Goal: Task Accomplishment & Management: Use online tool/utility

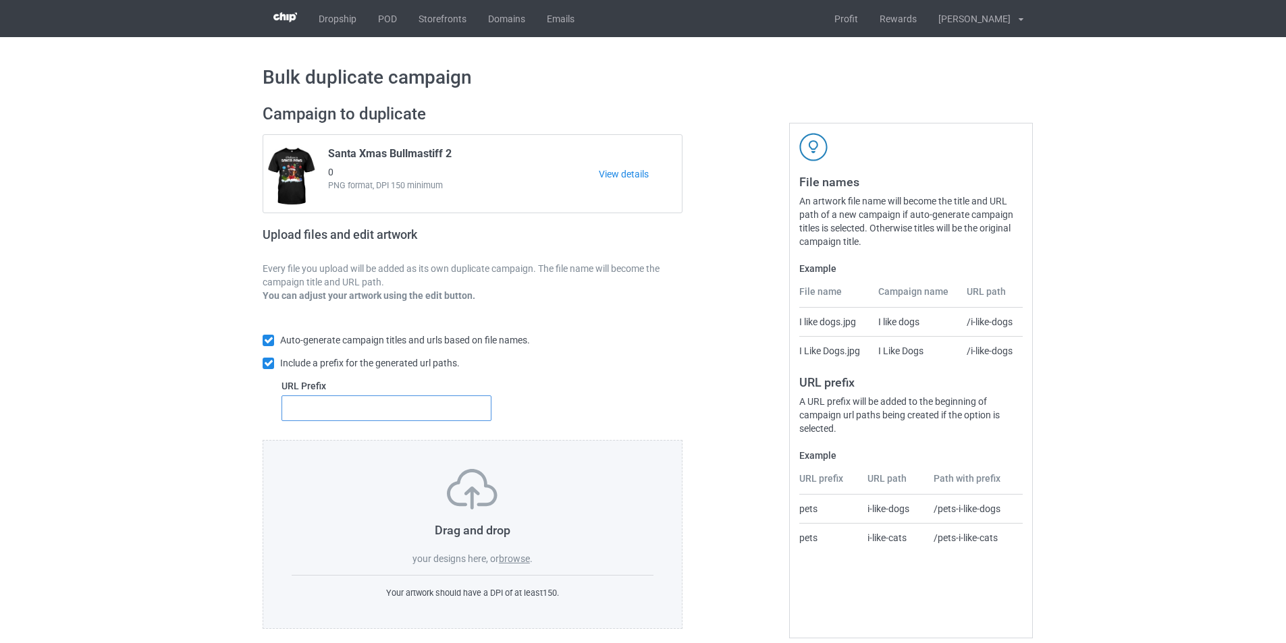
click at [381, 413] on input "text" at bounding box center [387, 409] width 210 height 26
type input "dmt-"
click at [519, 559] on label "browse" at bounding box center [514, 559] width 31 height 11
click at [0, 0] on input "browse" at bounding box center [0, 0] width 0 height 0
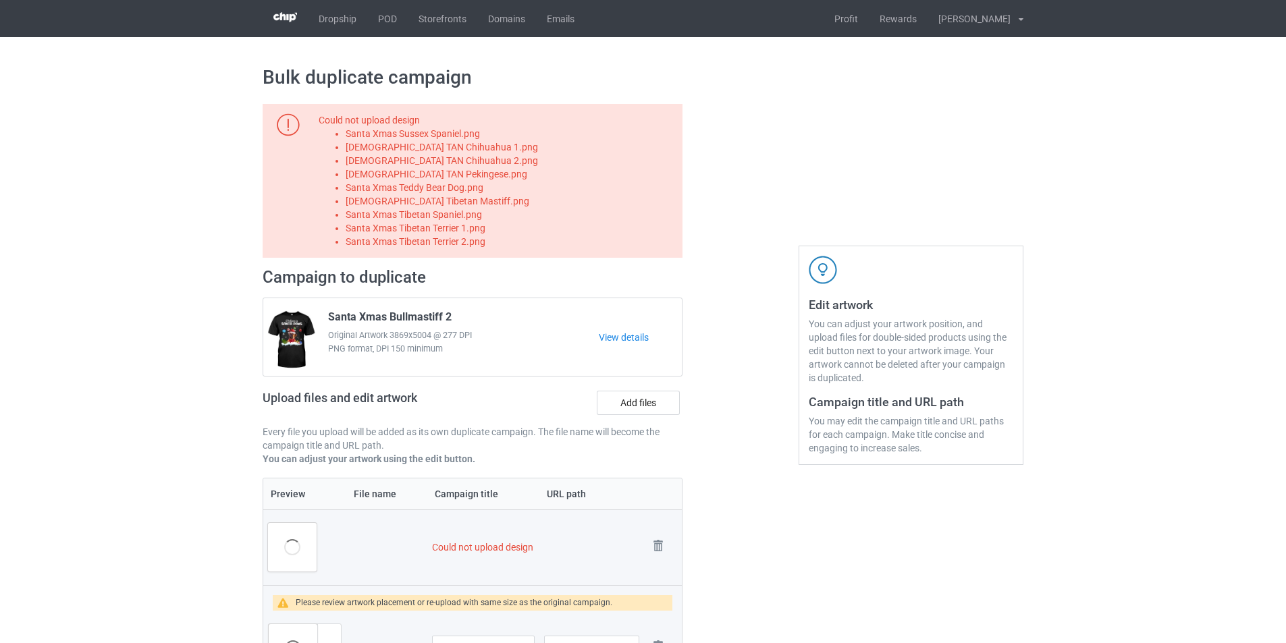
click at [477, 134] on li "Santa Xmas Sussex Spaniel.png" at bounding box center [512, 134] width 332 height 14
copy li "Santa Xmas Sussex Spaniel.png"
click at [633, 408] on label "Add files" at bounding box center [638, 403] width 83 height 24
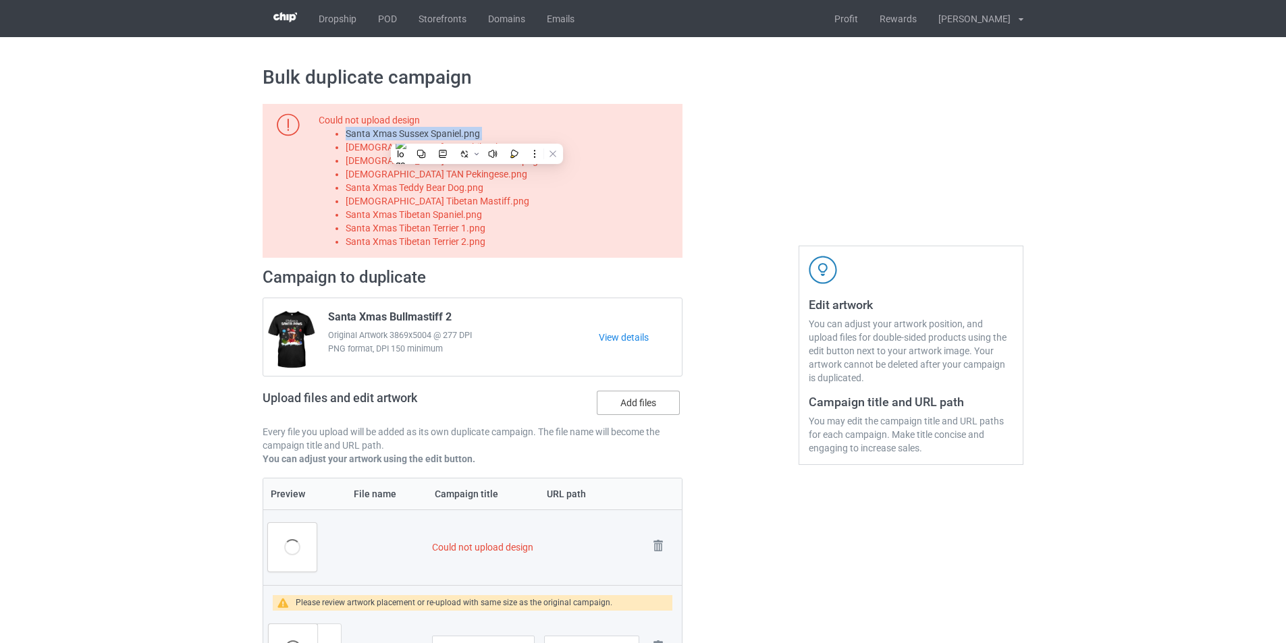
click at [0, 0] on input "Add files" at bounding box center [0, 0] width 0 height 0
click at [478, 149] on li "Santa Xmas TAN Chihuahua 1.png" at bounding box center [512, 147] width 332 height 14
copy li "Santa Xmas TAN Chihuahua 1.png"
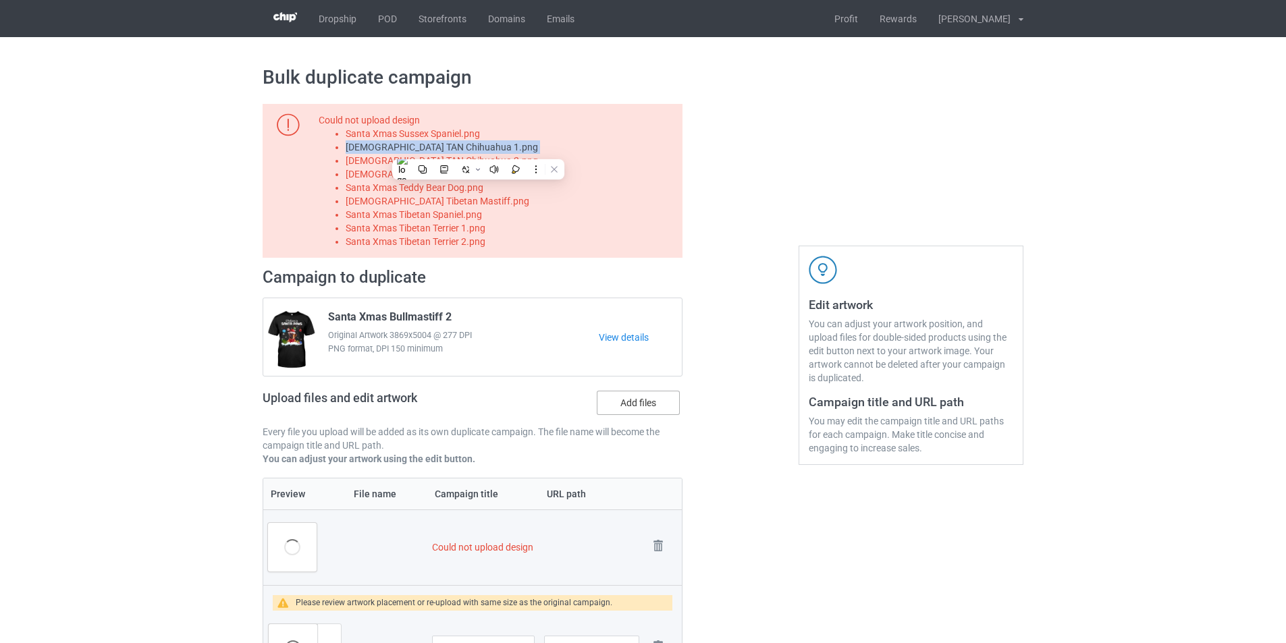
click at [625, 407] on label "Add files" at bounding box center [638, 403] width 83 height 24
click at [0, 0] on input "Add files" at bounding box center [0, 0] width 0 height 0
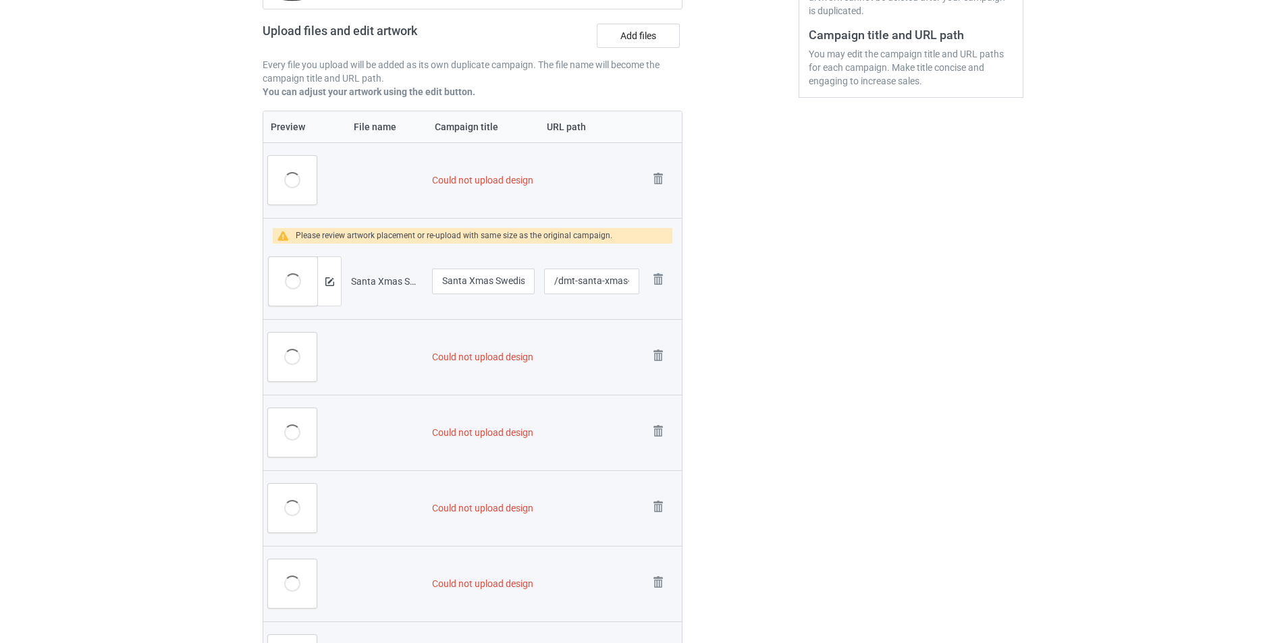
scroll to position [203, 0]
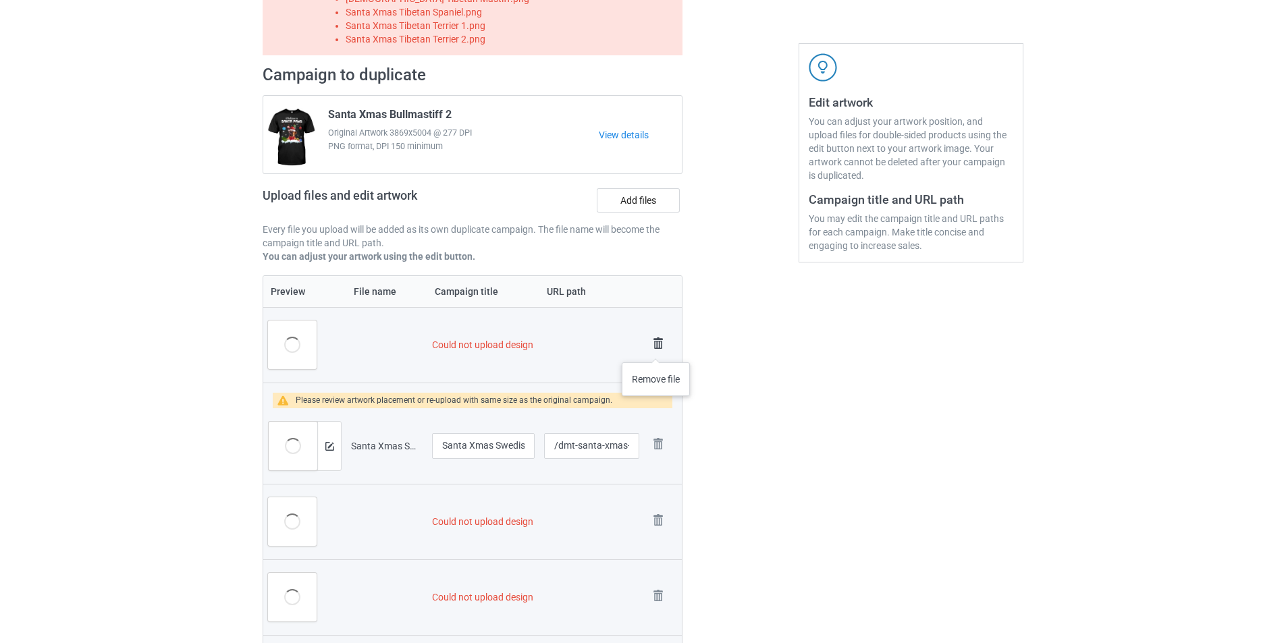
click at [656, 349] on img at bounding box center [658, 343] width 19 height 19
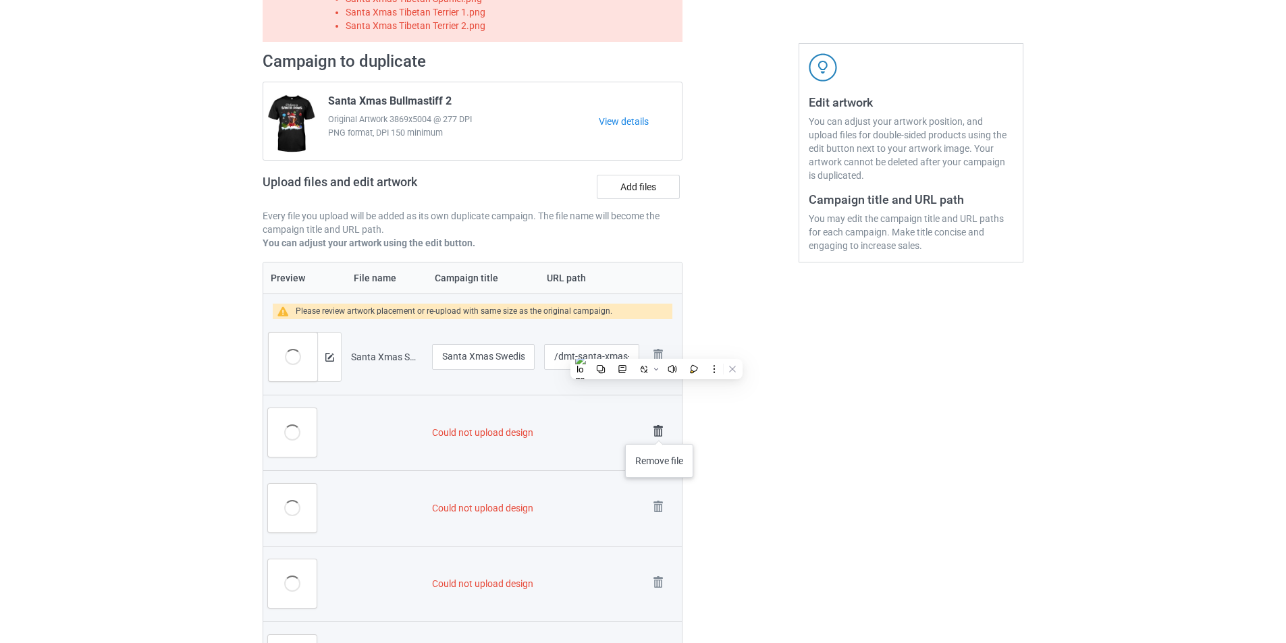
click at [660, 431] on img at bounding box center [658, 431] width 19 height 19
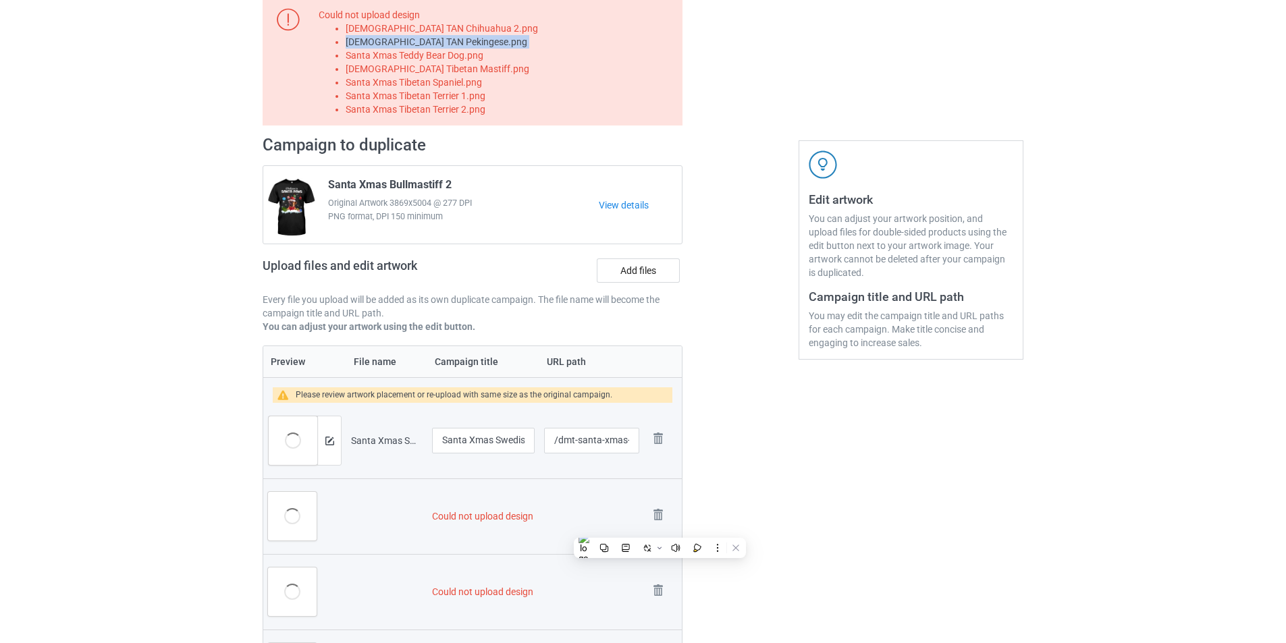
scroll to position [0, 0]
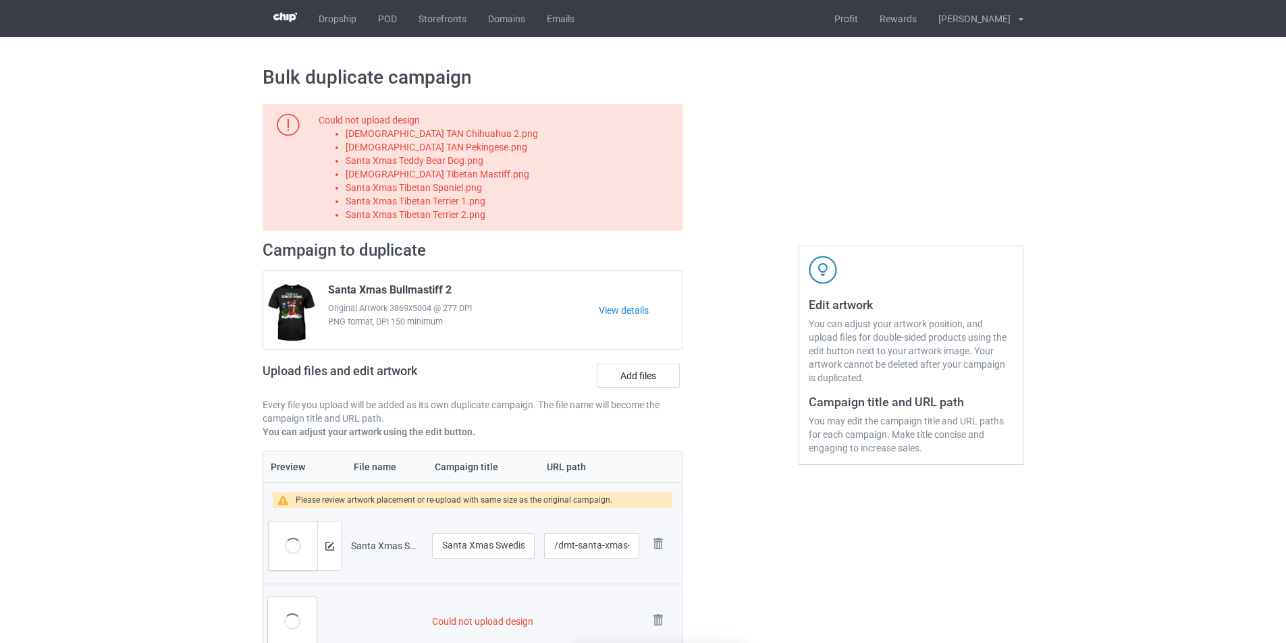
click at [449, 134] on li "Santa Xmas TAN Chihuahua 2.png" at bounding box center [512, 134] width 332 height 14
copy li "Santa Xmas TAN Chihuahua 2.png"
click at [635, 373] on label "Add files" at bounding box center [638, 376] width 83 height 24
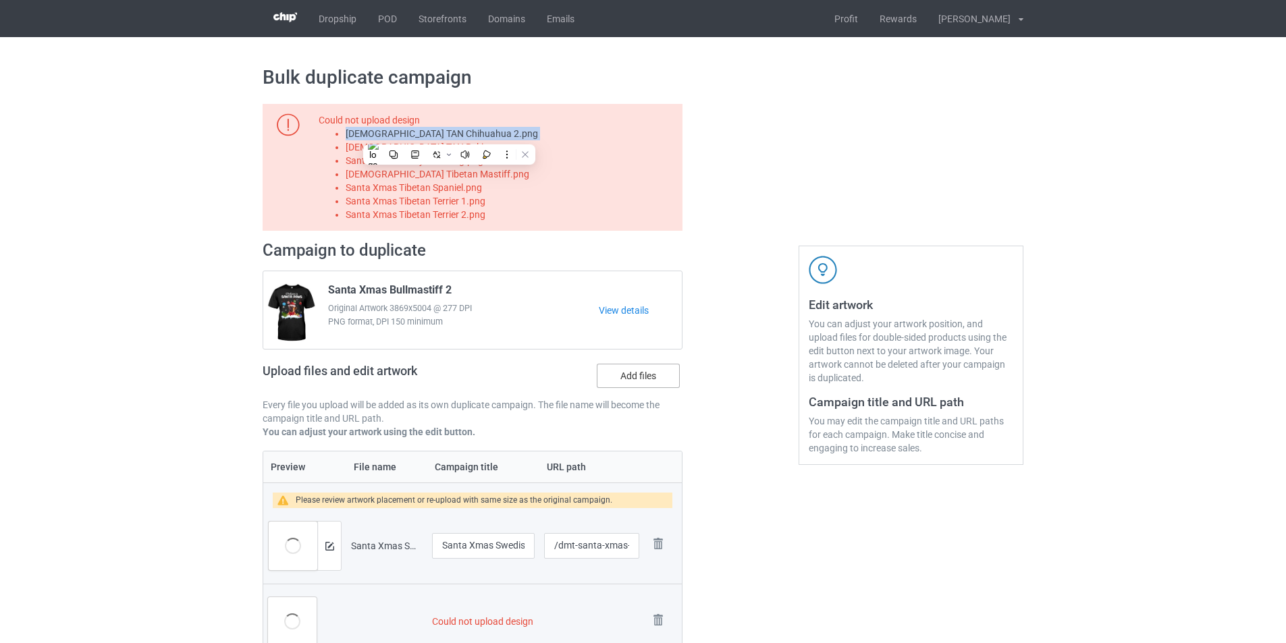
click at [0, 0] on input "Add files" at bounding box center [0, 0] width 0 height 0
click at [469, 143] on li "Santa Xmas TAN Pekingese.png" at bounding box center [512, 147] width 332 height 14
copy li "Santa Xmas TAN Pekingese.png"
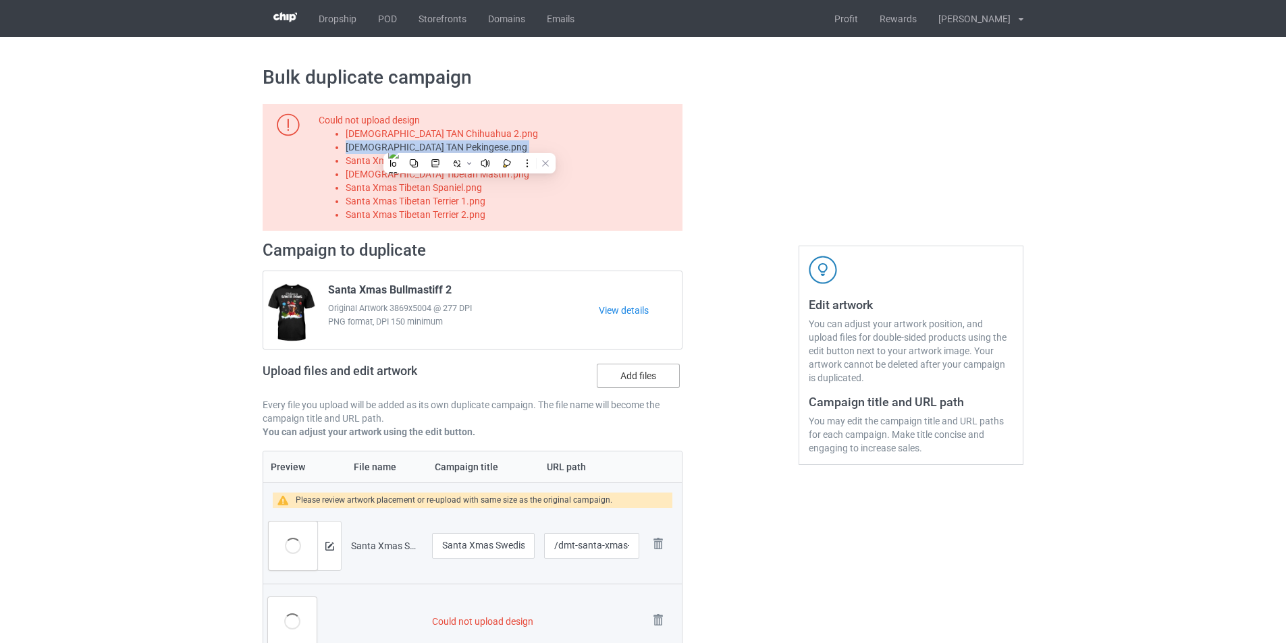
click at [643, 379] on label "Add files" at bounding box center [638, 376] width 83 height 24
click at [0, 0] on input "Add files" at bounding box center [0, 0] width 0 height 0
click at [431, 161] on li "Santa Xmas Teddy Bear Dog.png" at bounding box center [512, 161] width 332 height 14
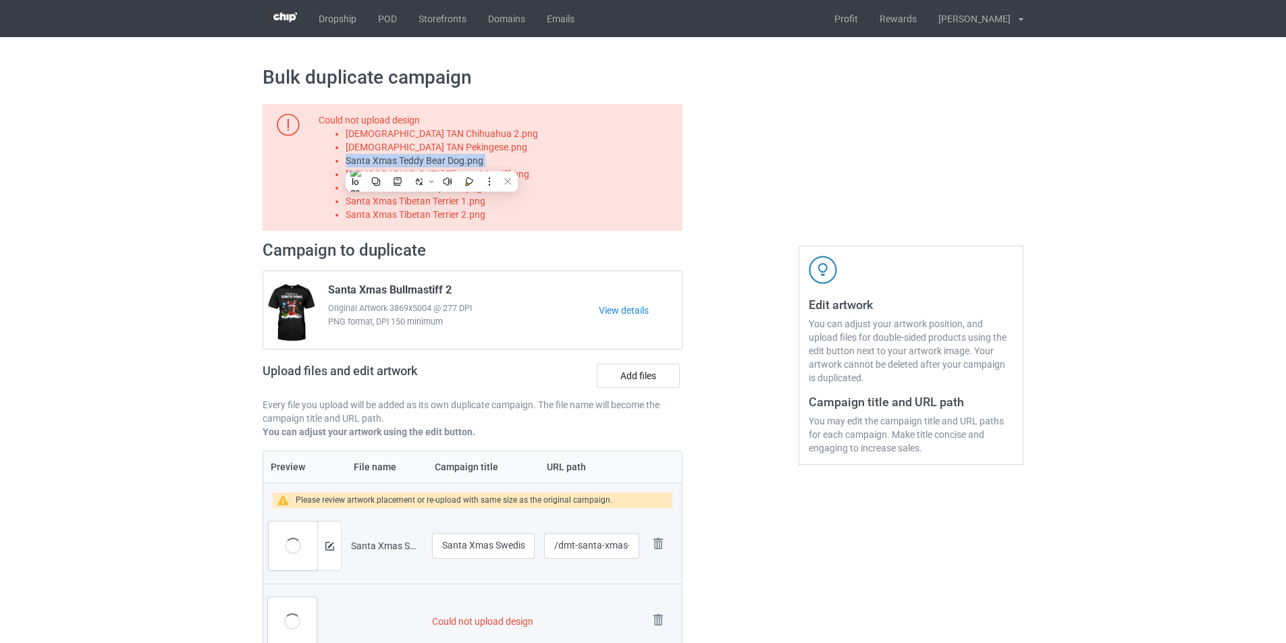
copy li "Santa Xmas Teddy Bear Dog.png"
click at [641, 371] on label "Add files" at bounding box center [638, 376] width 83 height 24
click at [0, 0] on input "Add files" at bounding box center [0, 0] width 0 height 0
click at [456, 174] on li "Santa Xmas Tibetan Mastiff.png" at bounding box center [512, 174] width 332 height 14
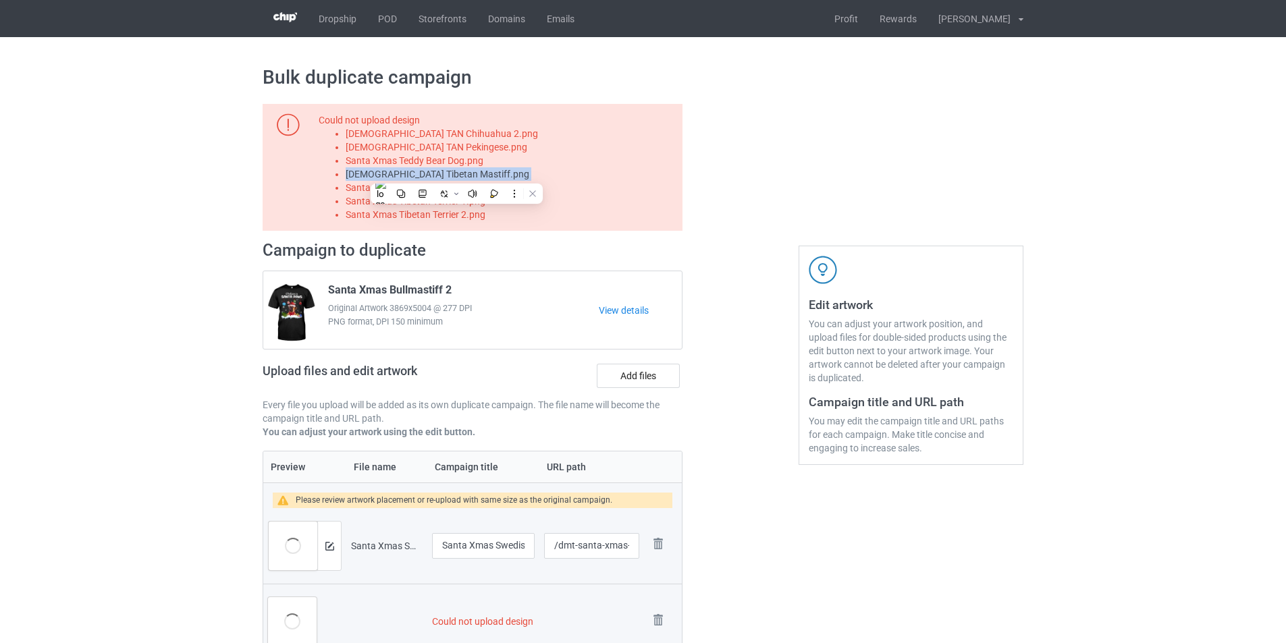
click at [456, 174] on li "Santa Xmas Tibetan Mastiff.png" at bounding box center [512, 174] width 332 height 14
copy li "Santa Xmas Tibetan Mastiff.png"
click at [637, 371] on label "Add files" at bounding box center [638, 376] width 83 height 24
click at [0, 0] on input "Add files" at bounding box center [0, 0] width 0 height 0
click at [467, 186] on li "Santa Xmas Tibetan Spaniel.png" at bounding box center [512, 188] width 332 height 14
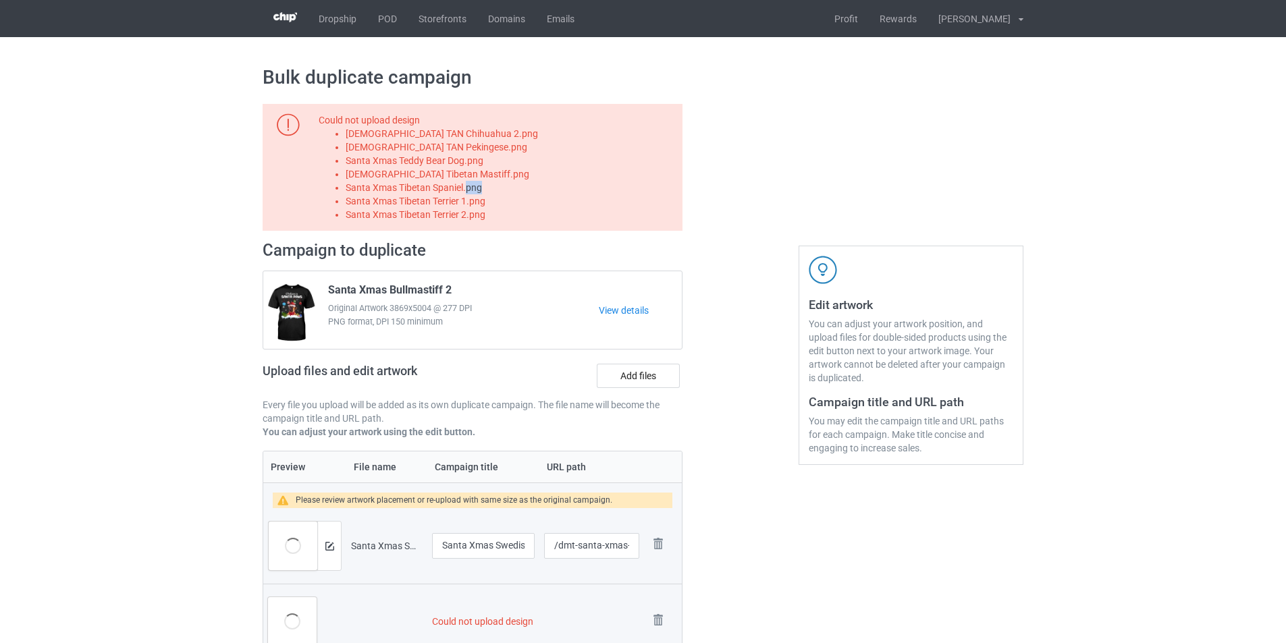
click at [467, 186] on li "Santa Xmas Tibetan Spaniel.png" at bounding box center [512, 188] width 332 height 14
copy li "Santa Xmas Tibetan Spaniel.png"
click at [646, 370] on label "Add files" at bounding box center [638, 376] width 83 height 24
click at [0, 0] on input "Add files" at bounding box center [0, 0] width 0 height 0
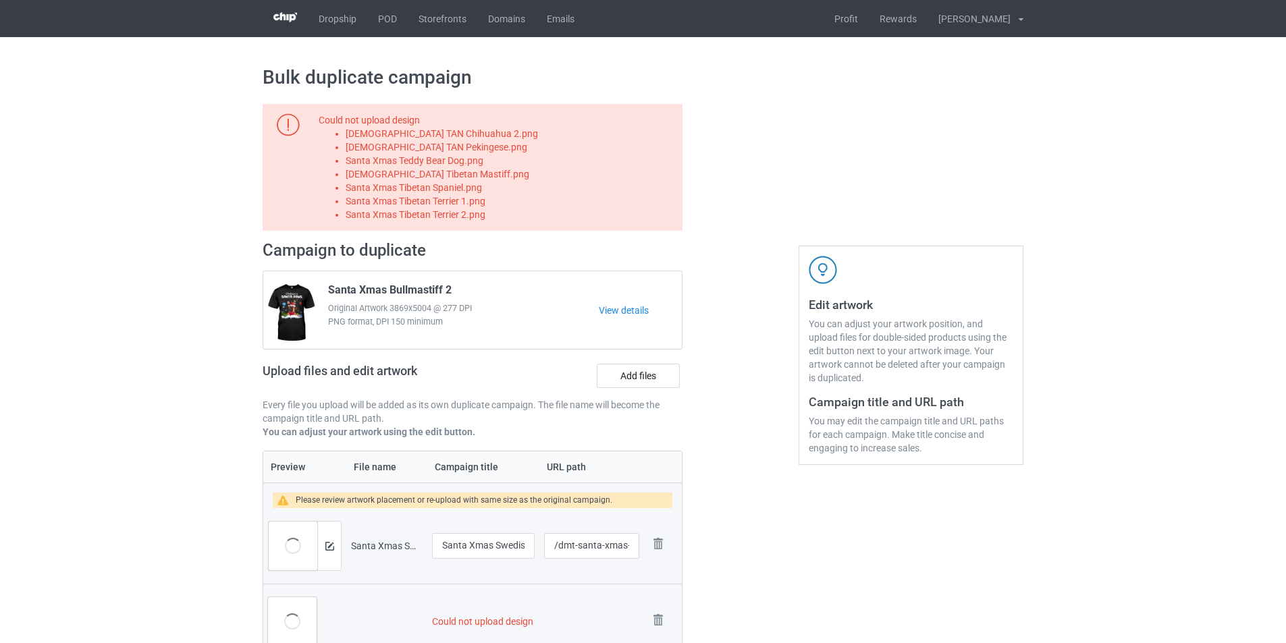
click at [461, 199] on li "Santa Xmas Tibetan Terrier 1.png" at bounding box center [512, 201] width 332 height 14
click at [462, 199] on li "Santa Xmas Tibetan Terrier 1.png" at bounding box center [512, 201] width 332 height 14
copy li "Santa Xmas Tibetan Terrier 1.png"
click at [614, 377] on label "Add files" at bounding box center [638, 376] width 83 height 24
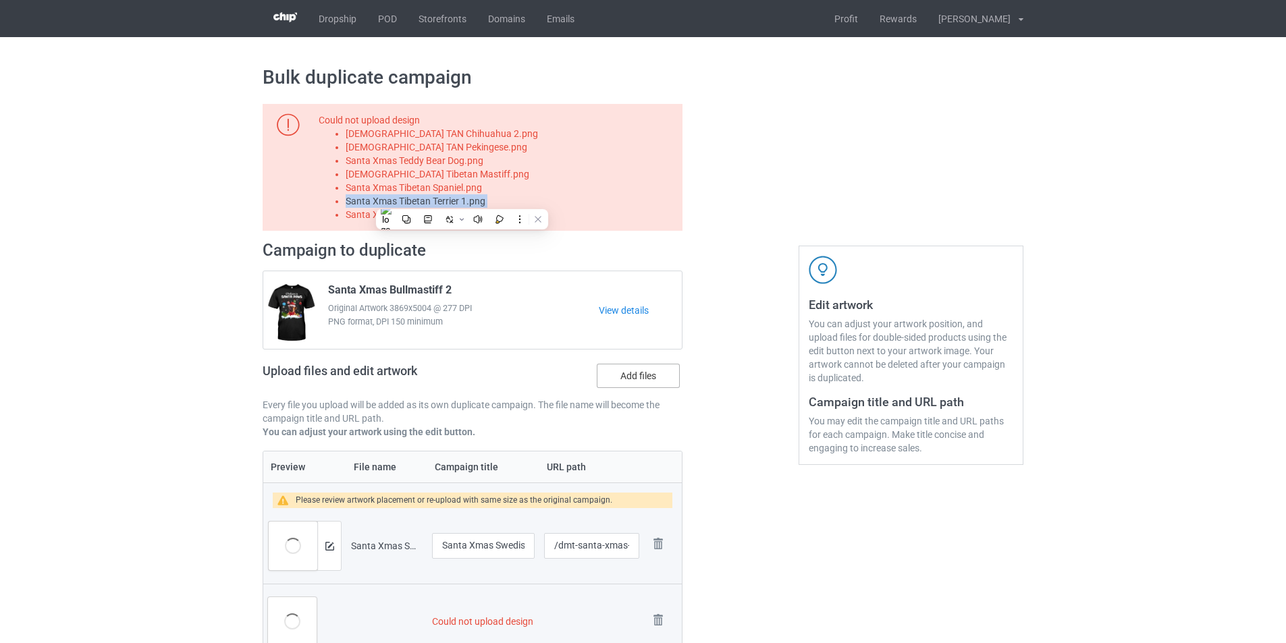
click at [0, 0] on input "Add files" at bounding box center [0, 0] width 0 height 0
click at [428, 209] on li "Santa Xmas Tibetan Terrier 2.png" at bounding box center [512, 215] width 332 height 14
copy li "Santa Xmas Tibetan Terrier 2.png"
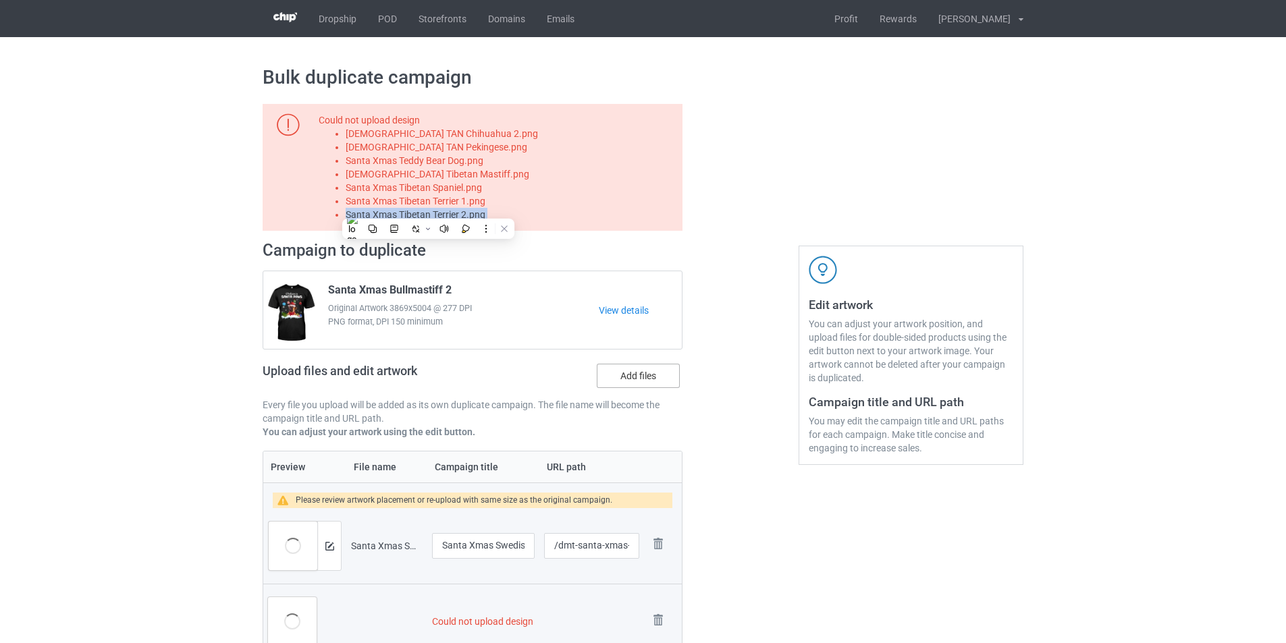
click at [641, 375] on label "Add files" at bounding box center [638, 376] width 83 height 24
click at [0, 0] on input "Add files" at bounding box center [0, 0] width 0 height 0
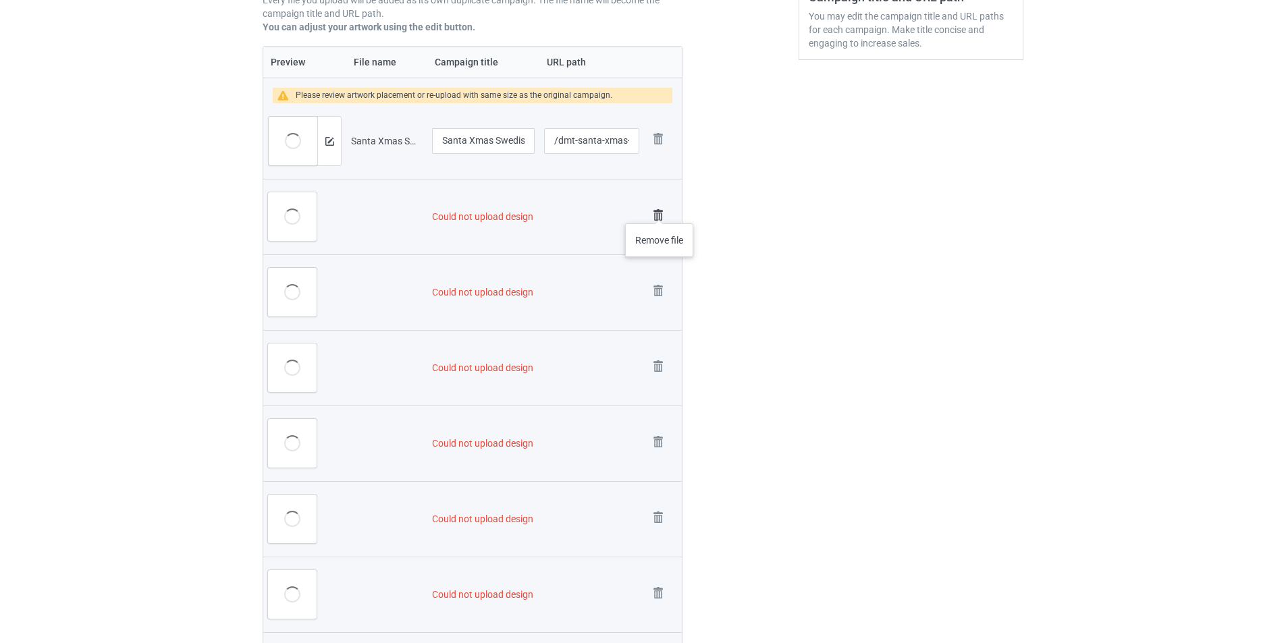
click at [660, 211] on img at bounding box center [658, 215] width 19 height 19
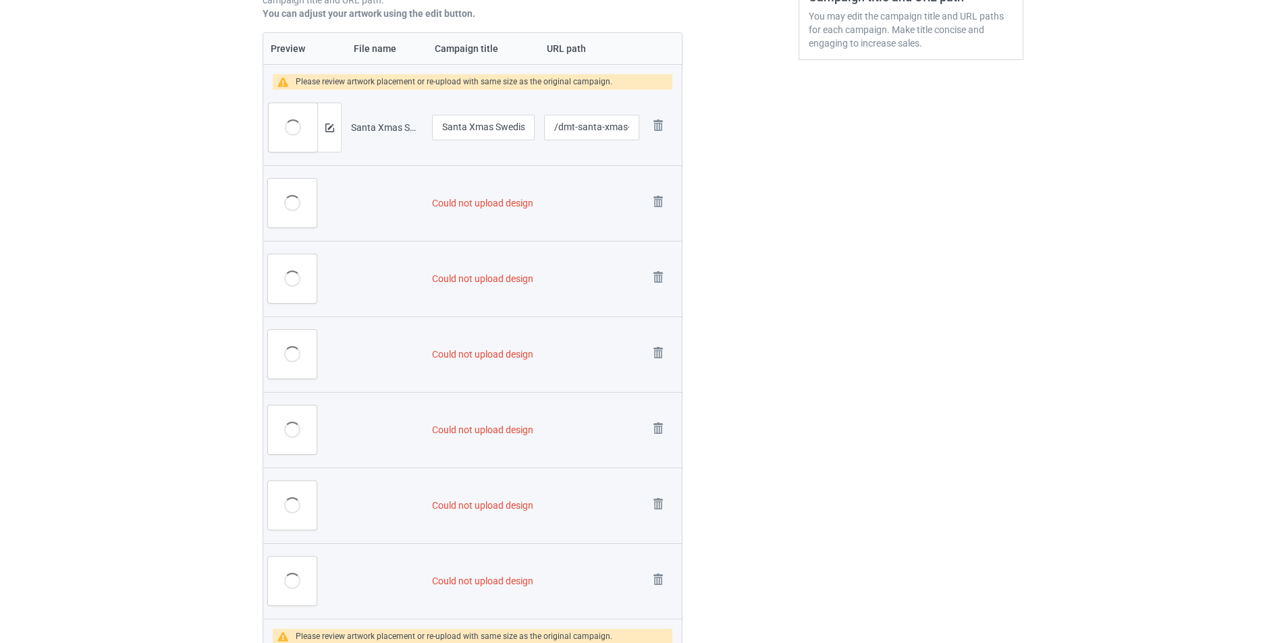
click at [0, 0] on img at bounding box center [0, 0] width 0 height 0
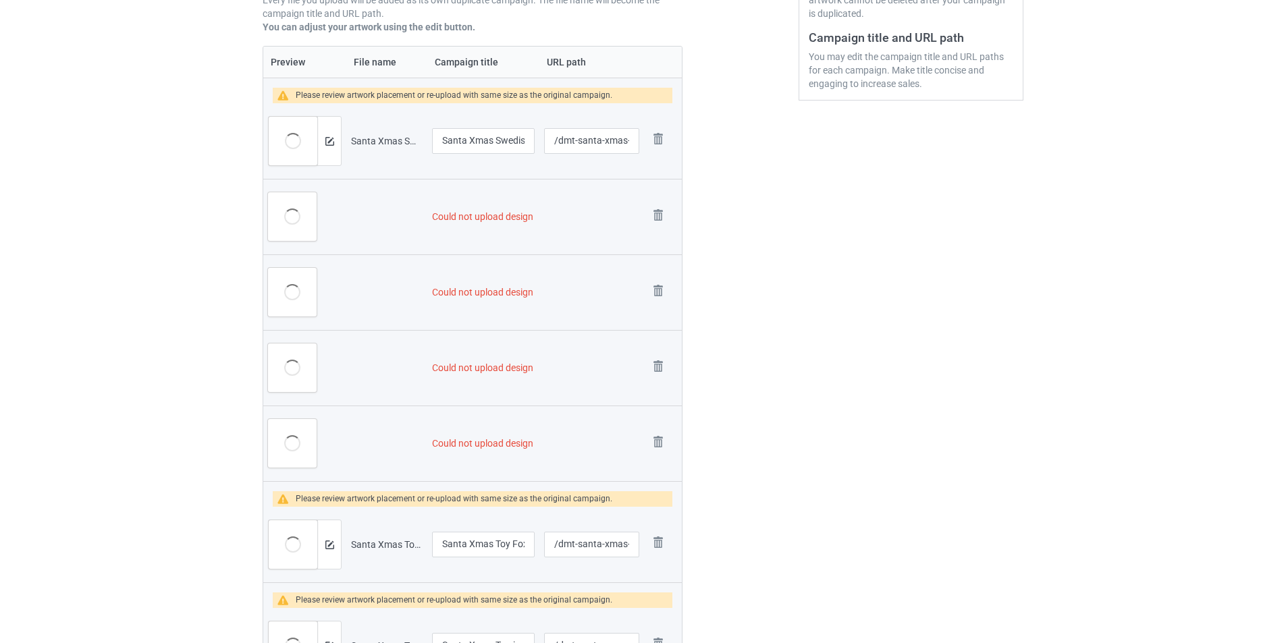
click at [0, 0] on img at bounding box center [0, 0] width 0 height 0
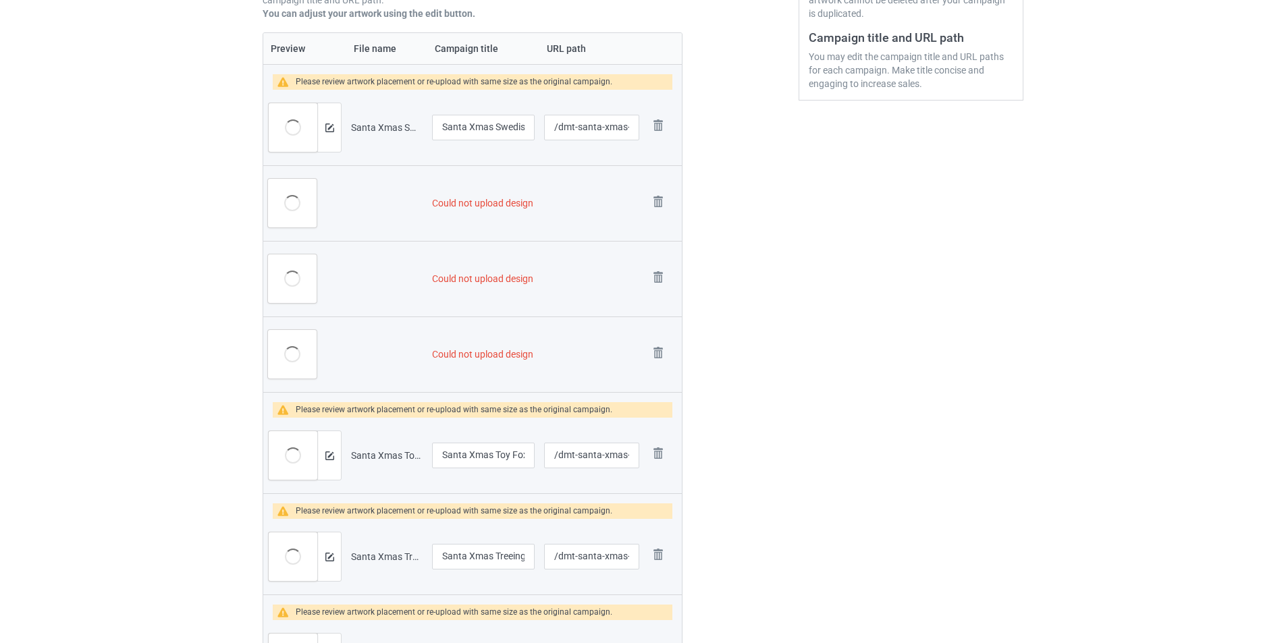
click at [0, 0] on img at bounding box center [0, 0] width 0 height 0
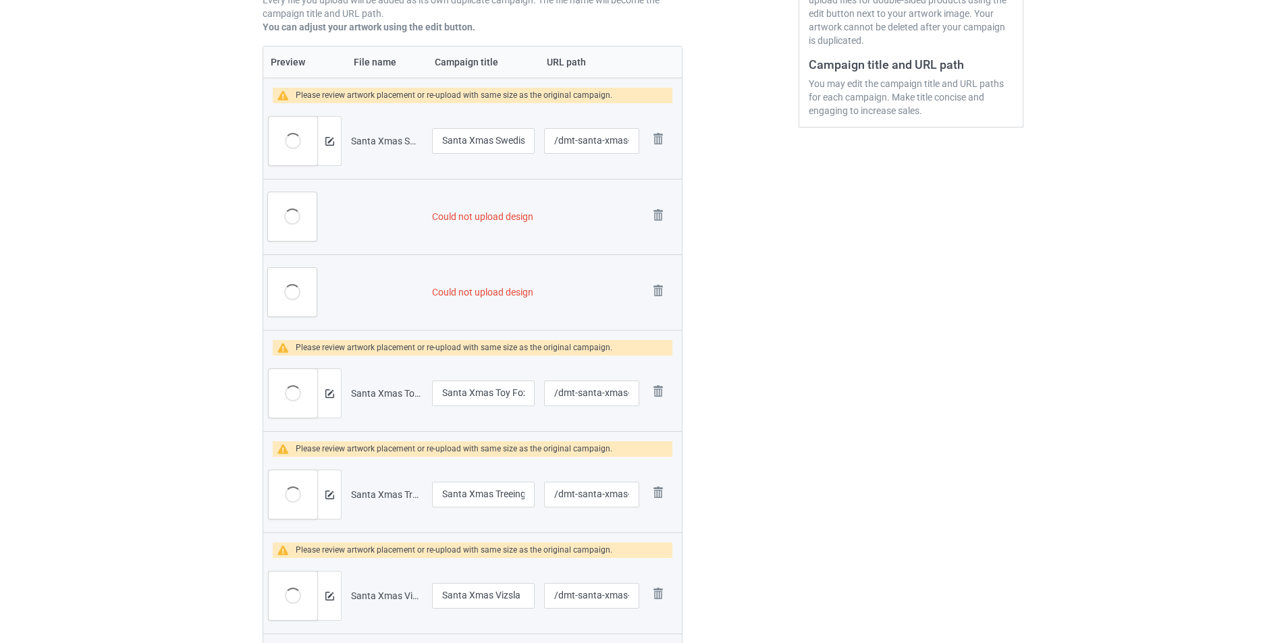
click at [0, 0] on img at bounding box center [0, 0] width 0 height 0
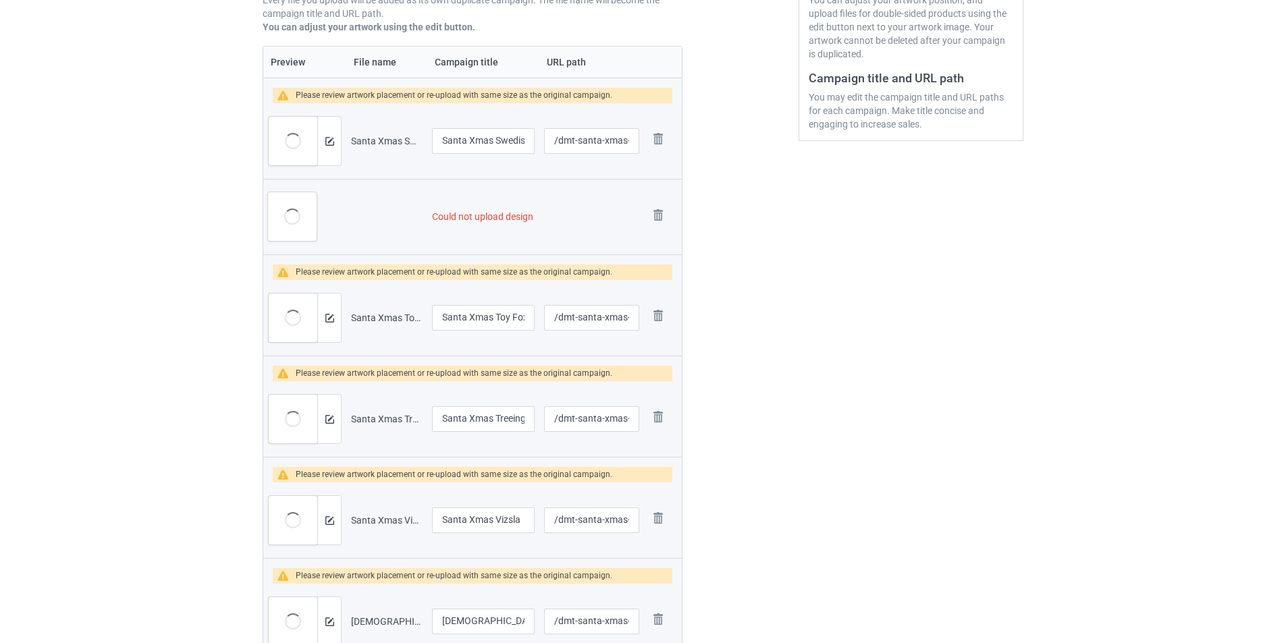
click at [0, 0] on img at bounding box center [0, 0] width 0 height 0
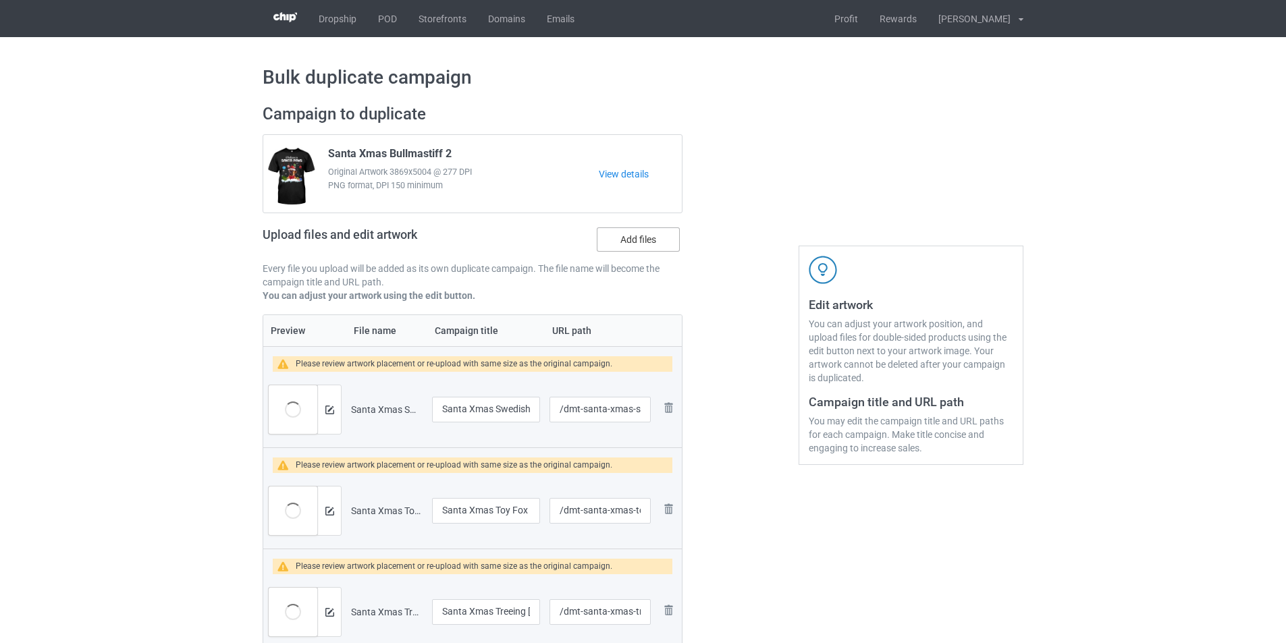
click at [646, 242] on label "Add files" at bounding box center [638, 240] width 83 height 24
click at [0, 0] on input "Add files" at bounding box center [0, 0] width 0 height 0
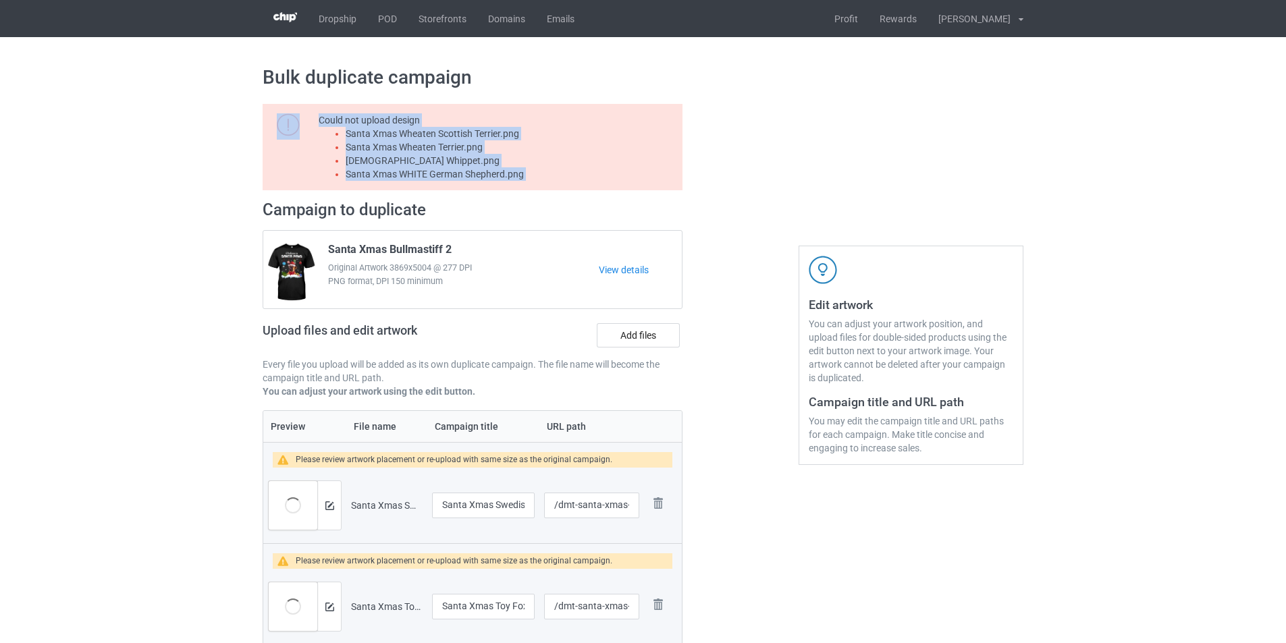
click at [469, 135] on li "Santa Xmas Wheaten Scottish Terrier.png" at bounding box center [512, 134] width 332 height 14
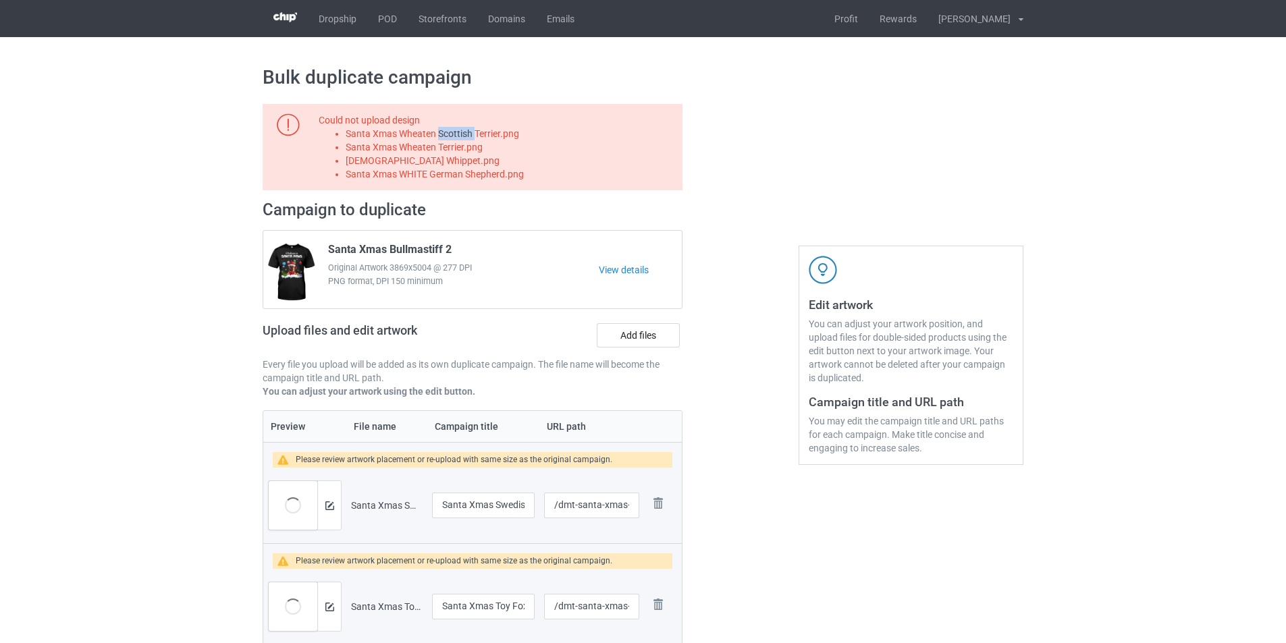
click at [469, 135] on li "Santa Xmas Wheaten Scottish Terrier.png" at bounding box center [512, 134] width 332 height 14
click at [643, 332] on label "Add files" at bounding box center [638, 335] width 83 height 24
click at [0, 0] on input "Add files" at bounding box center [0, 0] width 0 height 0
click at [463, 148] on li "Santa Xmas Wheaten Terrier.png" at bounding box center [512, 147] width 332 height 14
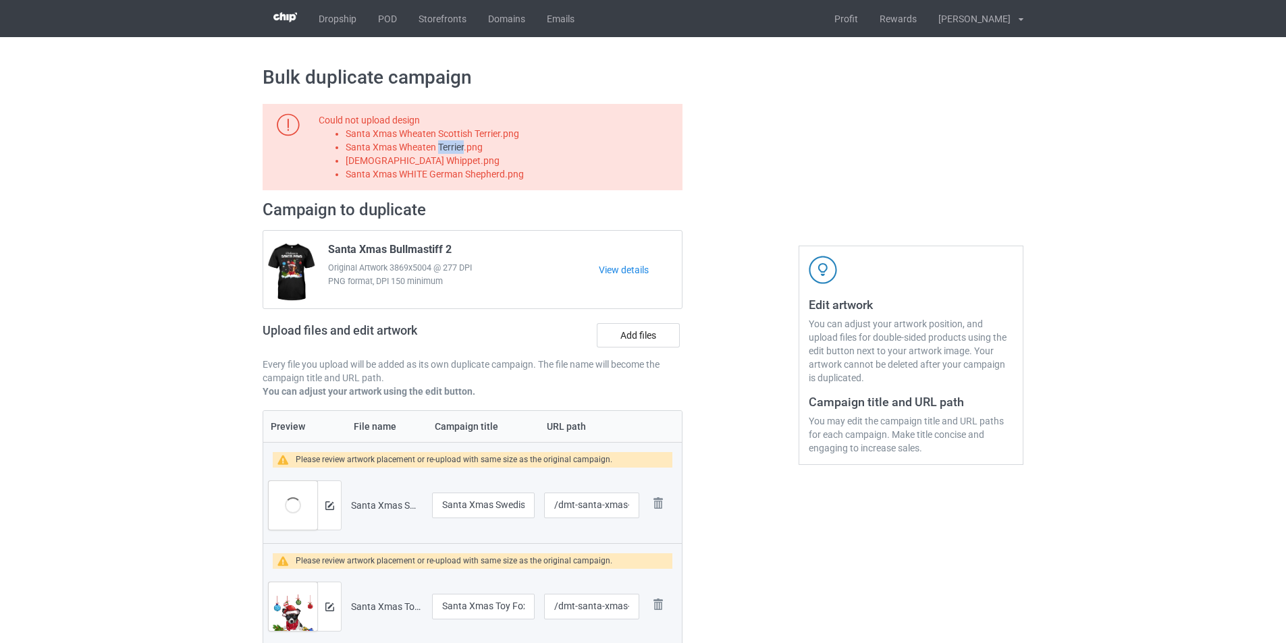
click at [463, 148] on li "Santa Xmas Wheaten Terrier.png" at bounding box center [512, 147] width 332 height 14
drag, startPoint x: 463, startPoint y: 148, endPoint x: 474, endPoint y: 151, distance: 11.3
click at [463, 147] on li "Santa Xmas Wheaten Terrier.png" at bounding box center [512, 147] width 332 height 14
copy li "Santa Xmas Wheaten Terrier.png"
click at [662, 329] on label "Add files" at bounding box center [638, 335] width 83 height 24
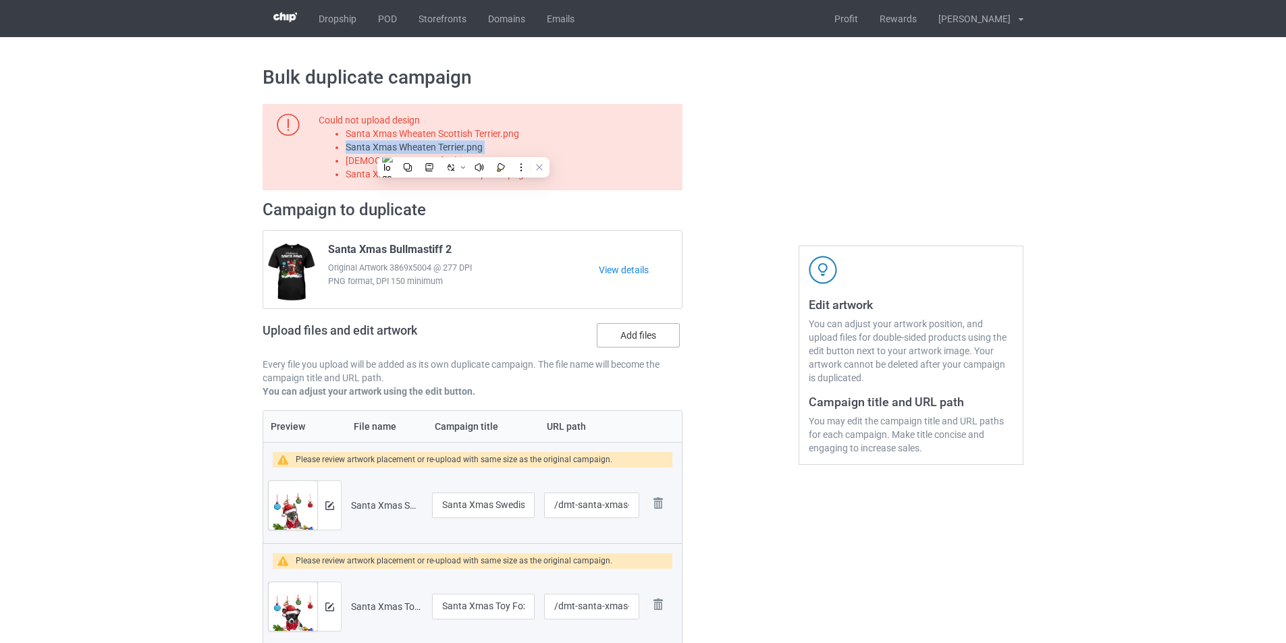
click at [0, 0] on input "Add files" at bounding box center [0, 0] width 0 height 0
click at [393, 156] on li "Santa Xmas Whippet.png" at bounding box center [512, 161] width 332 height 14
click at [644, 330] on label "Add files" at bounding box center [638, 335] width 83 height 24
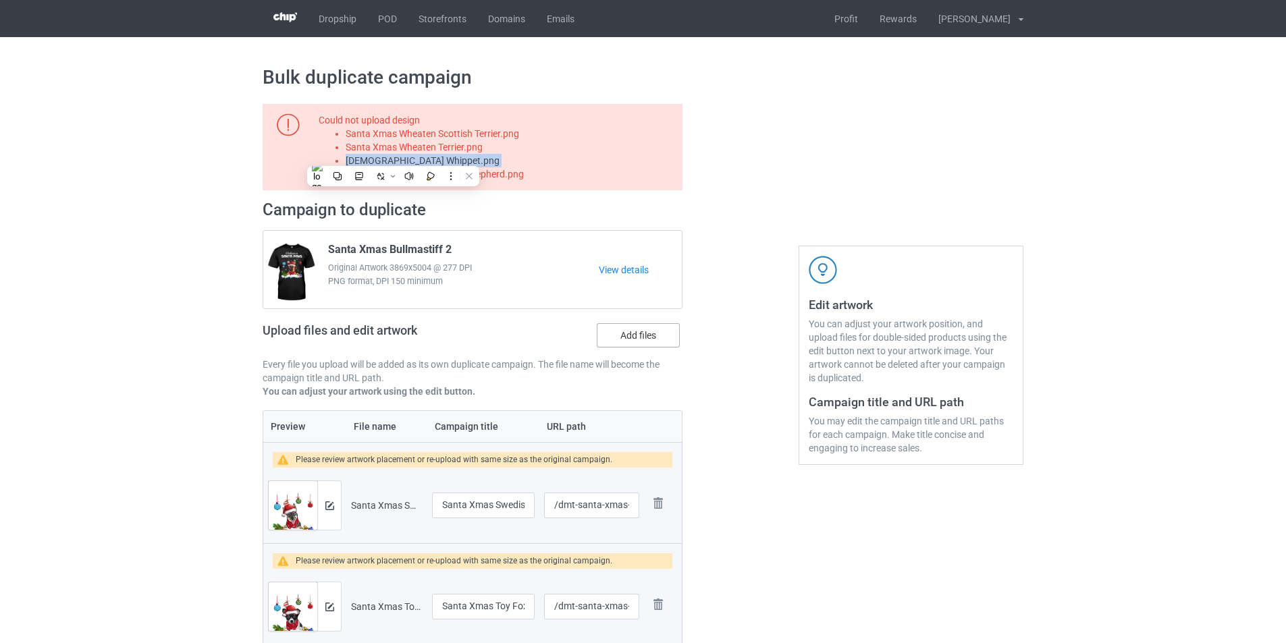
click at [0, 0] on input "Add files" at bounding box center [0, 0] width 0 height 0
click at [512, 175] on li "Santa Xmas WHITE German Shepherd.png" at bounding box center [512, 174] width 332 height 14
click at [657, 342] on label "Add files" at bounding box center [638, 335] width 83 height 24
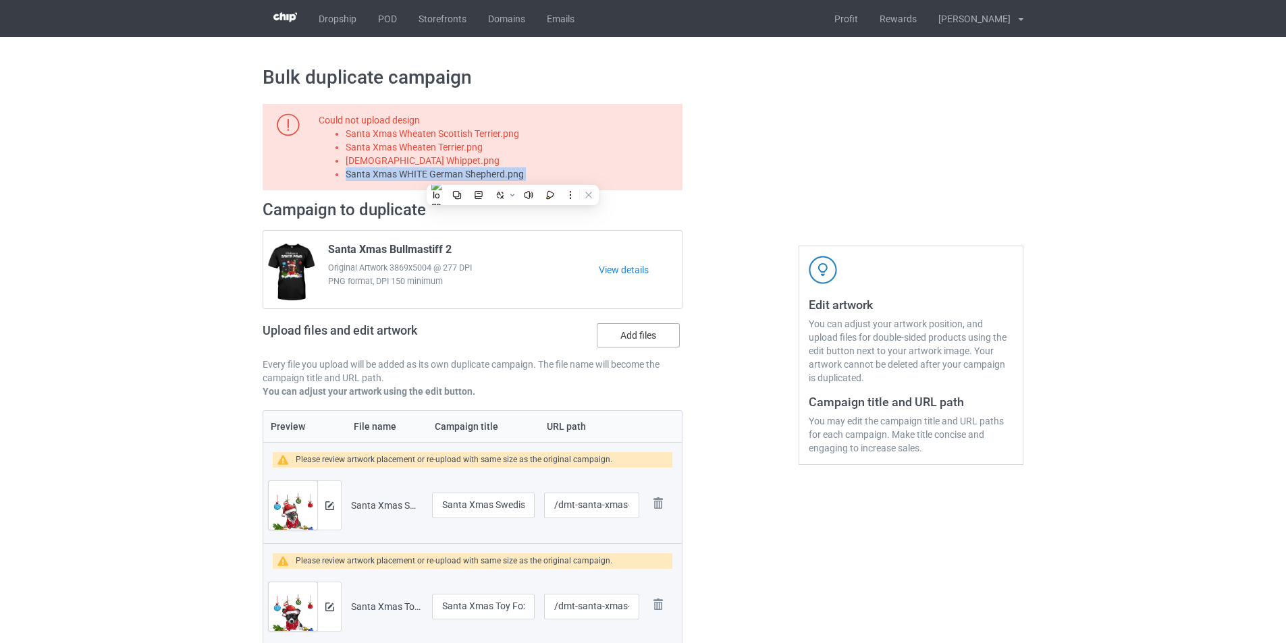
click at [0, 0] on input "Add files" at bounding box center [0, 0] width 0 height 0
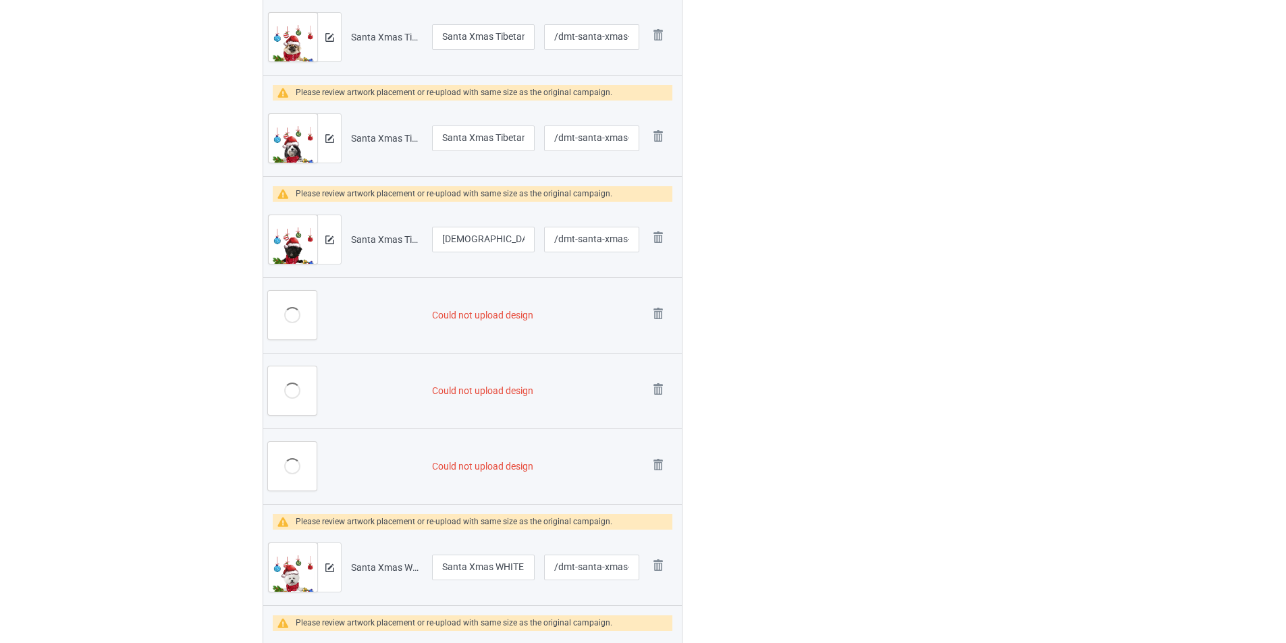
scroll to position [1891, 0]
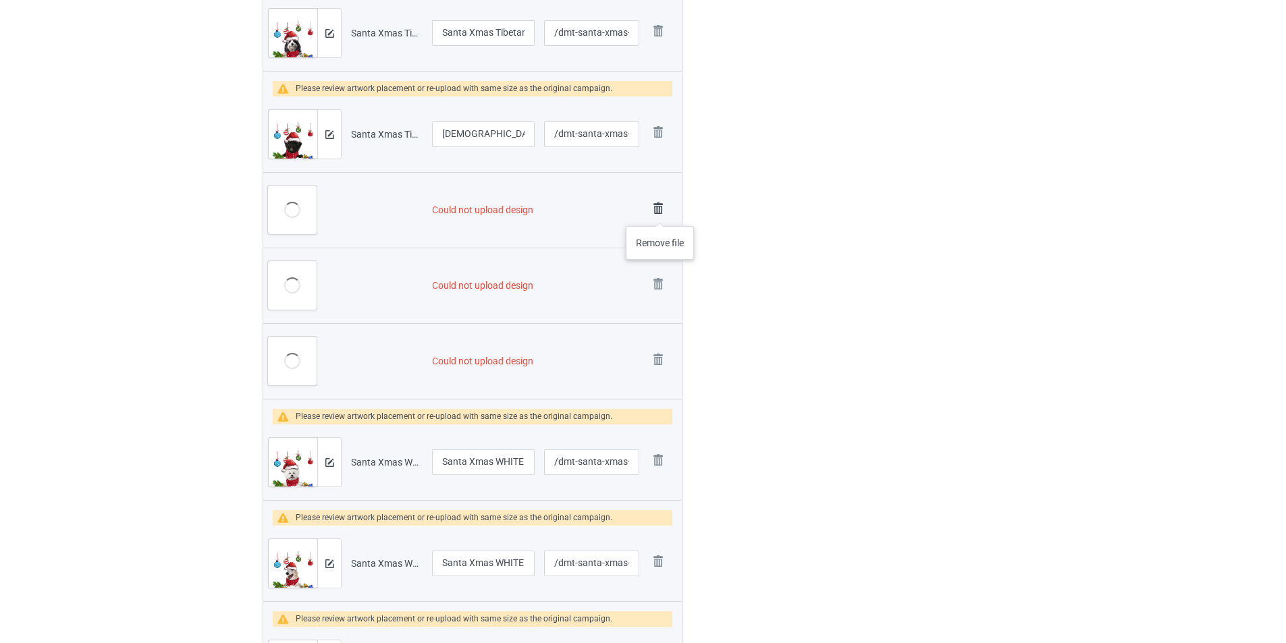
click at [660, 213] on img at bounding box center [658, 208] width 19 height 19
click at [660, 275] on img at bounding box center [658, 284] width 19 height 19
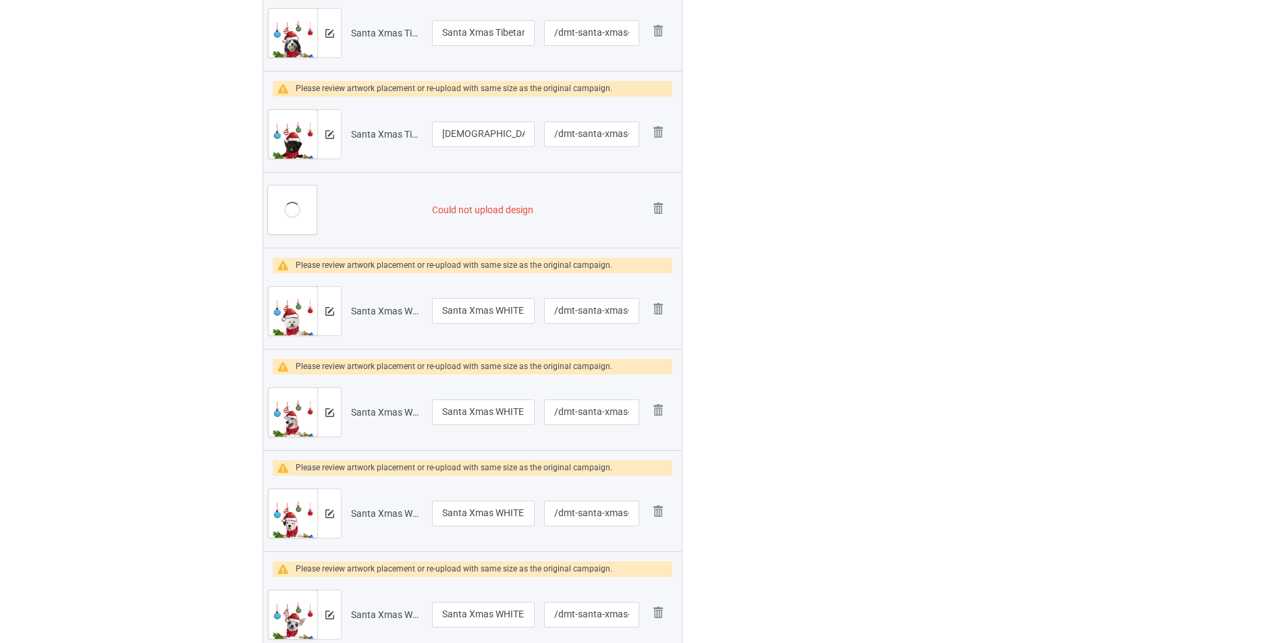
click at [0, 0] on img at bounding box center [0, 0] width 0 height 0
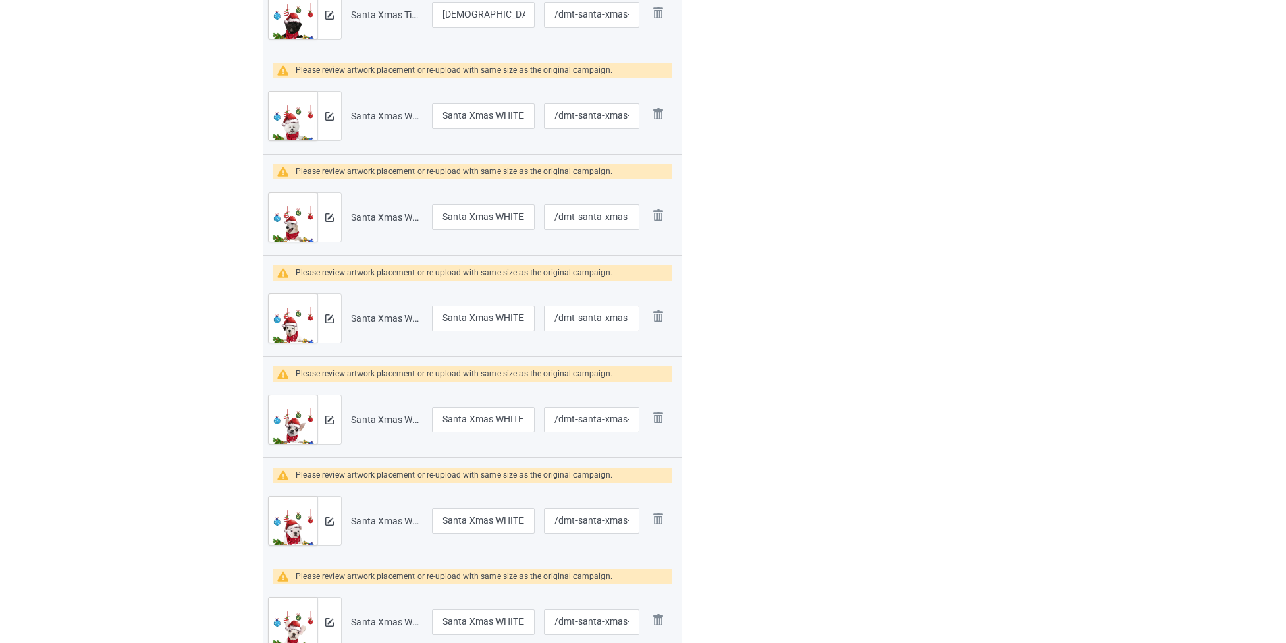
scroll to position [2323, 0]
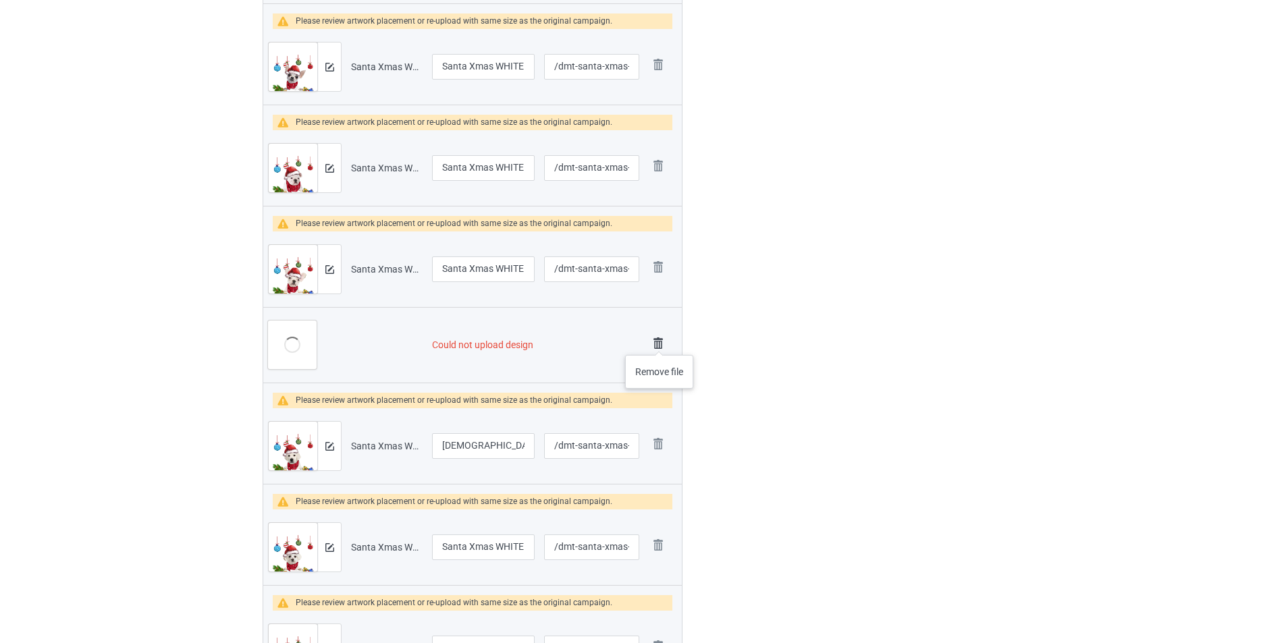
click at [660, 342] on img at bounding box center [658, 343] width 19 height 19
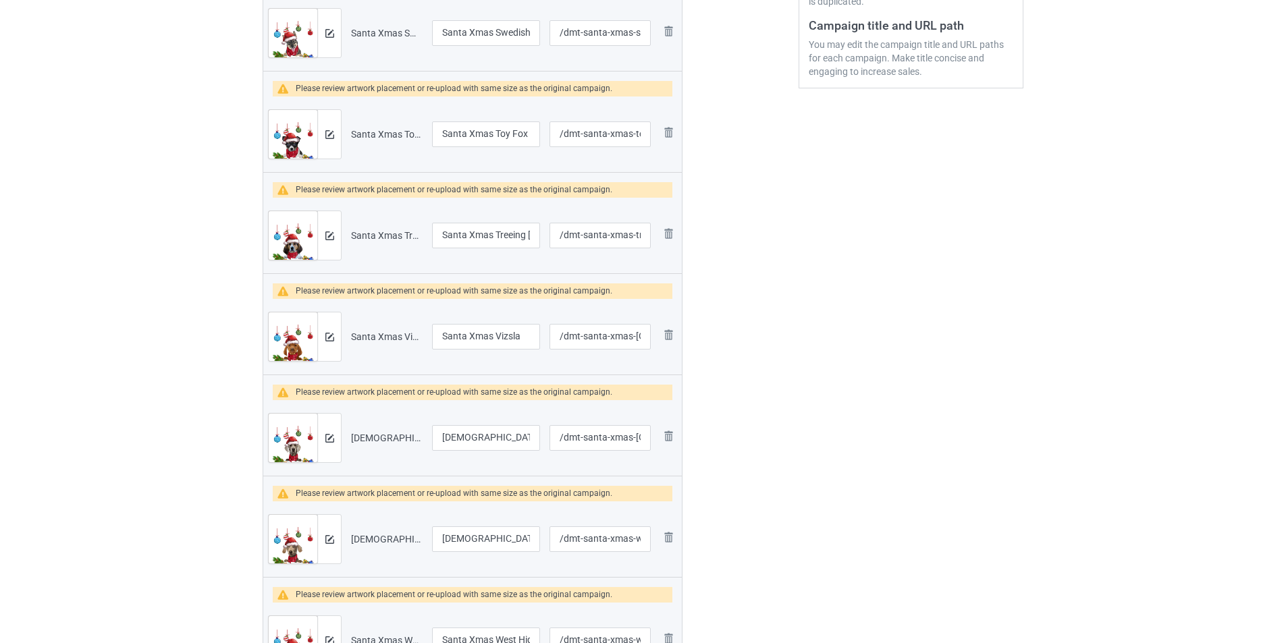
scroll to position [39, 0]
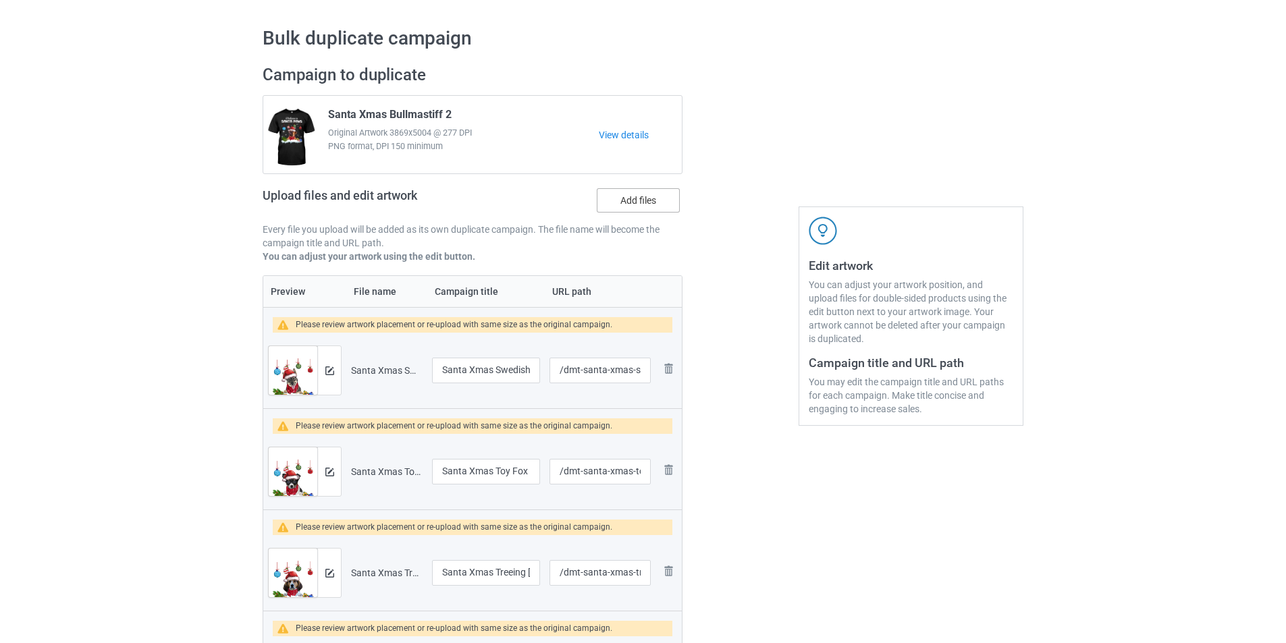
click at [667, 205] on label "Add files" at bounding box center [638, 200] width 83 height 24
click at [0, 0] on input "Add files" at bounding box center [0, 0] width 0 height 0
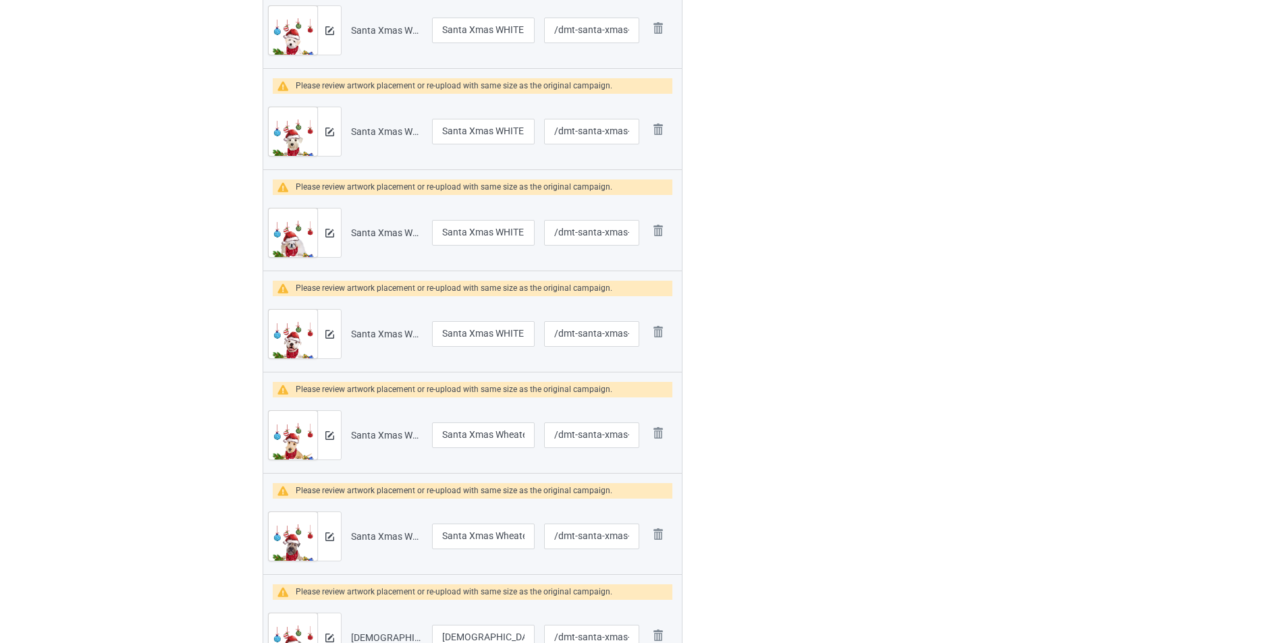
scroll to position [0, 0]
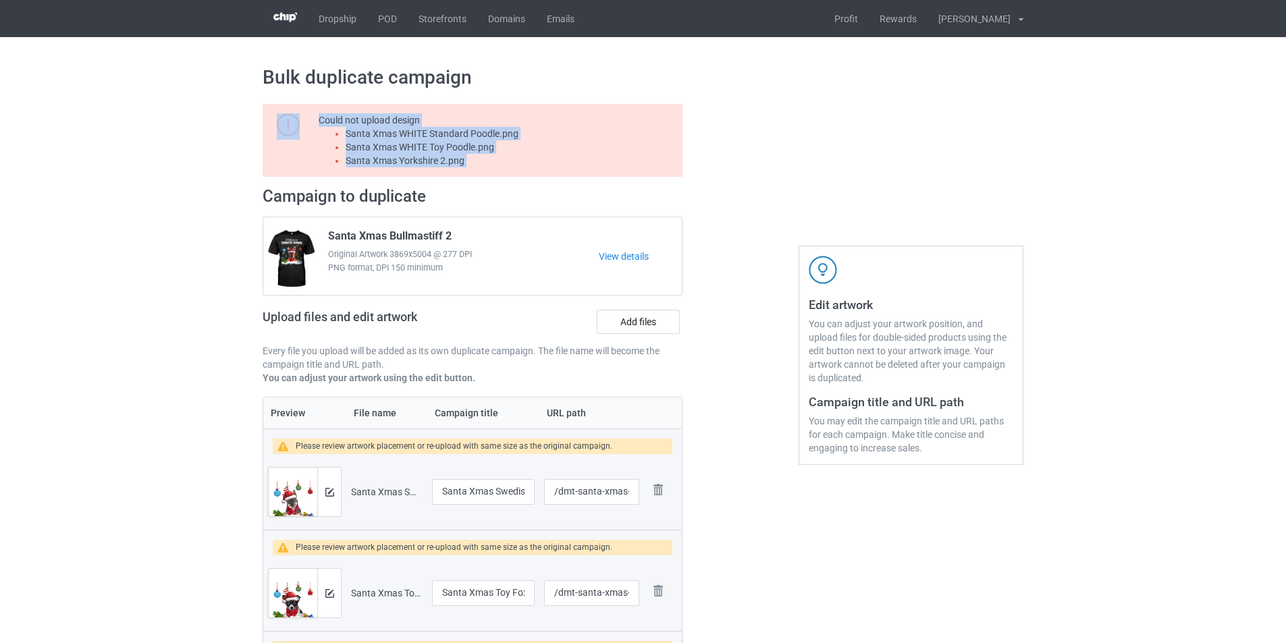
click at [442, 132] on li "Santa Xmas WHITE Standard Poodle.png" at bounding box center [512, 134] width 332 height 14
click at [666, 323] on label "Add files" at bounding box center [638, 322] width 83 height 24
click at [0, 0] on input "Add files" at bounding box center [0, 0] width 0 height 0
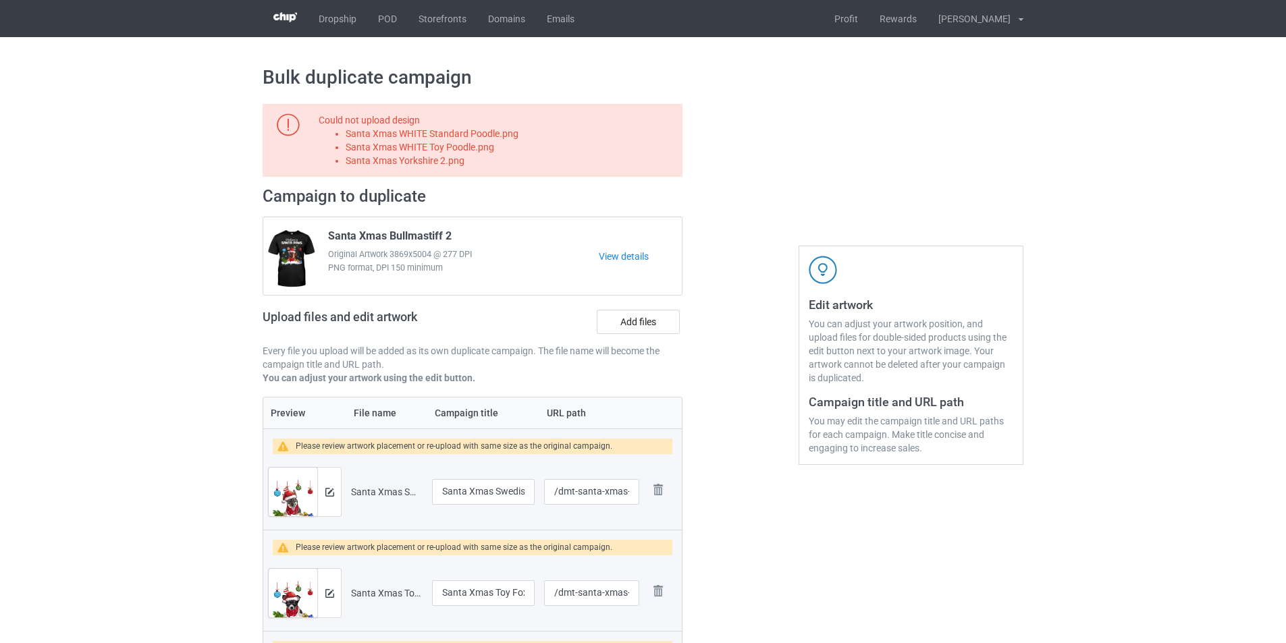
click at [472, 151] on li "Santa Xmas WHITE Toy Poodle.png" at bounding box center [512, 147] width 332 height 14
click at [623, 323] on label "Add files" at bounding box center [638, 322] width 83 height 24
click at [0, 0] on input "Add files" at bounding box center [0, 0] width 0 height 0
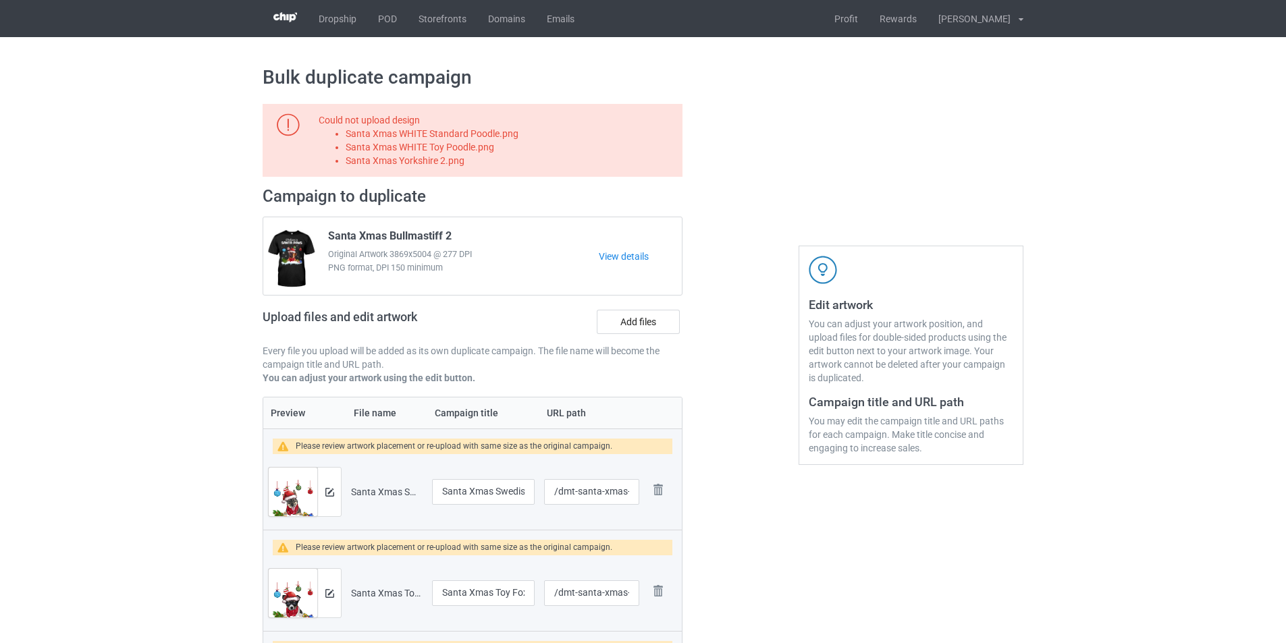
click at [446, 163] on li "Santa Xmas Yorkshire 2.png" at bounding box center [512, 161] width 332 height 14
click at [666, 323] on label "Add files" at bounding box center [638, 322] width 83 height 24
click at [0, 0] on input "Add files" at bounding box center [0, 0] width 0 height 0
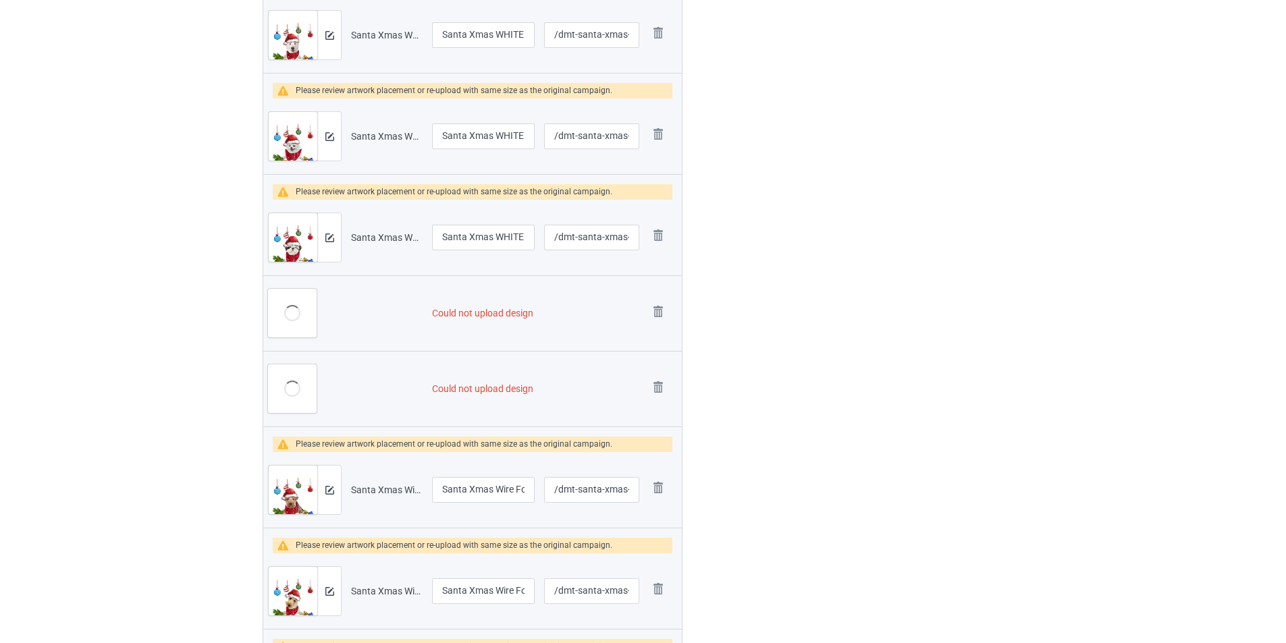
scroll to position [3781, 0]
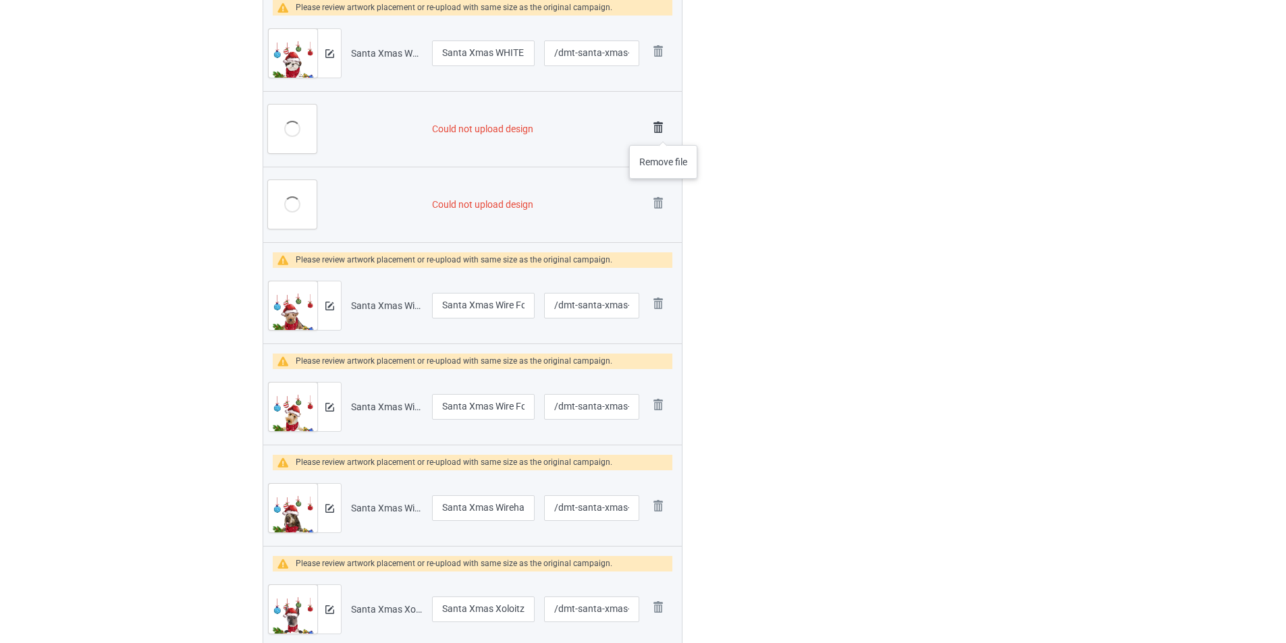
click at [662, 130] on img at bounding box center [658, 127] width 19 height 19
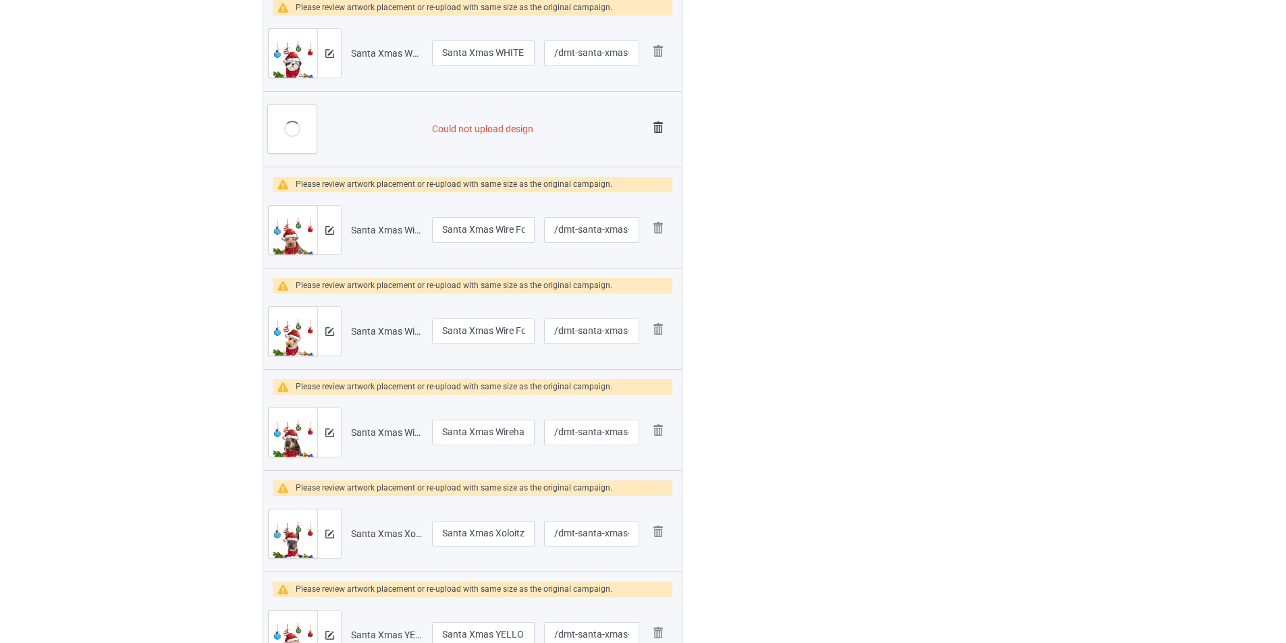
click at [659, 128] on img at bounding box center [658, 127] width 19 height 19
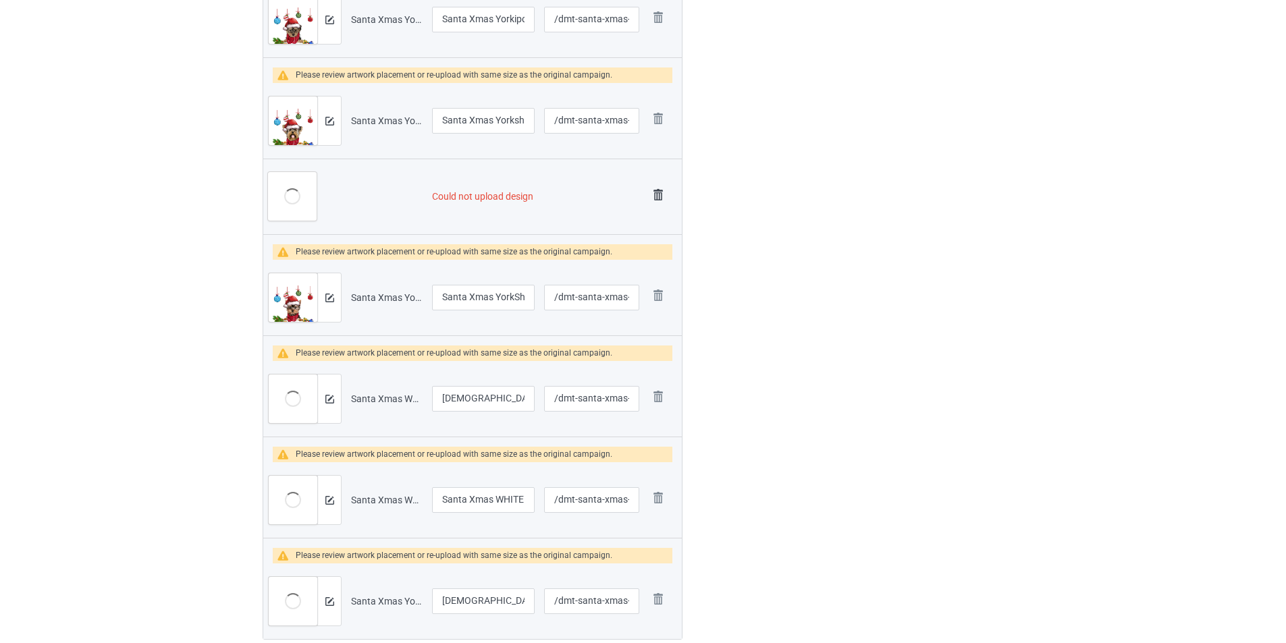
click at [651, 196] on img at bounding box center [658, 195] width 19 height 19
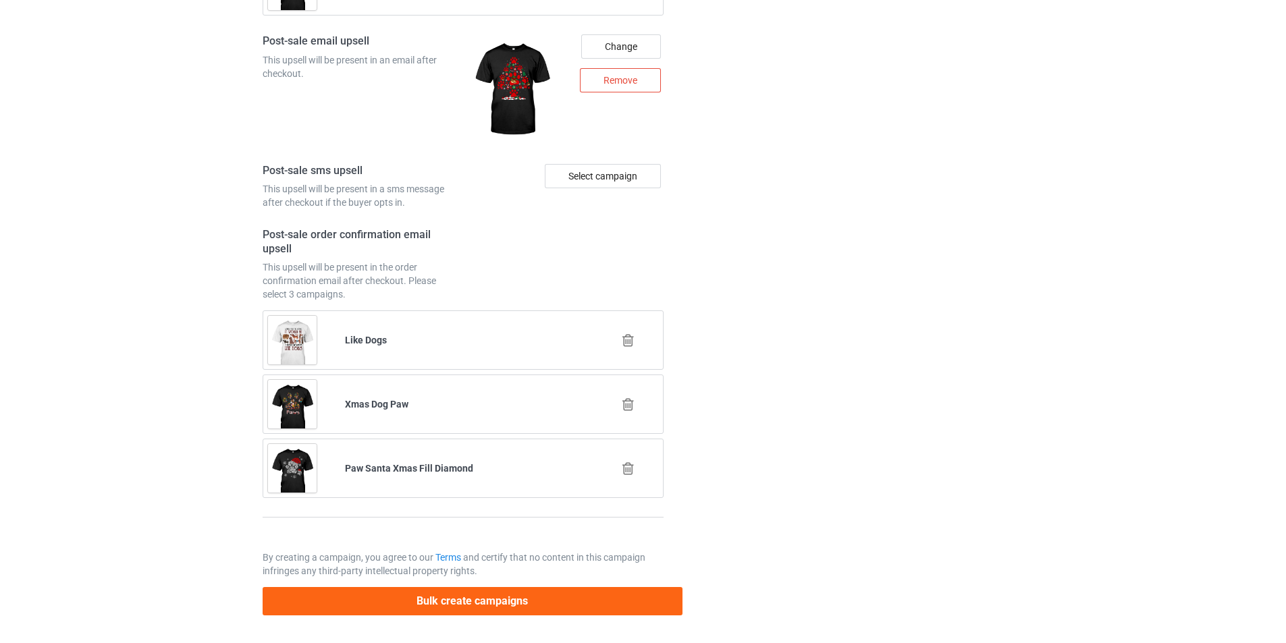
scroll to position [6380, 0]
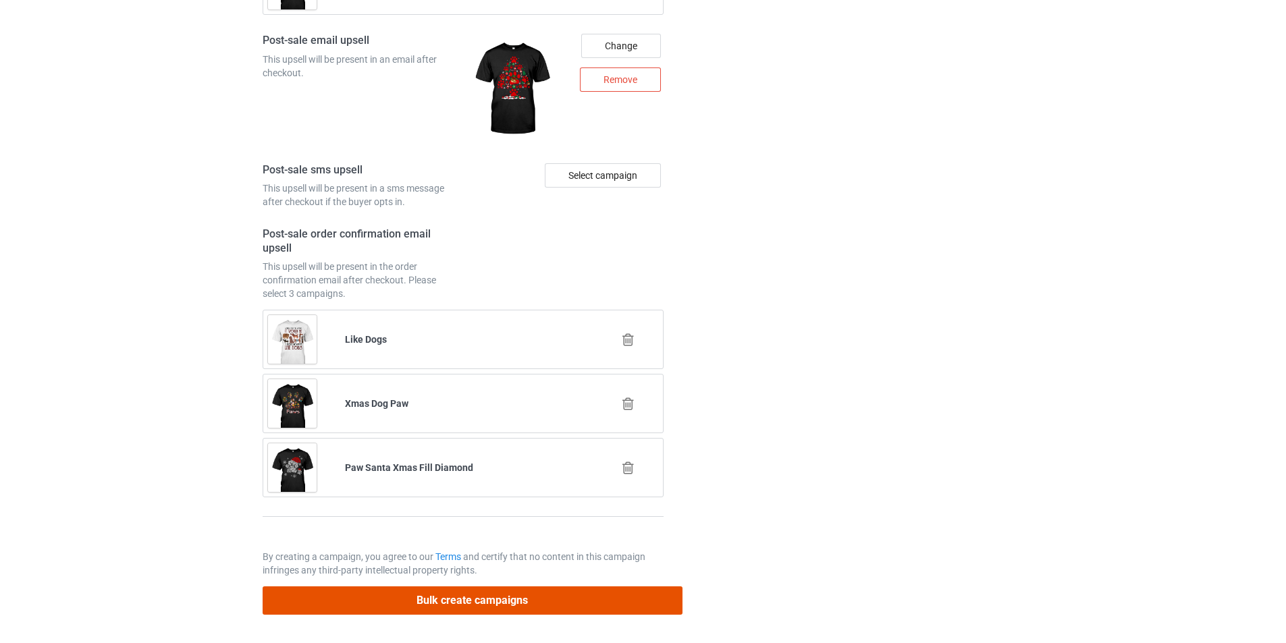
click at [620, 598] on button "Bulk create campaigns" at bounding box center [473, 601] width 420 height 28
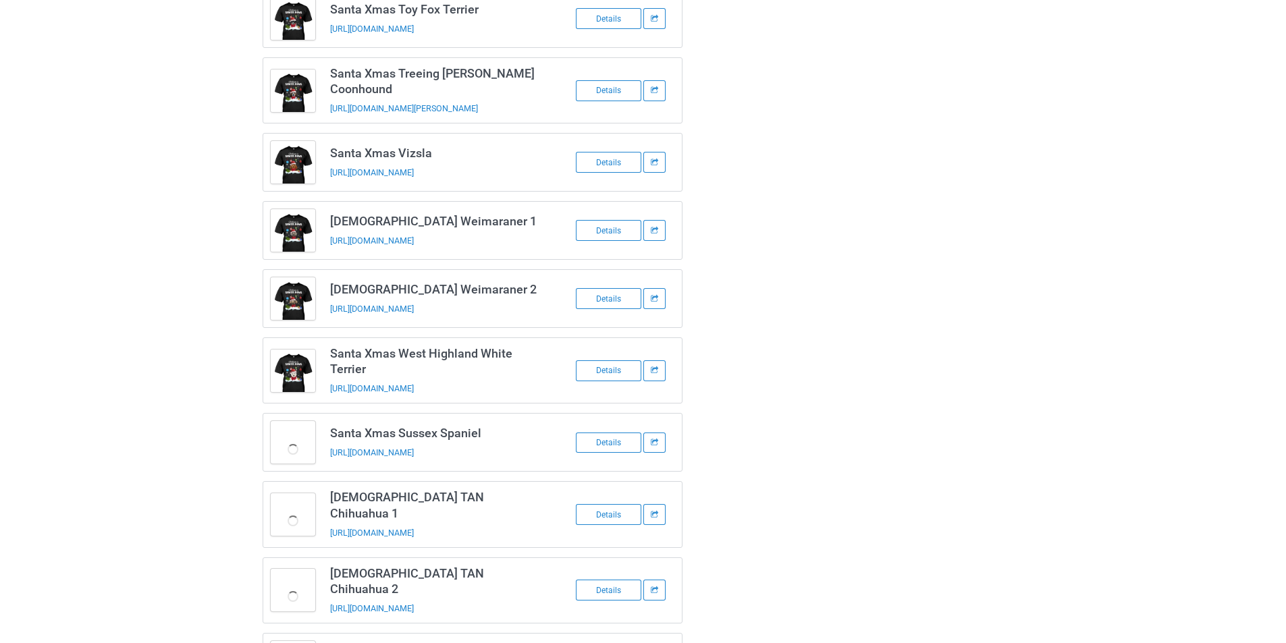
scroll to position [473, 0]
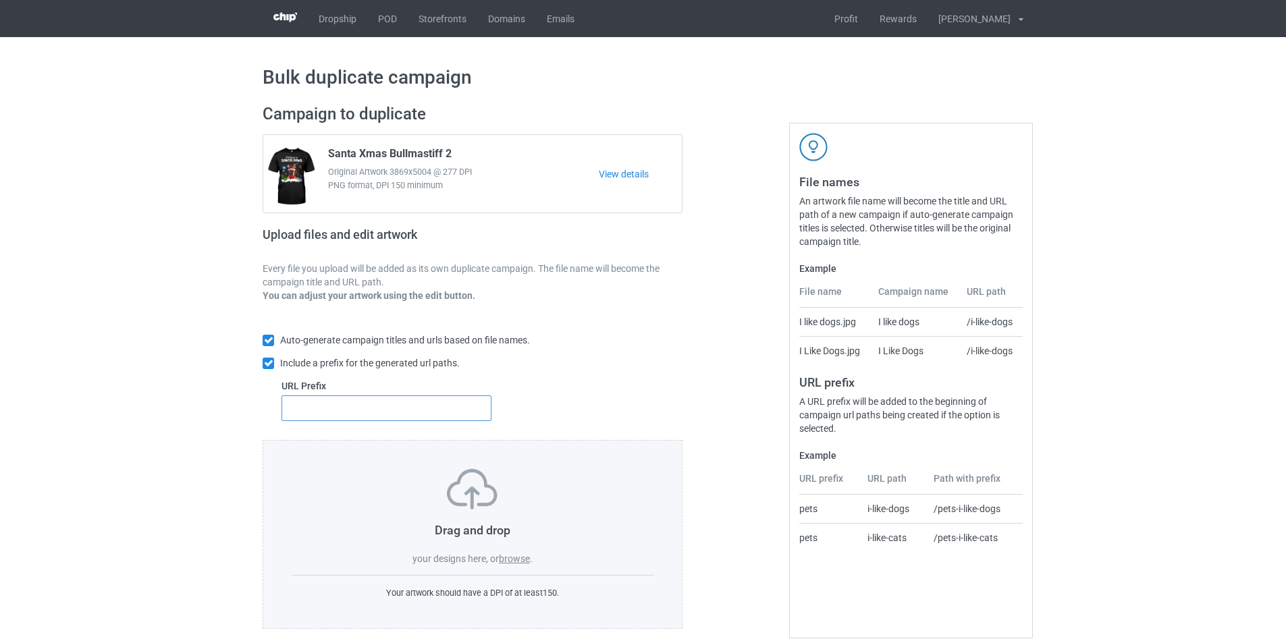
click at [372, 405] on input "text" at bounding box center [387, 409] width 210 height 26
type input "dmt-"
click at [513, 558] on label "browse" at bounding box center [514, 559] width 31 height 11
click at [0, 0] on input "browse" at bounding box center [0, 0] width 0 height 0
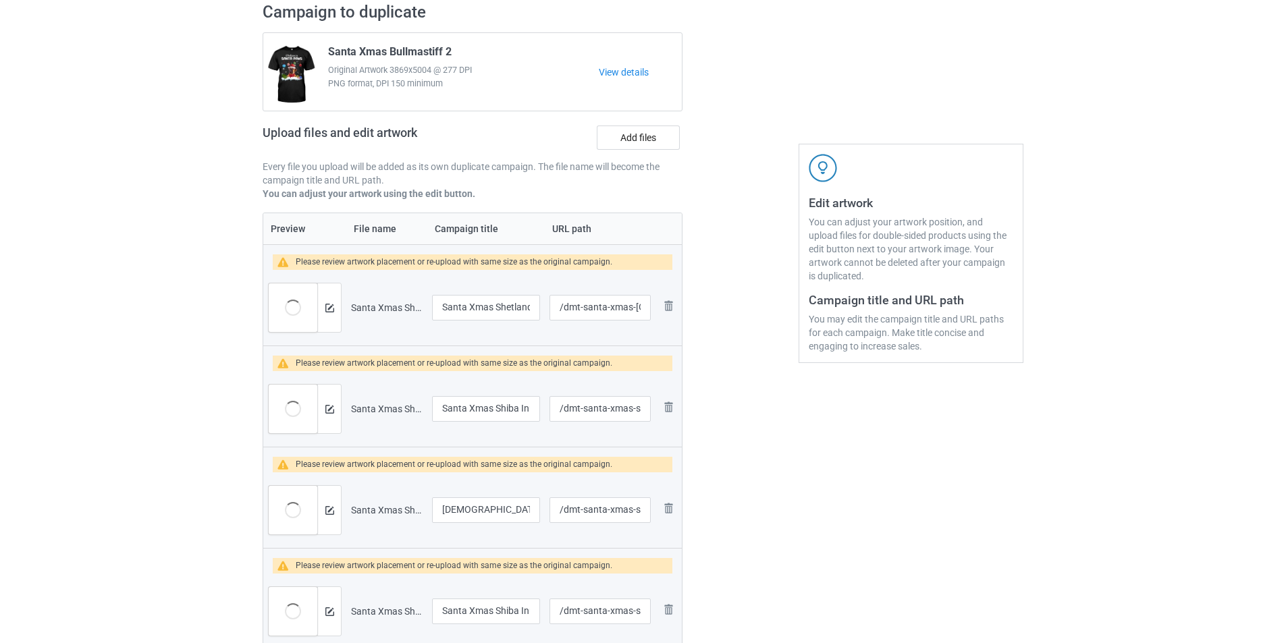
scroll to position [68, 0]
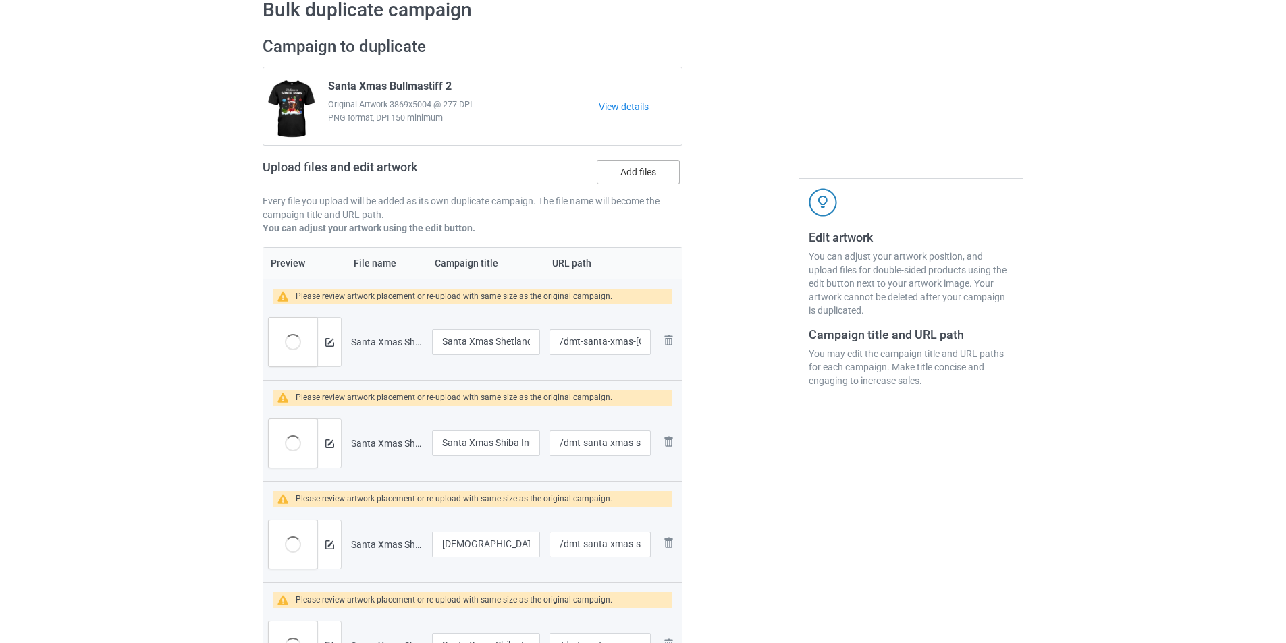
click at [662, 174] on label "Add files" at bounding box center [638, 172] width 83 height 24
click at [0, 0] on input "Add files" at bounding box center [0, 0] width 0 height 0
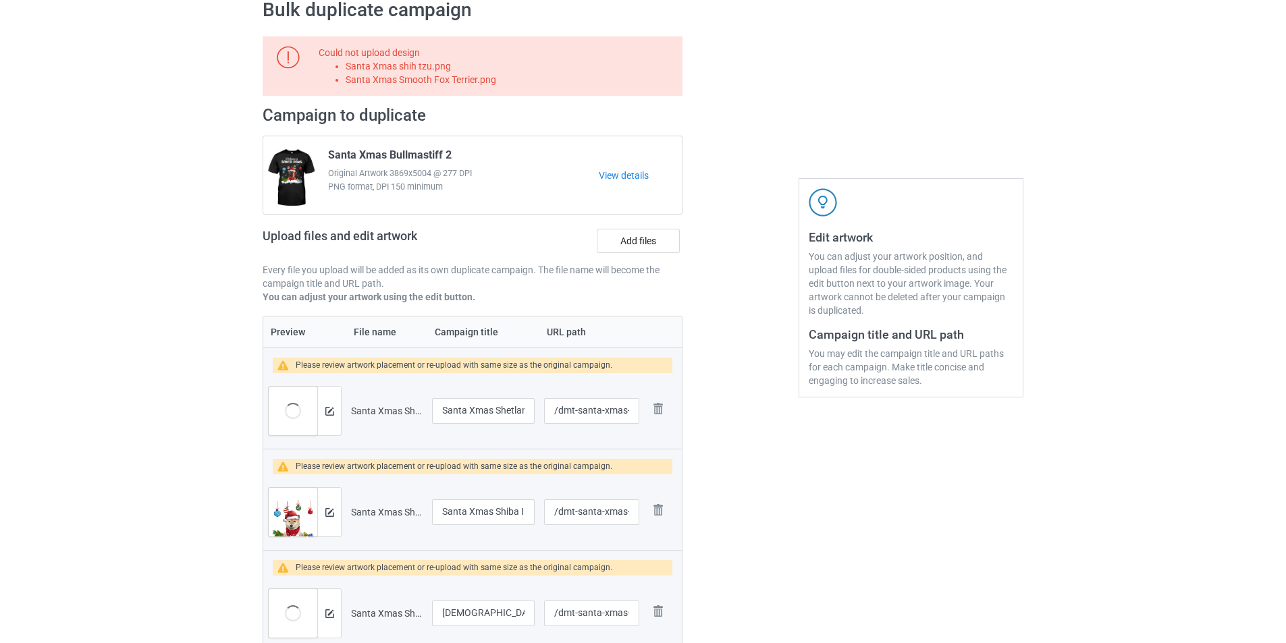
click at [396, 63] on li "Santa Xmas shih tzu.png" at bounding box center [512, 66] width 332 height 14
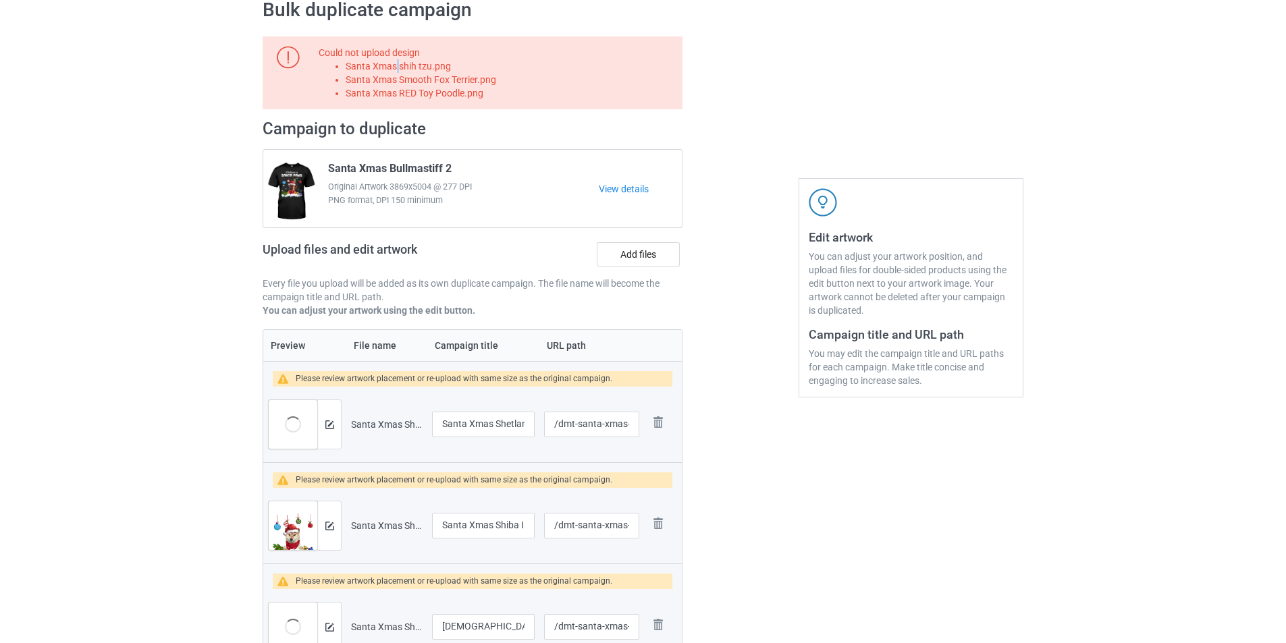
click at [396, 63] on li "Santa Xmas shih tzu.png" at bounding box center [512, 66] width 332 height 14
copy li "Santa Xmas shih tzu.png"
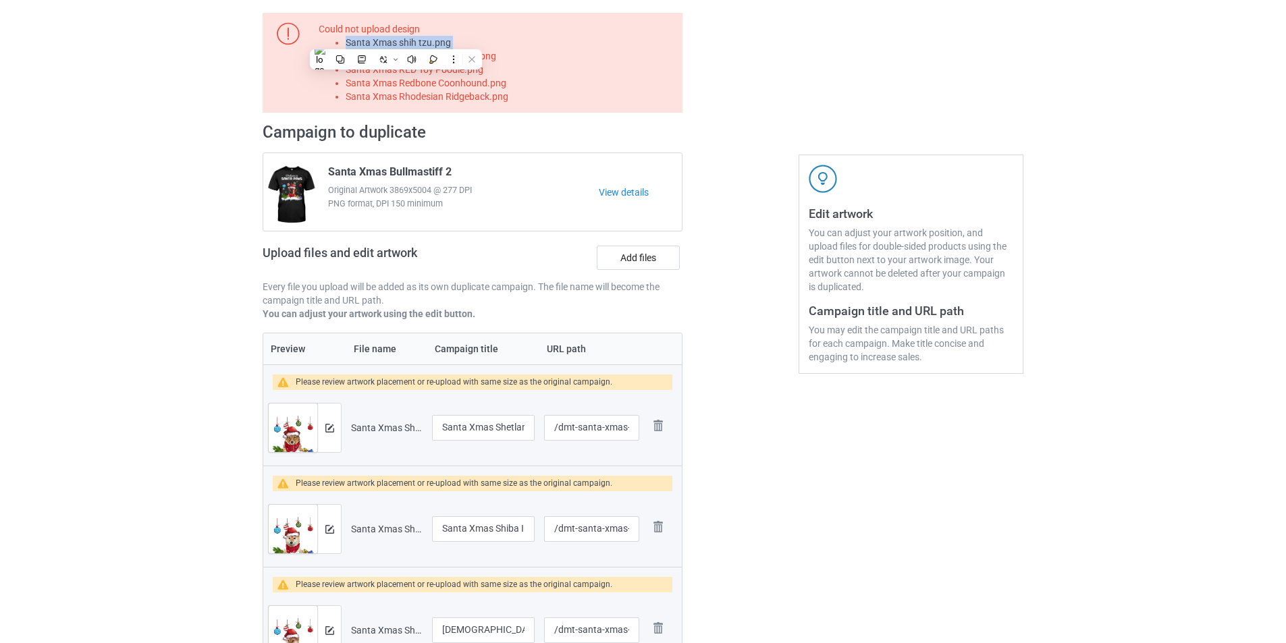
scroll to position [0, 0]
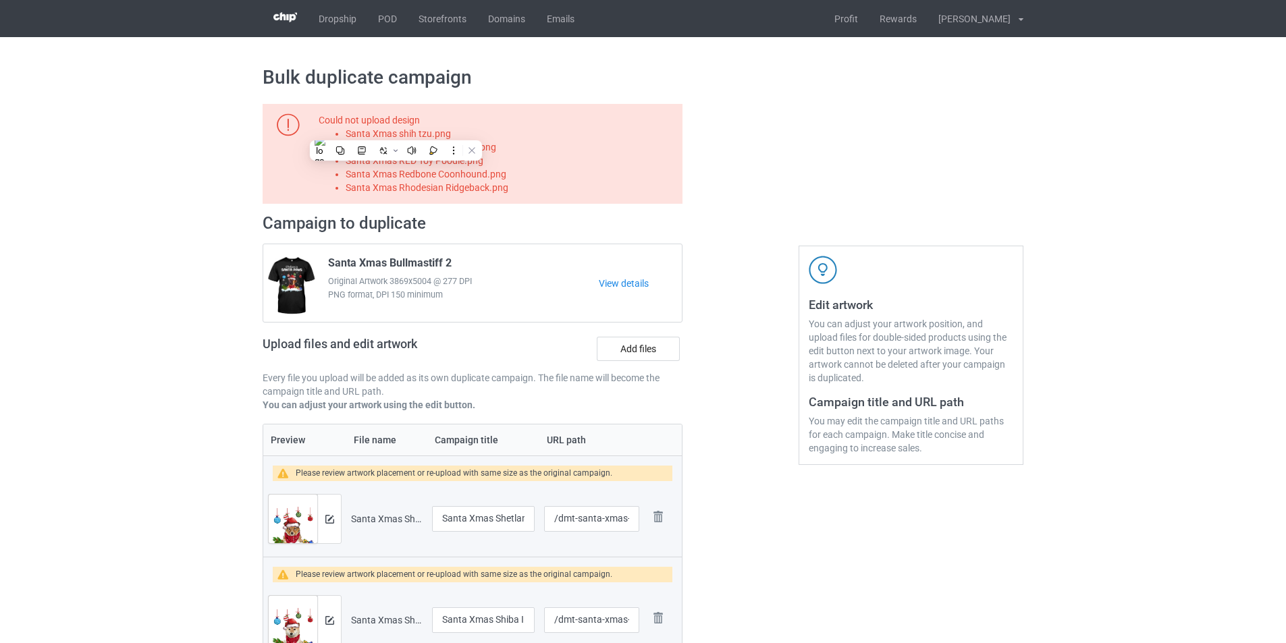
click at [546, 146] on li "Santa Xmas Smooth Fox Terrier.png" at bounding box center [512, 147] width 332 height 14
click at [438, 140] on li "Santa Xmas shih tzu.png" at bounding box center [512, 134] width 332 height 14
click at [438, 132] on li "Santa Xmas shih tzu.png" at bounding box center [512, 134] width 332 height 14
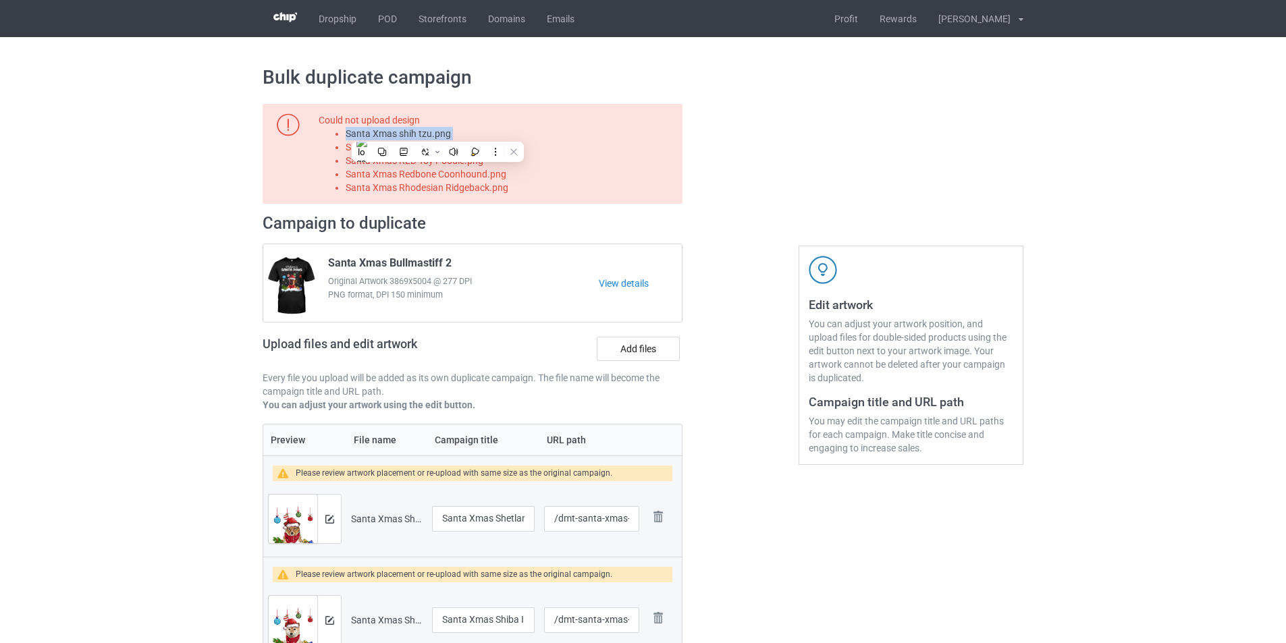
copy li "Santa Xmas shih tzu.png"
click at [642, 348] on label "Add files" at bounding box center [638, 349] width 83 height 24
click at [0, 0] on input "Add files" at bounding box center [0, 0] width 0 height 0
click at [458, 151] on li "Santa Xmas Smooth Fox Terrier.png" at bounding box center [512, 147] width 332 height 14
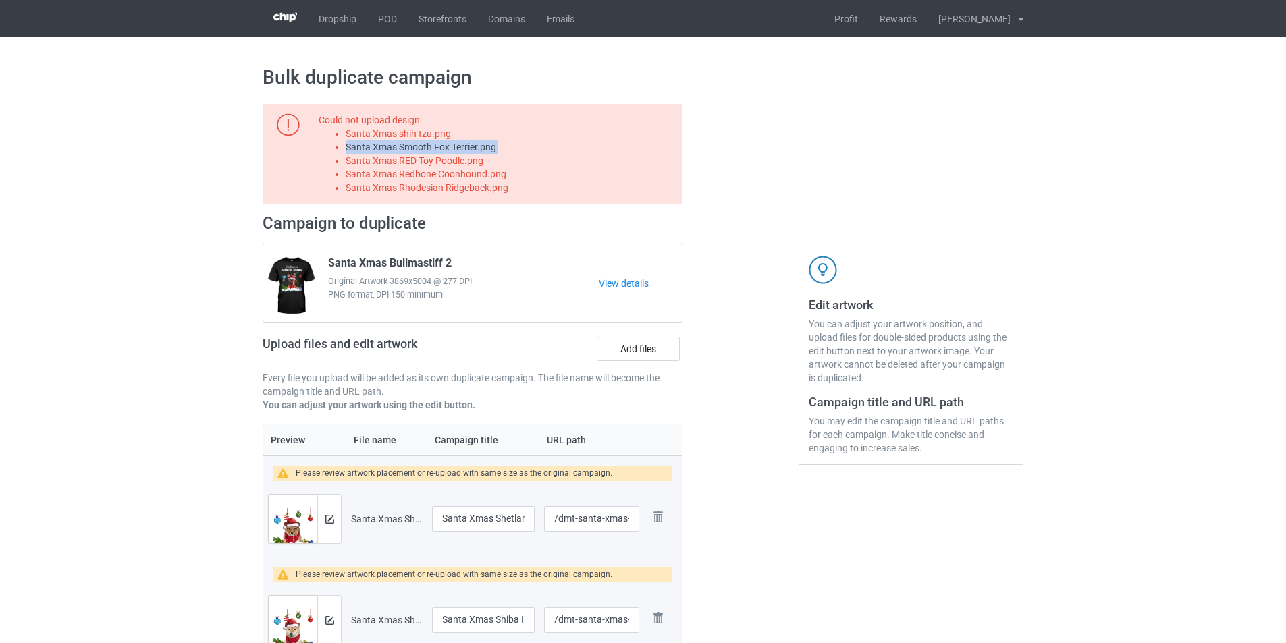
click at [458, 151] on li "Santa Xmas Smooth Fox Terrier.png" at bounding box center [512, 147] width 332 height 14
copy li "Santa Xmas Smooth Fox Terrier.png"
click at [645, 344] on label "Add files" at bounding box center [638, 349] width 83 height 24
click at [0, 0] on input "Add files" at bounding box center [0, 0] width 0 height 0
click at [444, 159] on li "Santa Xmas RED Toy Poodle.png" at bounding box center [512, 161] width 332 height 14
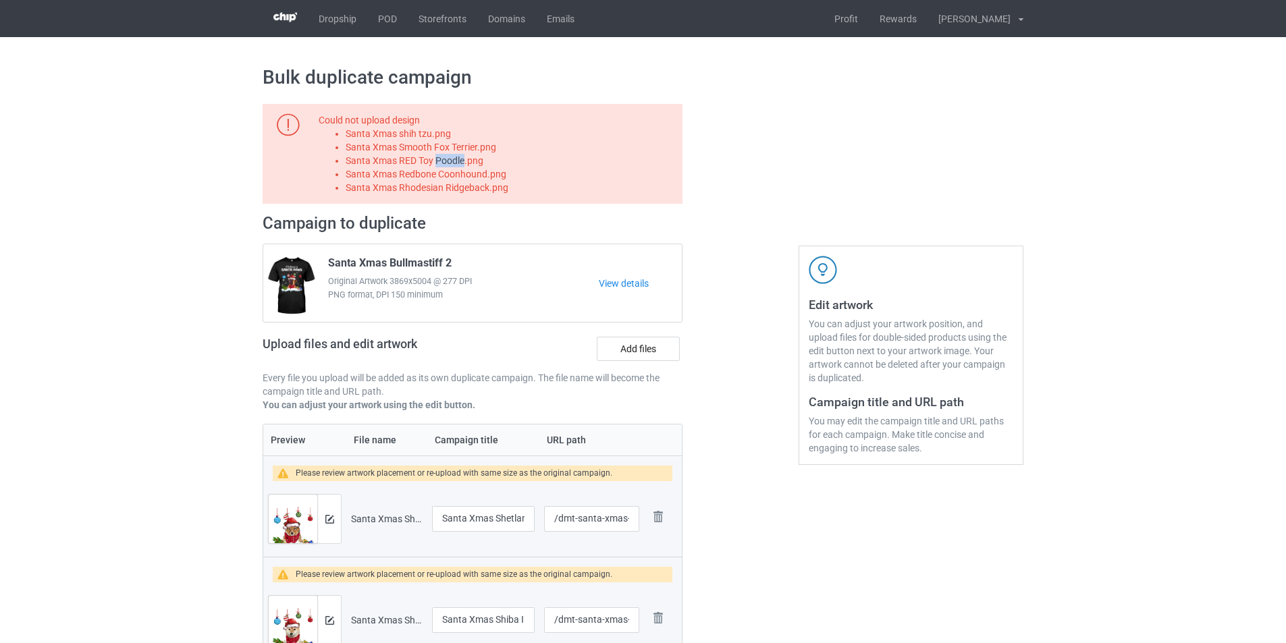
click at [444, 159] on li "Santa Xmas RED Toy Poodle.png" at bounding box center [512, 161] width 332 height 14
copy li "Santa Xmas RED Toy Poodle.png"
click at [644, 339] on label "Add files" at bounding box center [638, 349] width 83 height 24
click at [0, 0] on input "Add files" at bounding box center [0, 0] width 0 height 0
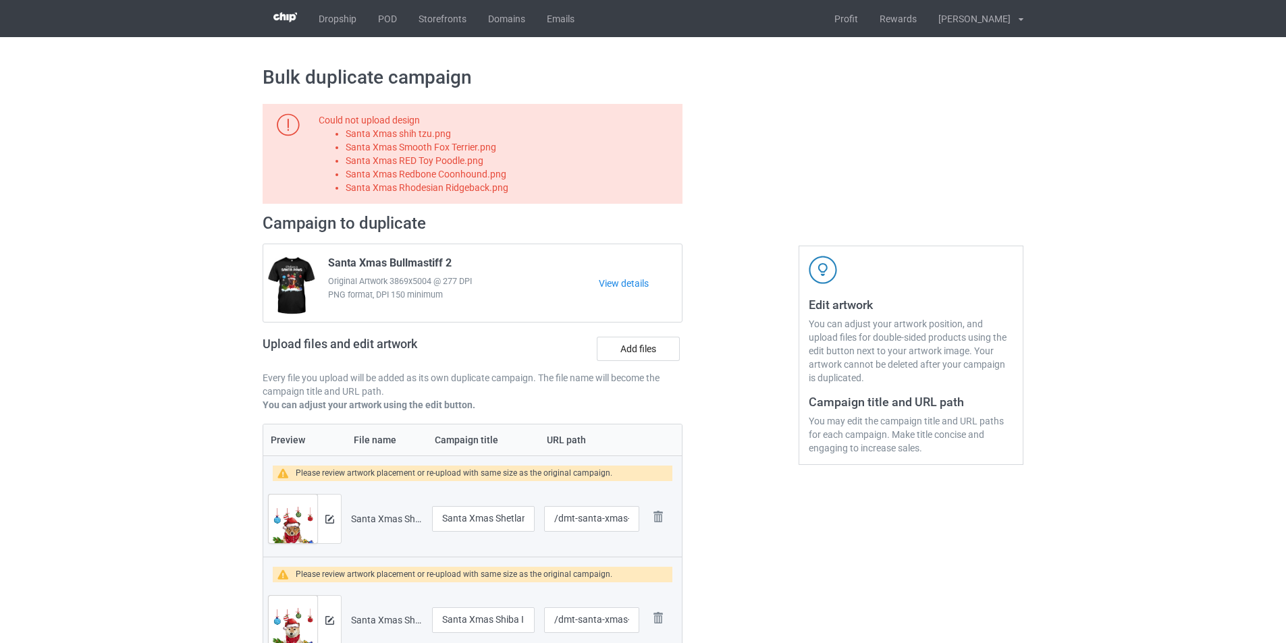
click at [490, 172] on li "Santa Xmas Redbone Coonhound.png" at bounding box center [512, 174] width 332 height 14
copy li "Santa Xmas Redbone Coonhound.png"
click at [627, 355] on label "Add files" at bounding box center [638, 349] width 83 height 24
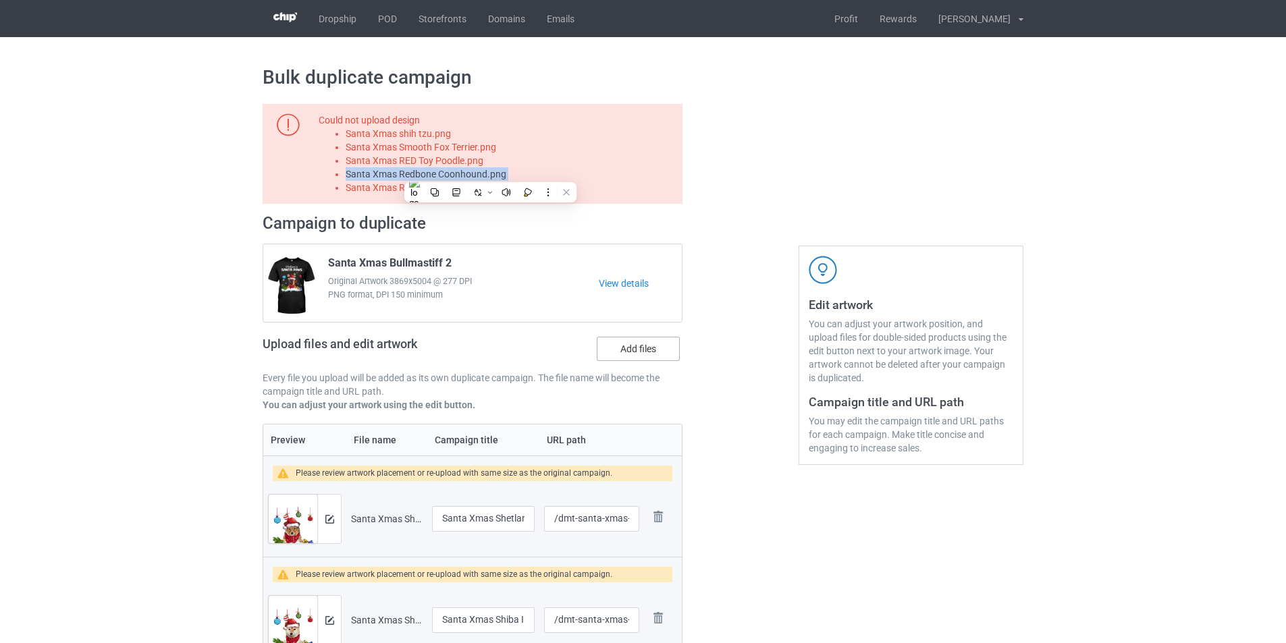
click at [0, 0] on input "Add files" at bounding box center [0, 0] width 0 height 0
click at [492, 188] on li "Santa Xmas Rhodesian Ridgeback.png" at bounding box center [512, 188] width 332 height 14
copy li "Santa Xmas Rhodesian Ridgeback.png"
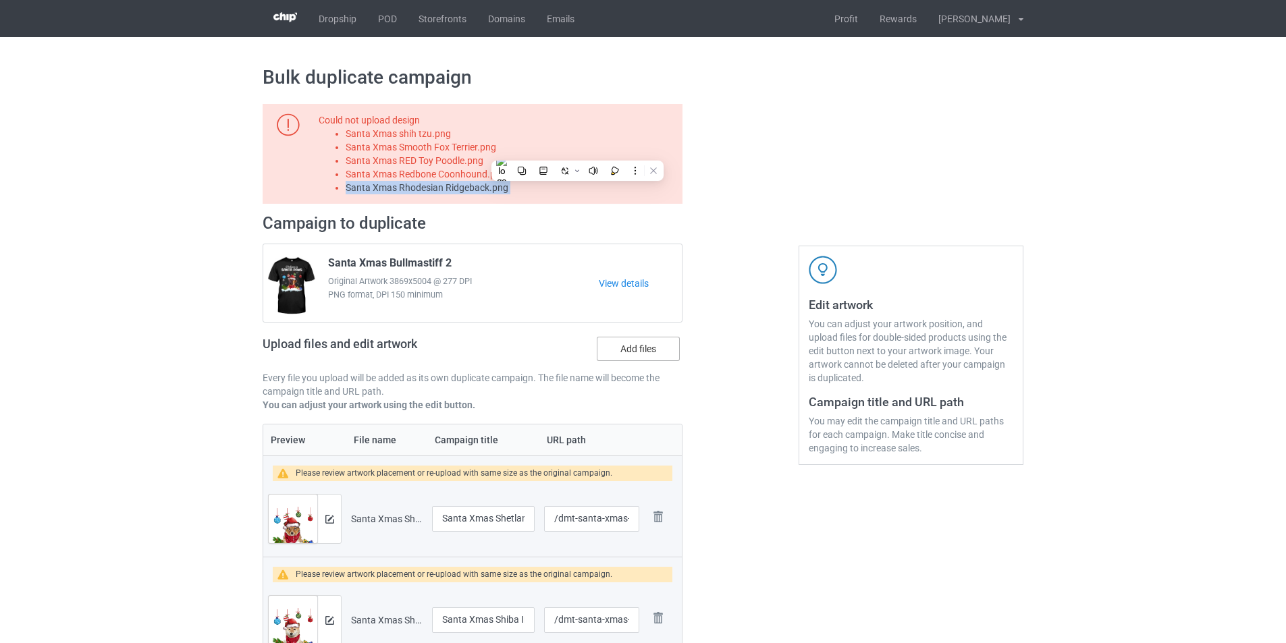
click at [664, 350] on label "Add files" at bounding box center [638, 349] width 83 height 24
click at [0, 0] on input "Add files" at bounding box center [0, 0] width 0 height 0
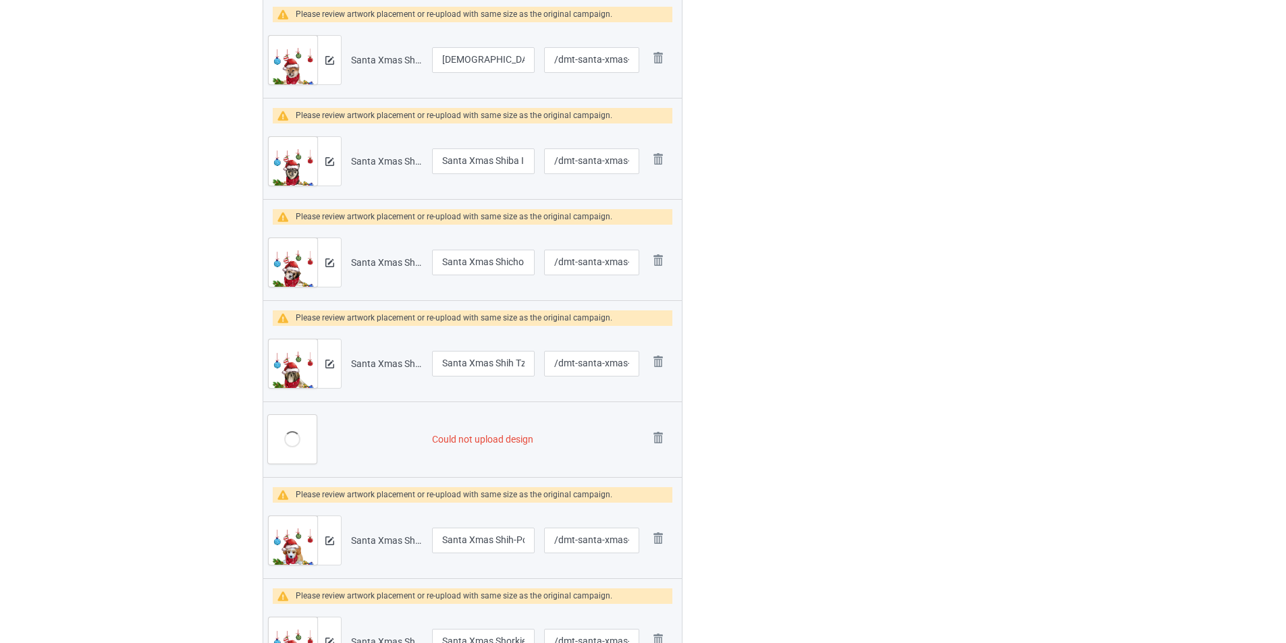
scroll to position [743, 0]
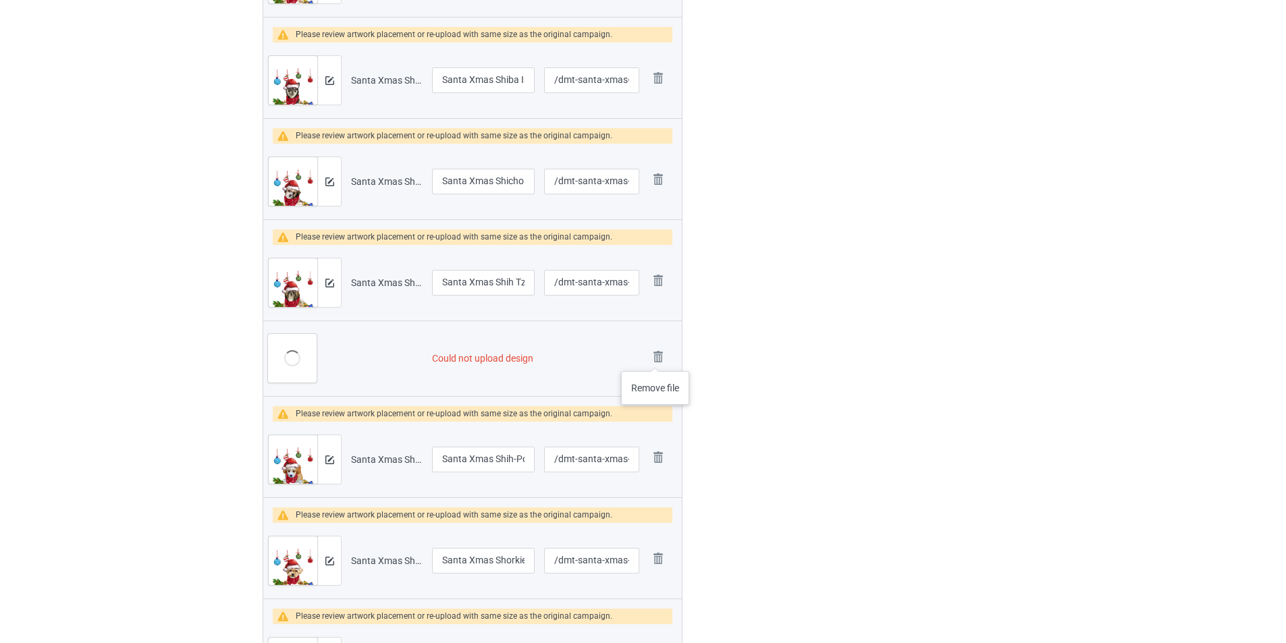
click at [0, 0] on img at bounding box center [0, 0] width 0 height 0
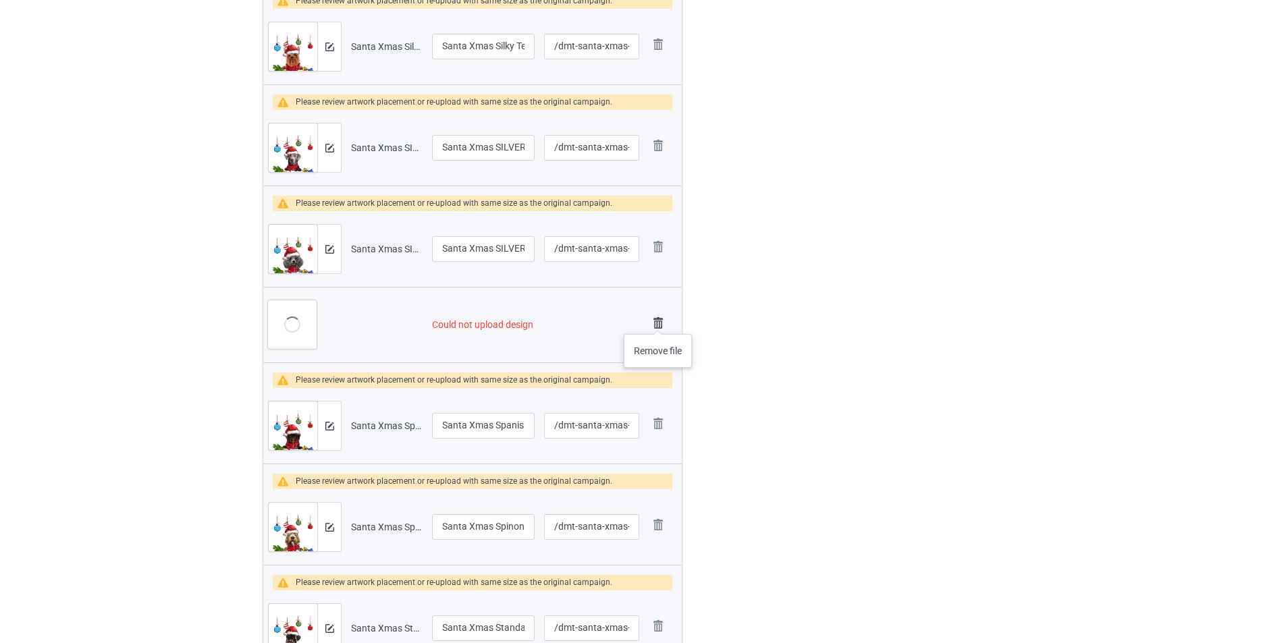
click at [658, 321] on img at bounding box center [658, 323] width 19 height 19
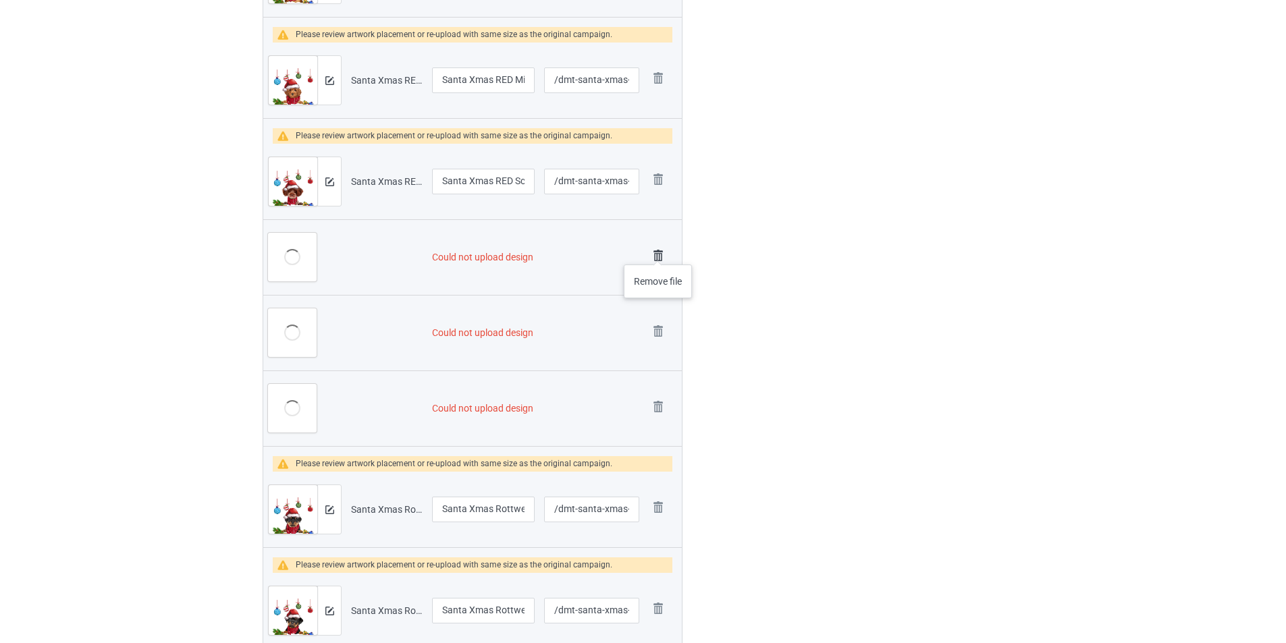
click at [658, 251] on img at bounding box center [658, 255] width 19 height 19
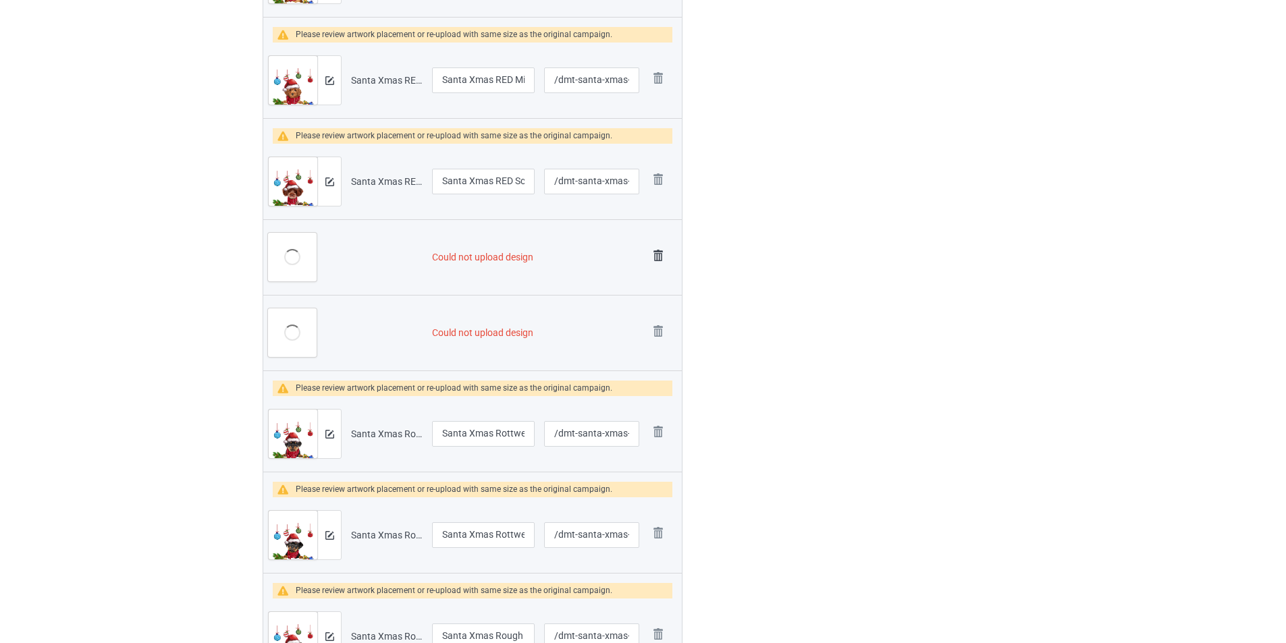
click at [660, 252] on img at bounding box center [658, 255] width 19 height 19
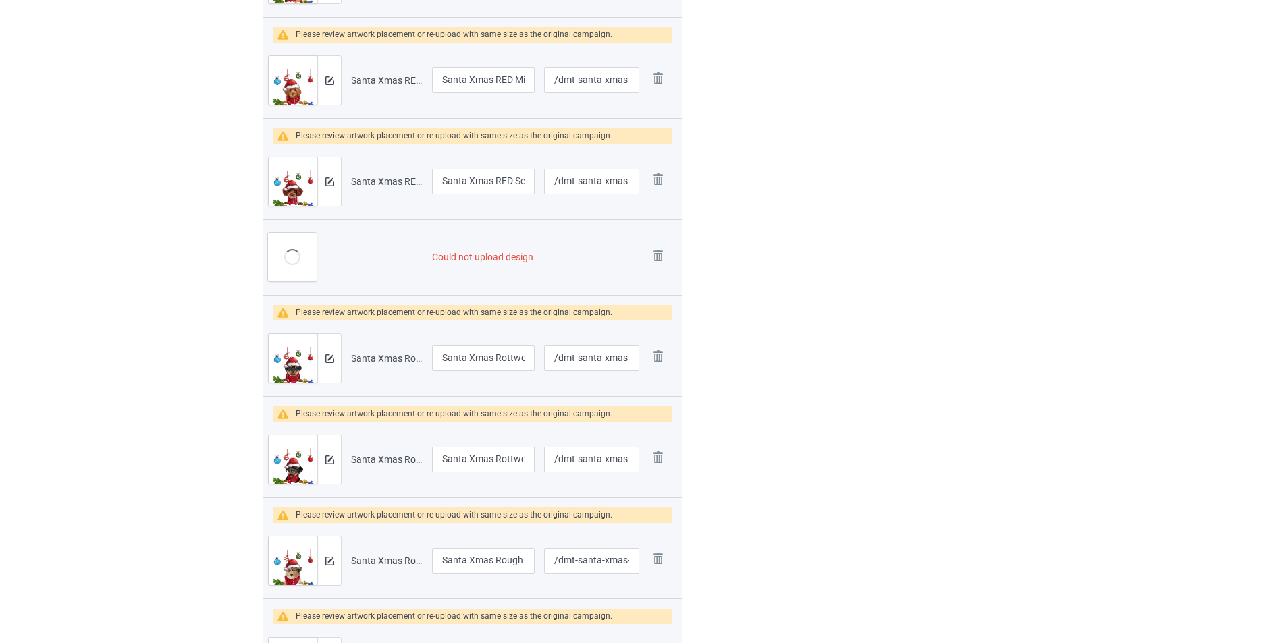
click at [0, 0] on img at bounding box center [0, 0] width 0 height 0
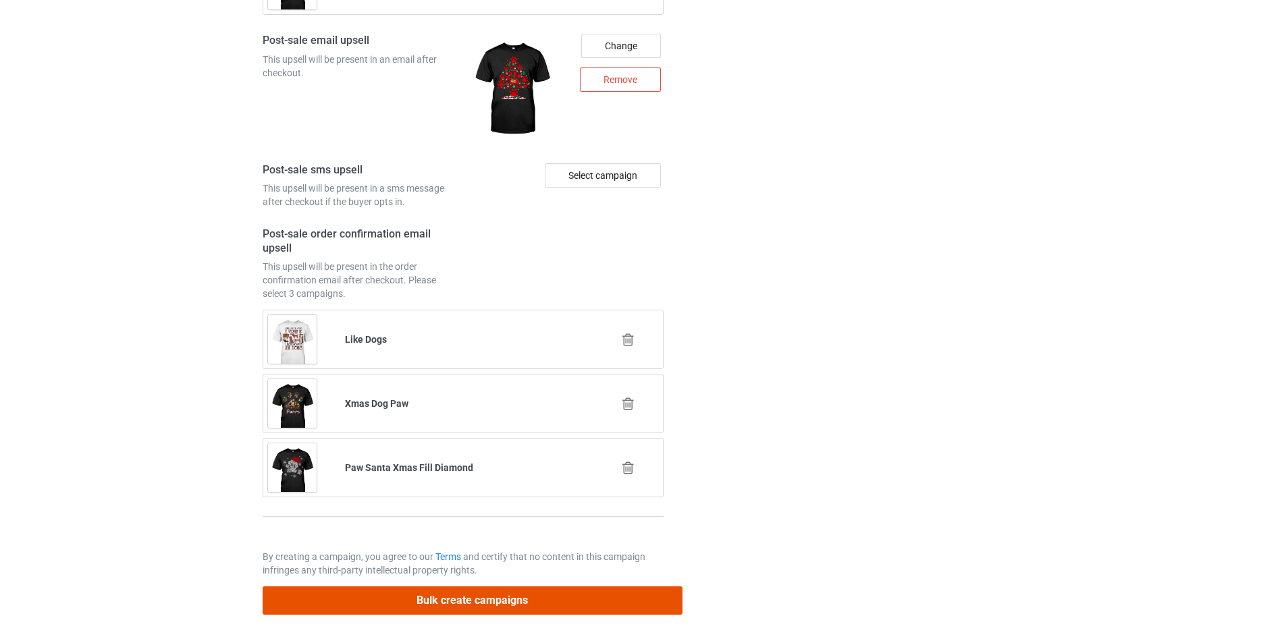
click at [597, 596] on button "Bulk create campaigns" at bounding box center [473, 601] width 420 height 28
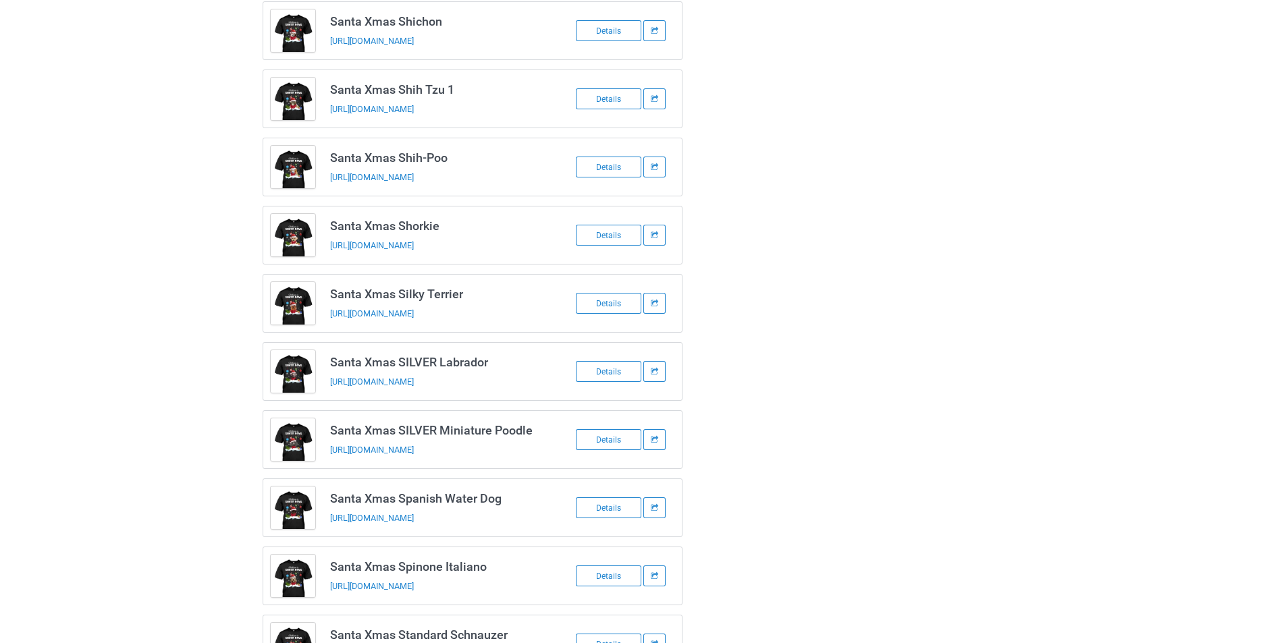
scroll to position [0, 0]
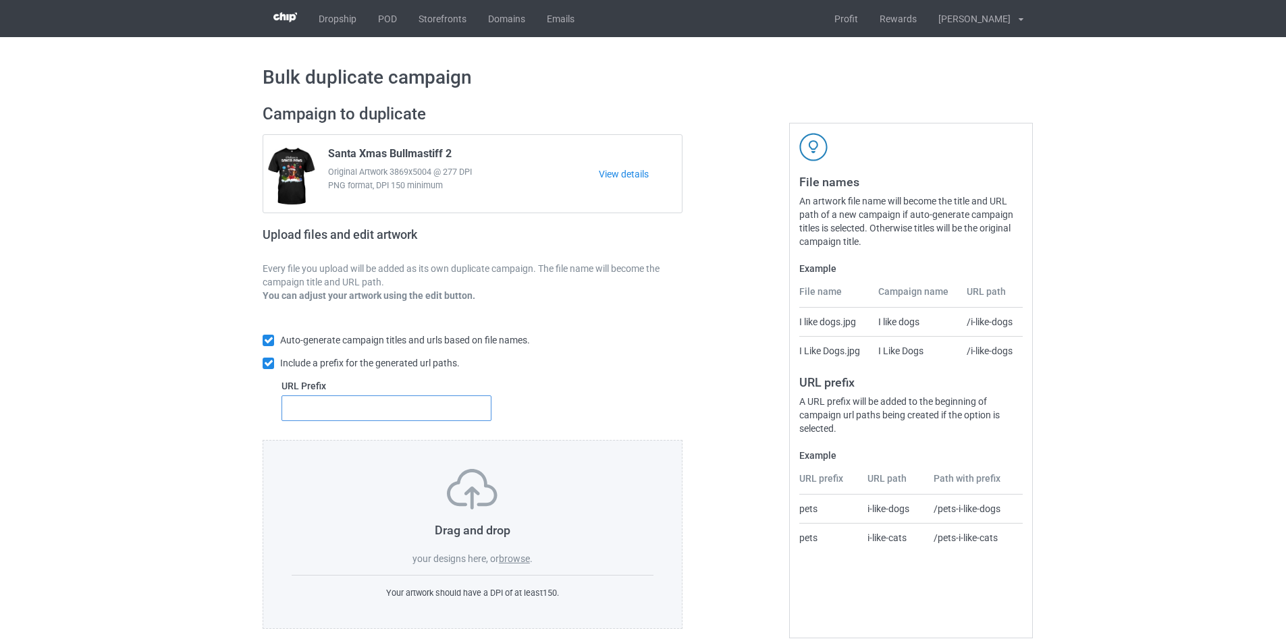
click at [368, 417] on input "text" at bounding box center [387, 409] width 210 height 26
type input "dmt-"
click at [526, 552] on div "Drag and drop your designs here, or browse ." at bounding box center [473, 517] width 362 height 97
click at [522, 557] on label "browse" at bounding box center [514, 559] width 31 height 11
click at [0, 0] on input "browse" at bounding box center [0, 0] width 0 height 0
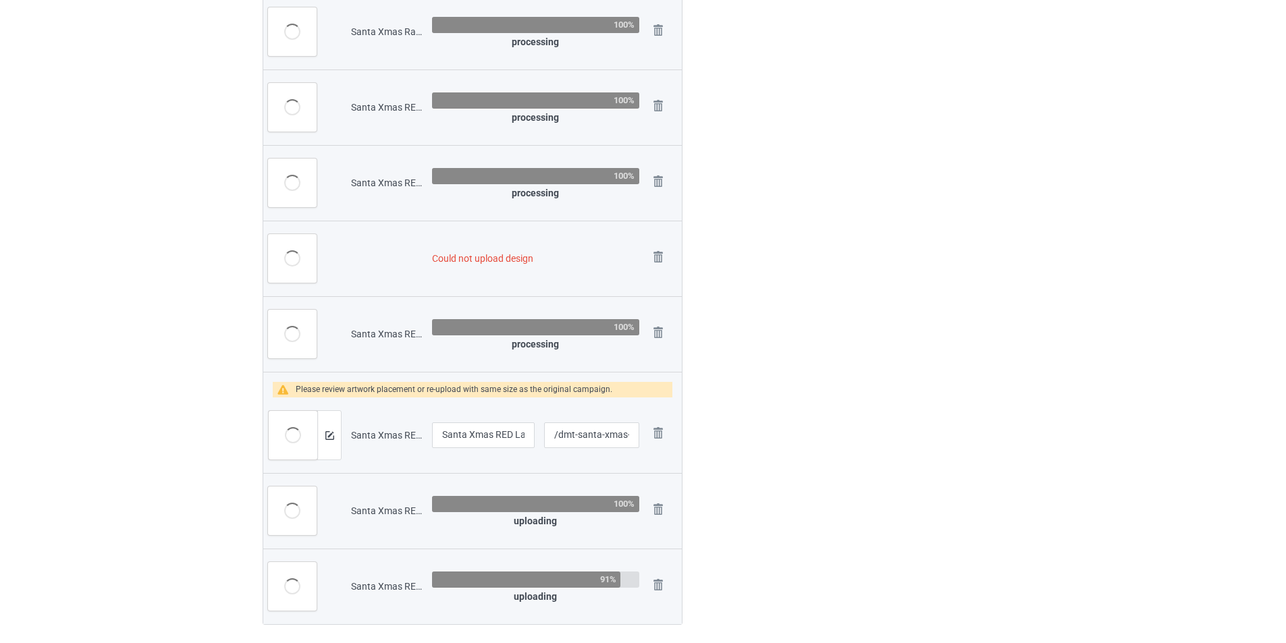
scroll to position [1121, 0]
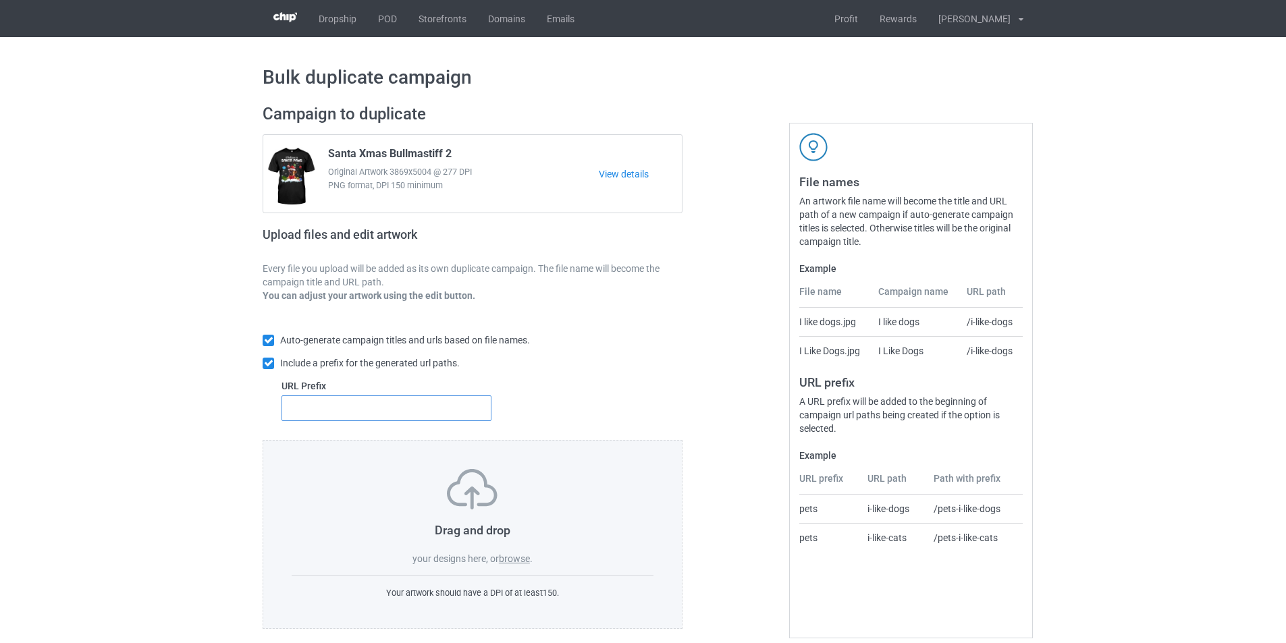
click at [465, 404] on input "text" at bounding box center [387, 409] width 210 height 26
type input "dmt-"
click at [517, 560] on label "browse" at bounding box center [514, 559] width 31 height 11
click at [0, 0] on input "browse" at bounding box center [0, 0] width 0 height 0
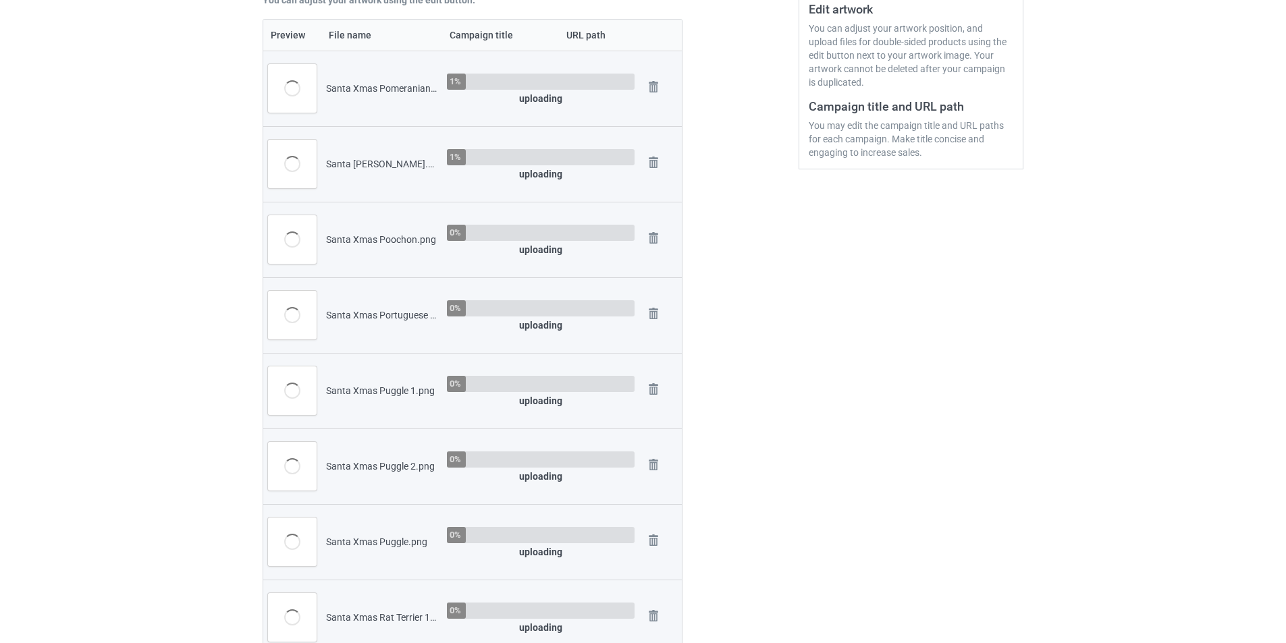
scroll to position [135, 0]
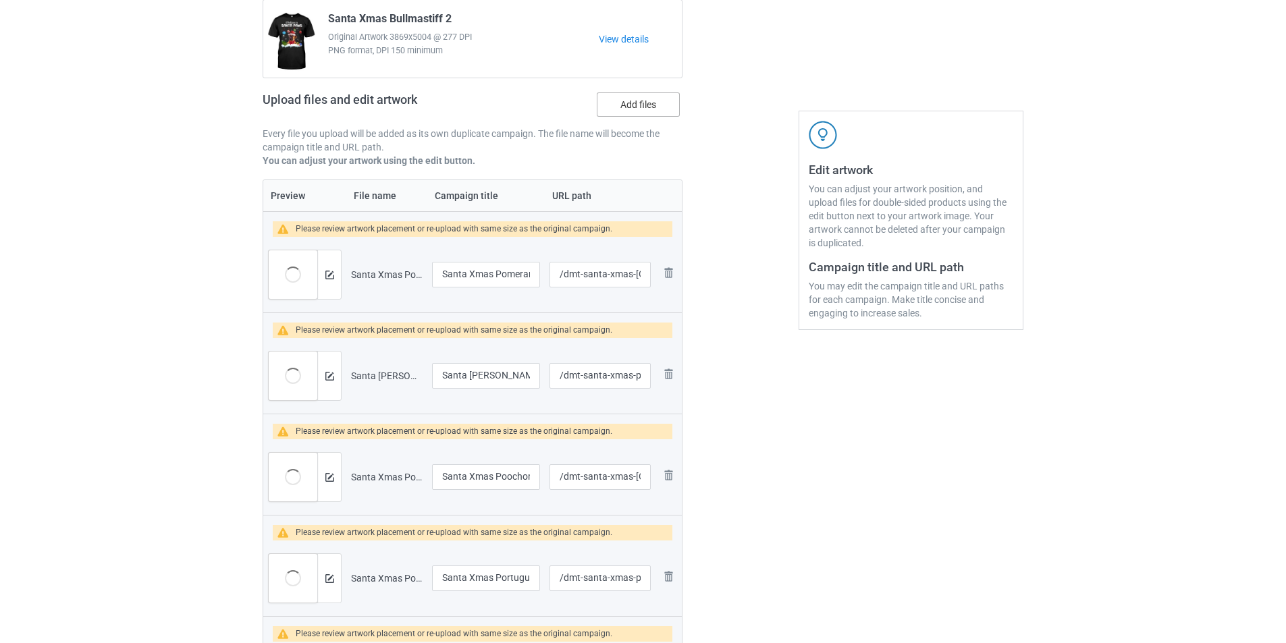
click at [640, 108] on label "Add files" at bounding box center [638, 105] width 83 height 24
click at [0, 0] on input "Add files" at bounding box center [0, 0] width 0 height 0
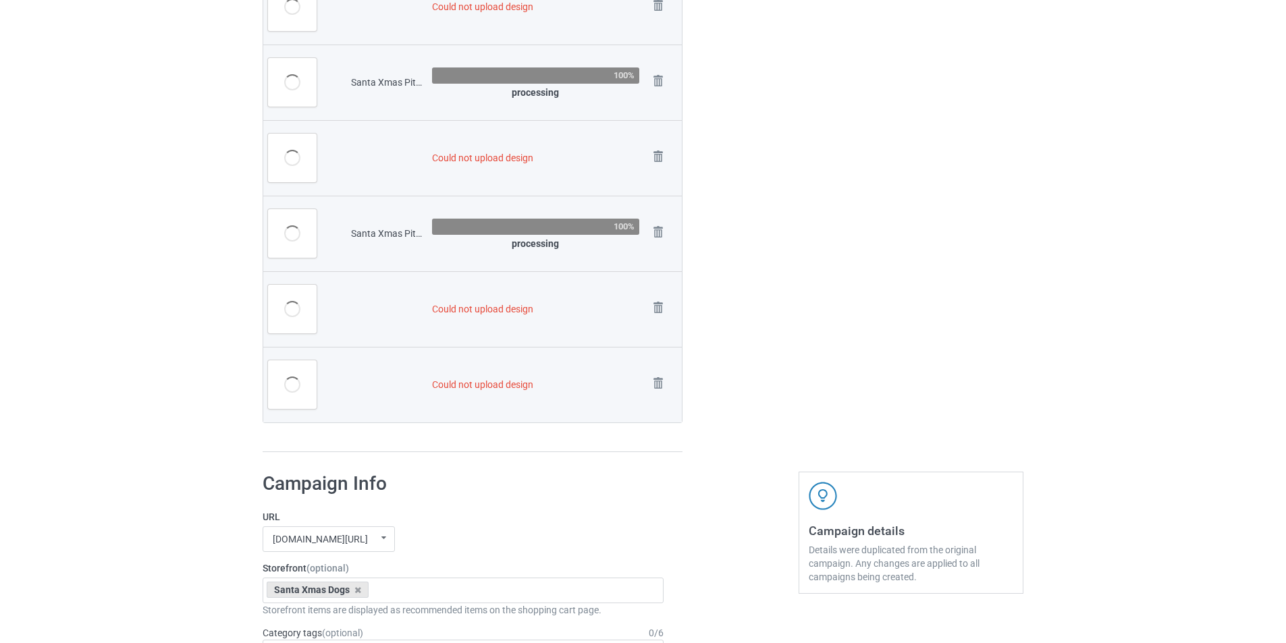
scroll to position [2984, 0]
click at [658, 382] on img at bounding box center [658, 382] width 19 height 19
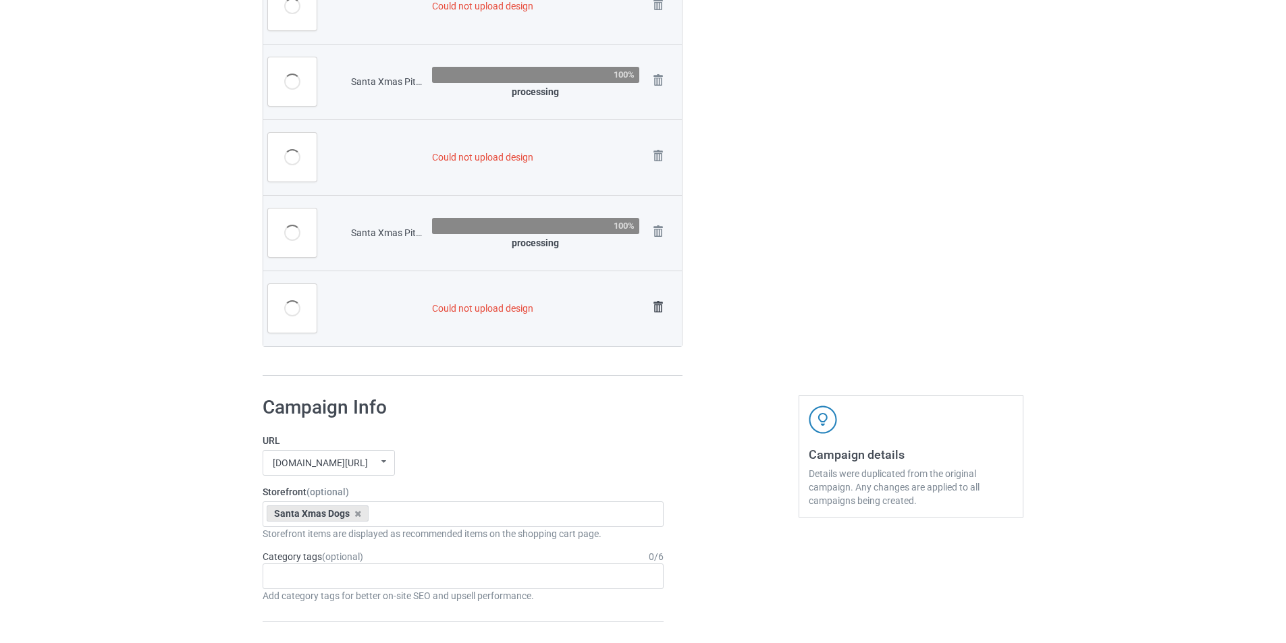
click at [664, 308] on img at bounding box center [658, 307] width 19 height 19
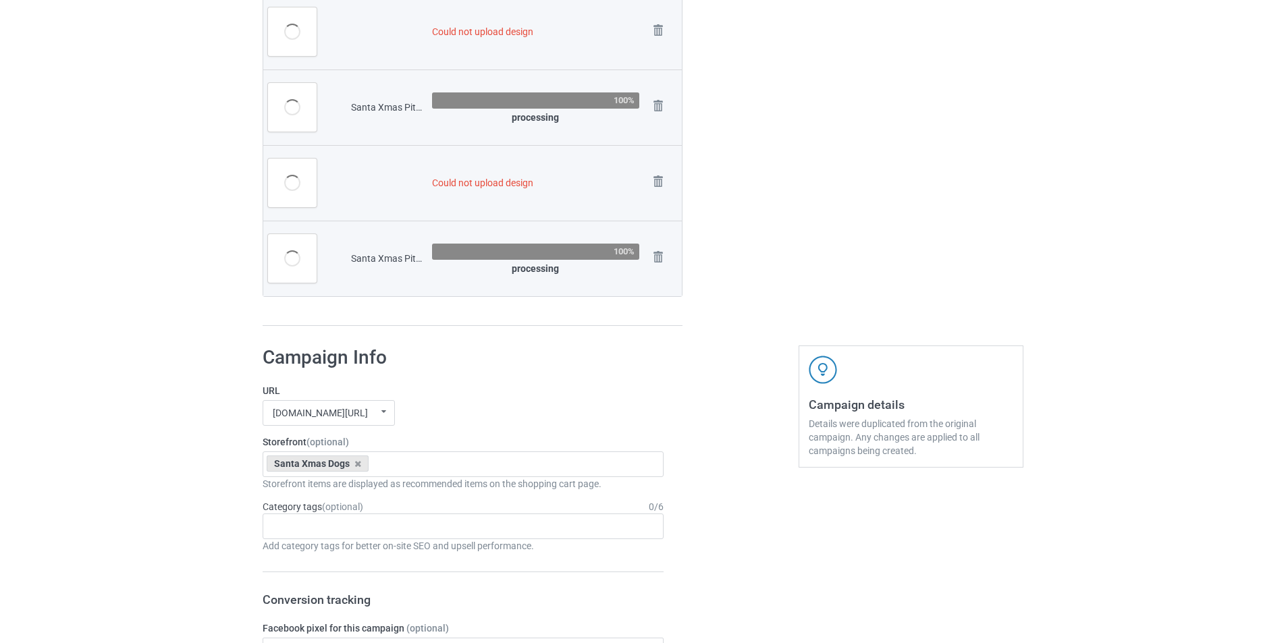
scroll to position [2983, 0]
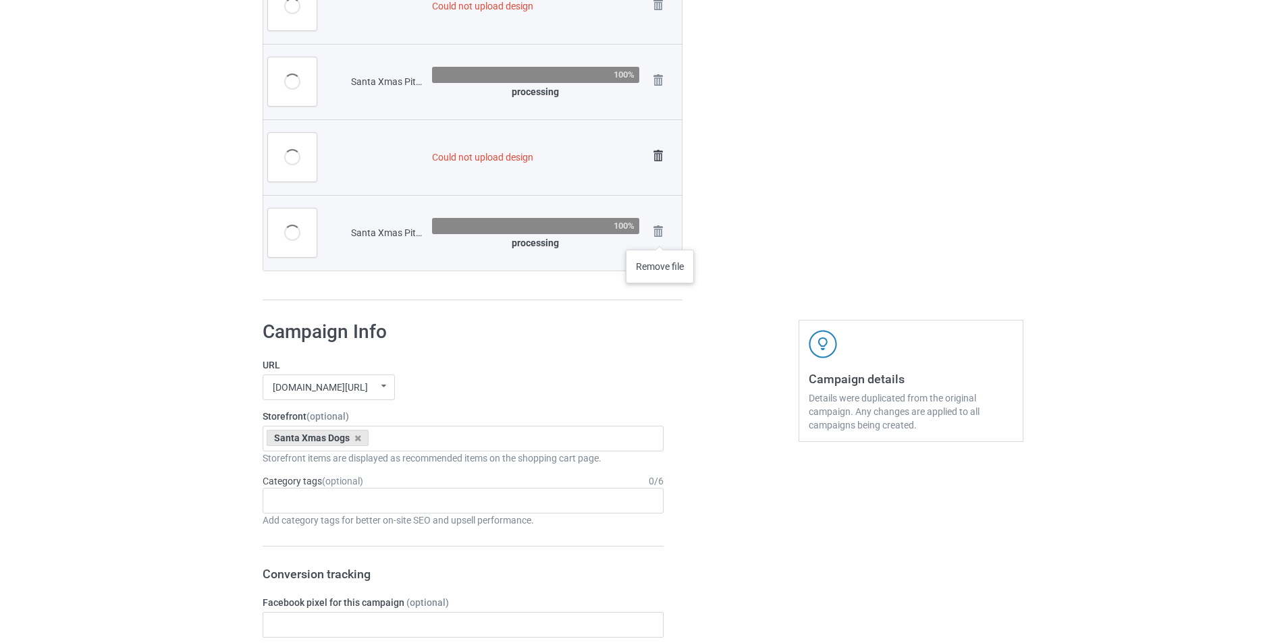
drag, startPoint x: 660, startPoint y: 236, endPoint x: 660, endPoint y: 169, distance: 66.8
click at [0, 0] on img at bounding box center [0, 0] width 0 height 0
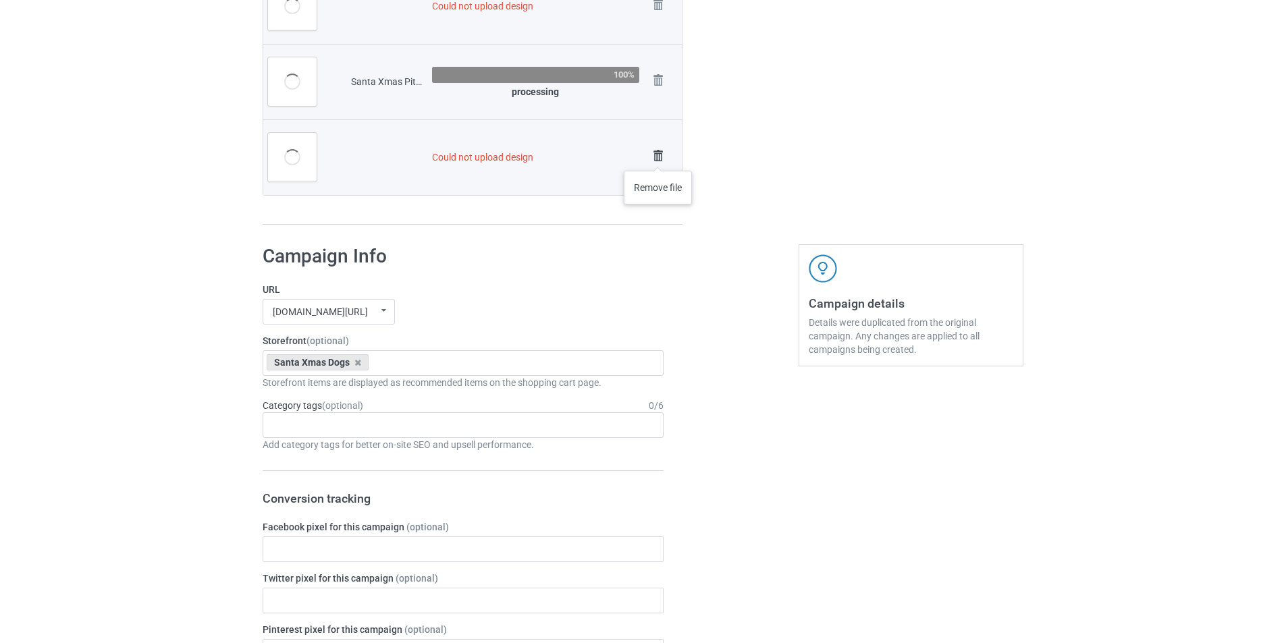
click at [658, 157] on img at bounding box center [658, 156] width 19 height 19
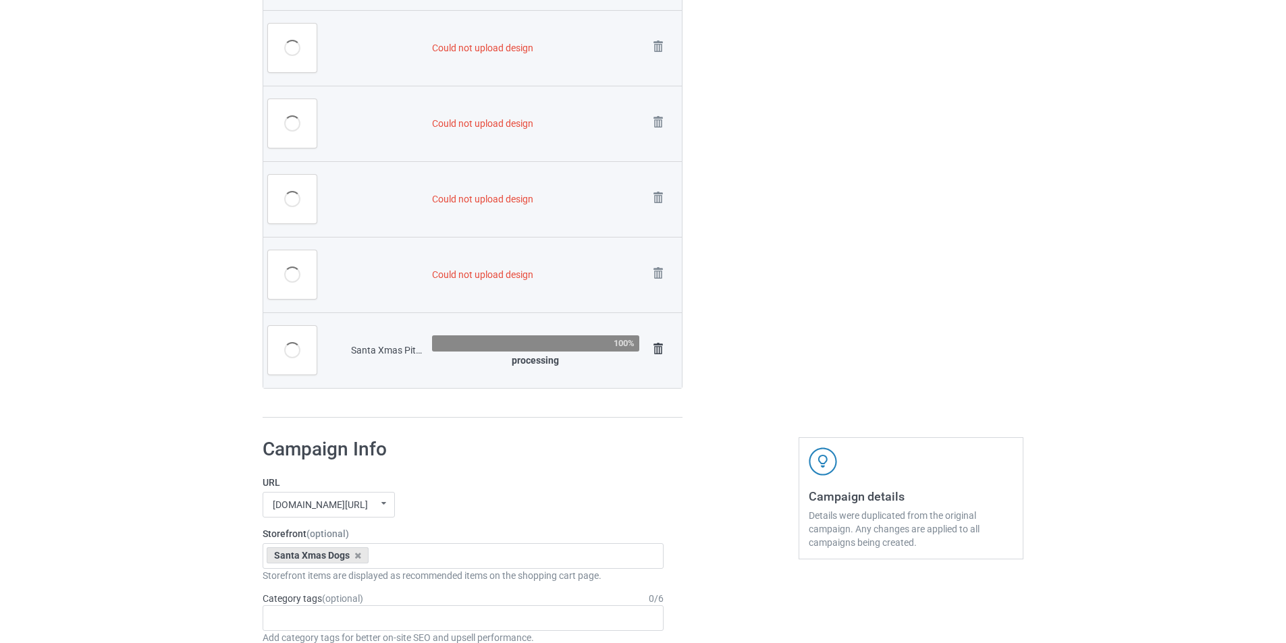
scroll to position [2699, 0]
click at [656, 354] on img at bounding box center [658, 350] width 19 height 19
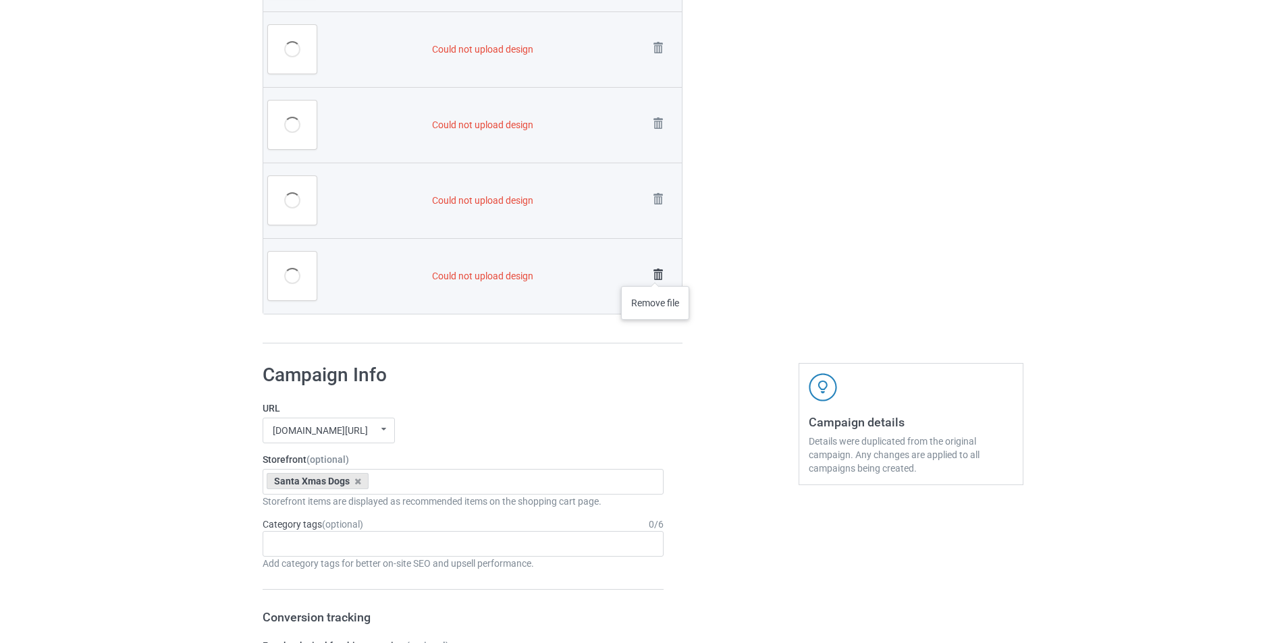
click at [656, 273] on img at bounding box center [658, 274] width 19 height 19
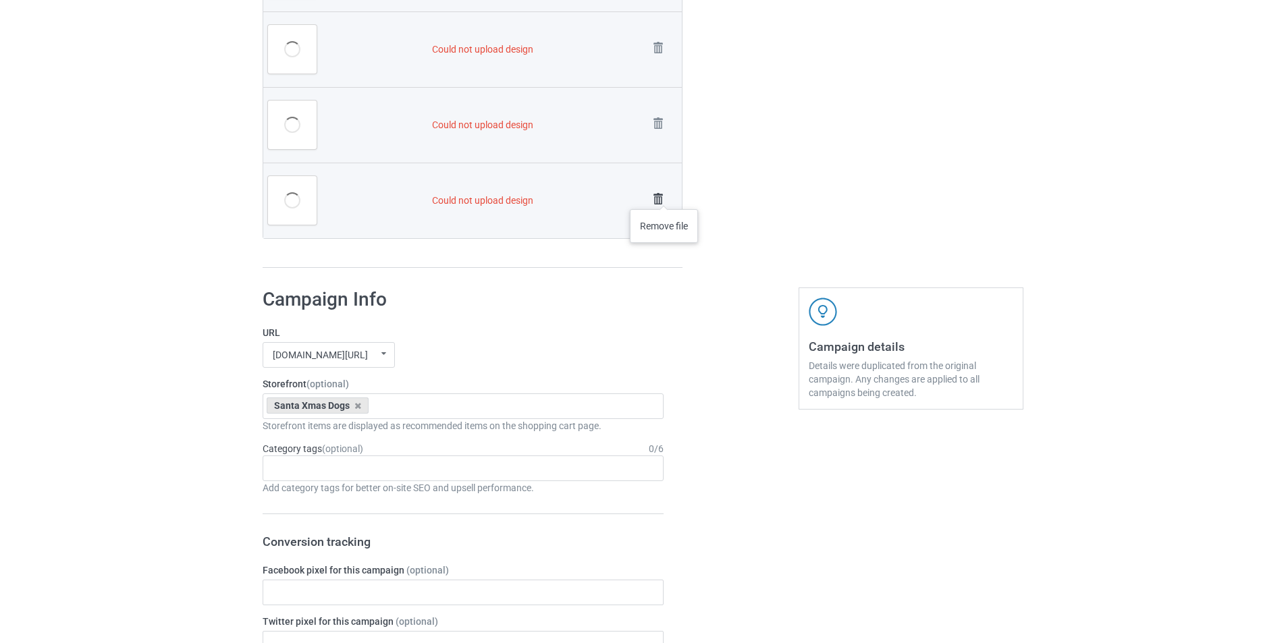
click at [664, 196] on img at bounding box center [658, 199] width 19 height 19
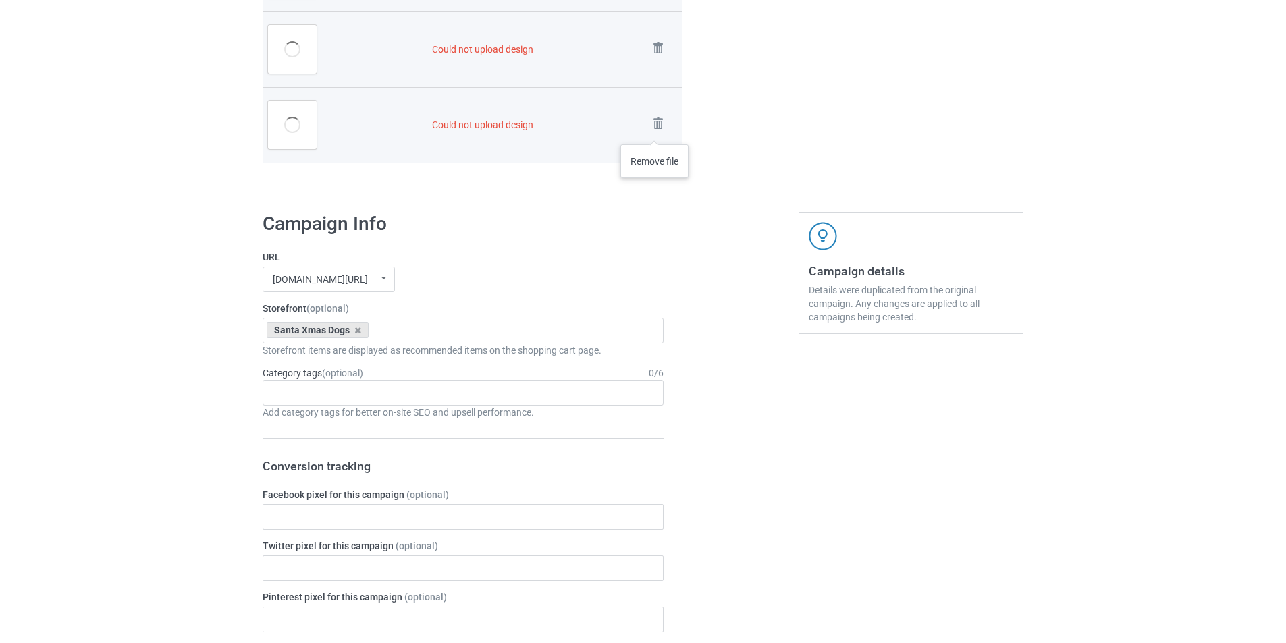
drag, startPoint x: 656, startPoint y: 123, endPoint x: 660, endPoint y: 135, distance: 13.0
click at [0, 0] on img at bounding box center [0, 0] width 0 height 0
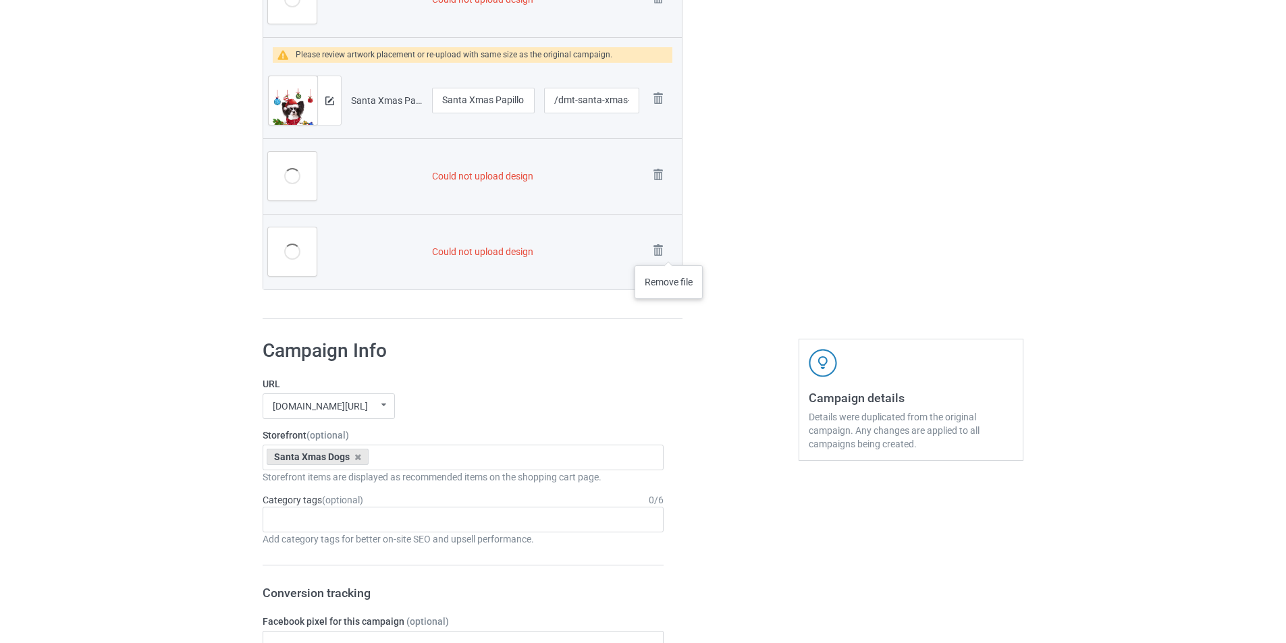
drag, startPoint x: 660, startPoint y: 248, endPoint x: 659, endPoint y: 196, distance: 51.3
click at [0, 0] on img at bounding box center [0, 0] width 0 height 0
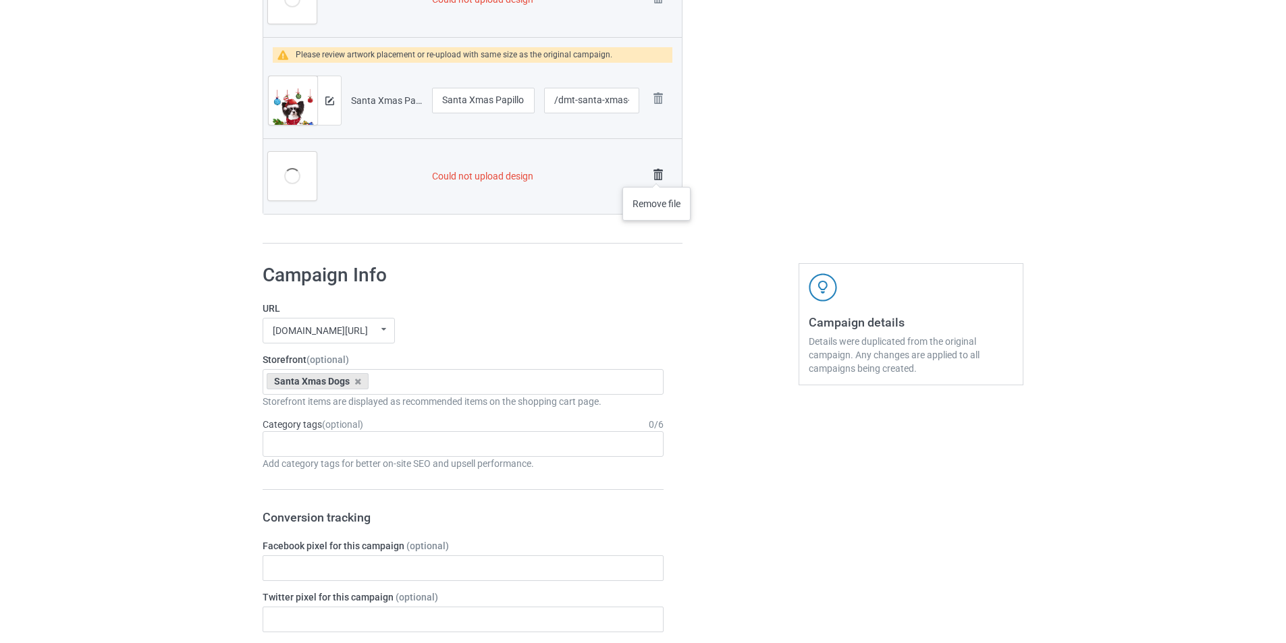
click at [657, 174] on img at bounding box center [658, 174] width 19 height 19
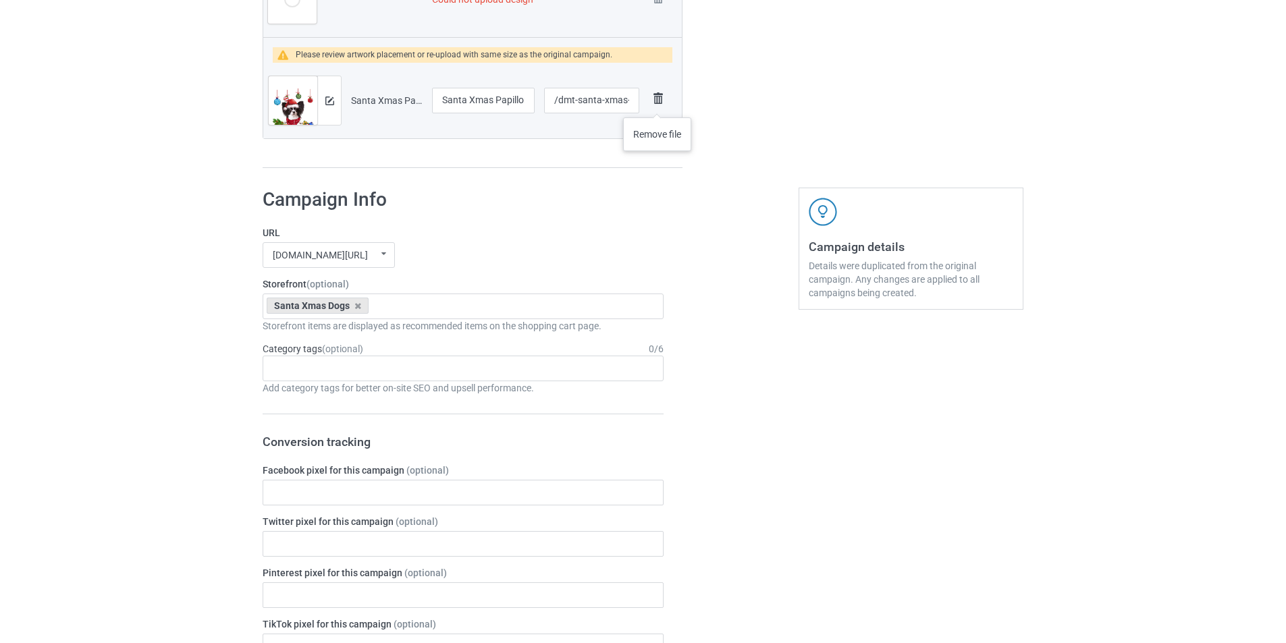
click at [658, 104] on img at bounding box center [658, 98] width 19 height 19
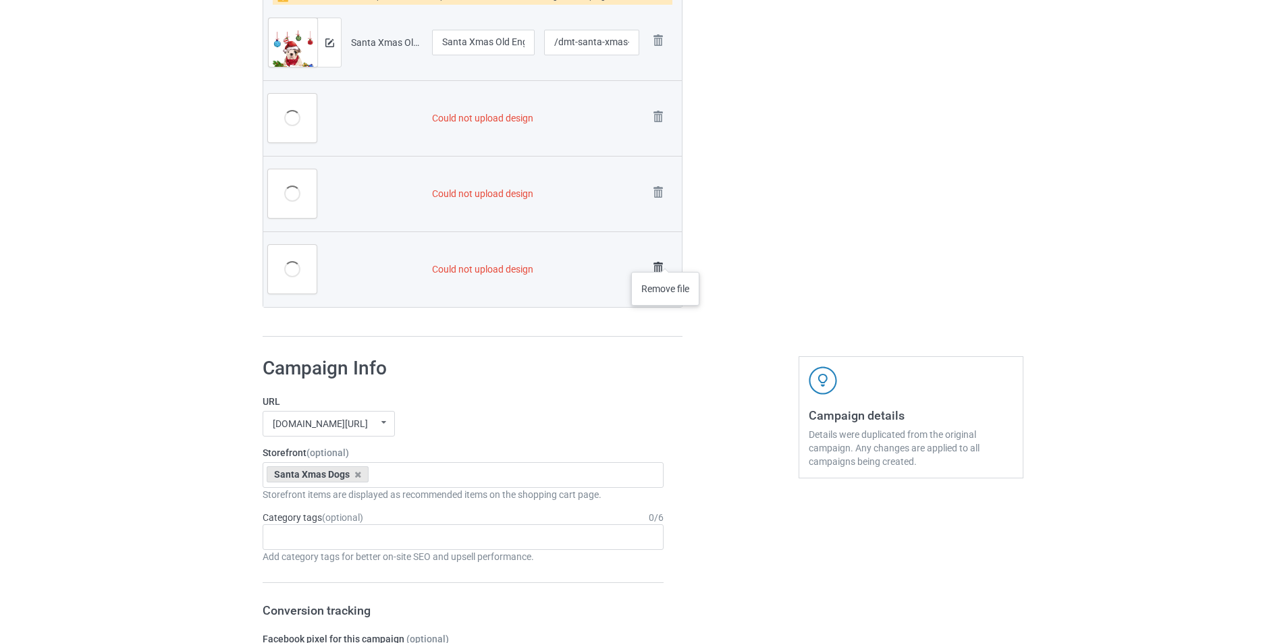
click at [663, 262] on img at bounding box center [658, 268] width 19 height 19
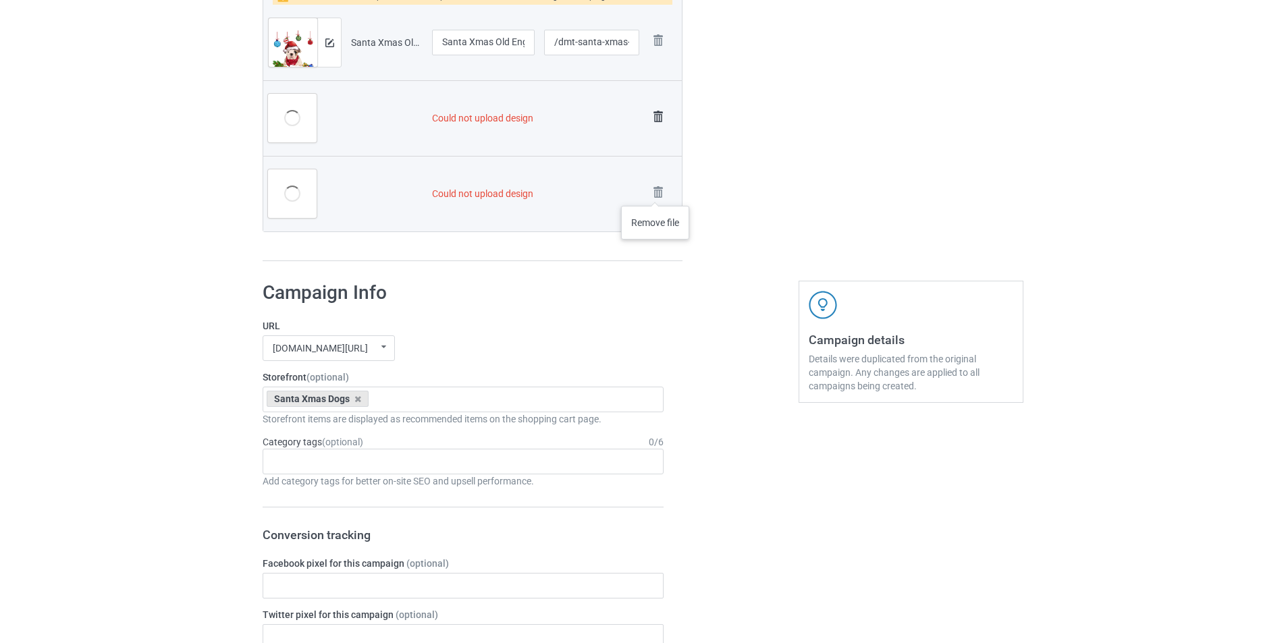
click at [0, 0] on img at bounding box center [0, 0] width 0 height 0
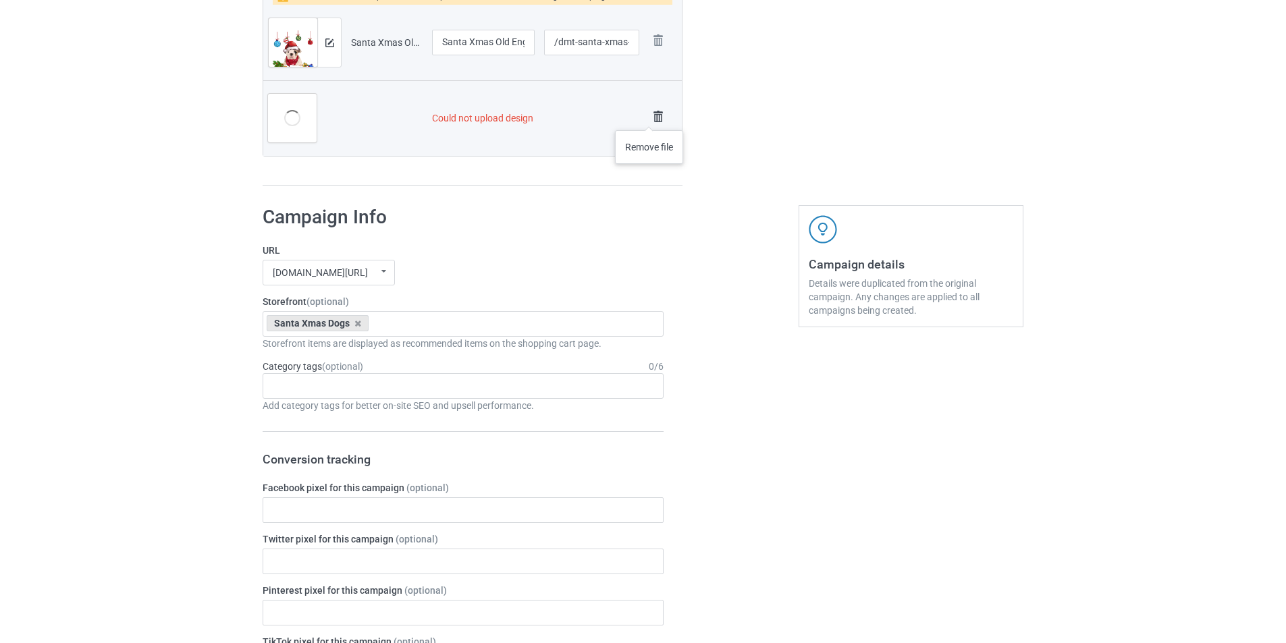
click at [650, 117] on img at bounding box center [658, 116] width 19 height 19
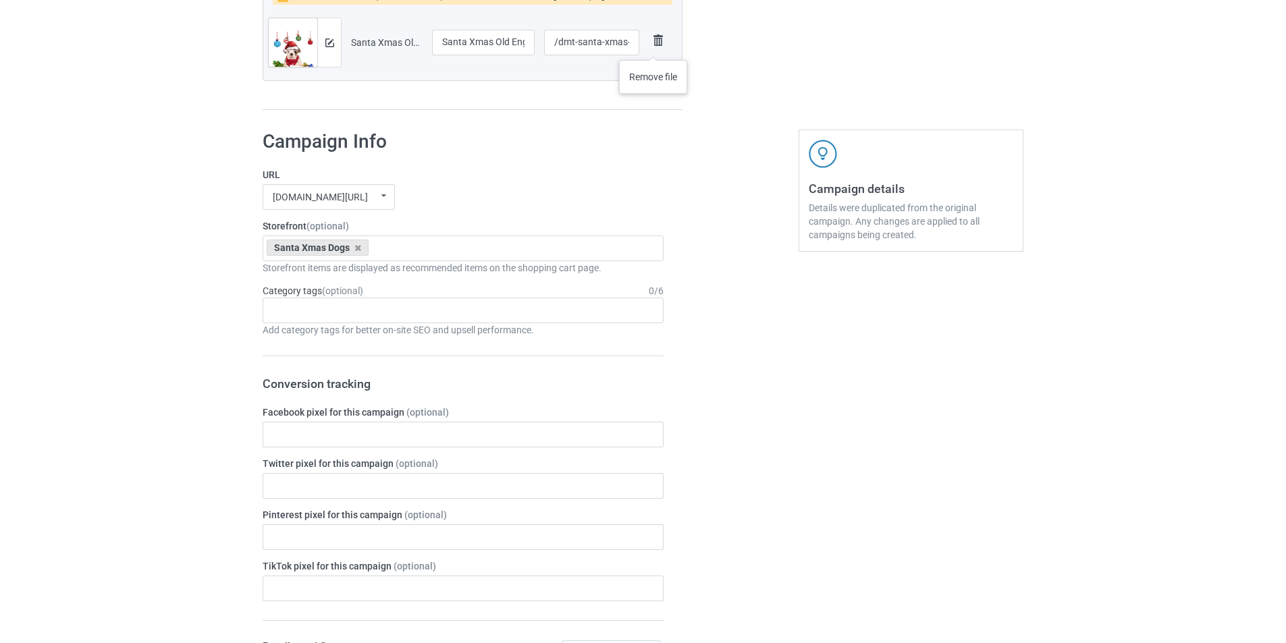
click at [654, 47] on img at bounding box center [658, 40] width 19 height 19
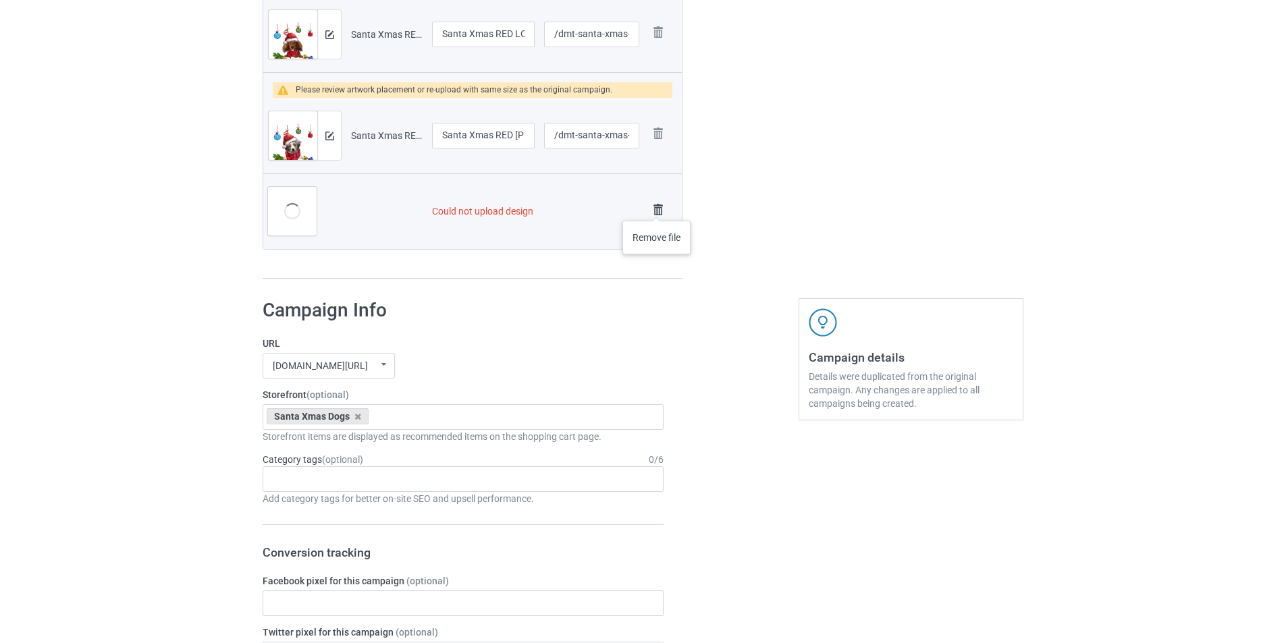
click at [657, 207] on img at bounding box center [658, 210] width 19 height 19
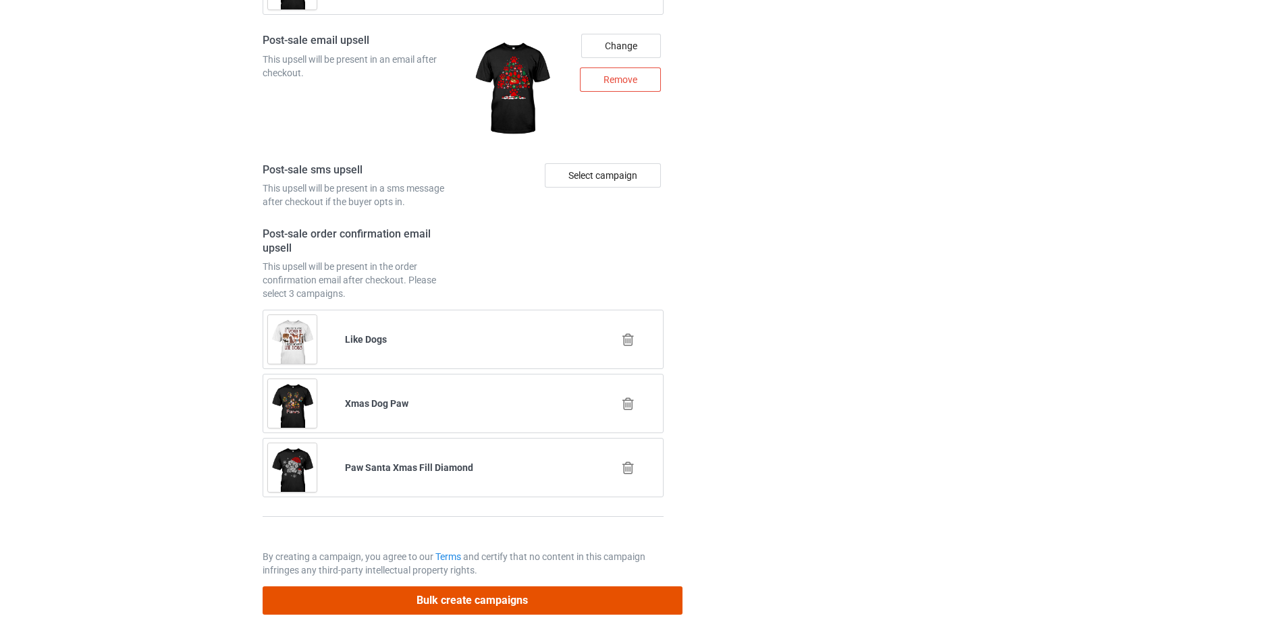
click at [567, 596] on button "Bulk create campaigns" at bounding box center [473, 601] width 420 height 28
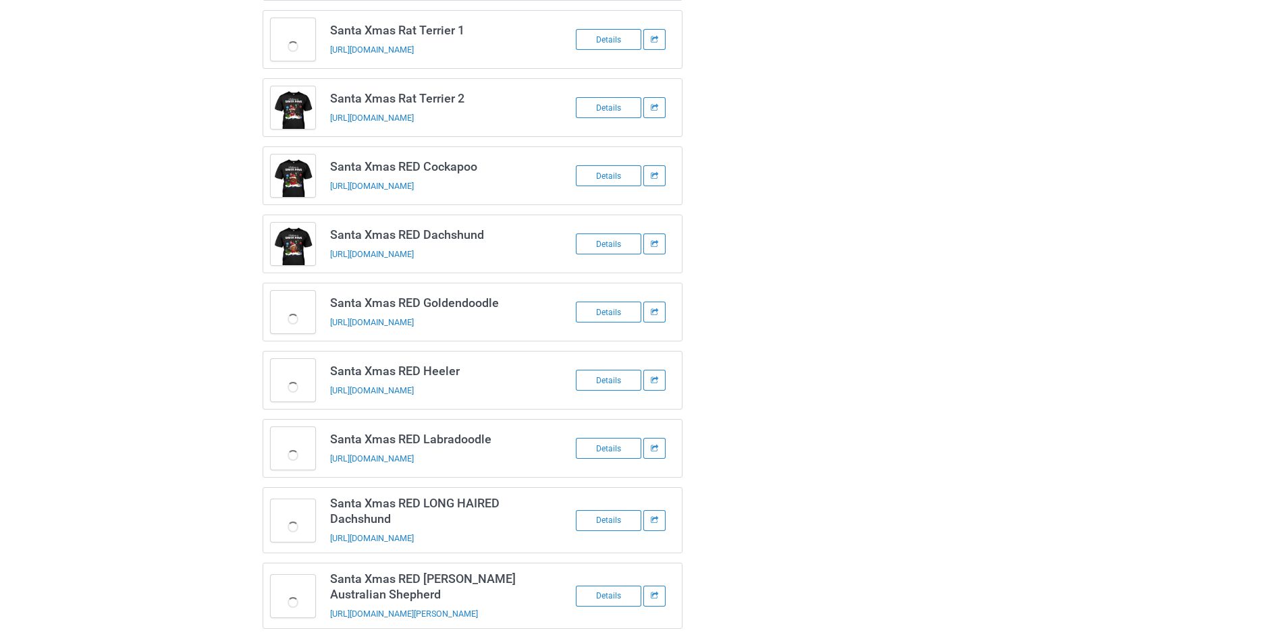
scroll to position [585, 0]
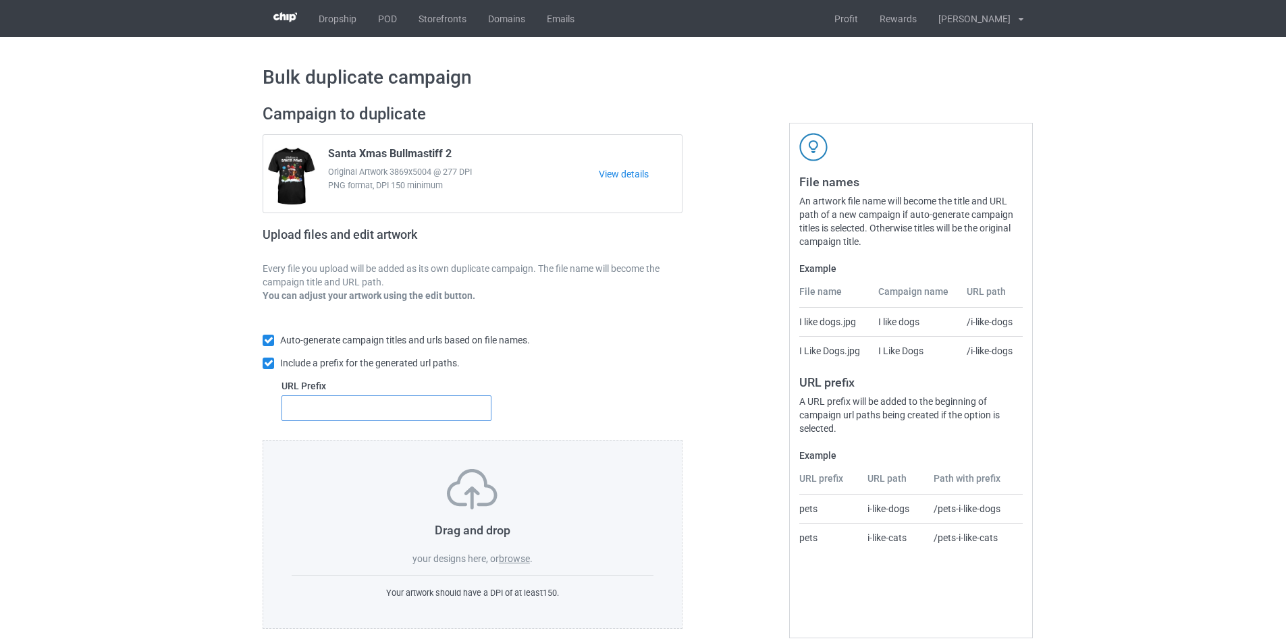
click at [371, 418] on input "text" at bounding box center [387, 409] width 210 height 26
type input "dmt-"
click at [507, 560] on label "browse" at bounding box center [514, 559] width 31 height 11
click at [0, 0] on input "browse" at bounding box center [0, 0] width 0 height 0
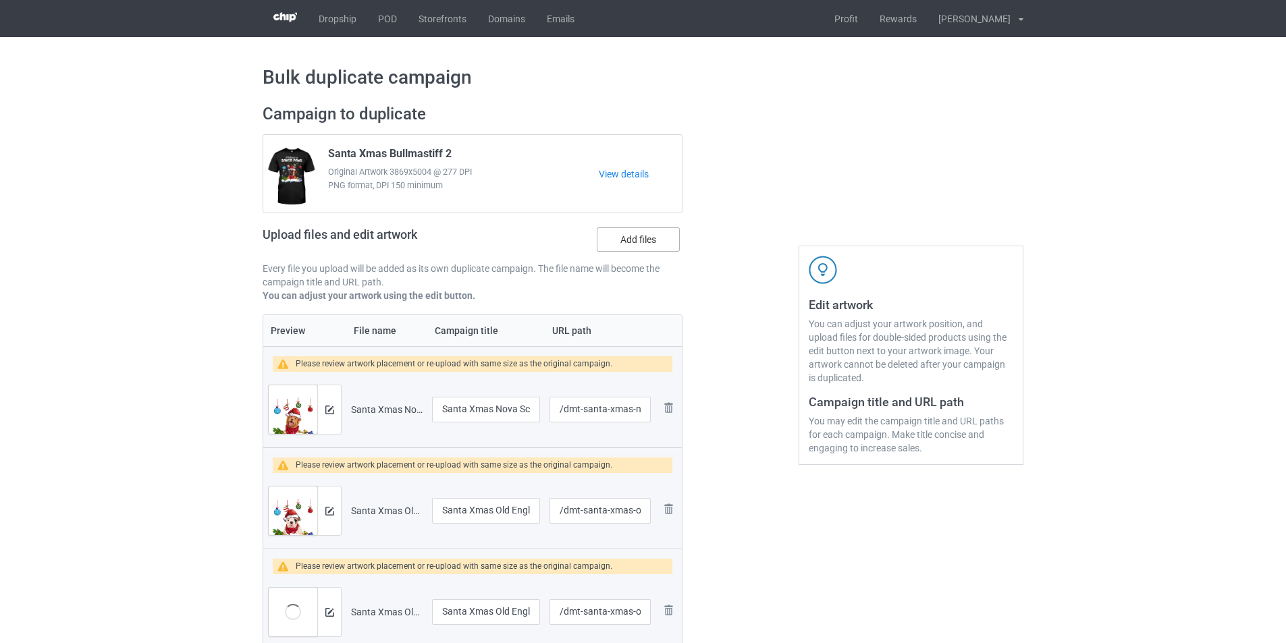
click at [649, 244] on label "Add files" at bounding box center [638, 240] width 83 height 24
click at [0, 0] on input "Add files" at bounding box center [0, 0] width 0 height 0
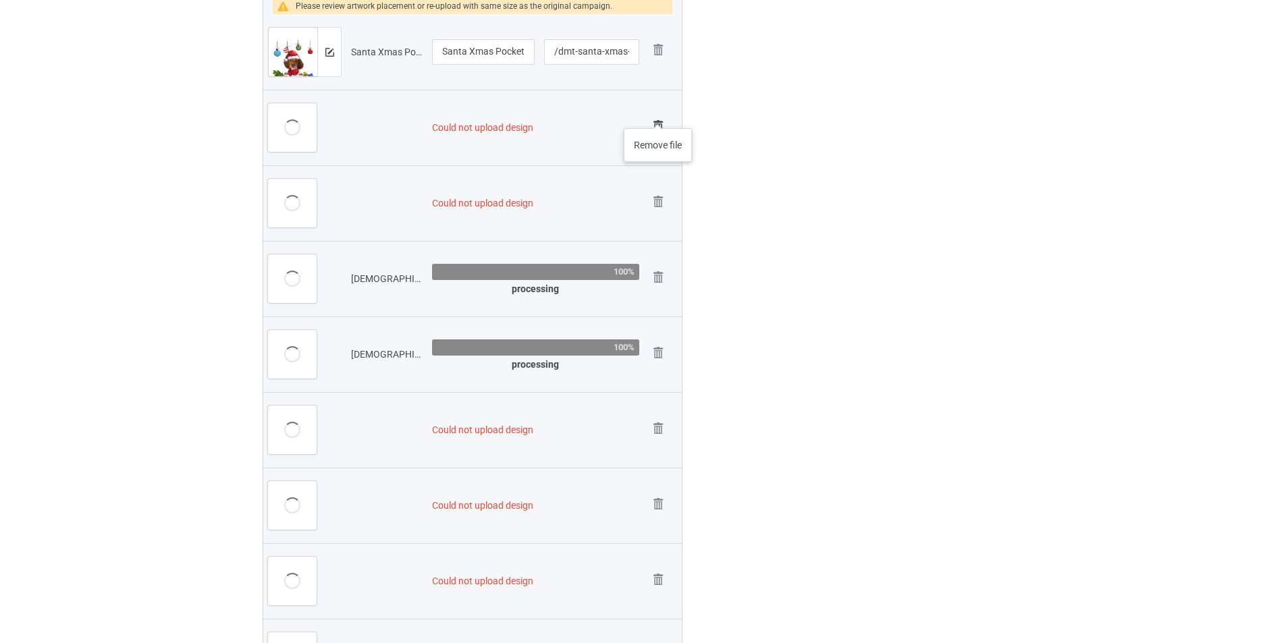
scroll to position [2013, 0]
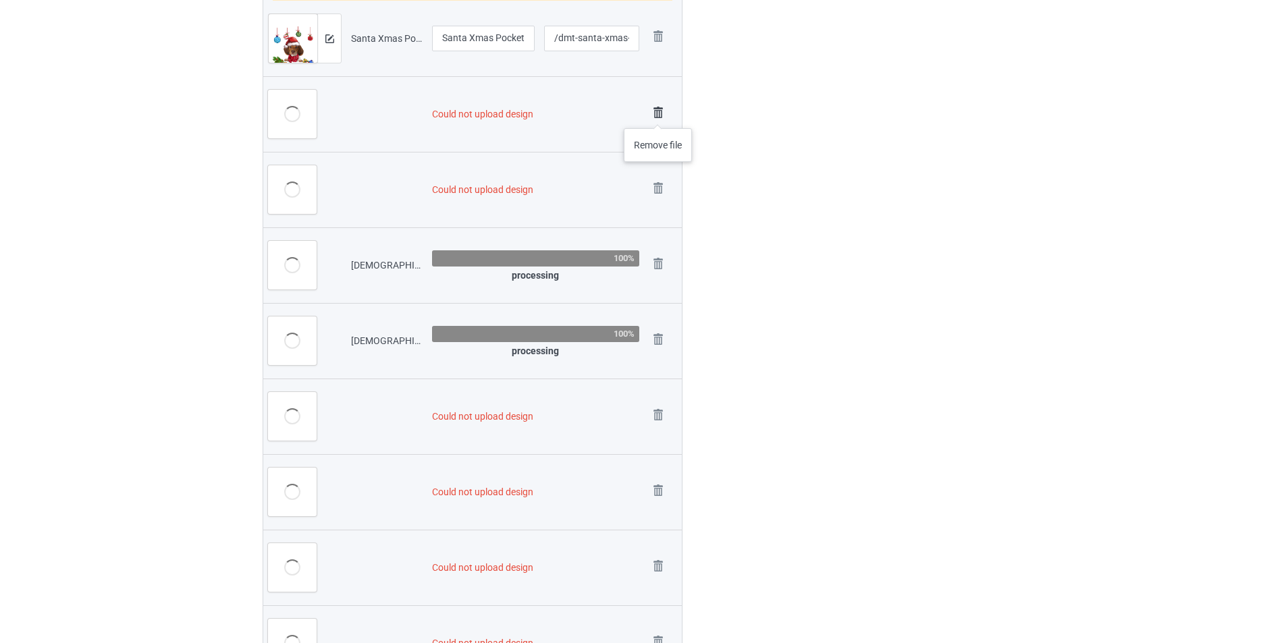
click at [658, 113] on img at bounding box center [658, 112] width 19 height 19
click at [658, 179] on link at bounding box center [658, 190] width 19 height 22
click at [658, 255] on link at bounding box center [658, 266] width 19 height 22
click at [658, 330] on link at bounding box center [658, 341] width 19 height 22
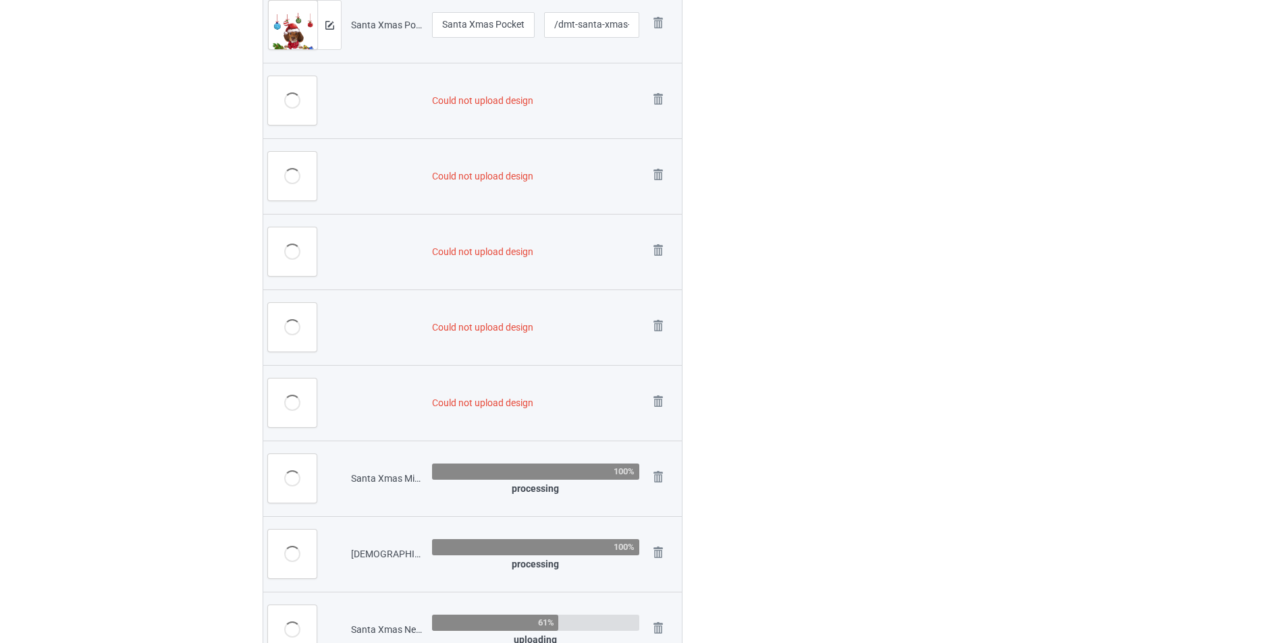
click at [0, 0] on img at bounding box center [0, 0] width 0 height 0
click at [658, 241] on link at bounding box center [658, 252] width 19 height 22
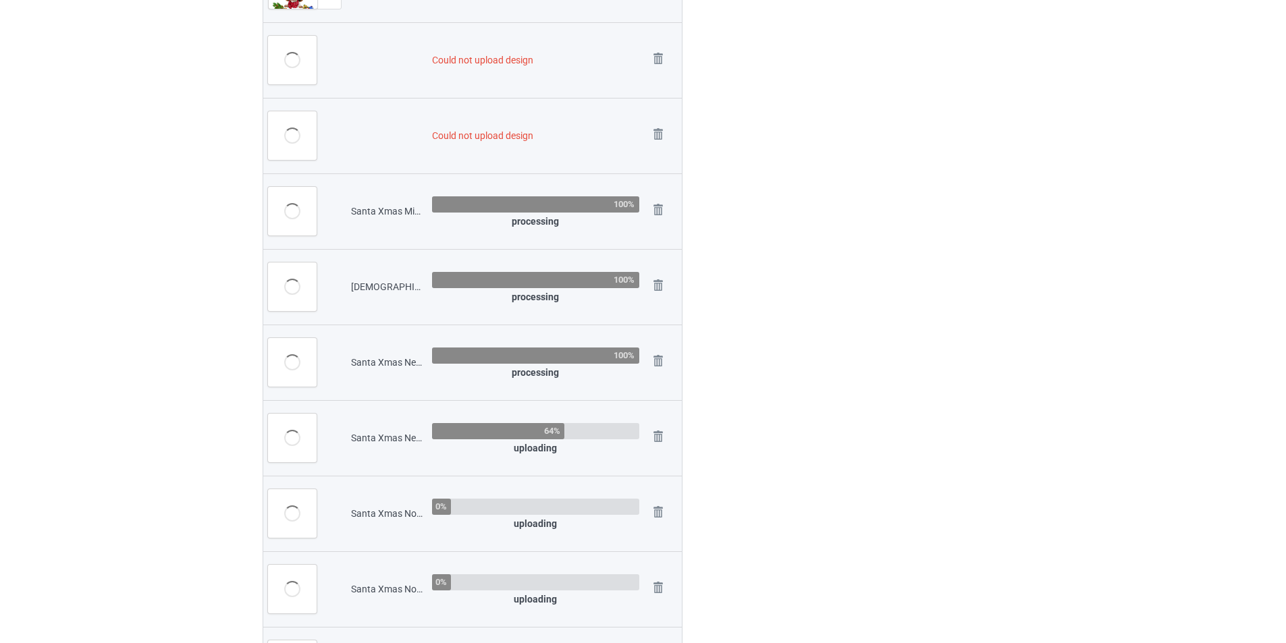
click at [658, 72] on link at bounding box center [658, 60] width 19 height 22
click at [658, 125] on link at bounding box center [658, 136] width 19 height 22
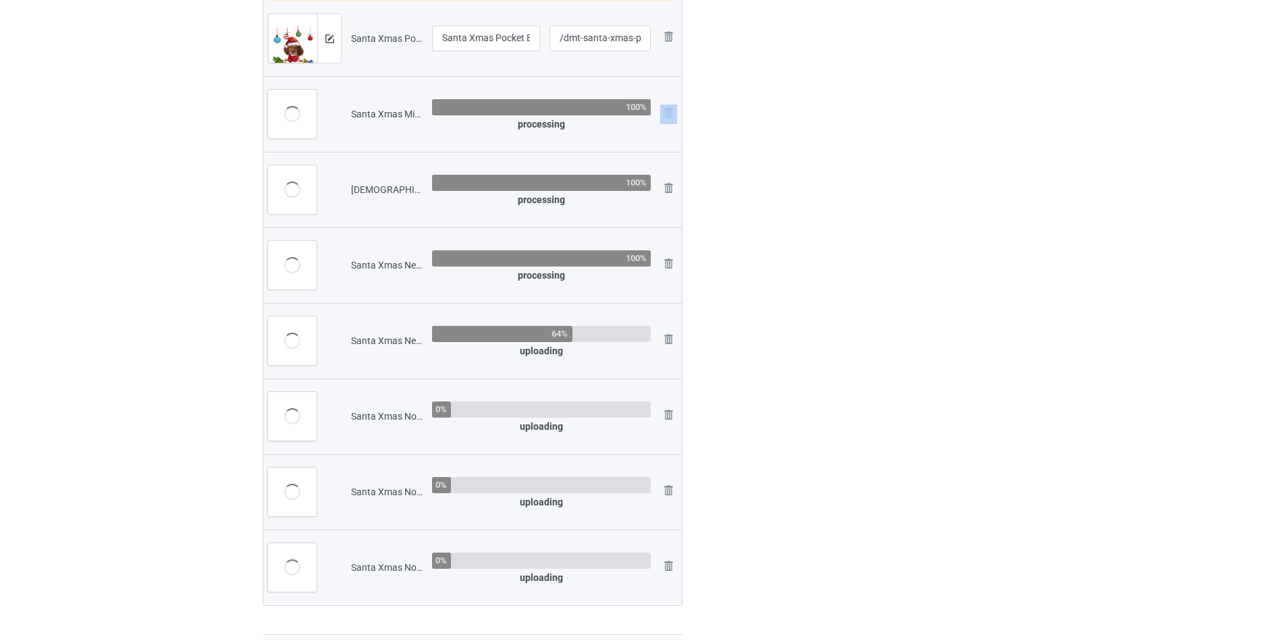
click at [658, 113] on td "Remove file" at bounding box center [669, 114] width 26 height 76
click at [670, 113] on div "Remove file" at bounding box center [668, 115] width 16 height 20
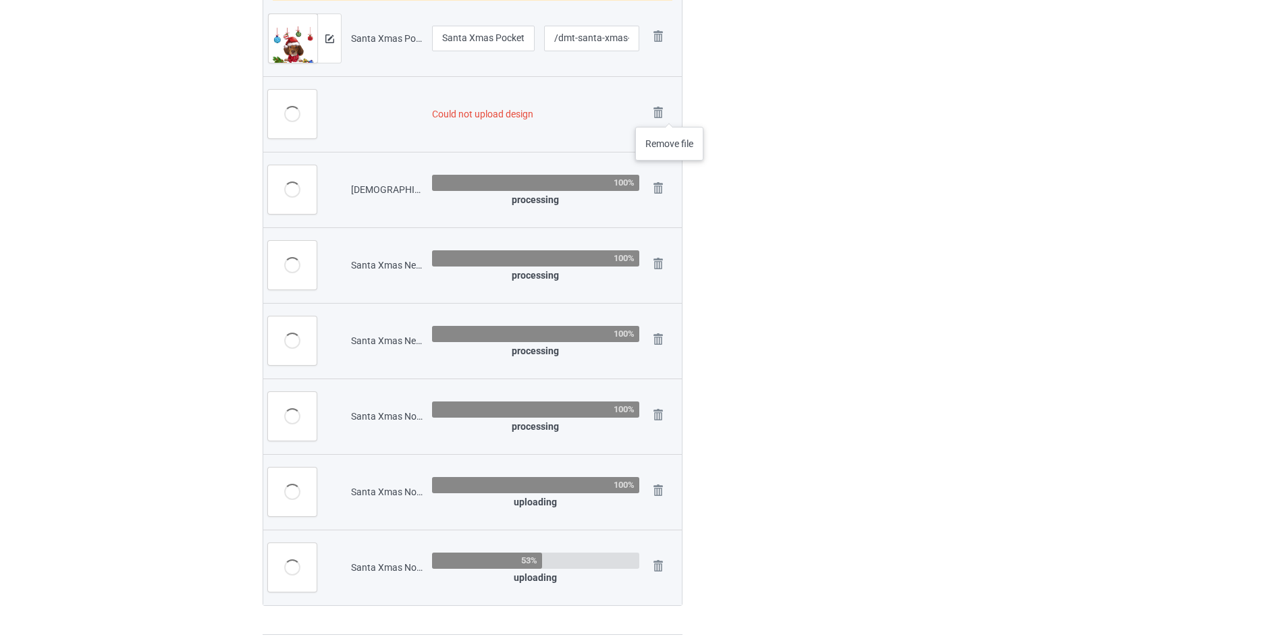
click at [670, 113] on div "Remove file" at bounding box center [663, 114] width 28 height 22
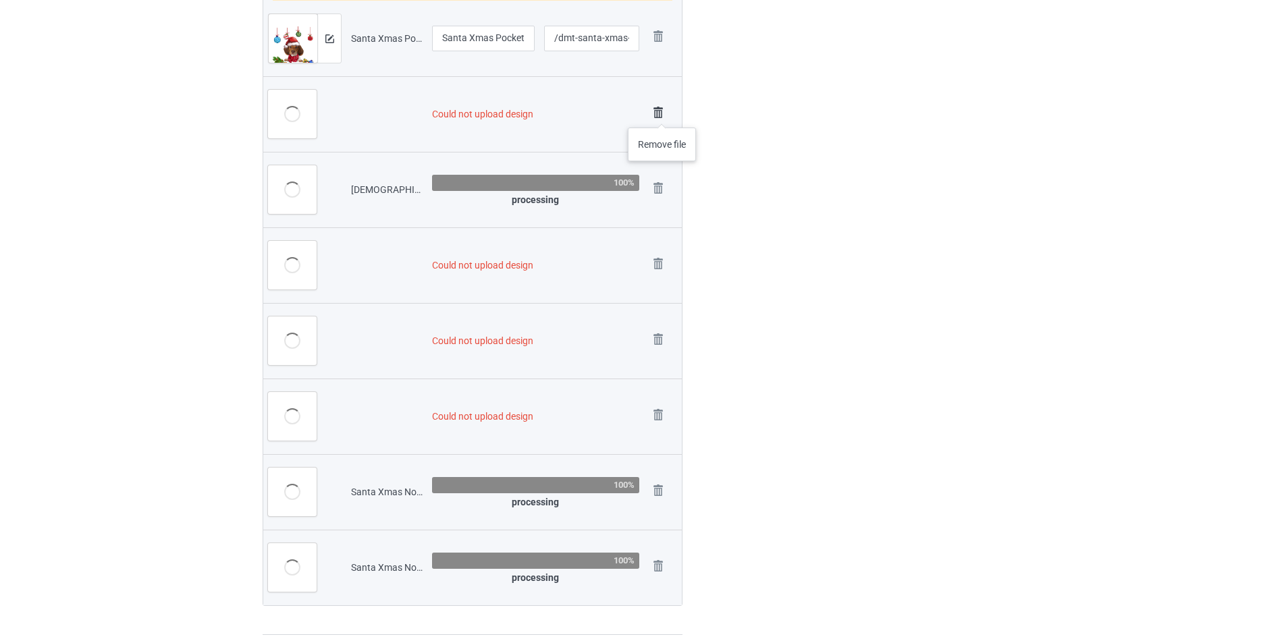
click at [662, 114] on img at bounding box center [658, 112] width 19 height 19
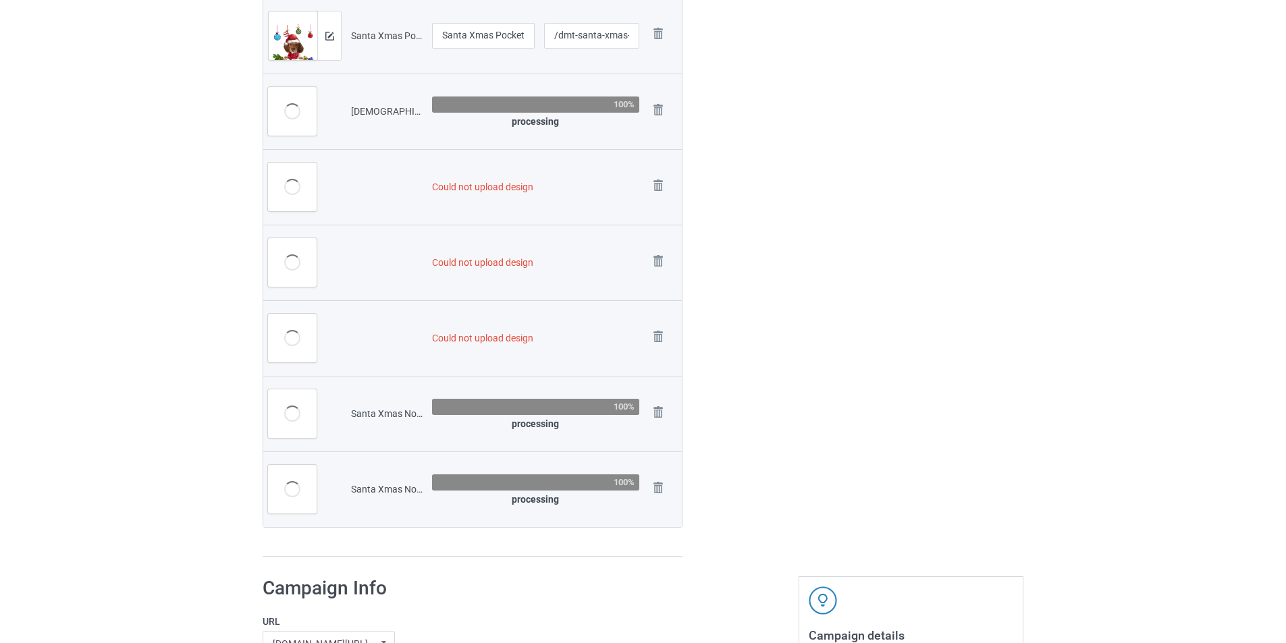
click at [0, 0] on img at bounding box center [0, 0] width 0 height 0
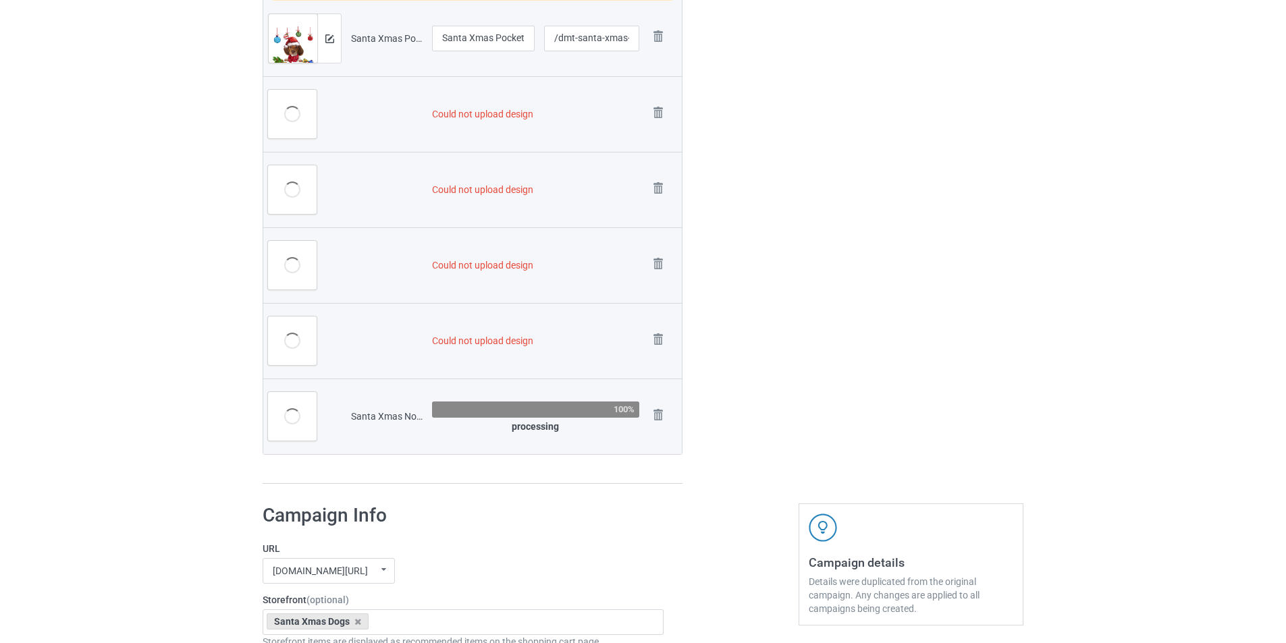
click at [0, 0] on img at bounding box center [0, 0] width 0 height 0
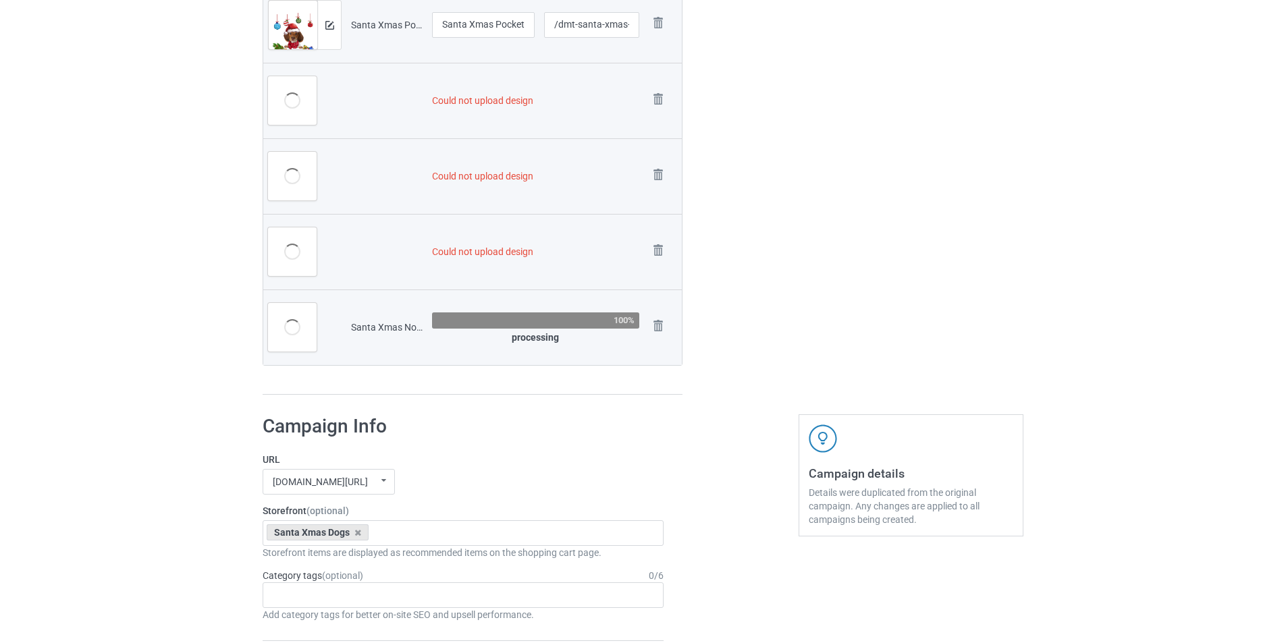
click at [0, 0] on img at bounding box center [0, 0] width 0 height 0
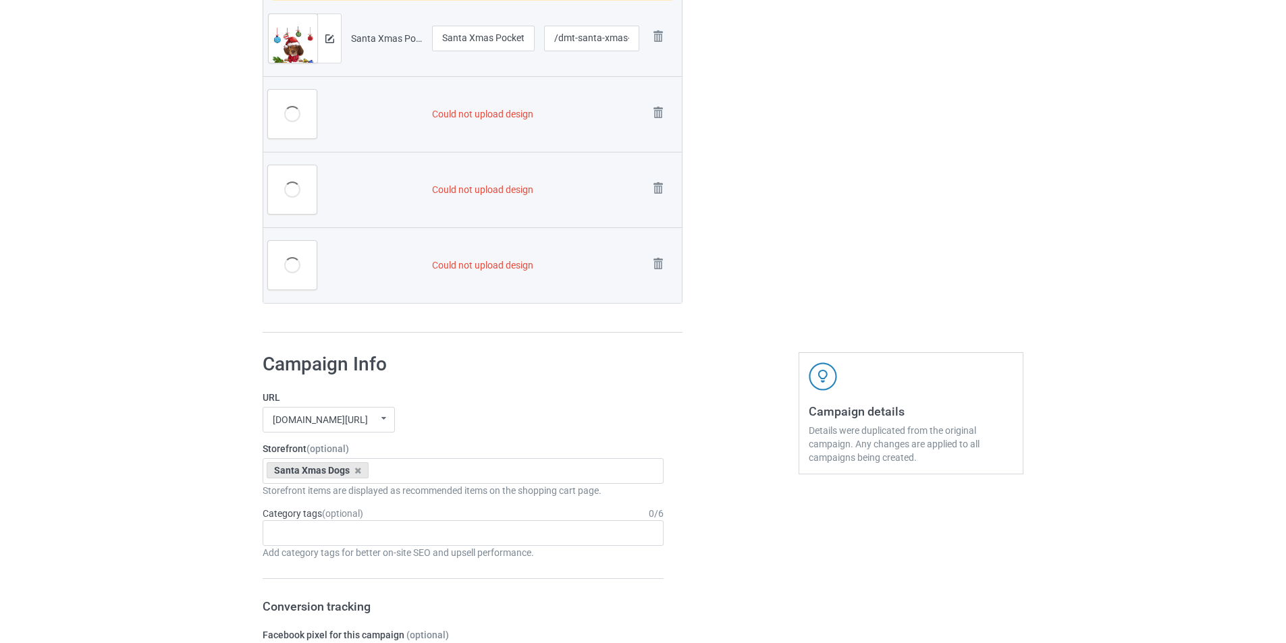
click at [0, 0] on img at bounding box center [0, 0] width 0 height 0
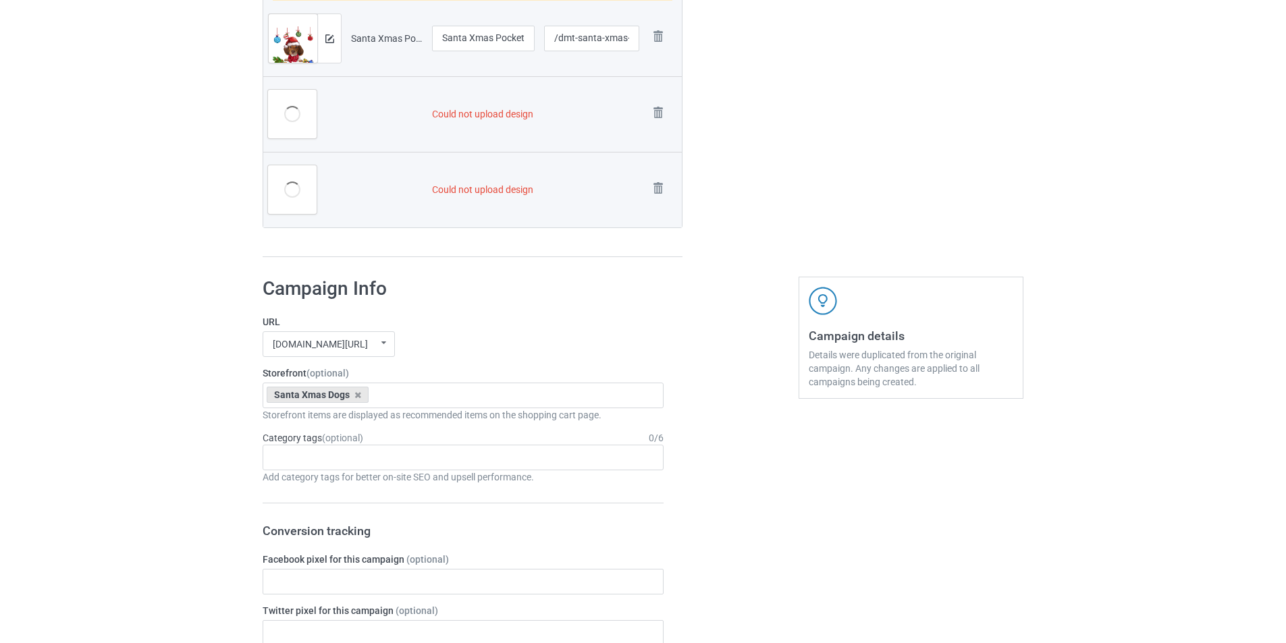
click at [0, 0] on img at bounding box center [0, 0] width 0 height 0
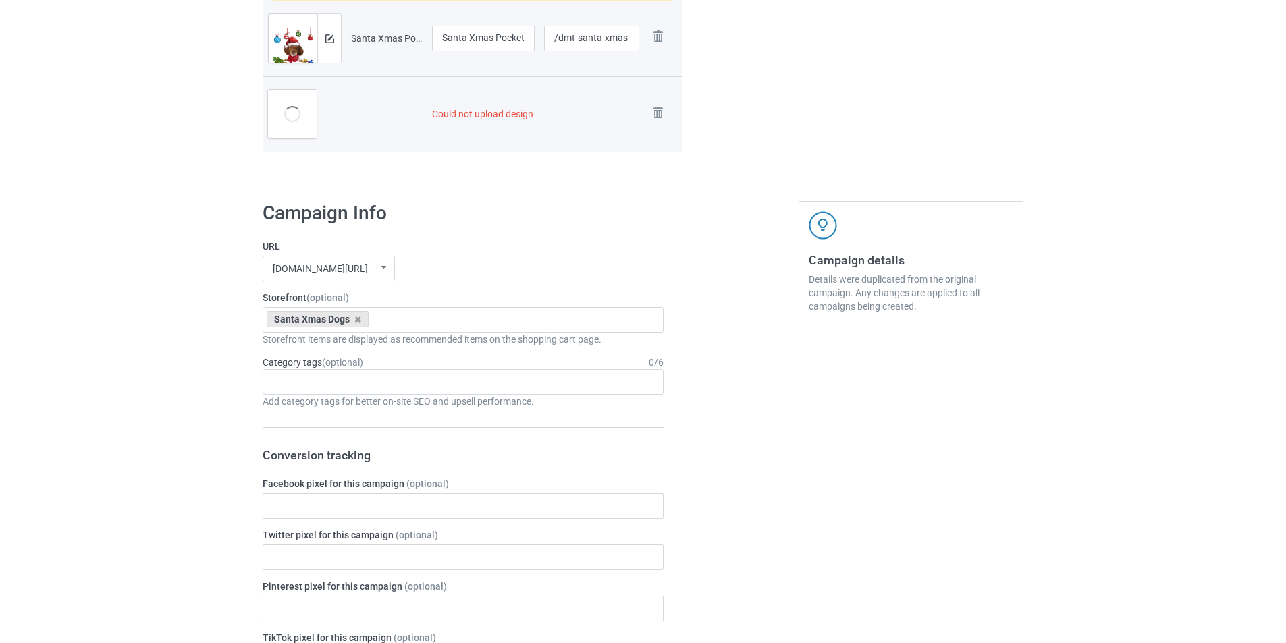
click at [0, 0] on img at bounding box center [0, 0] width 0 height 0
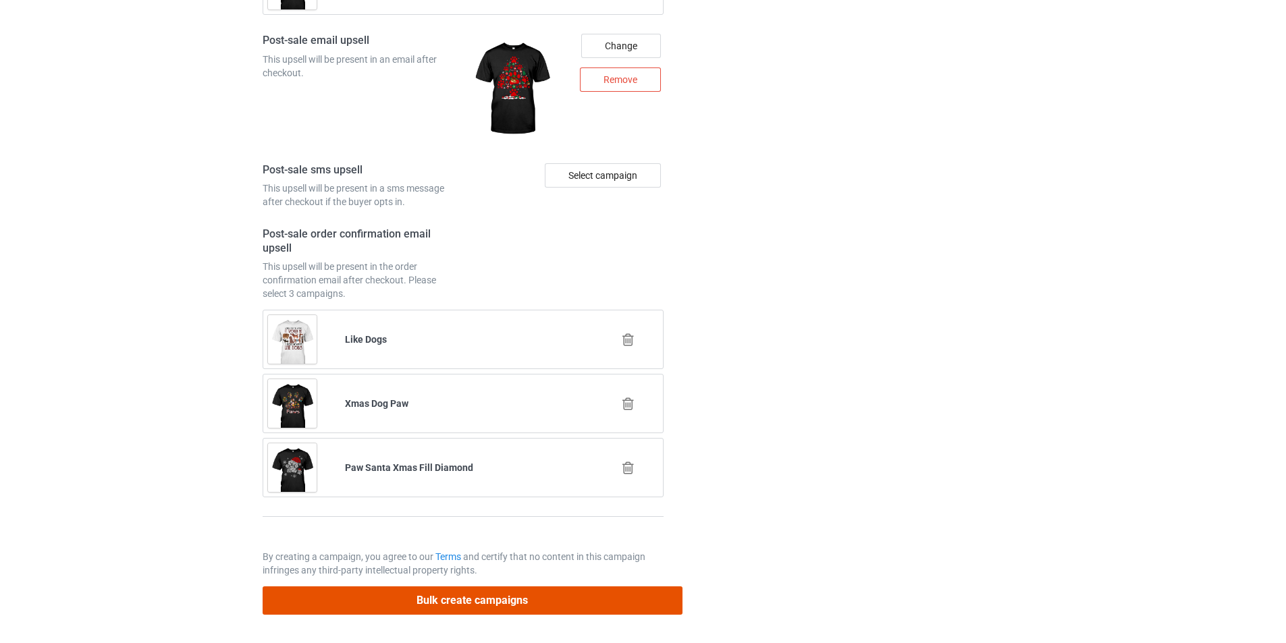
click at [623, 595] on button "Bulk create campaigns" at bounding box center [473, 601] width 420 height 28
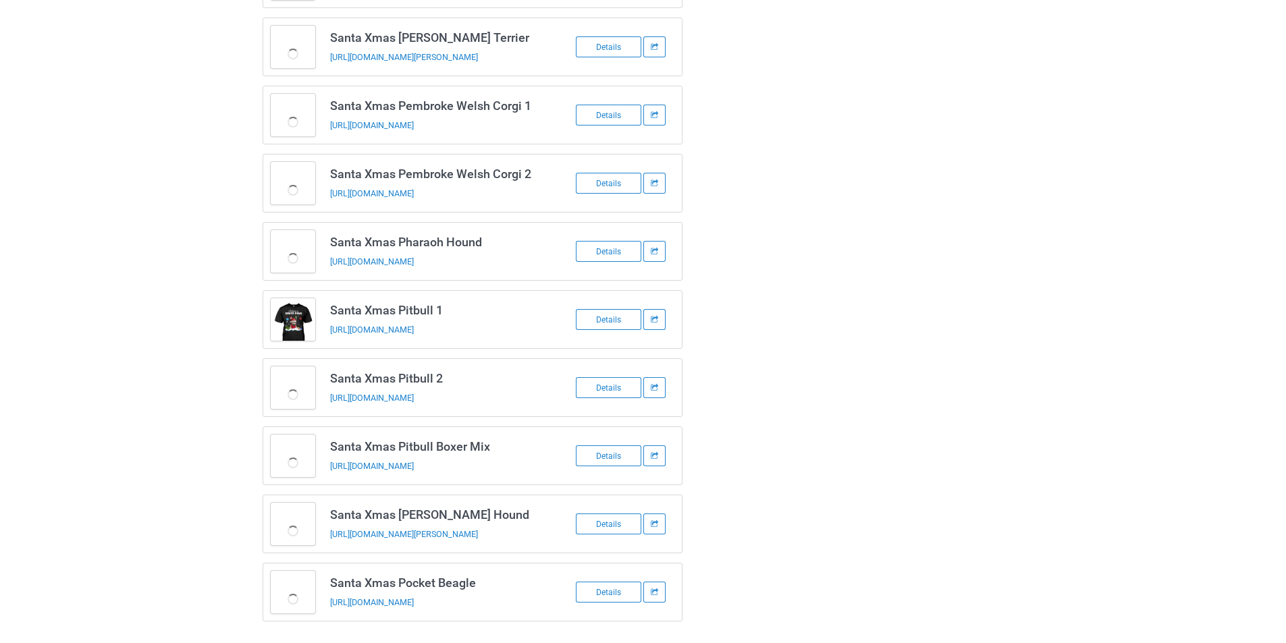
scroll to position [578, 0]
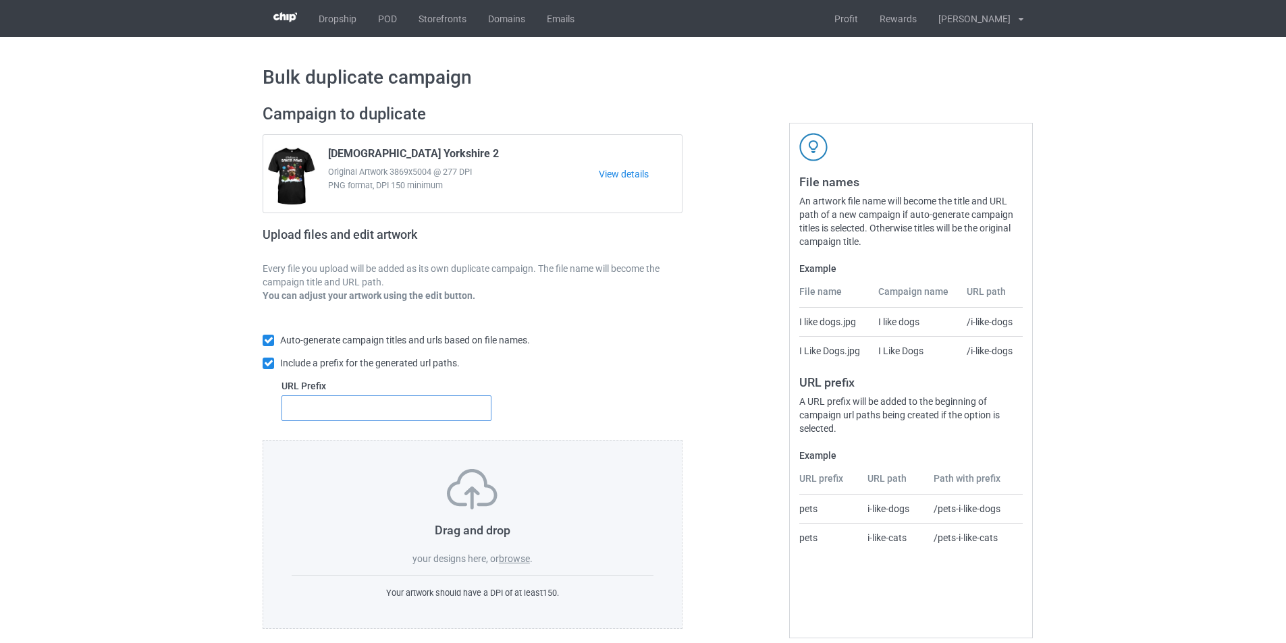
click at [388, 417] on input "text" at bounding box center [387, 409] width 210 height 26
type input "dmt-"
click at [509, 555] on label "browse" at bounding box center [514, 559] width 31 height 11
click at [0, 0] on input "browse" at bounding box center [0, 0] width 0 height 0
click at [517, 558] on label "browse" at bounding box center [514, 559] width 31 height 11
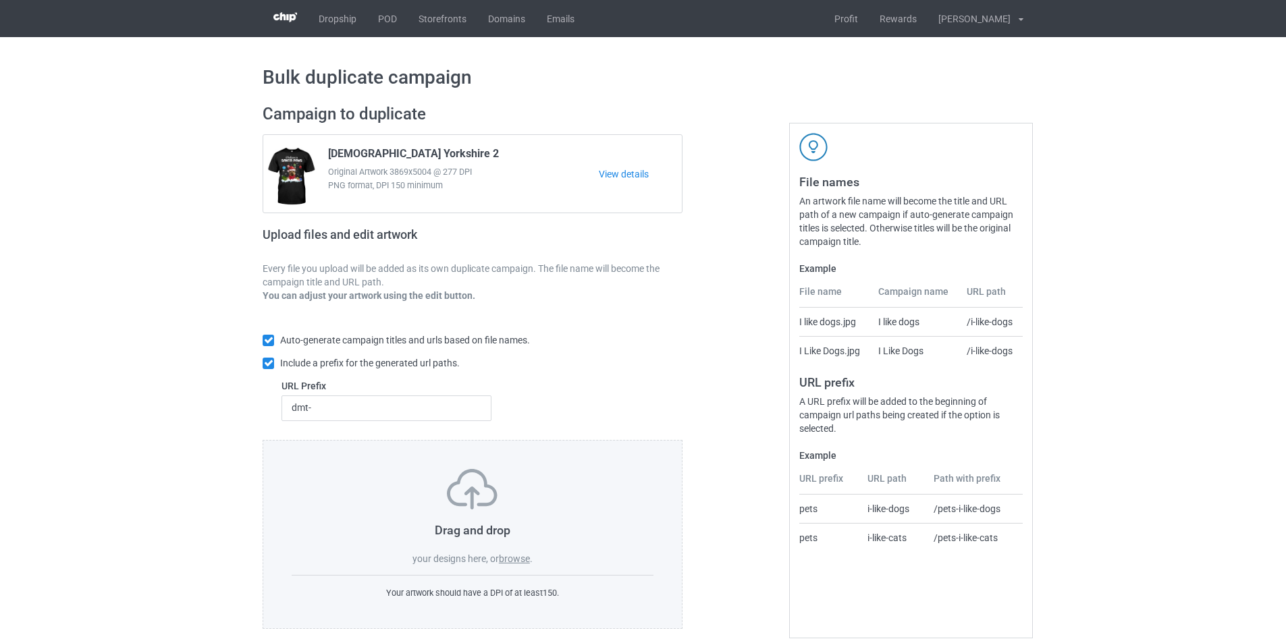
click at [0, 0] on input "browse" at bounding box center [0, 0] width 0 height 0
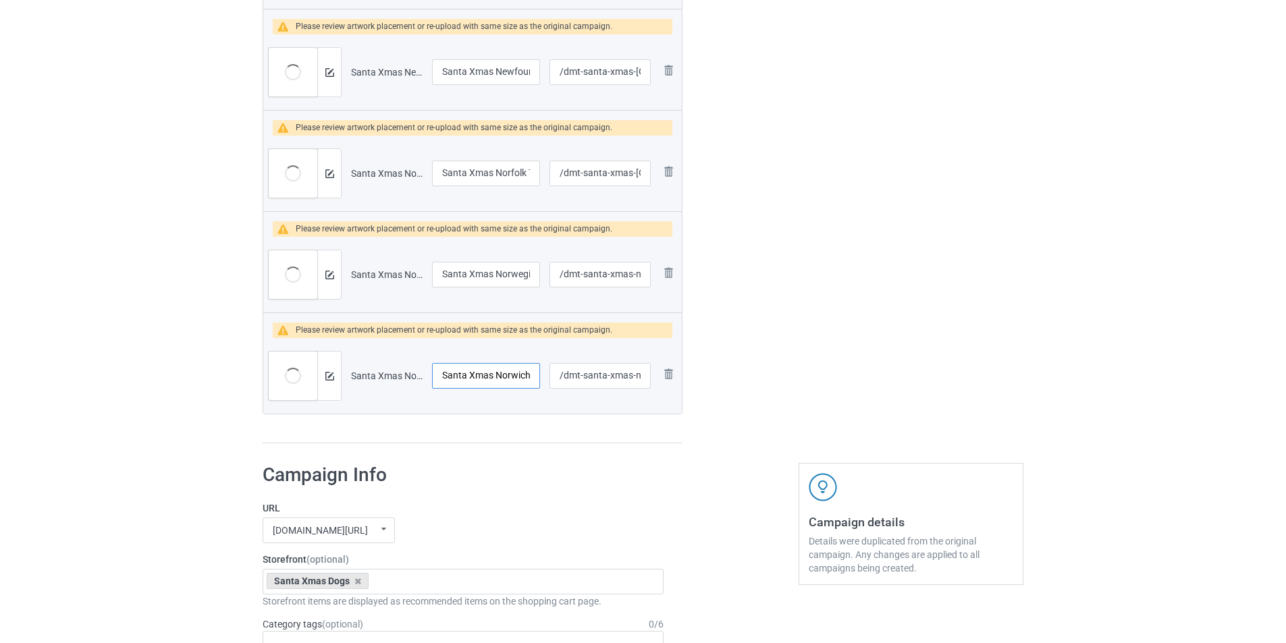
scroll to position [0, 30]
drag, startPoint x: 500, startPoint y: 373, endPoint x: 552, endPoint y: 368, distance: 52.9
click at [541, 371] on td "Santa Xmas Norwich Terrier" at bounding box center [485, 376] width 117 height 76
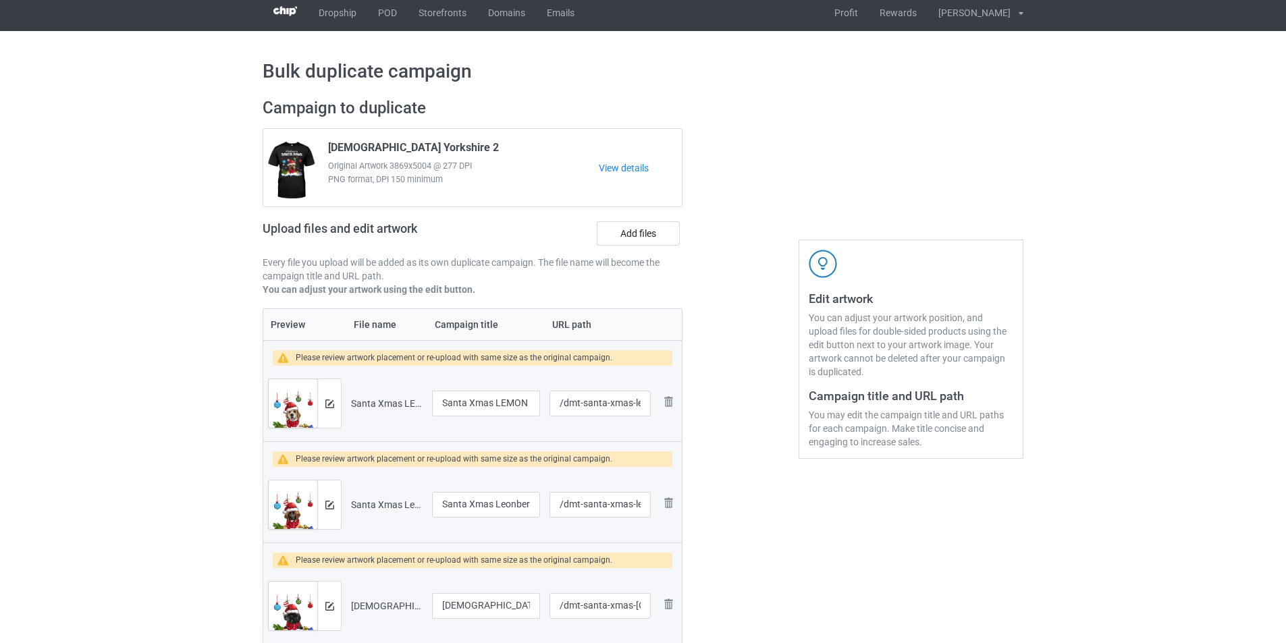
scroll to position [0, 0]
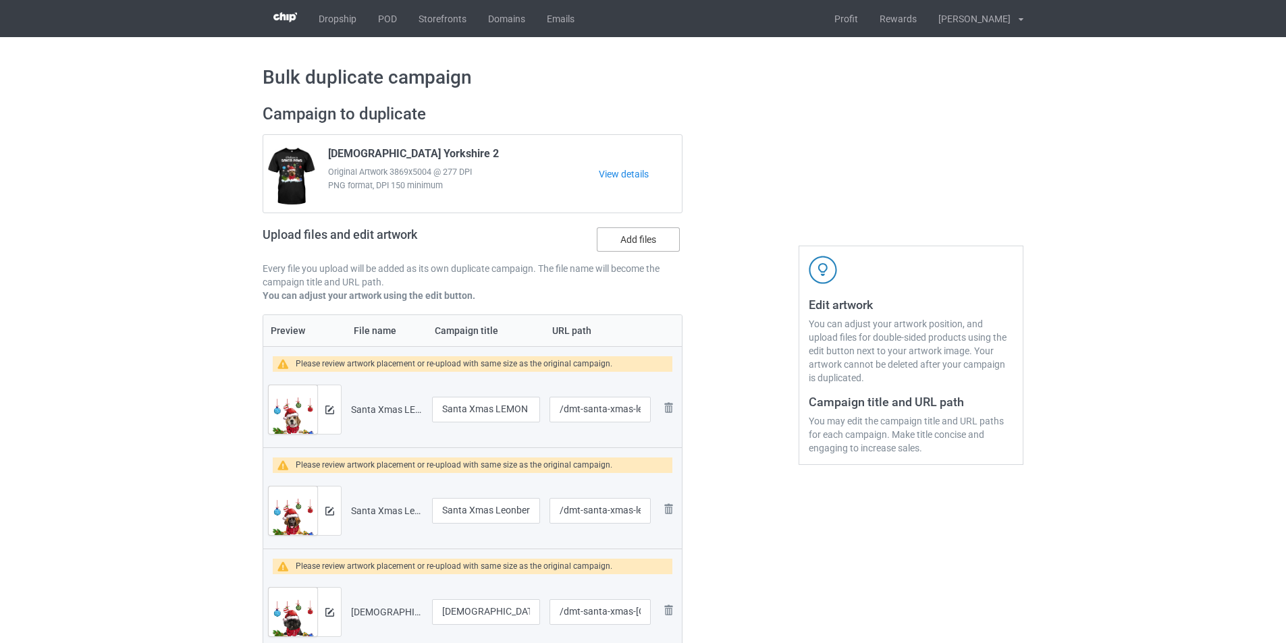
click at [639, 234] on label "Add files" at bounding box center [638, 240] width 83 height 24
click at [0, 0] on input "Add files" at bounding box center [0, 0] width 0 height 0
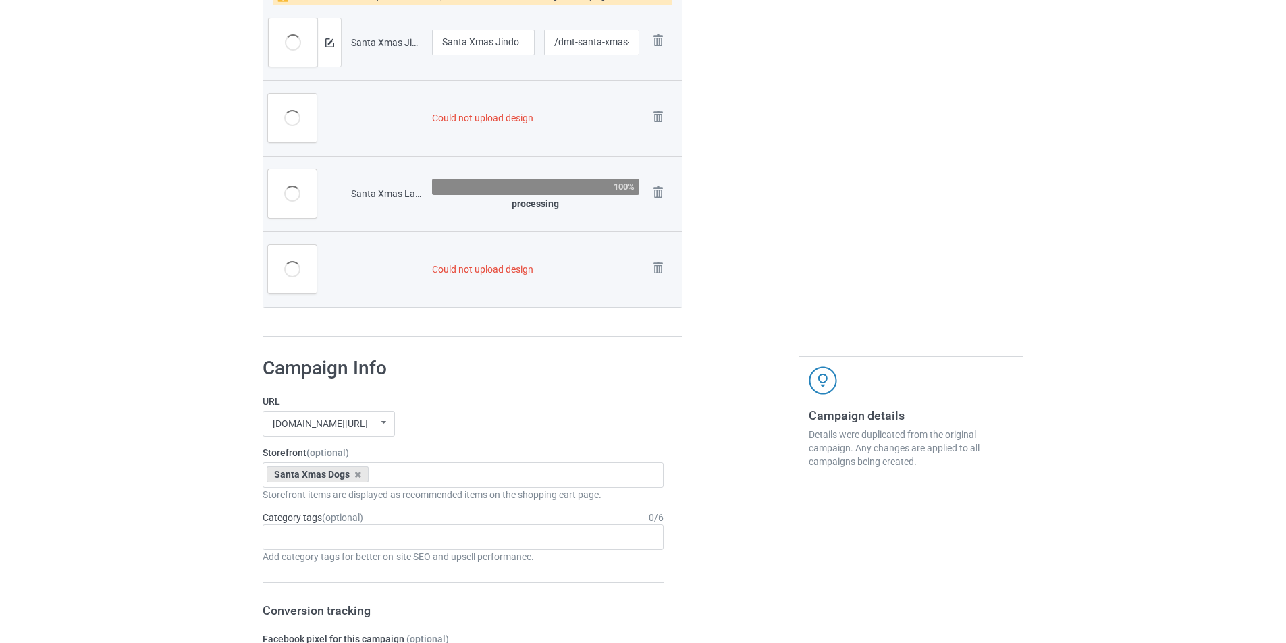
scroll to position [3106, 0]
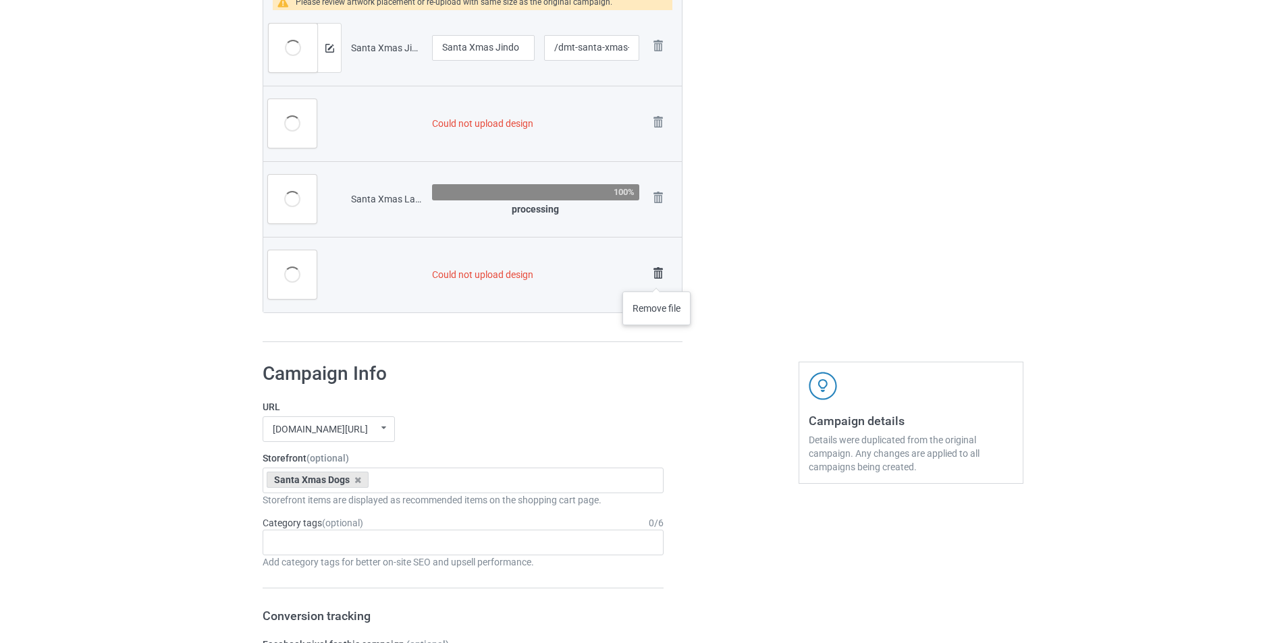
click at [657, 268] on img at bounding box center [658, 273] width 19 height 19
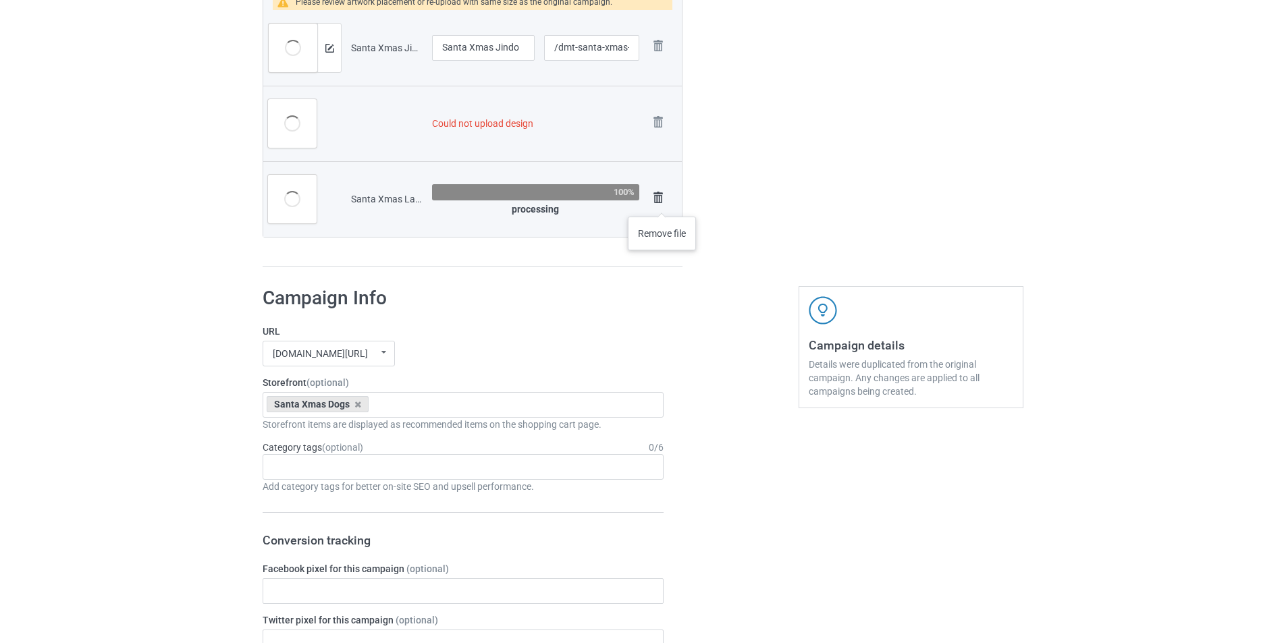
click at [662, 203] on img at bounding box center [658, 197] width 19 height 19
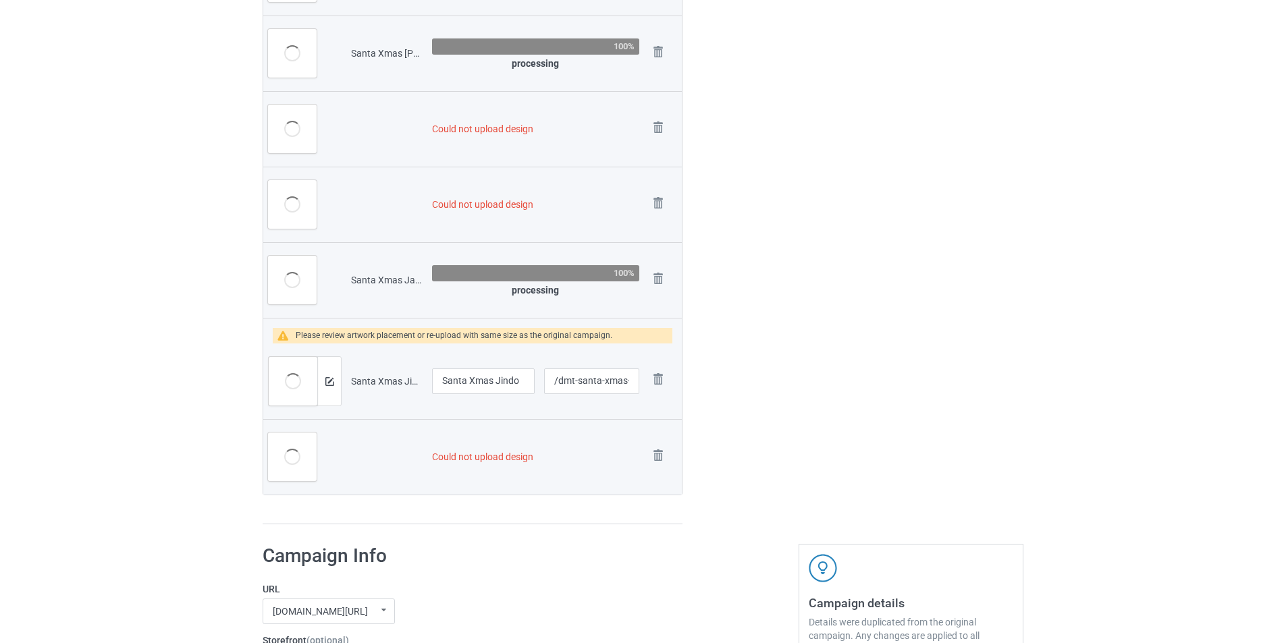
scroll to position [2755, 0]
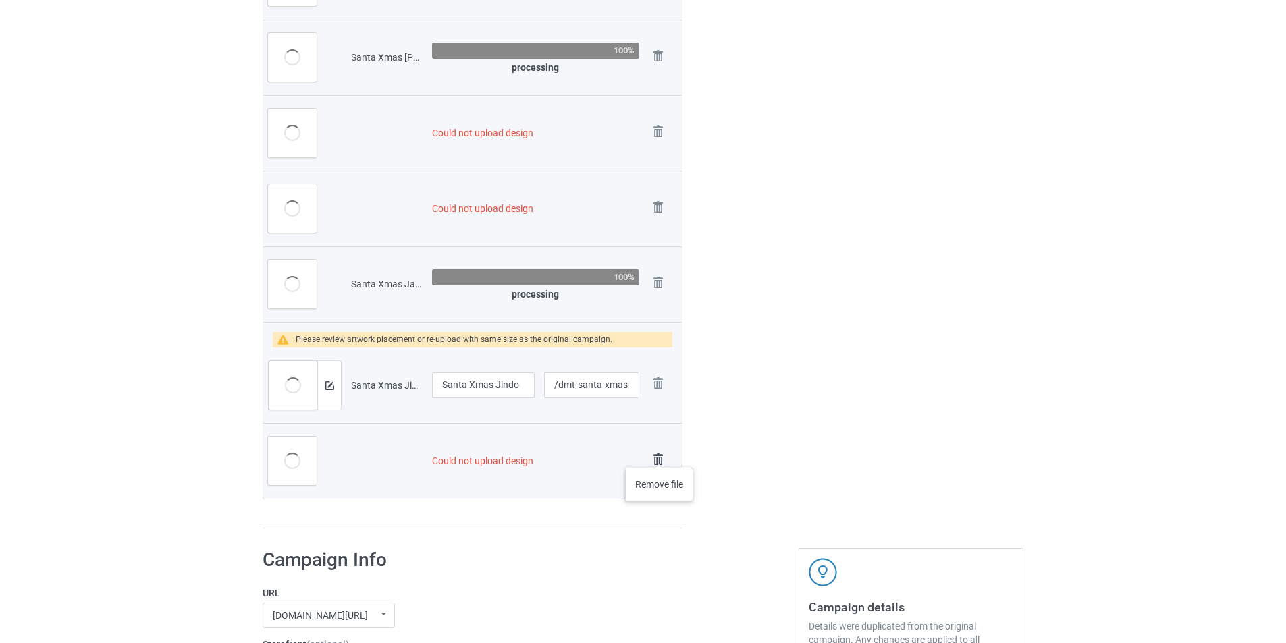
click at [660, 454] on td "Remove file" at bounding box center [663, 461] width 38 height 76
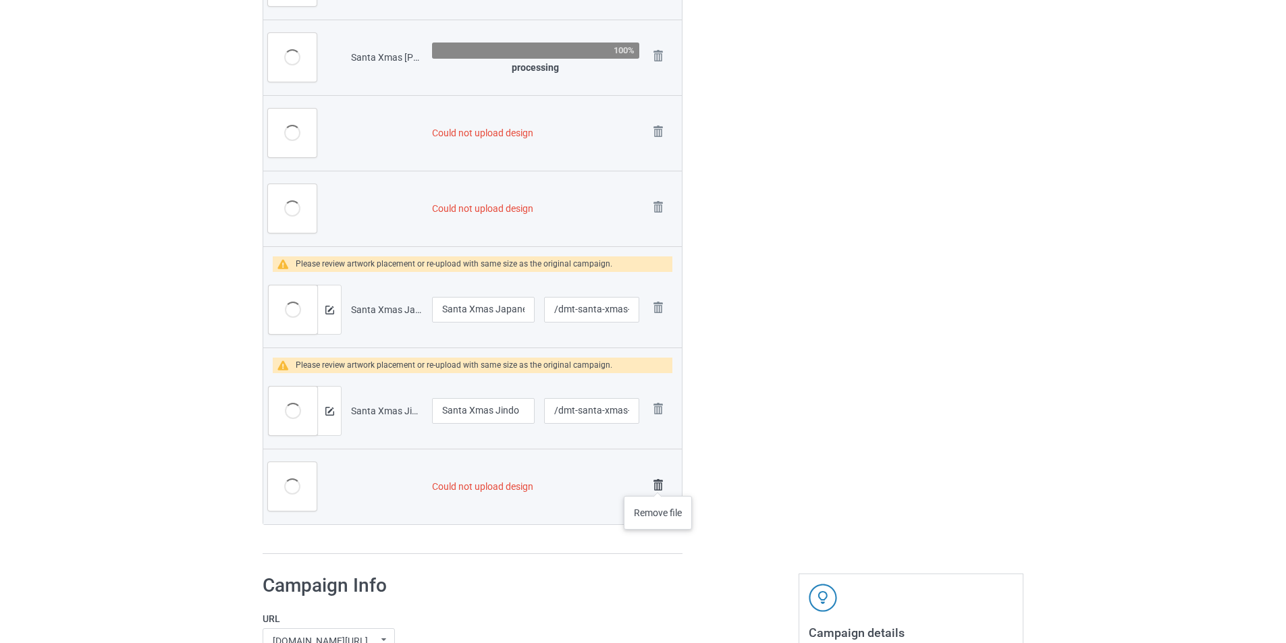
click at [658, 483] on img at bounding box center [658, 485] width 19 height 19
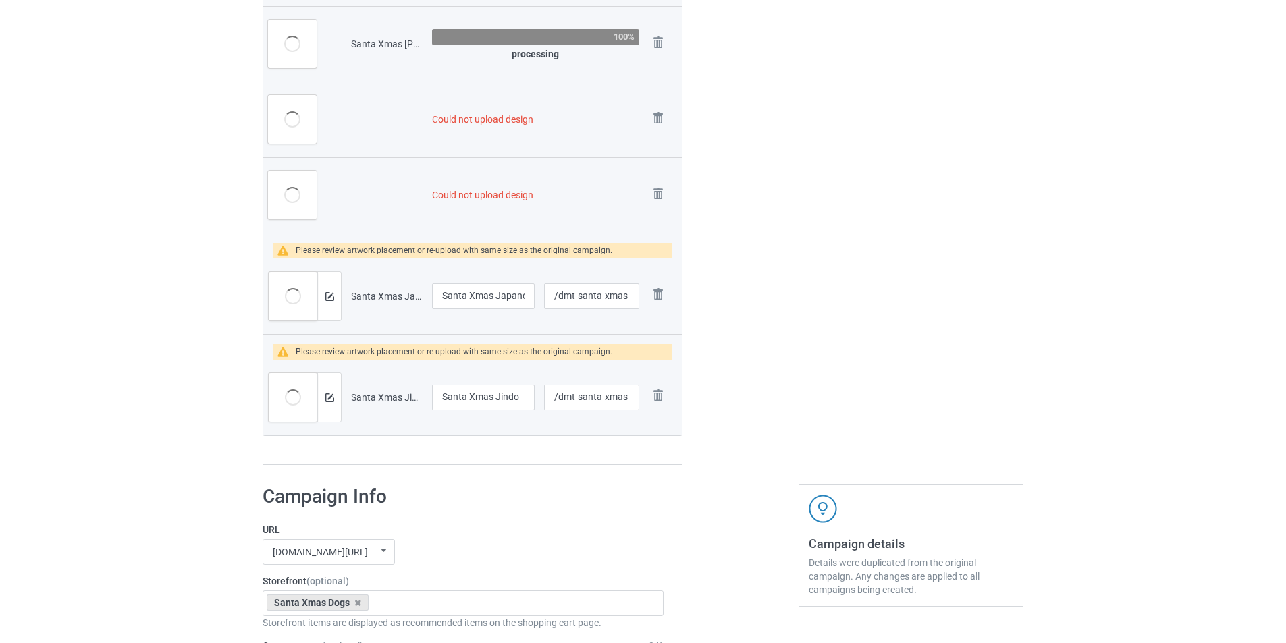
scroll to position [2741, 0]
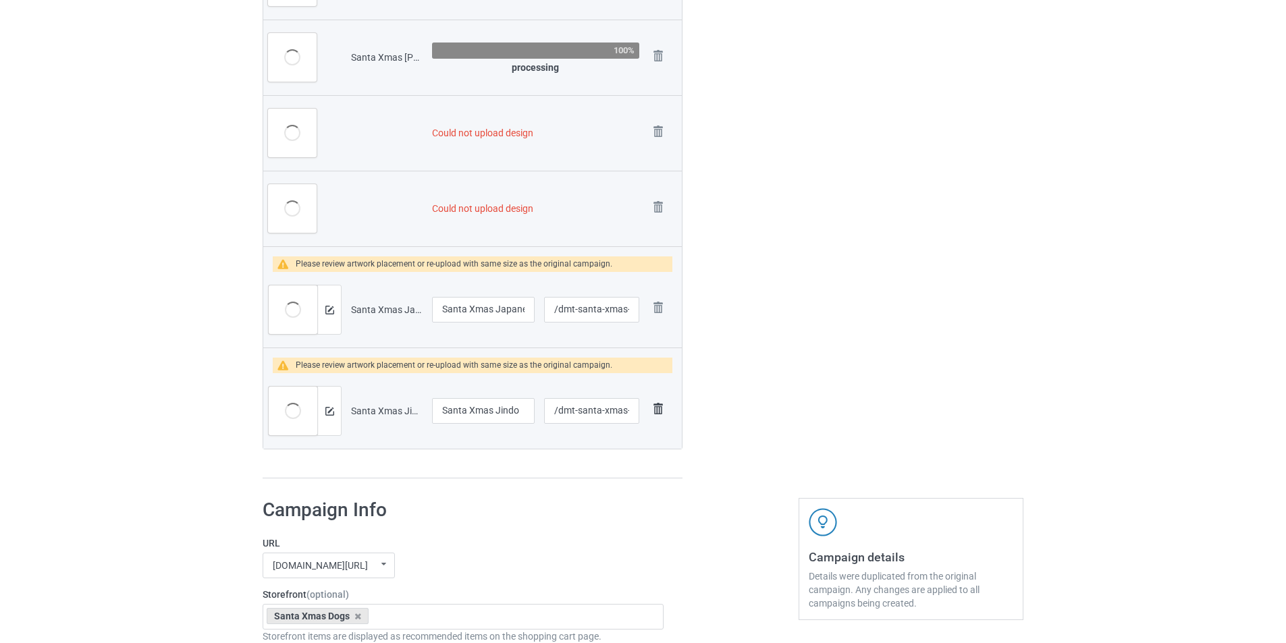
click at [656, 410] on img at bounding box center [658, 409] width 19 height 19
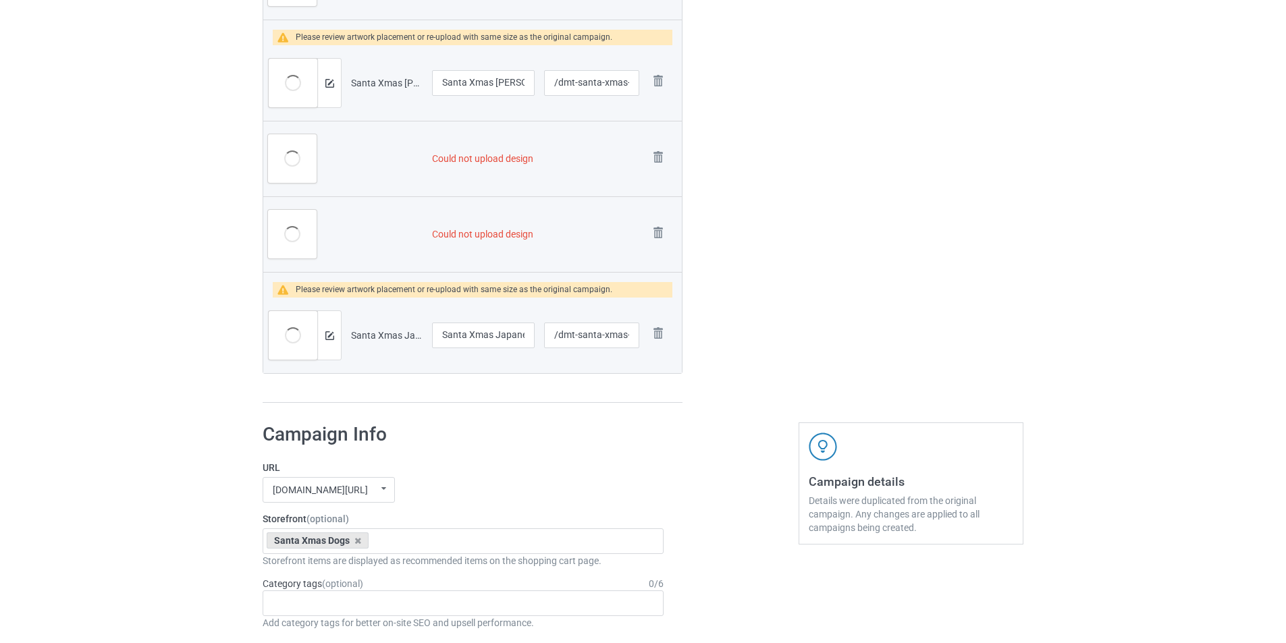
click at [660, 311] on td "Remove file" at bounding box center [663, 336] width 38 height 76
click at [656, 333] on img at bounding box center [658, 333] width 19 height 19
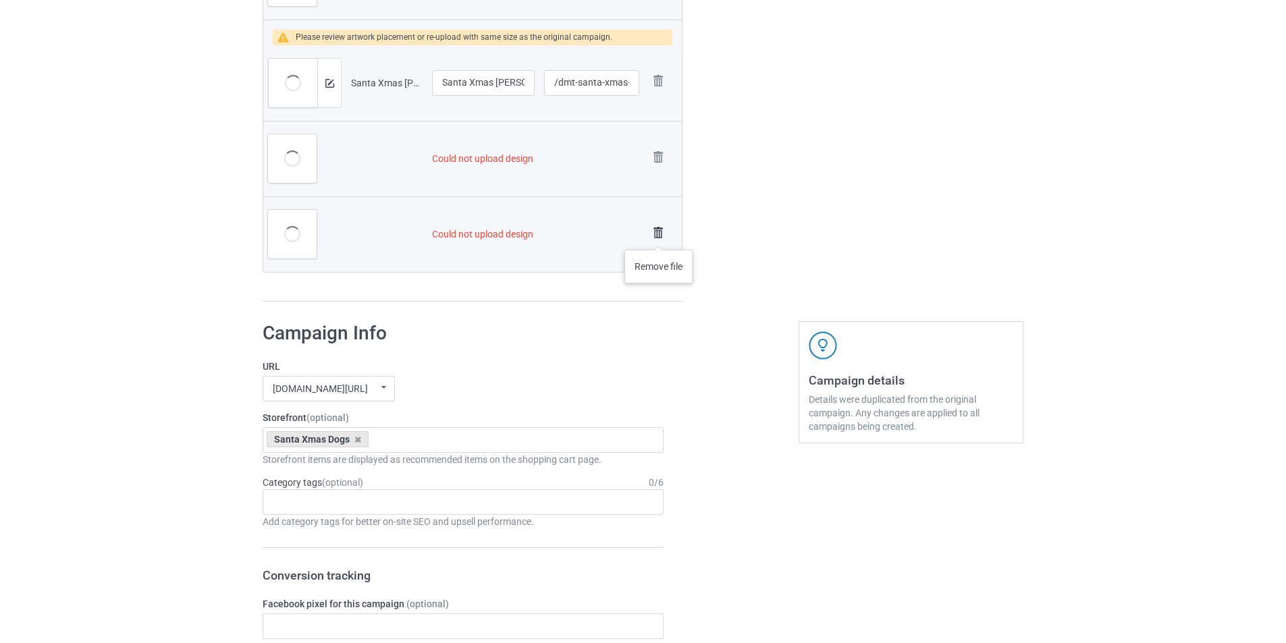
click at [659, 234] on img at bounding box center [658, 232] width 19 height 19
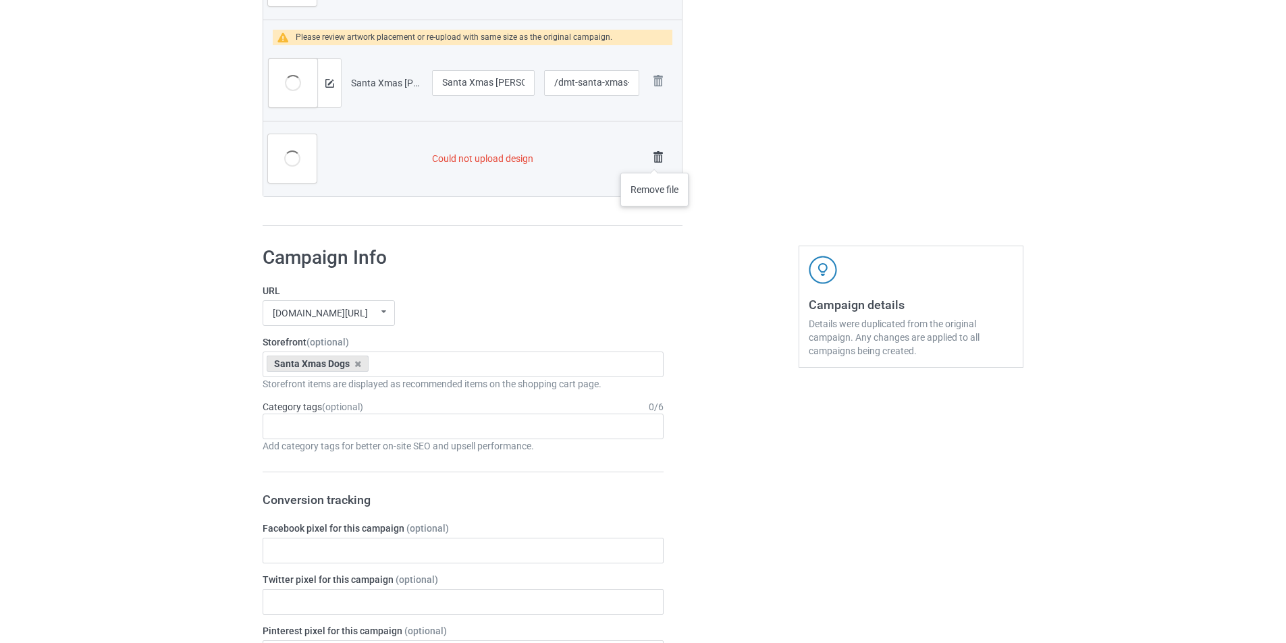
click at [655, 159] on img at bounding box center [658, 157] width 19 height 19
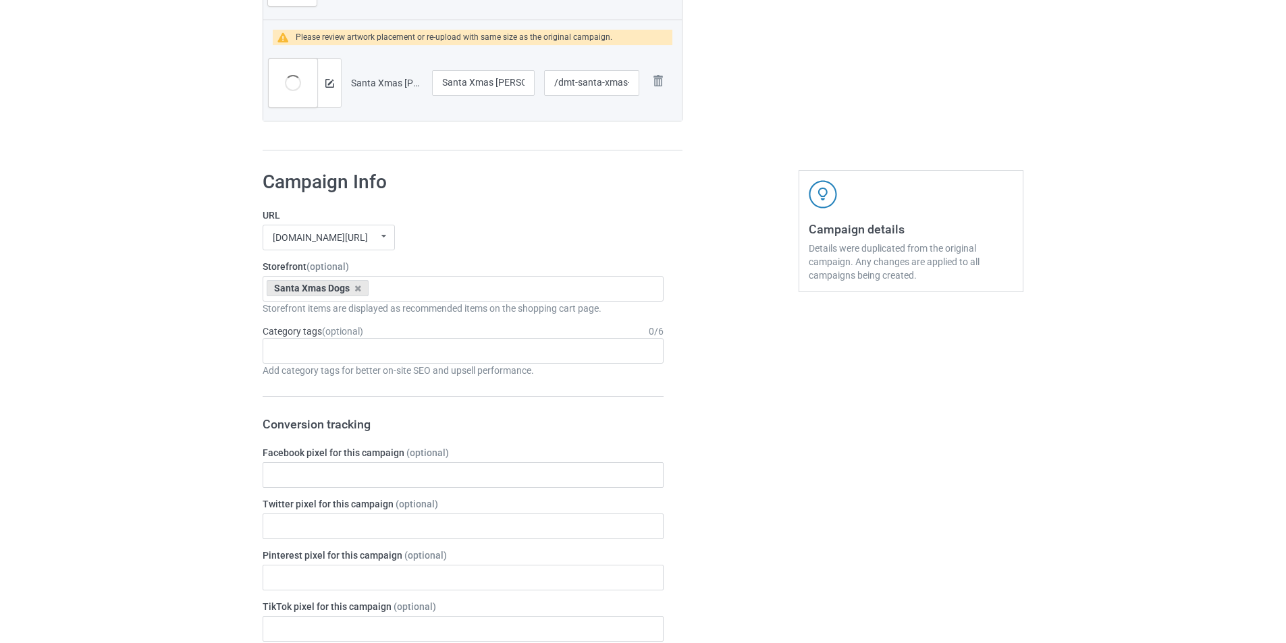
click at [0, 0] on img at bounding box center [0, 0] width 0 height 0
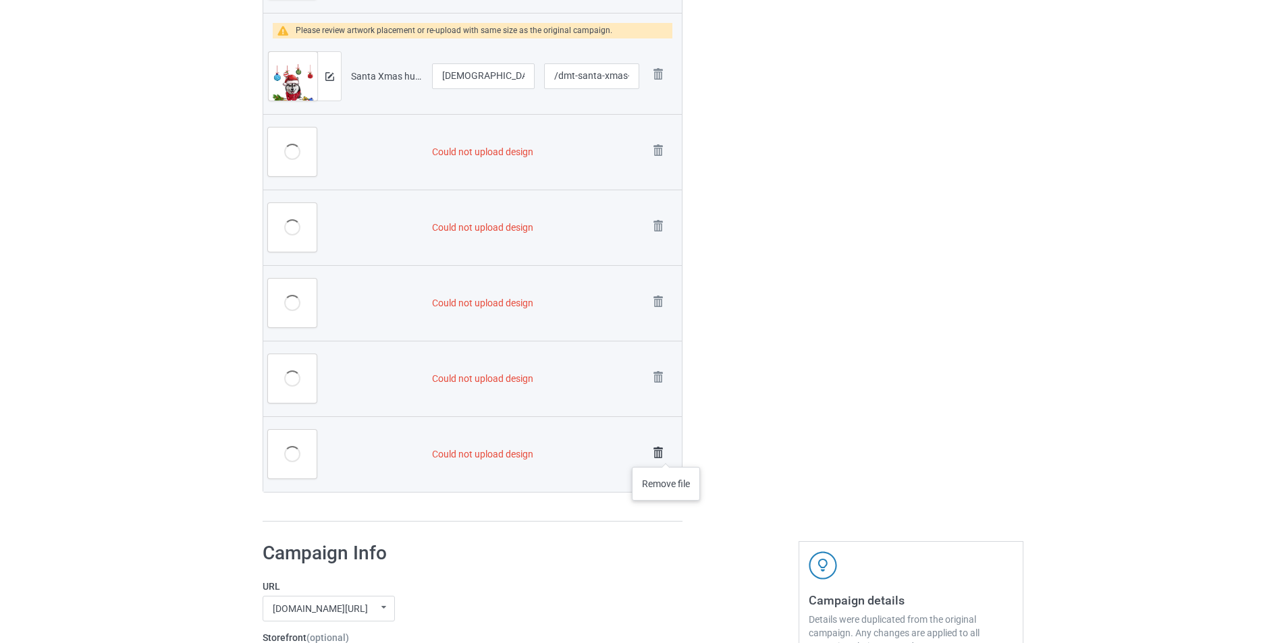
click at [662, 453] on img at bounding box center [658, 453] width 19 height 19
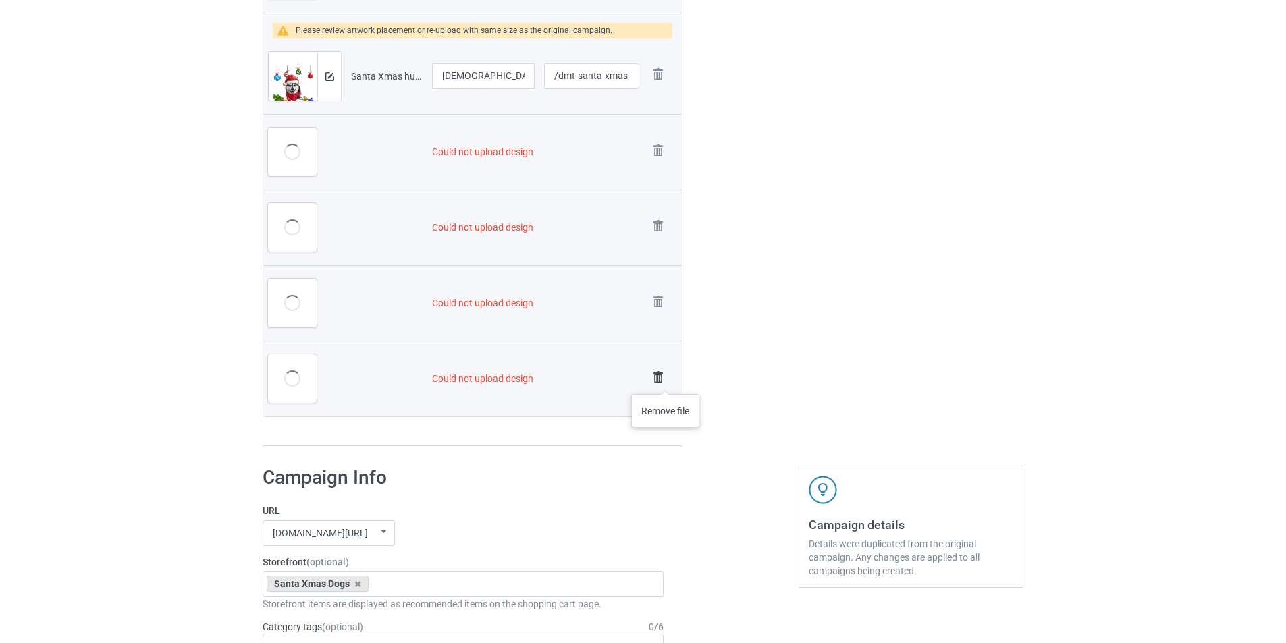
click at [666, 381] on img at bounding box center [658, 377] width 19 height 19
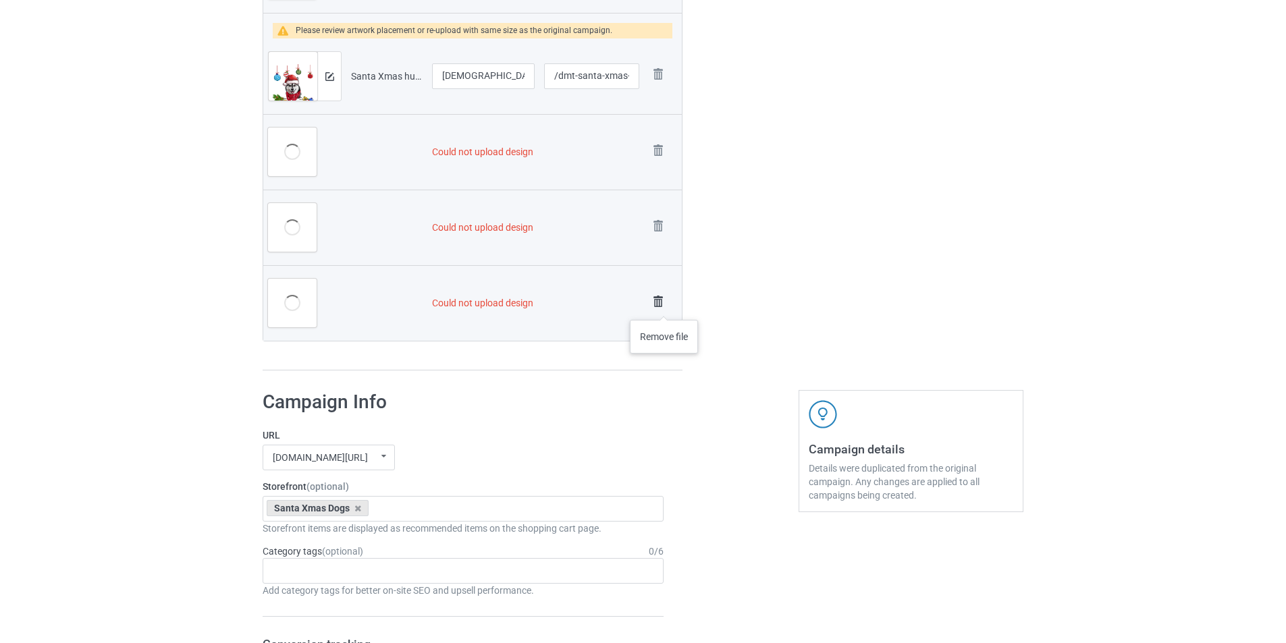
click at [663, 302] on img at bounding box center [658, 301] width 19 height 19
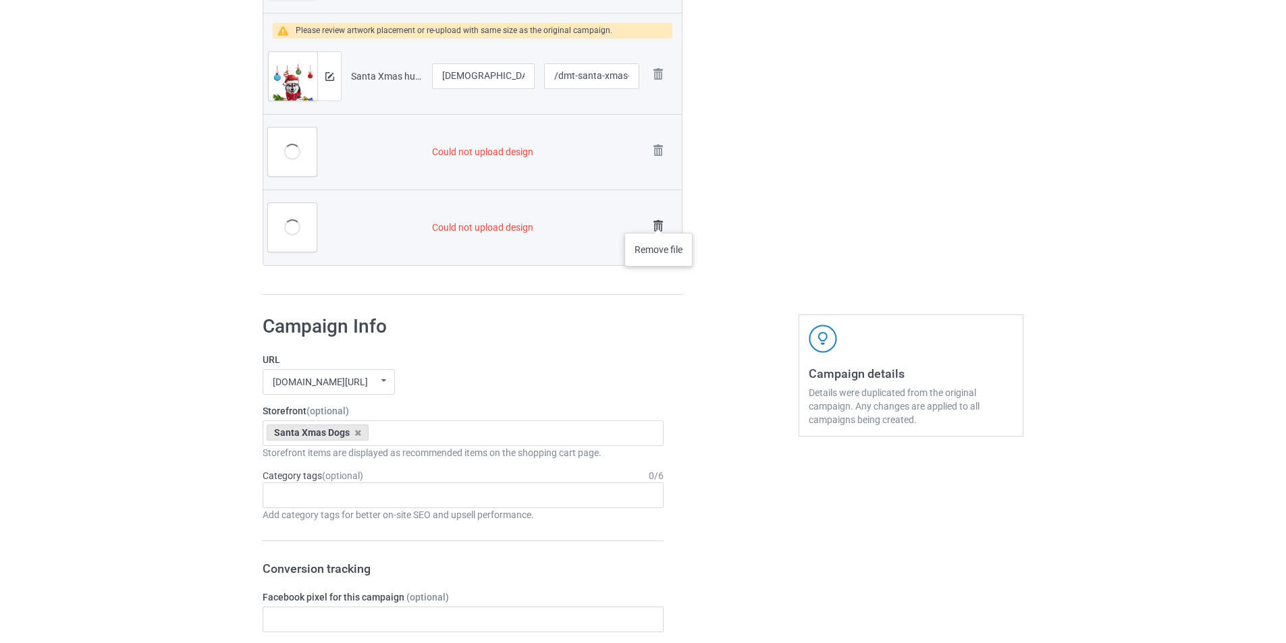
click at [659, 219] on img at bounding box center [658, 226] width 19 height 19
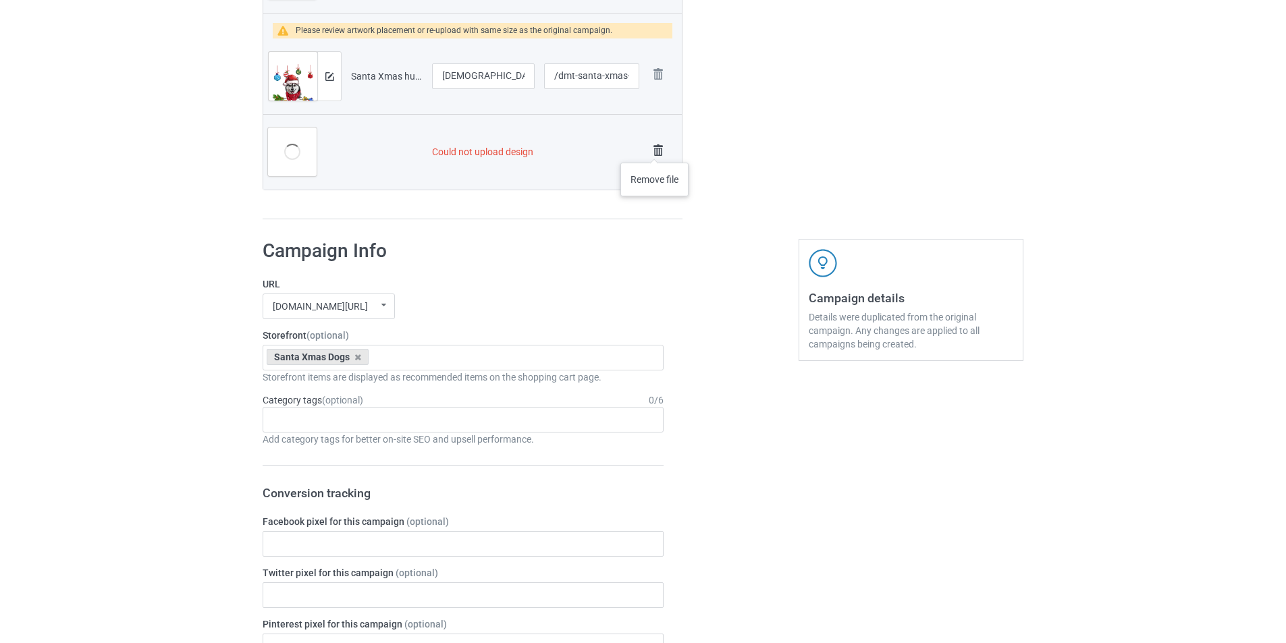
click at [654, 147] on img at bounding box center [658, 150] width 19 height 19
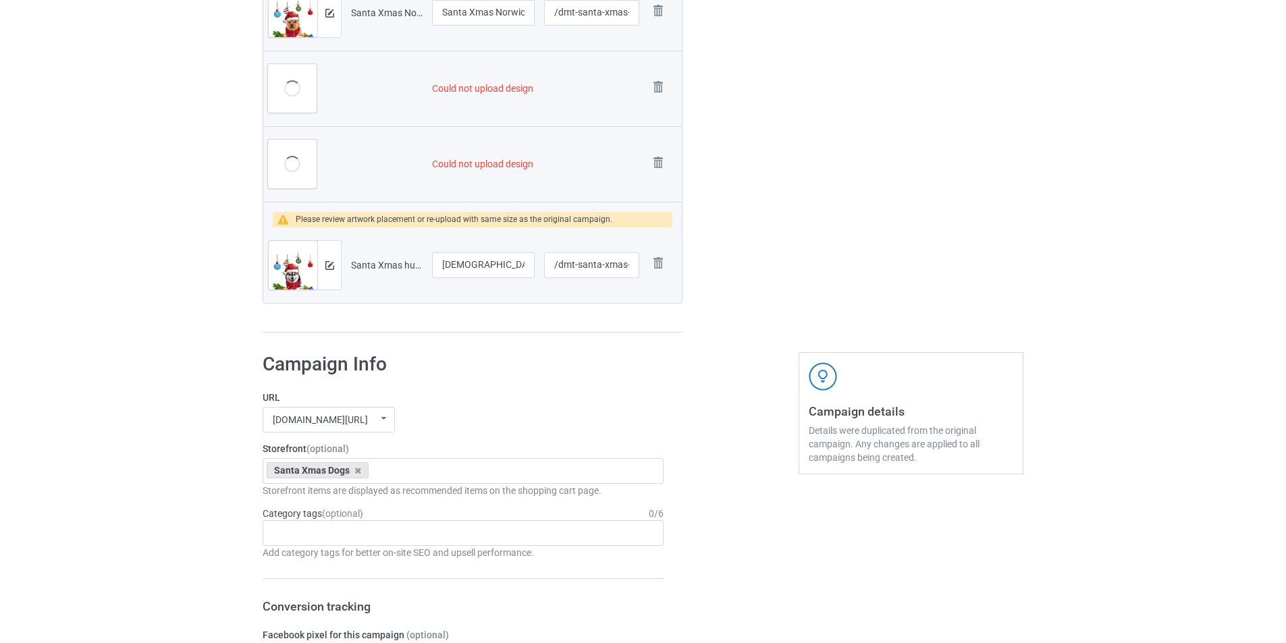
scroll to position [1972, 0]
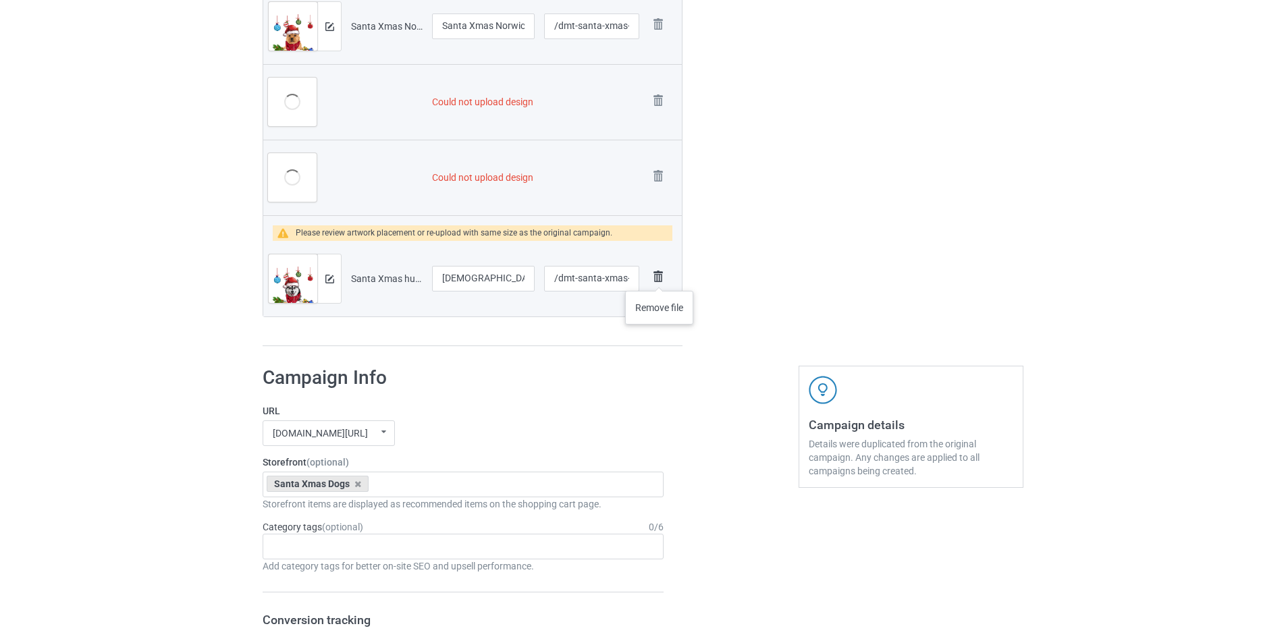
click at [658, 275] on img at bounding box center [658, 276] width 19 height 19
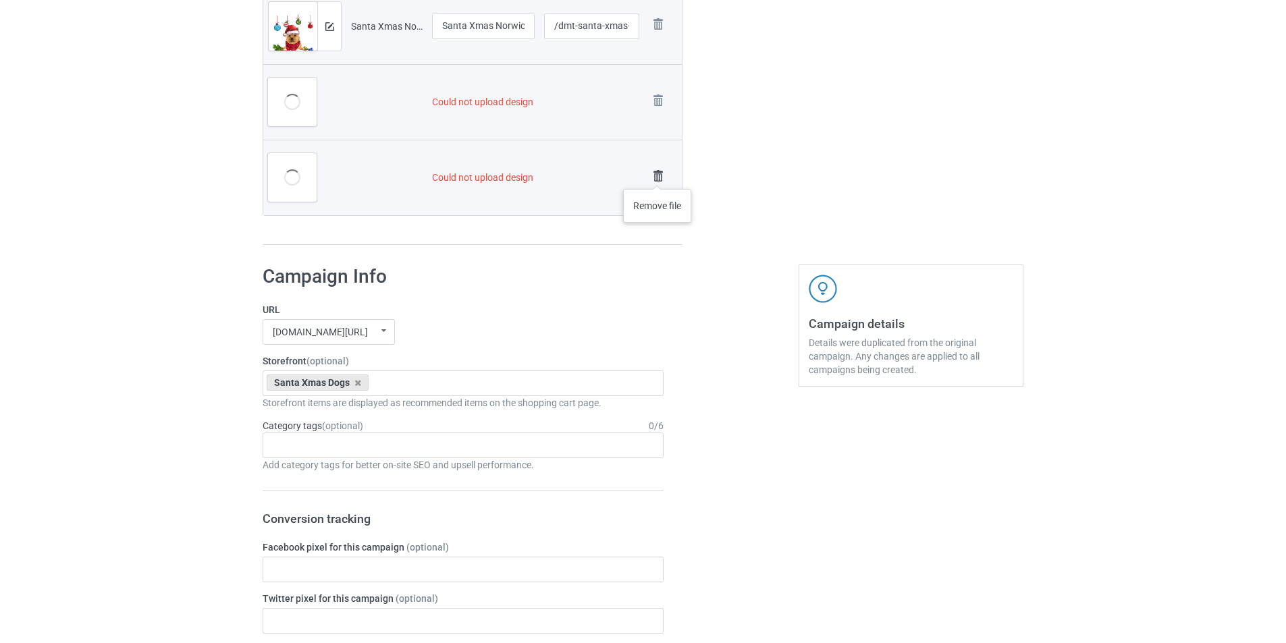
click at [658, 176] on img at bounding box center [658, 176] width 19 height 19
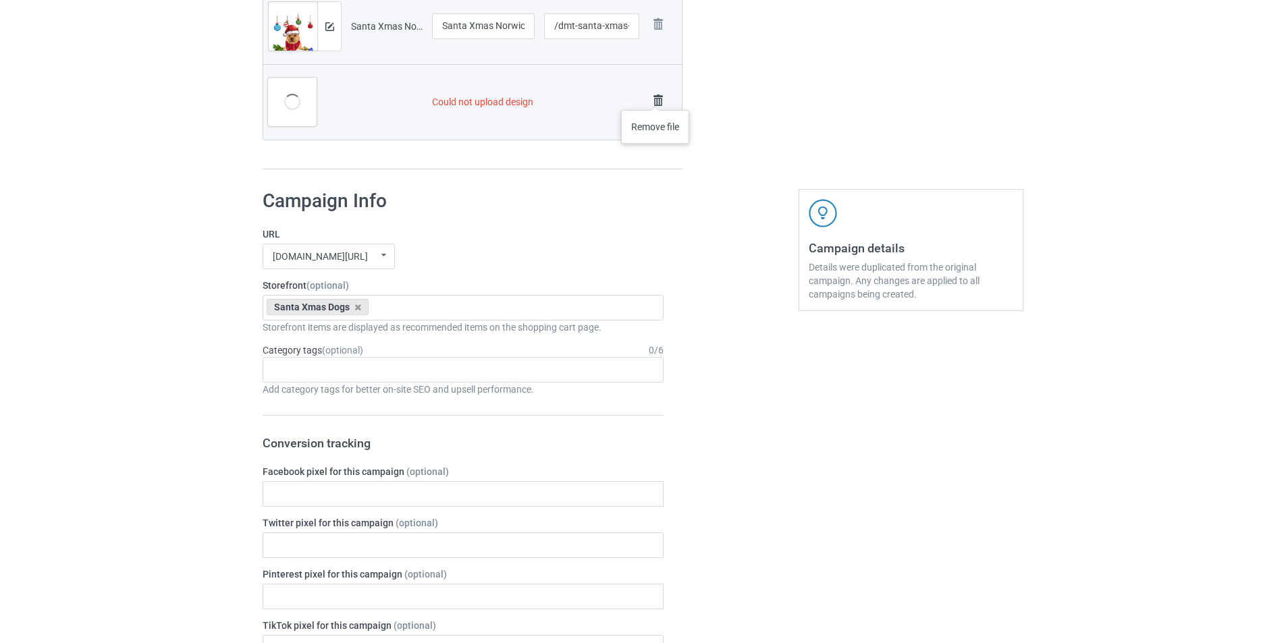
click at [656, 97] on img at bounding box center [658, 100] width 19 height 19
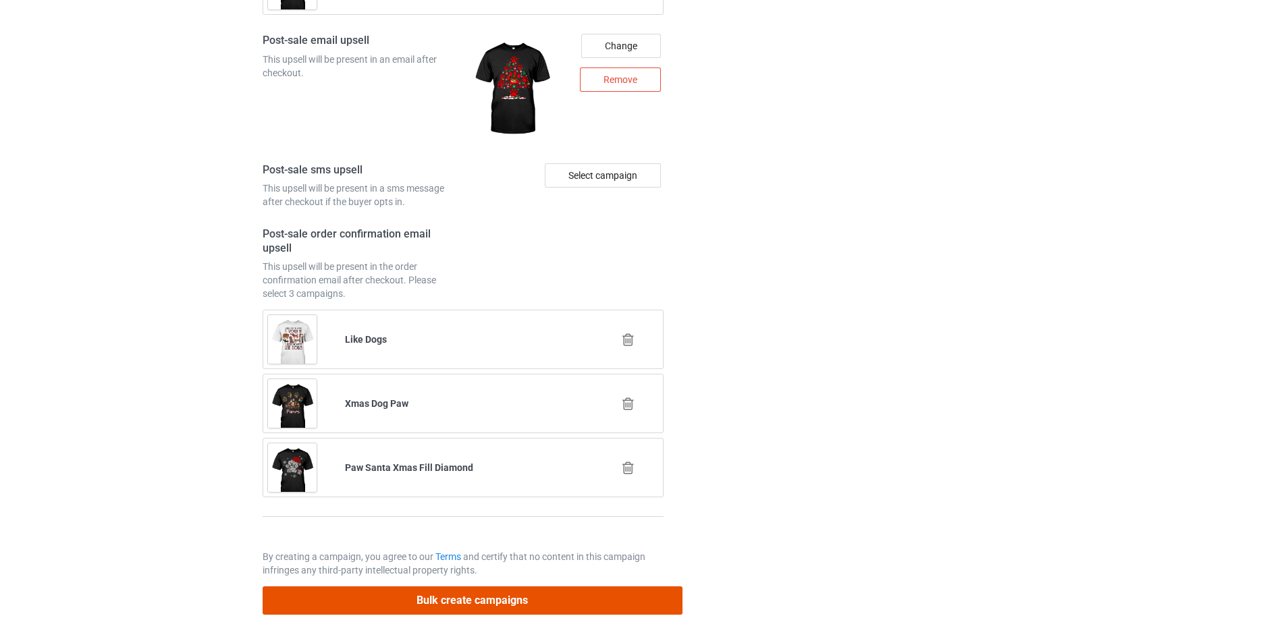
click at [520, 604] on button "Bulk create campaigns" at bounding box center [473, 601] width 420 height 28
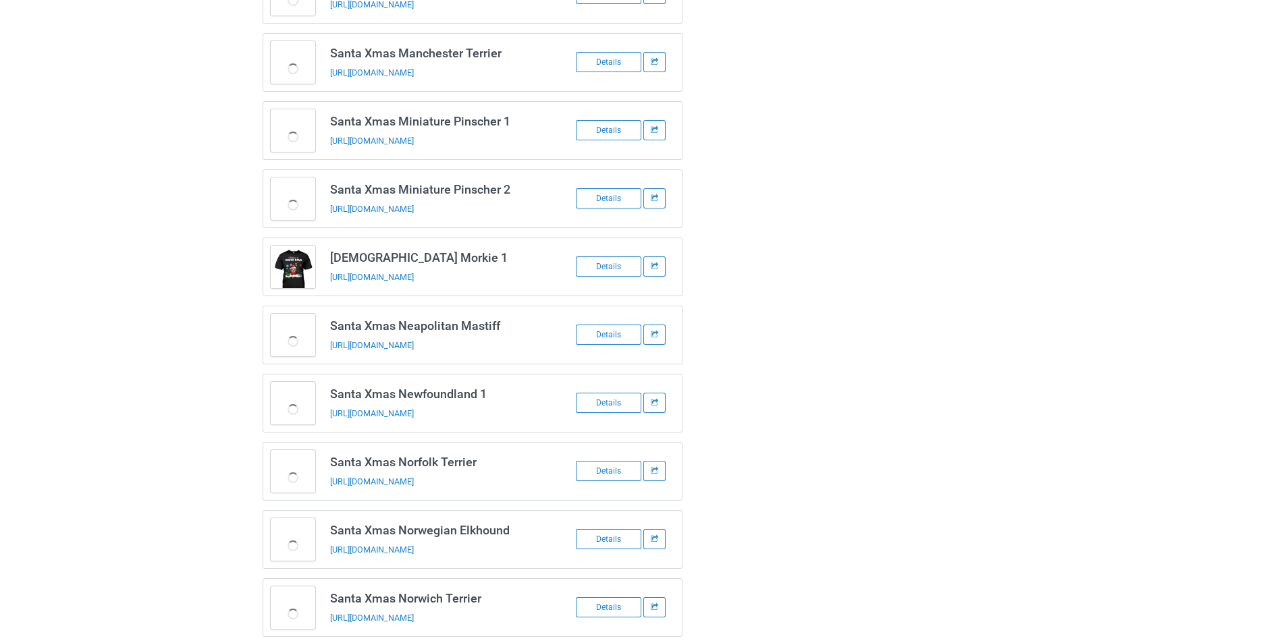
scroll to position [592, 0]
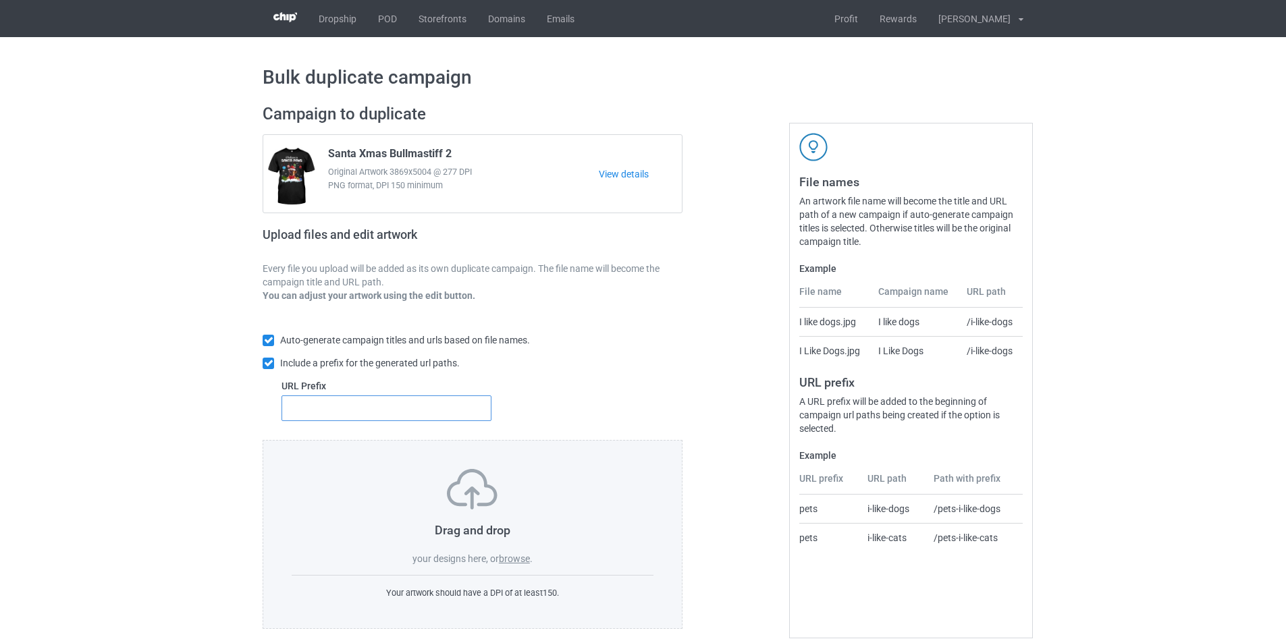
click at [400, 400] on input "text" at bounding box center [387, 409] width 210 height 26
type input "dmt-"
click at [517, 556] on label "browse" at bounding box center [514, 559] width 31 height 11
click at [0, 0] on input "browse" at bounding box center [0, 0] width 0 height 0
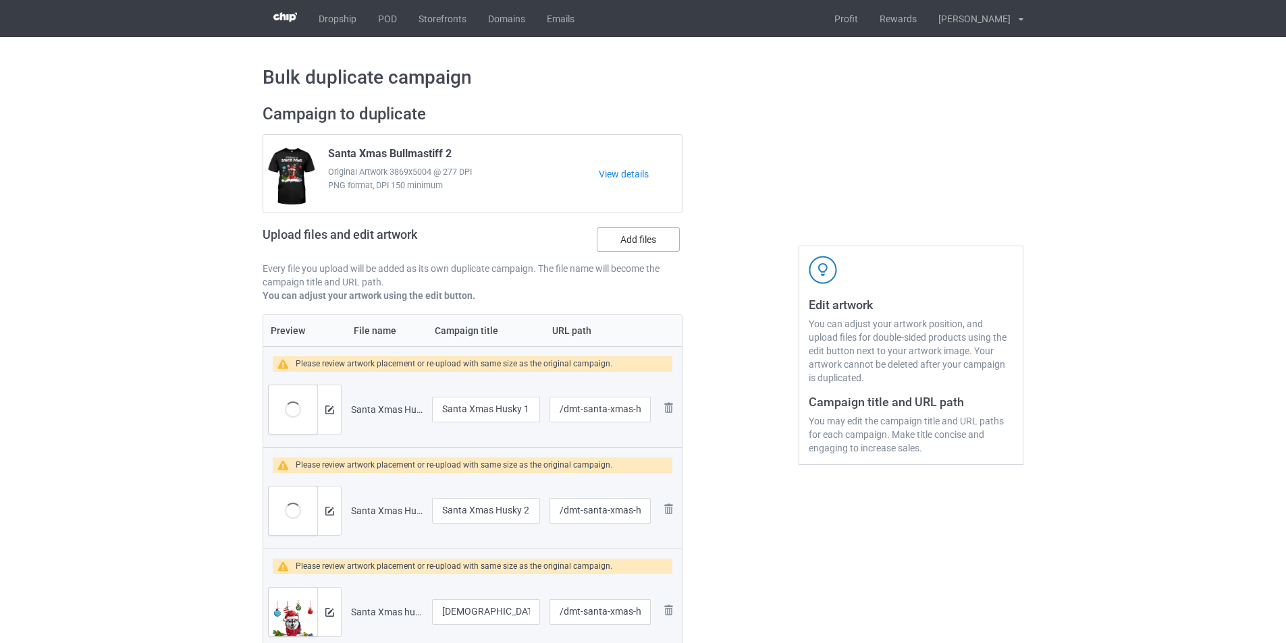
drag, startPoint x: 649, startPoint y: 243, endPoint x: 659, endPoint y: 242, distance: 10.2
click at [650, 242] on label "Add files" at bounding box center [638, 240] width 83 height 24
click at [0, 0] on input "Add files" at bounding box center [0, 0] width 0 height 0
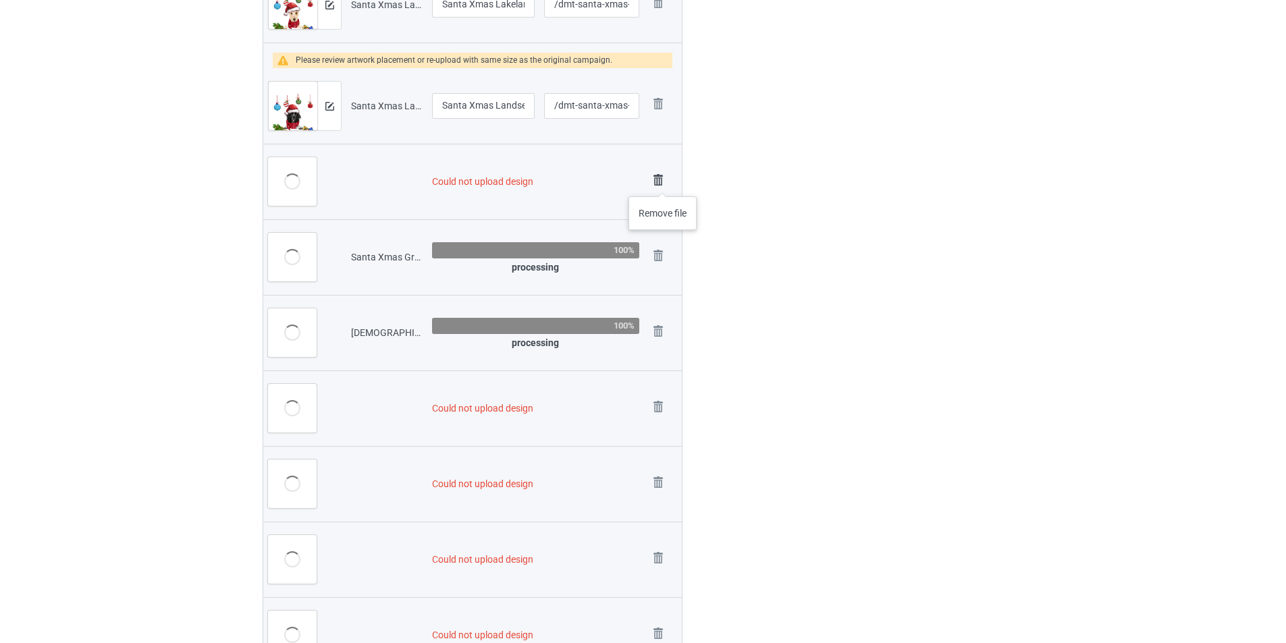
scroll to position [1959, 0]
click at [662, 179] on img at bounding box center [658, 180] width 19 height 19
click at [662, 246] on link at bounding box center [658, 257] width 19 height 22
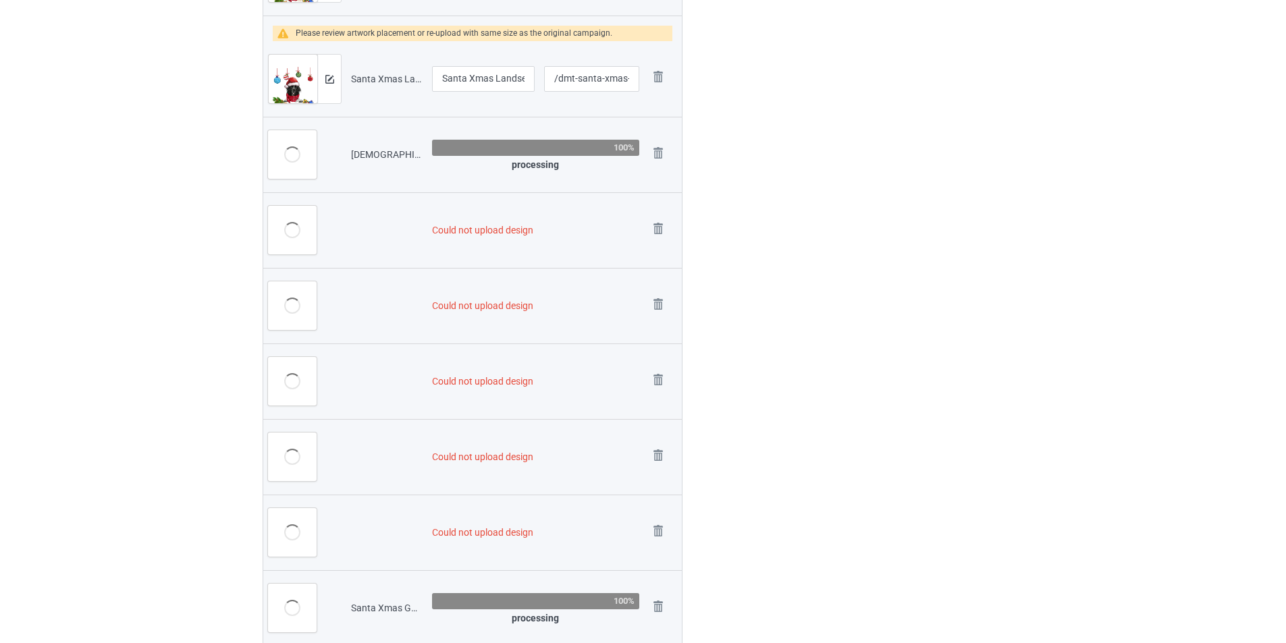
click at [0, 0] on img at bounding box center [0, 0] width 0 height 0
click at [662, 219] on link at bounding box center [658, 230] width 19 height 22
click at [662, 295] on link at bounding box center [658, 306] width 19 height 22
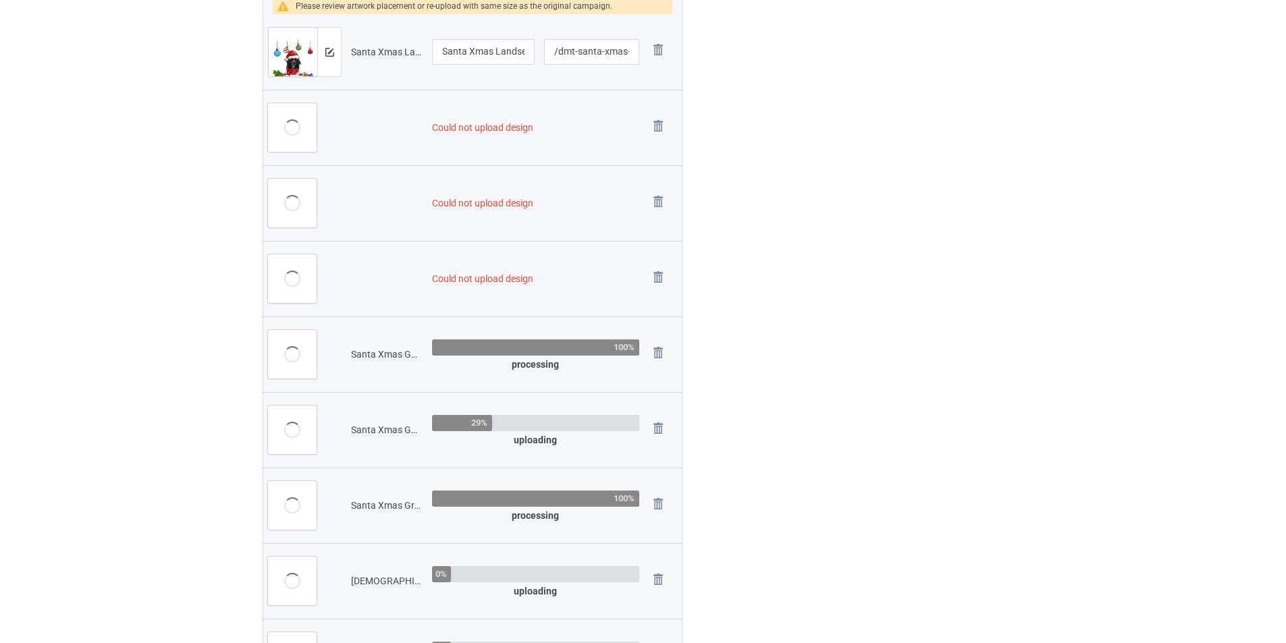
click at [662, 139] on link at bounding box center [658, 128] width 19 height 22
click at [0, 0] on img at bounding box center [0, 0] width 0 height 0
click at [662, 268] on link at bounding box center [658, 279] width 19 height 22
click at [0, 0] on img at bounding box center [0, 0] width 0 height 0
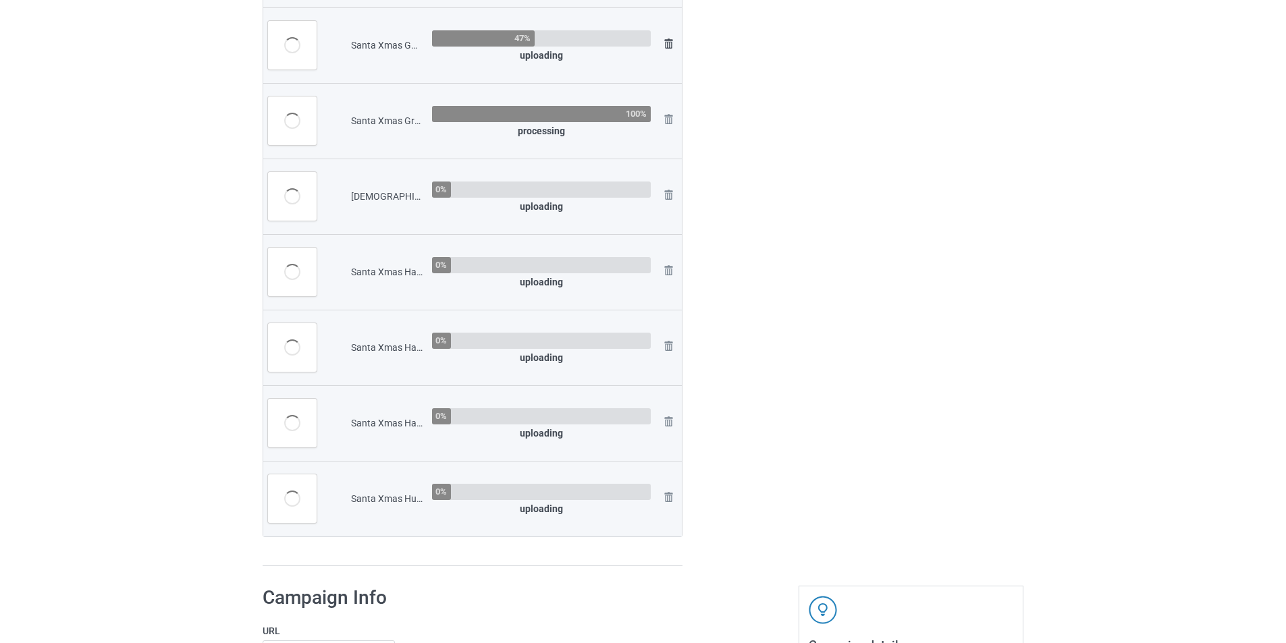
scroll to position [1823, 0]
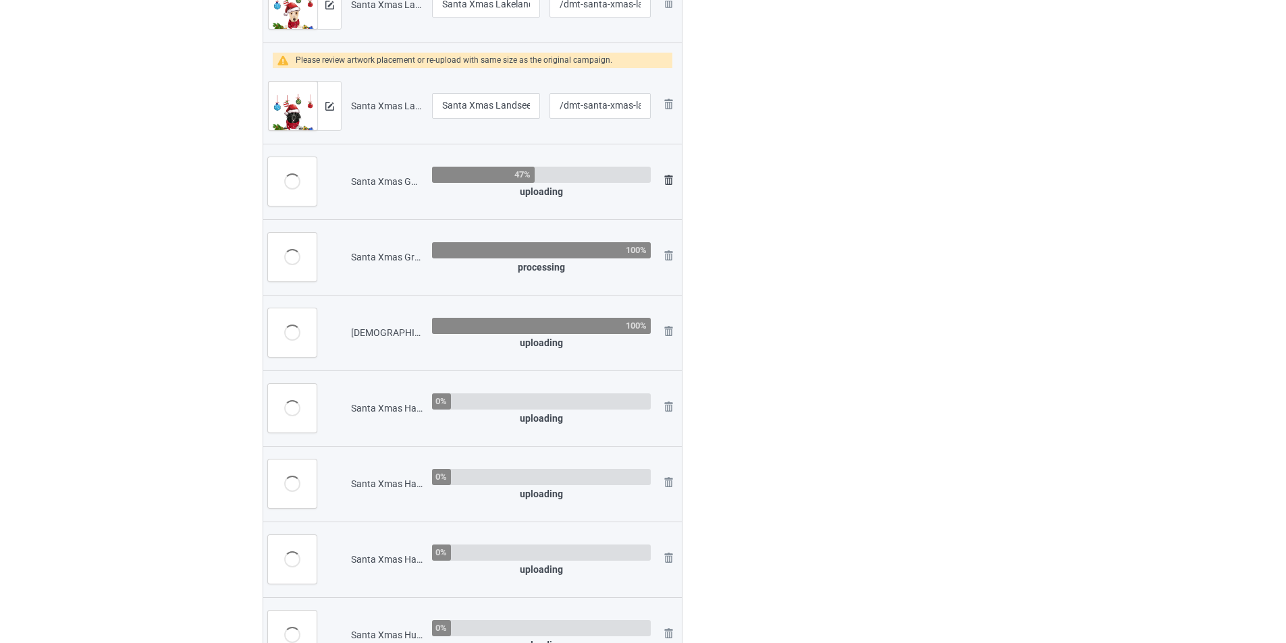
click at [668, 179] on img at bounding box center [668, 180] width 16 height 16
click at [0, 0] on img at bounding box center [0, 0] width 0 height 0
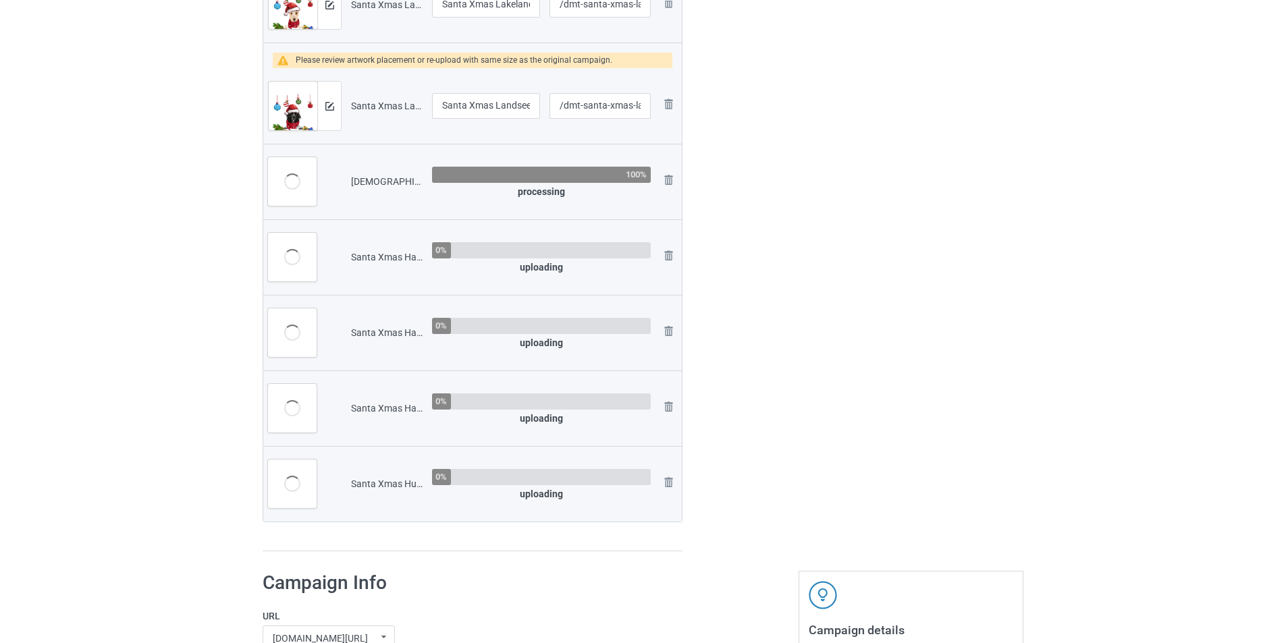
click at [0, 0] on img at bounding box center [0, 0] width 0 height 0
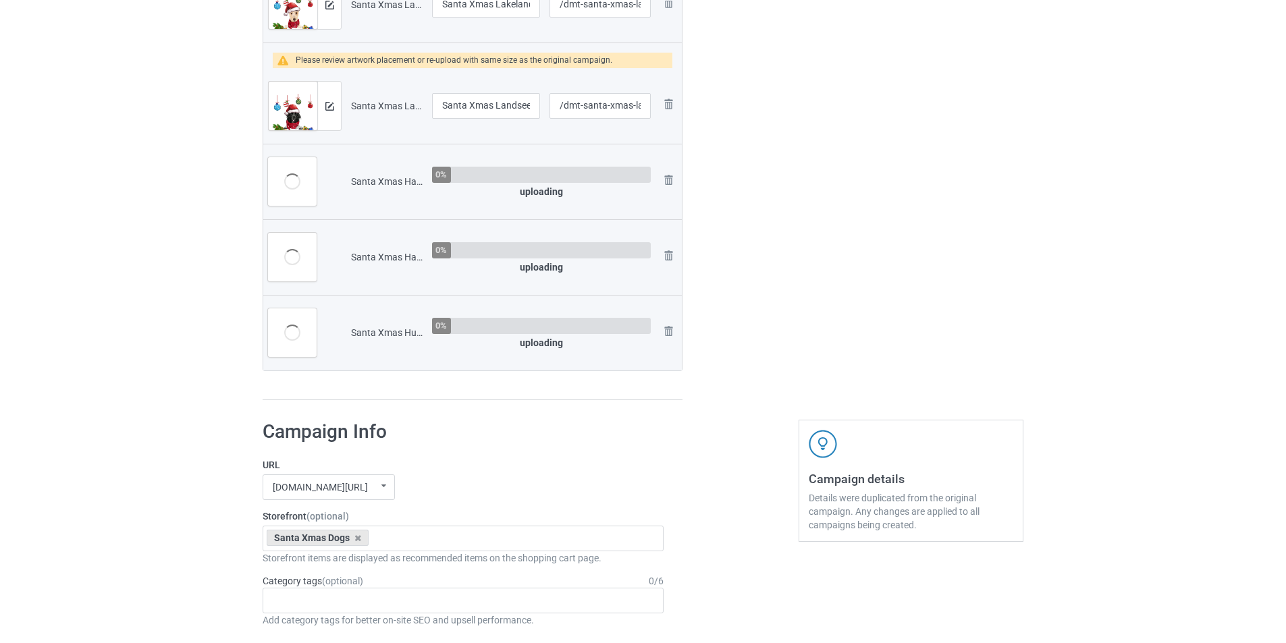
click at [0, 0] on img at bounding box center [0, 0] width 0 height 0
click at [668, 248] on link at bounding box center [668, 258] width 16 height 20
click at [0, 0] on img at bounding box center [0, 0] width 0 height 0
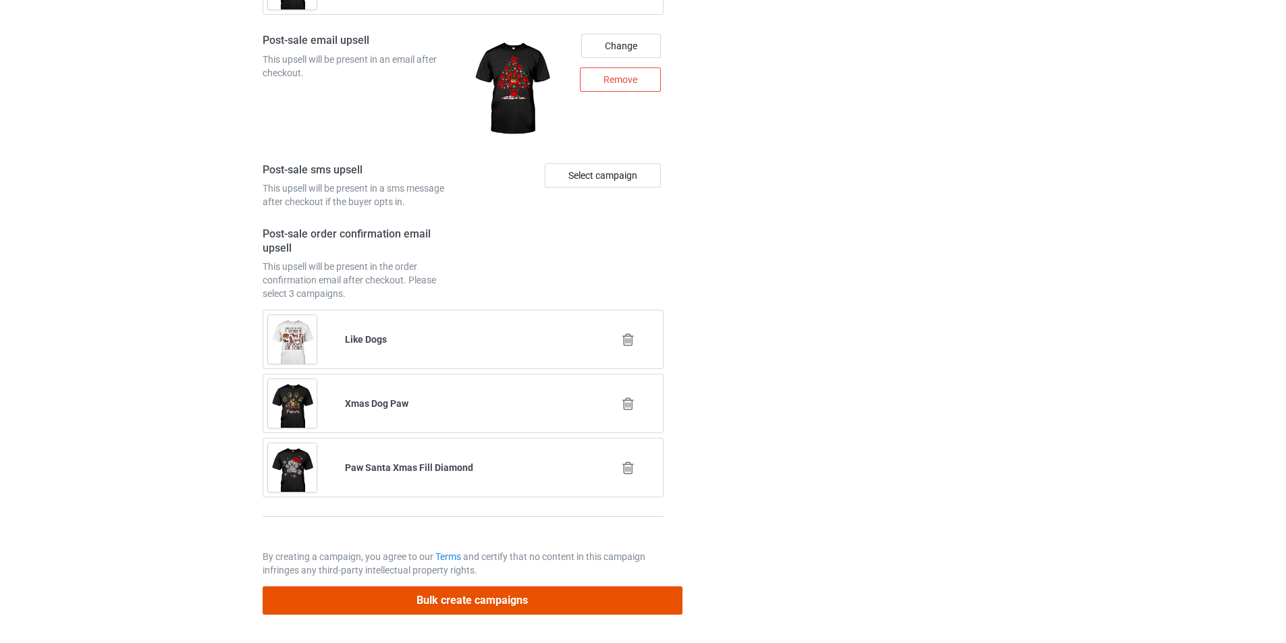
click at [552, 606] on button "Bulk create campaigns" at bounding box center [473, 601] width 420 height 28
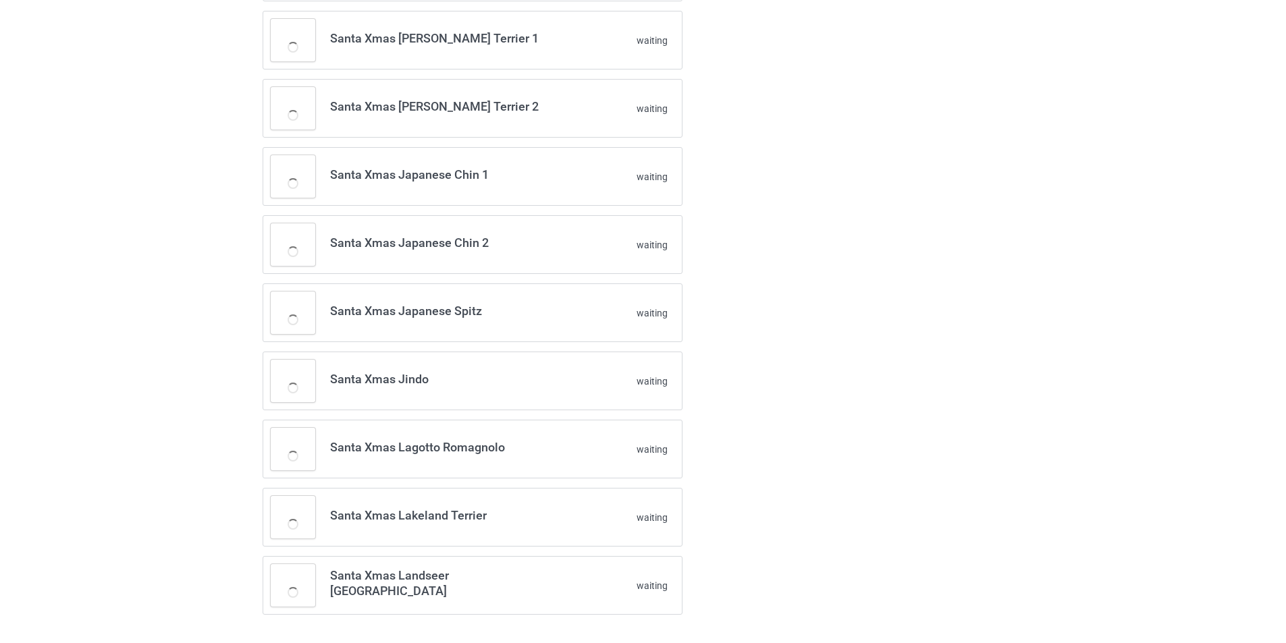
scroll to position [571, 0]
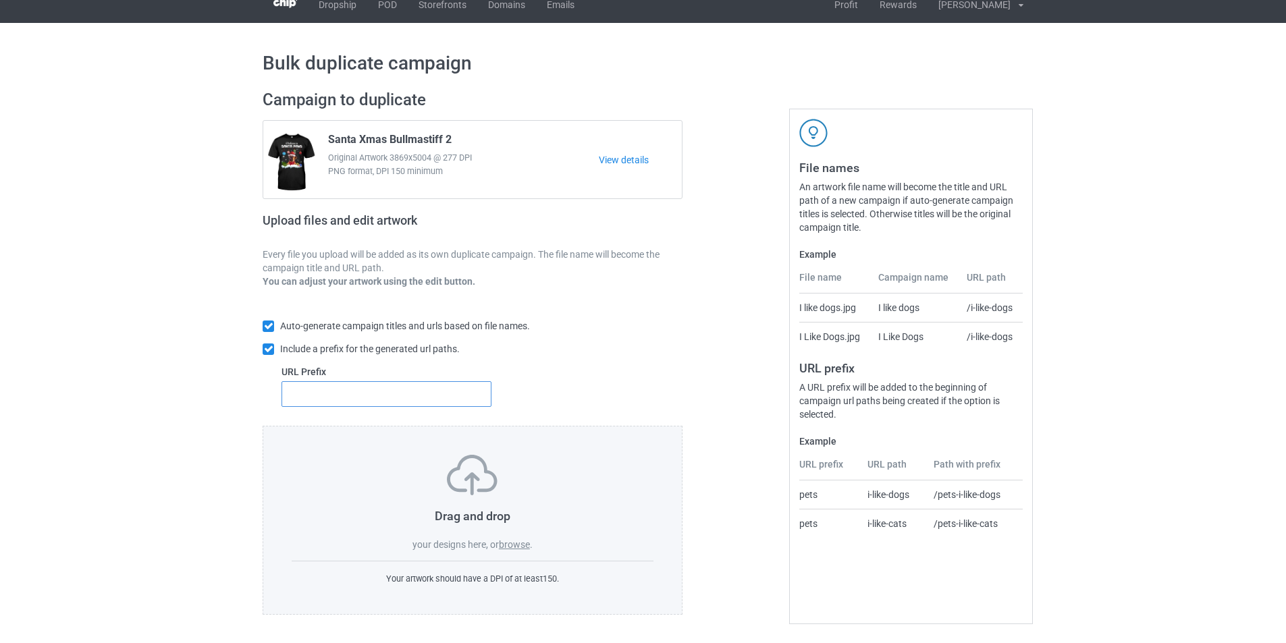
click at [419, 390] on input "text" at bounding box center [387, 394] width 210 height 26
type input "dmt-"
click at [525, 541] on label "browse" at bounding box center [514, 544] width 31 height 11
click at [0, 0] on input "browse" at bounding box center [0, 0] width 0 height 0
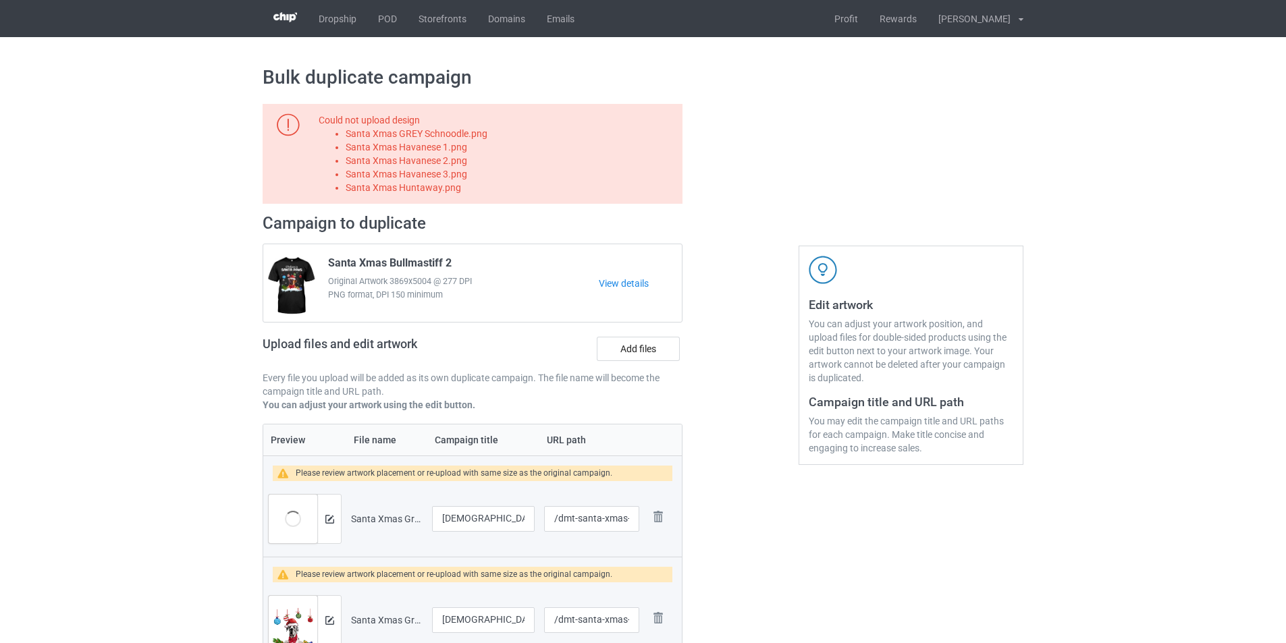
click at [464, 134] on li "Santa Xmas GREY Schnoodle.png" at bounding box center [512, 134] width 332 height 14
copy li "Santa Xmas GREY Schnoodle.png"
click at [657, 343] on label "Add files" at bounding box center [638, 349] width 83 height 24
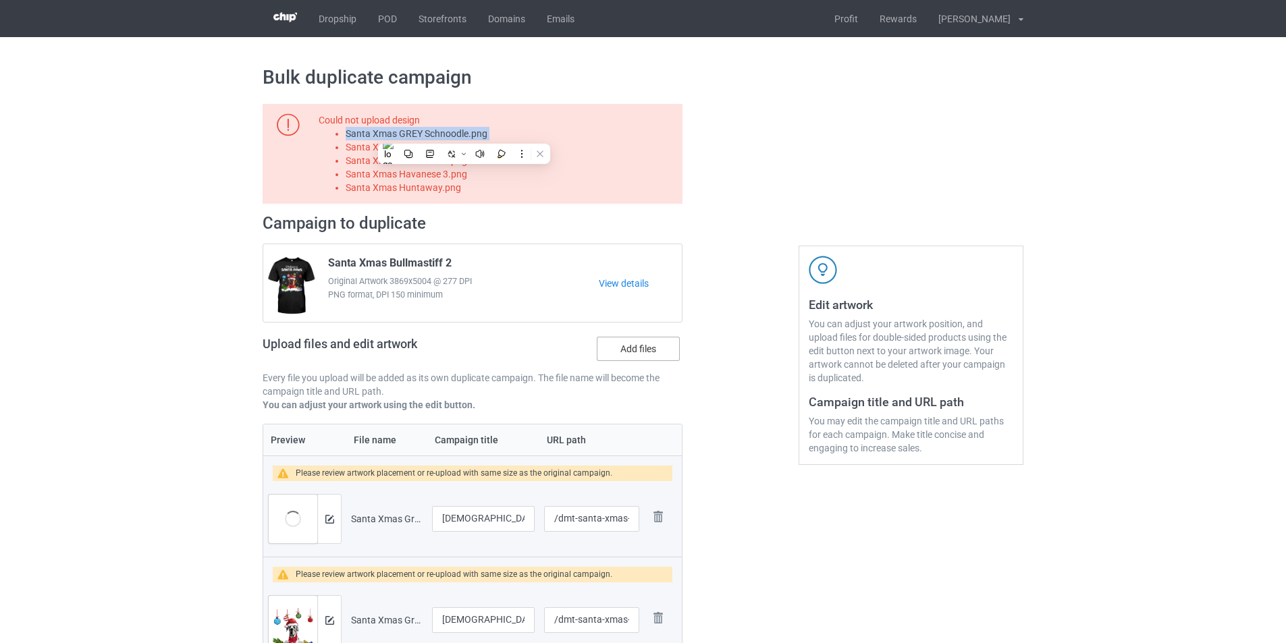
click at [0, 0] on input "Add files" at bounding box center [0, 0] width 0 height 0
click at [465, 147] on li "Santa Xmas Havanese 1.png" at bounding box center [512, 147] width 332 height 14
copy li "Santa Xmas Havanese 1.png"
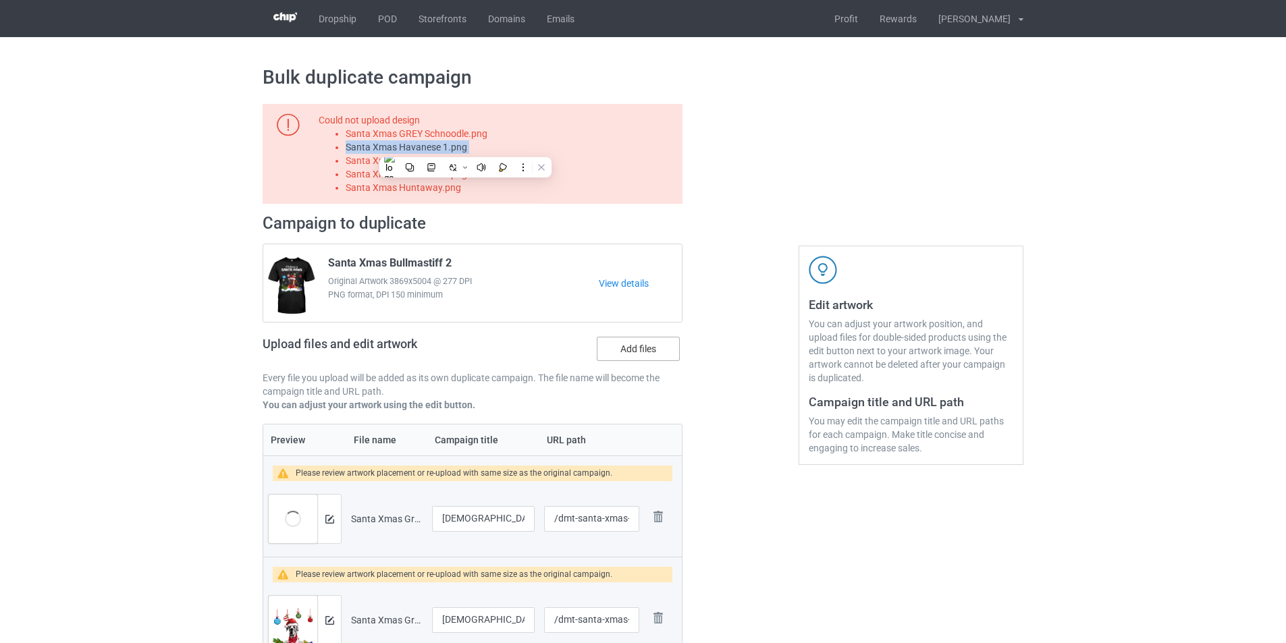
click at [647, 349] on label "Add files" at bounding box center [638, 349] width 83 height 24
click at [0, 0] on input "Add files" at bounding box center [0, 0] width 0 height 0
click at [441, 164] on li "Santa Xmas Havanese 2.png" at bounding box center [512, 161] width 332 height 14
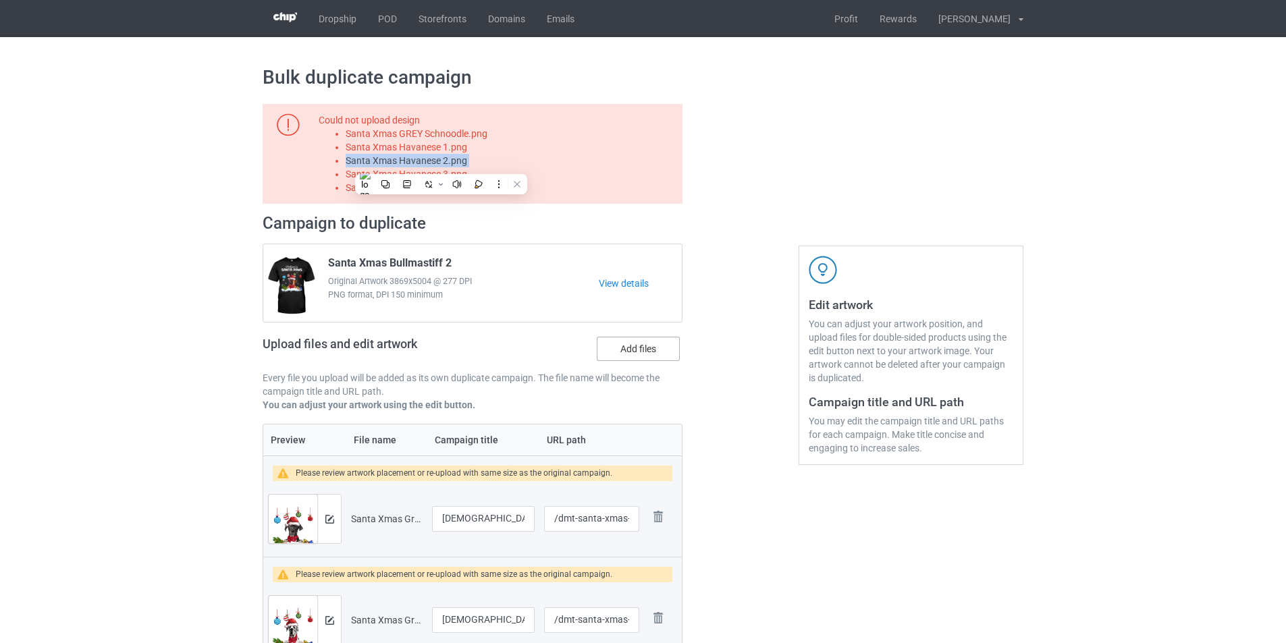
copy li "Santa Xmas Havanese 2.png"
click at [629, 350] on label "Add files" at bounding box center [638, 349] width 83 height 24
click at [0, 0] on input "Add files" at bounding box center [0, 0] width 0 height 0
click at [448, 169] on li "Santa Xmas Havanese 3.png" at bounding box center [512, 174] width 332 height 14
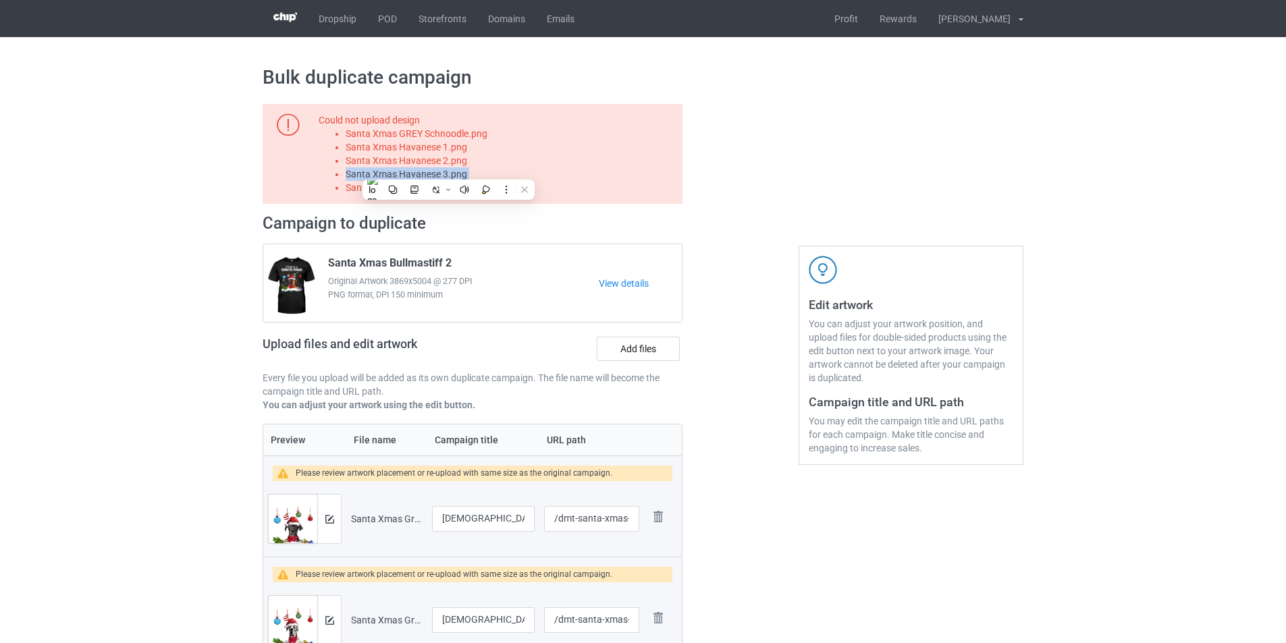
click at [448, 169] on li "Santa Xmas Havanese 3.png" at bounding box center [512, 174] width 332 height 14
copy li "Santa Xmas Havanese 3.png"
click at [639, 344] on label "Add files" at bounding box center [638, 349] width 83 height 24
click at [0, 0] on input "Add files" at bounding box center [0, 0] width 0 height 0
click at [400, 189] on li "Santa Xmas Huntaway.png" at bounding box center [512, 188] width 332 height 14
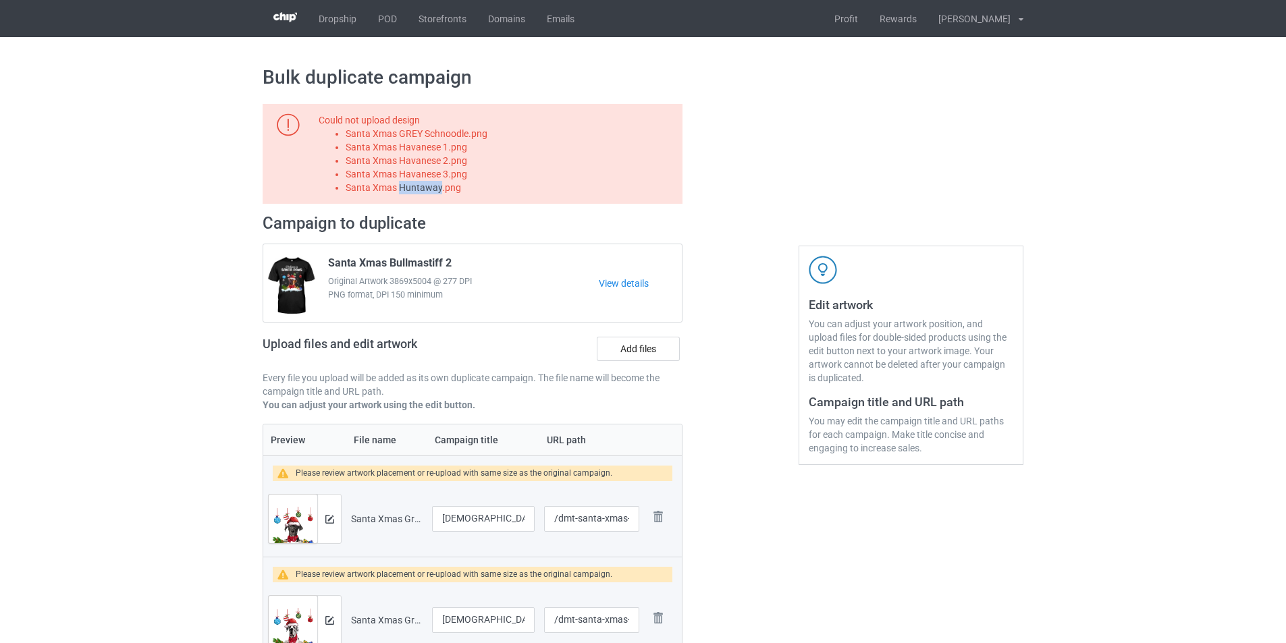
click at [400, 189] on li "Santa Xmas Huntaway.png" at bounding box center [512, 188] width 332 height 14
copy li "Santa Xmas Huntaway.png"
click at [650, 358] on label "Add files" at bounding box center [638, 349] width 83 height 24
click at [0, 0] on input "Add files" at bounding box center [0, 0] width 0 height 0
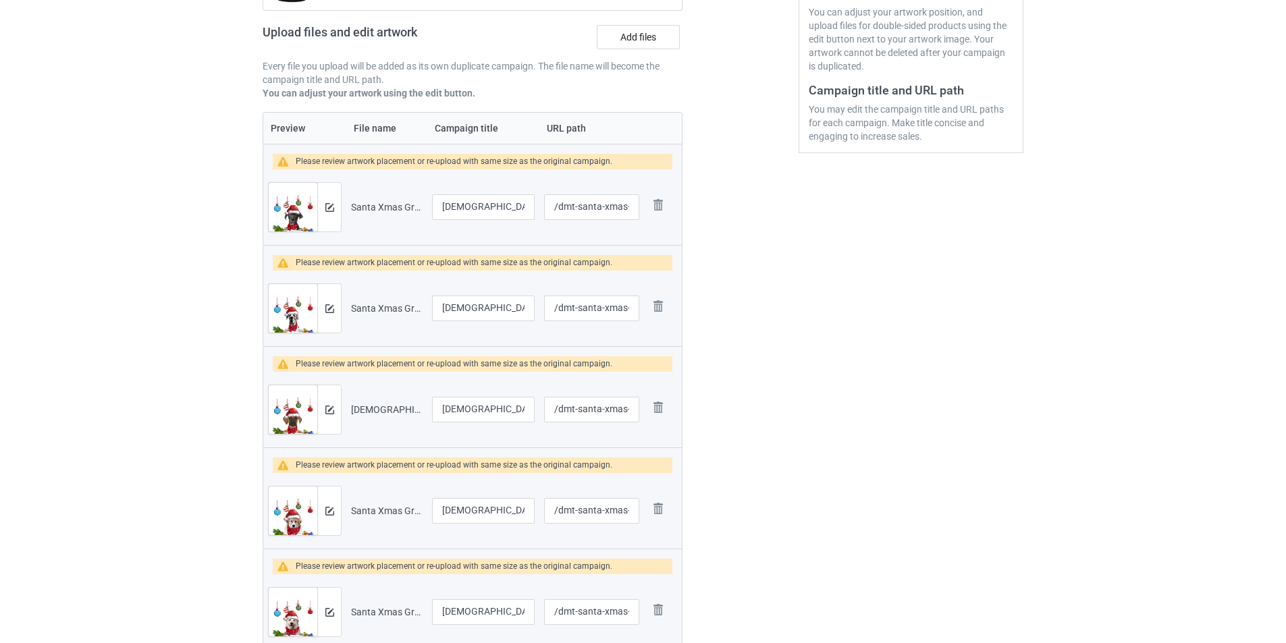
scroll to position [1148, 0]
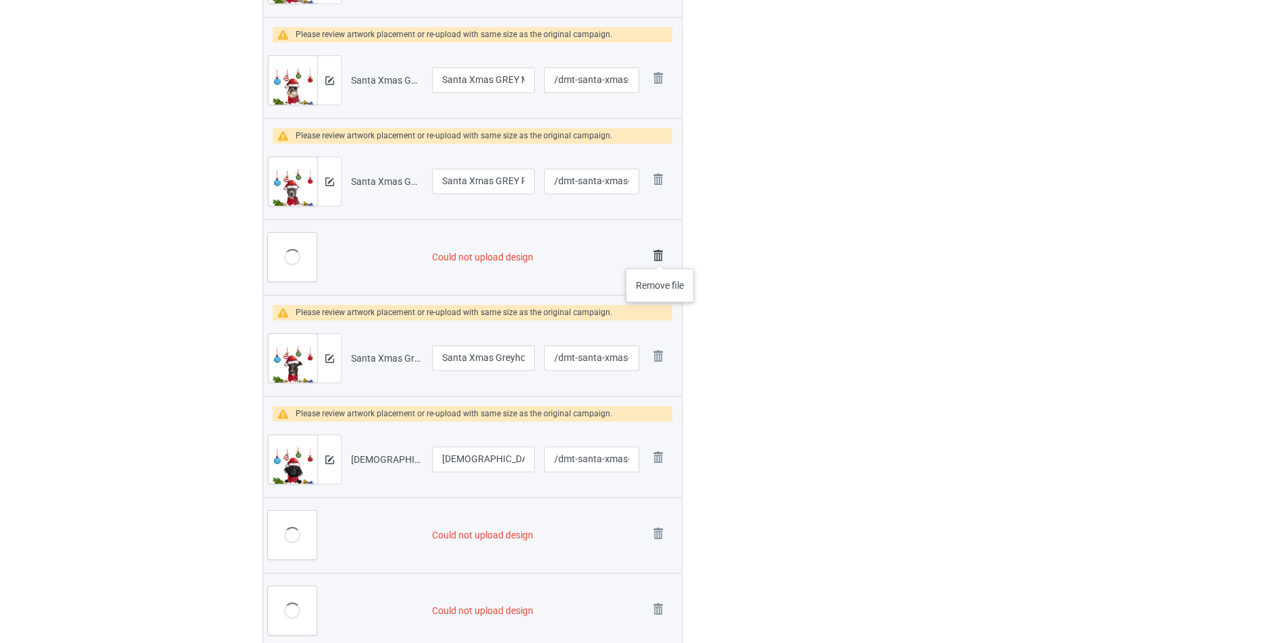
click at [660, 255] on img at bounding box center [658, 255] width 19 height 19
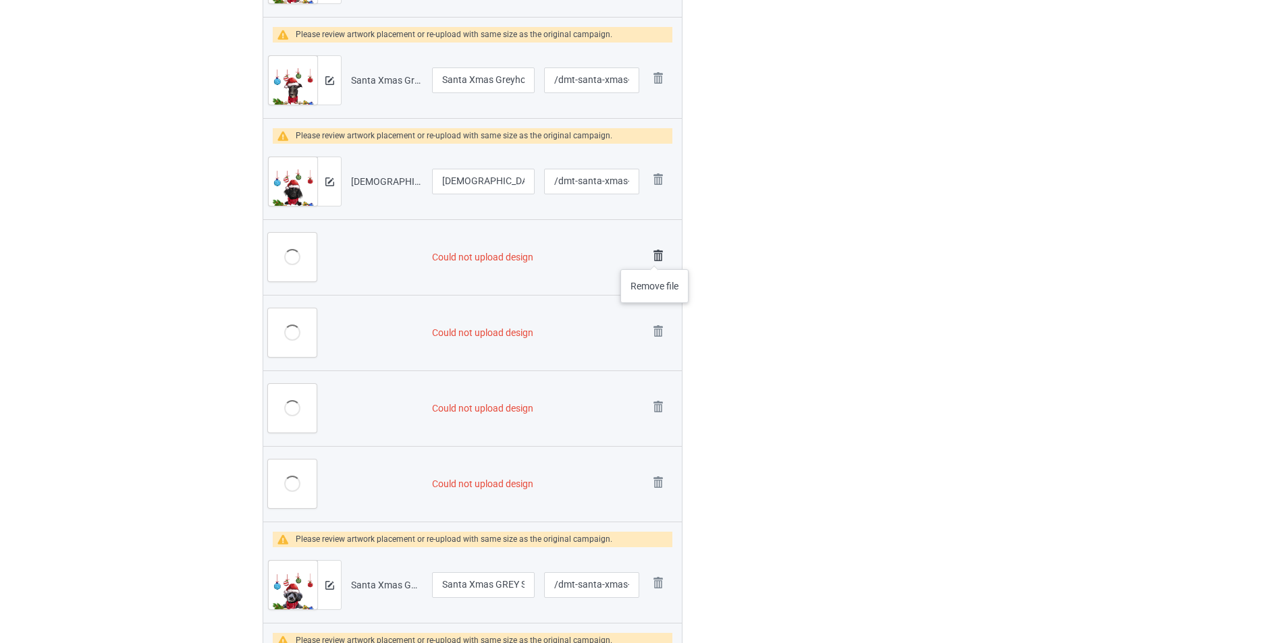
click at [655, 255] on img at bounding box center [658, 255] width 19 height 19
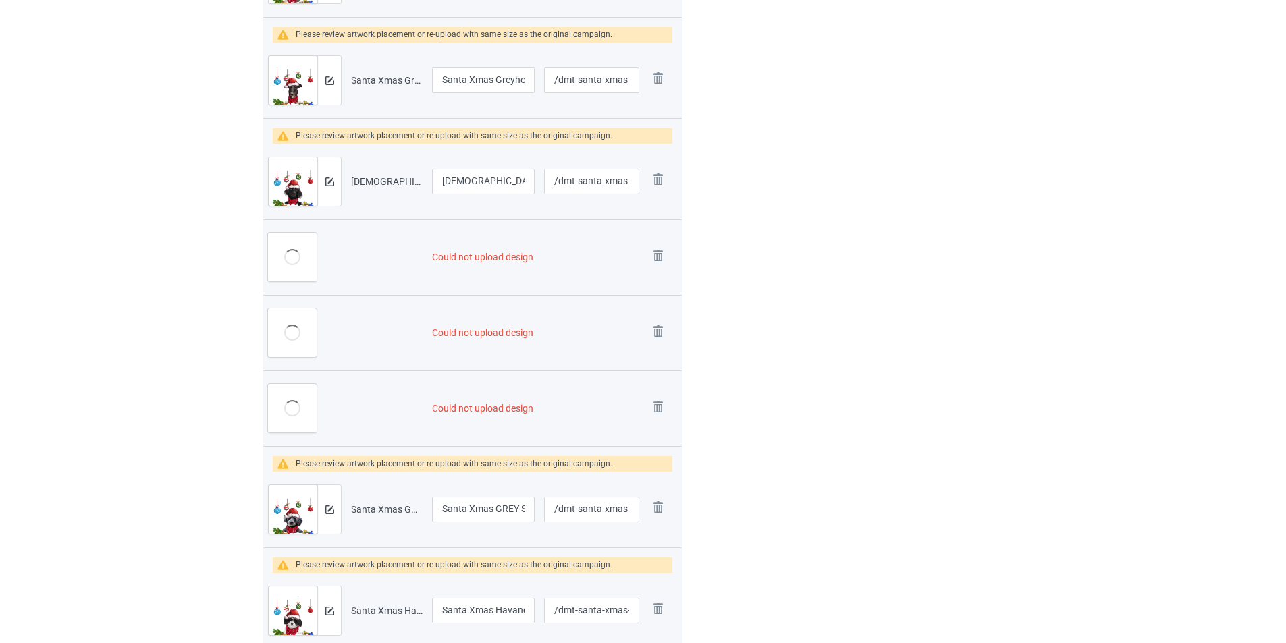
click at [0, 0] on img at bounding box center [0, 0] width 0 height 0
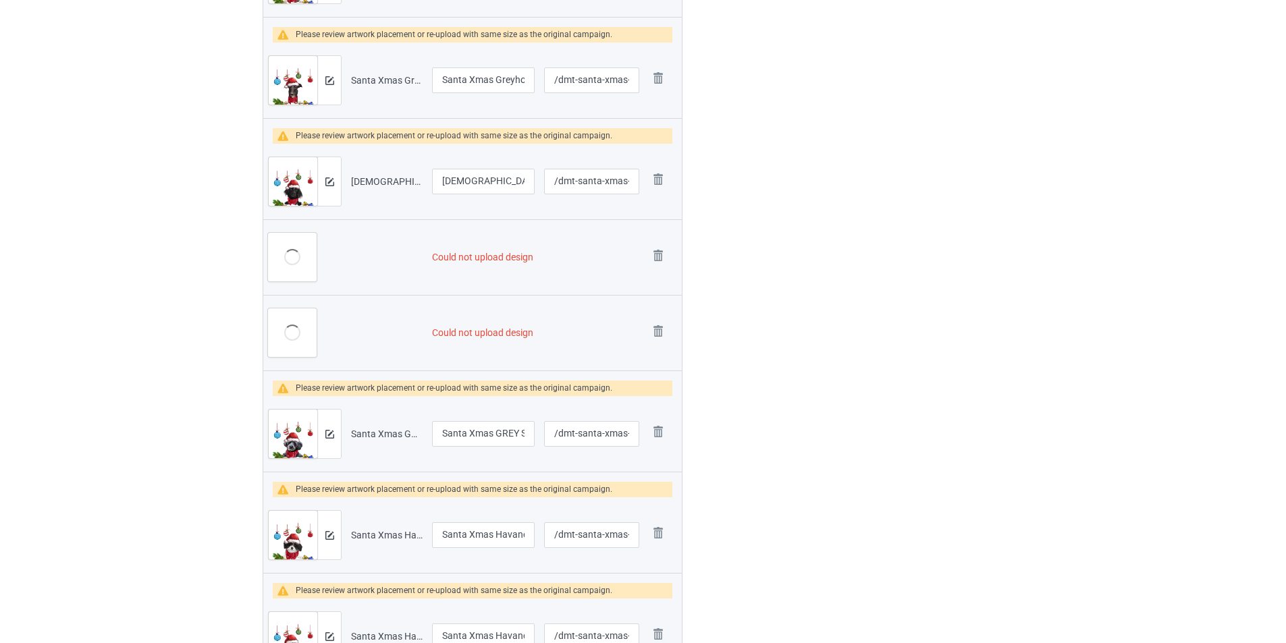
click at [0, 0] on img at bounding box center [0, 0] width 0 height 0
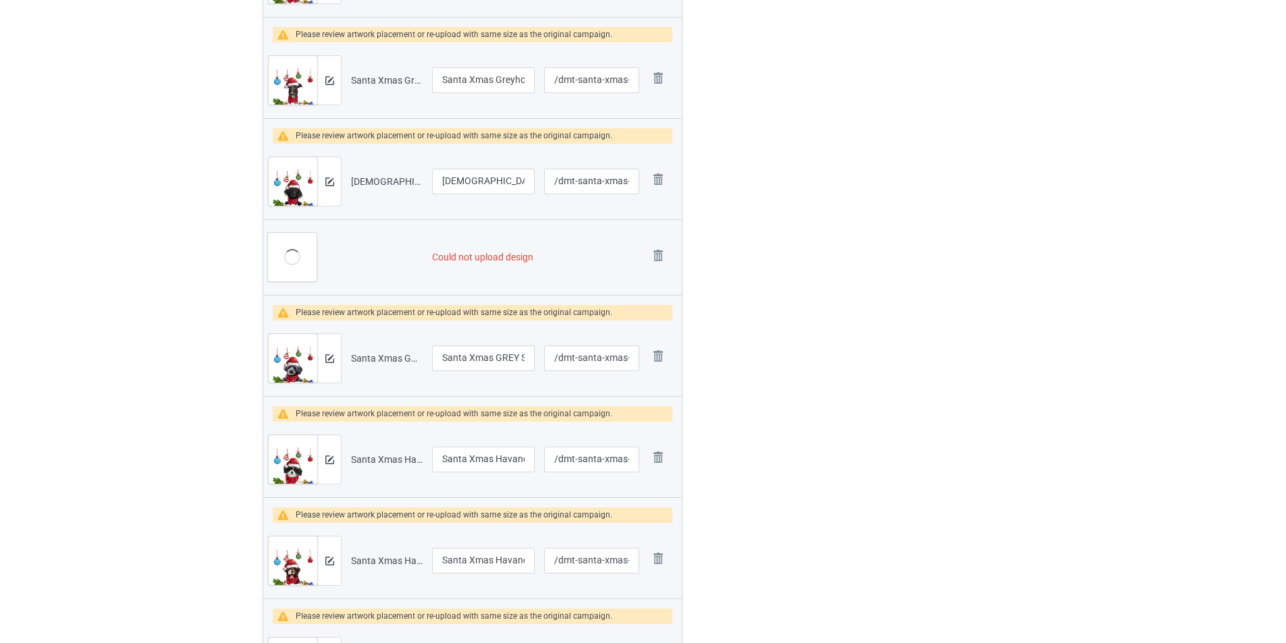
click at [0, 0] on img at bounding box center [0, 0] width 0 height 0
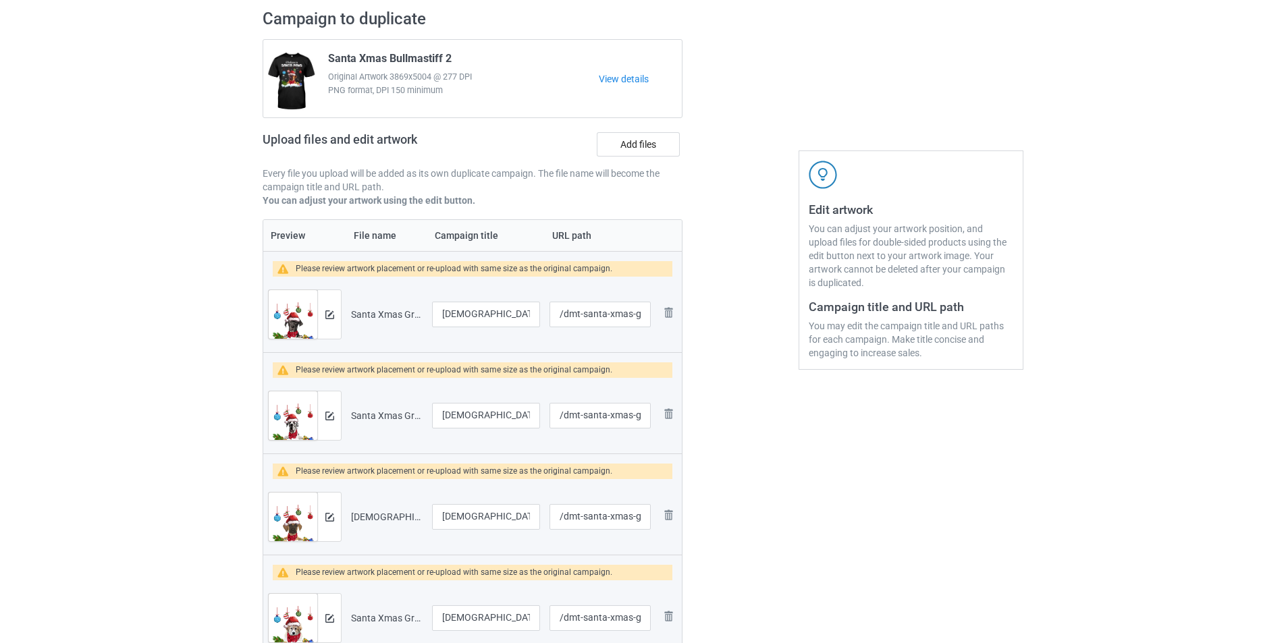
scroll to position [93, 0]
click at [629, 149] on label "Add files" at bounding box center [638, 146] width 83 height 24
click at [0, 0] on input "Add files" at bounding box center [0, 0] width 0 height 0
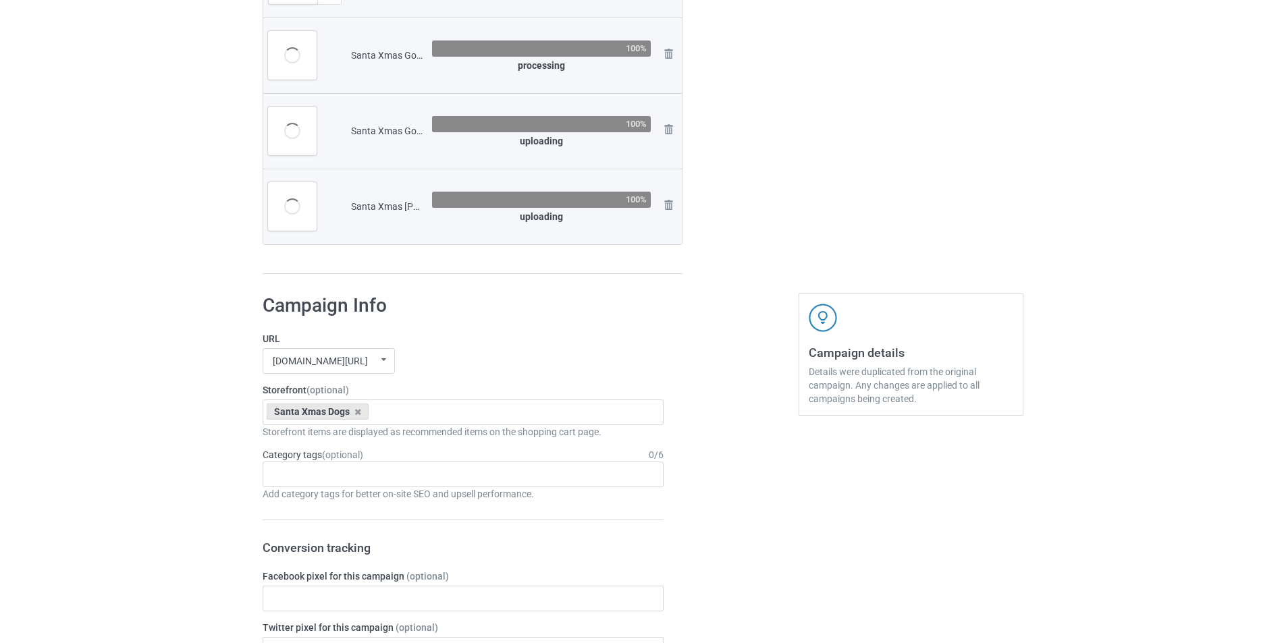
scroll to position [3292, 0]
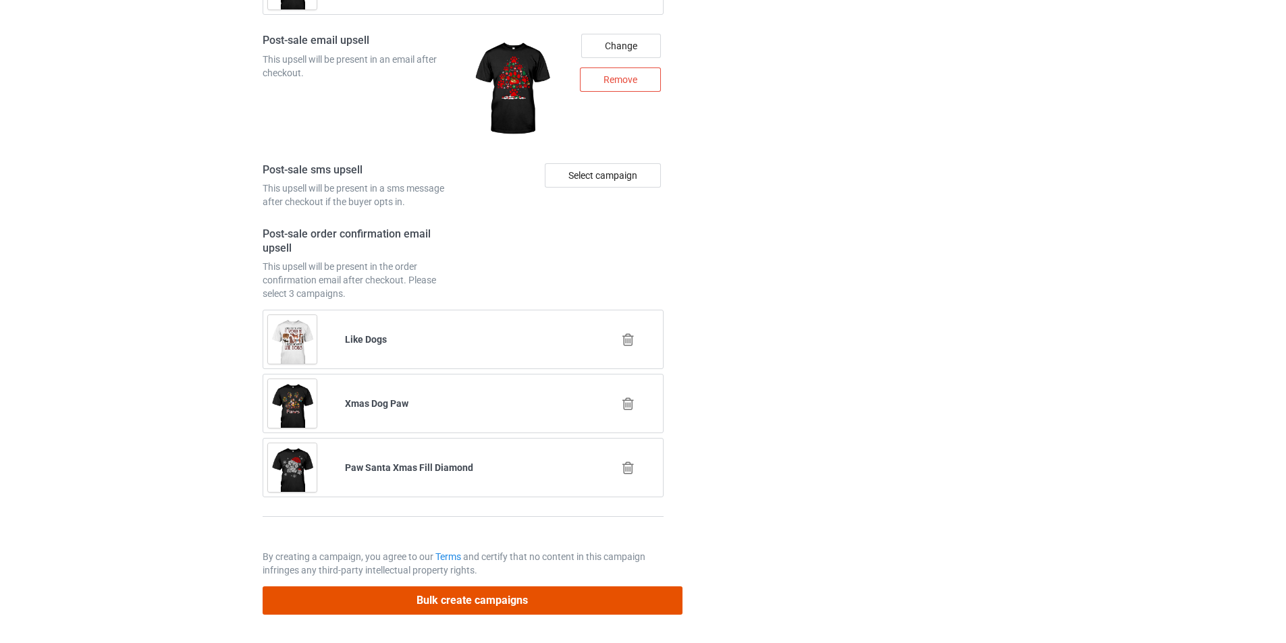
click at [545, 597] on button "Bulk create campaigns" at bounding box center [473, 601] width 420 height 28
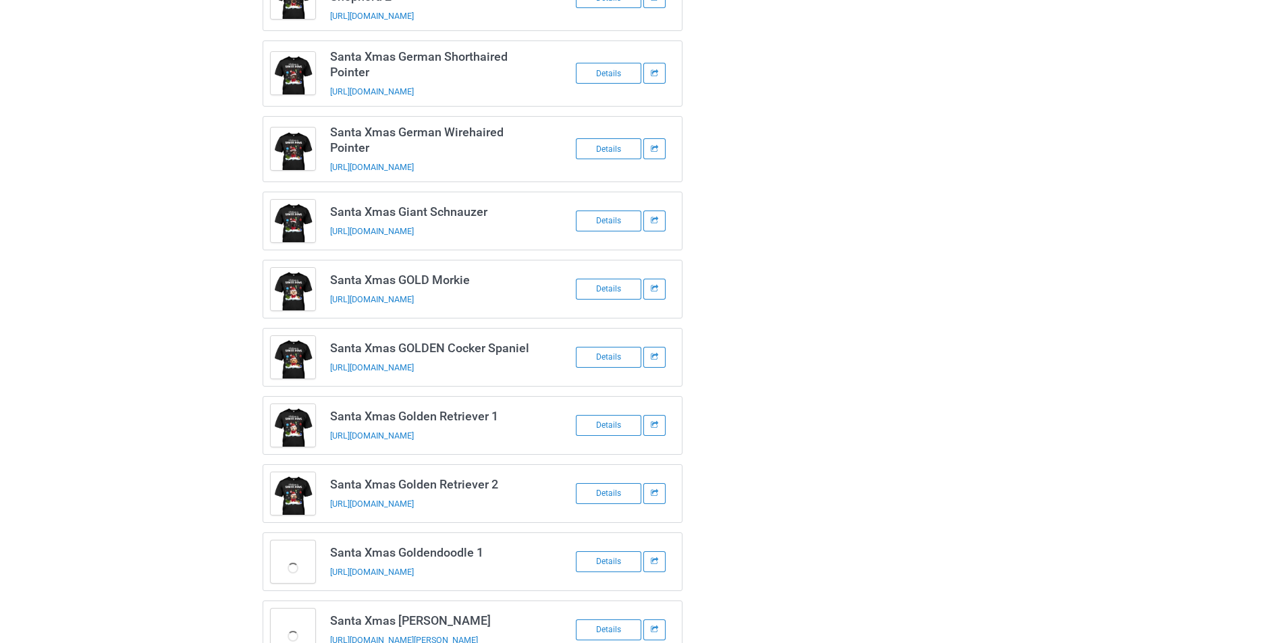
scroll to position [1676, 0]
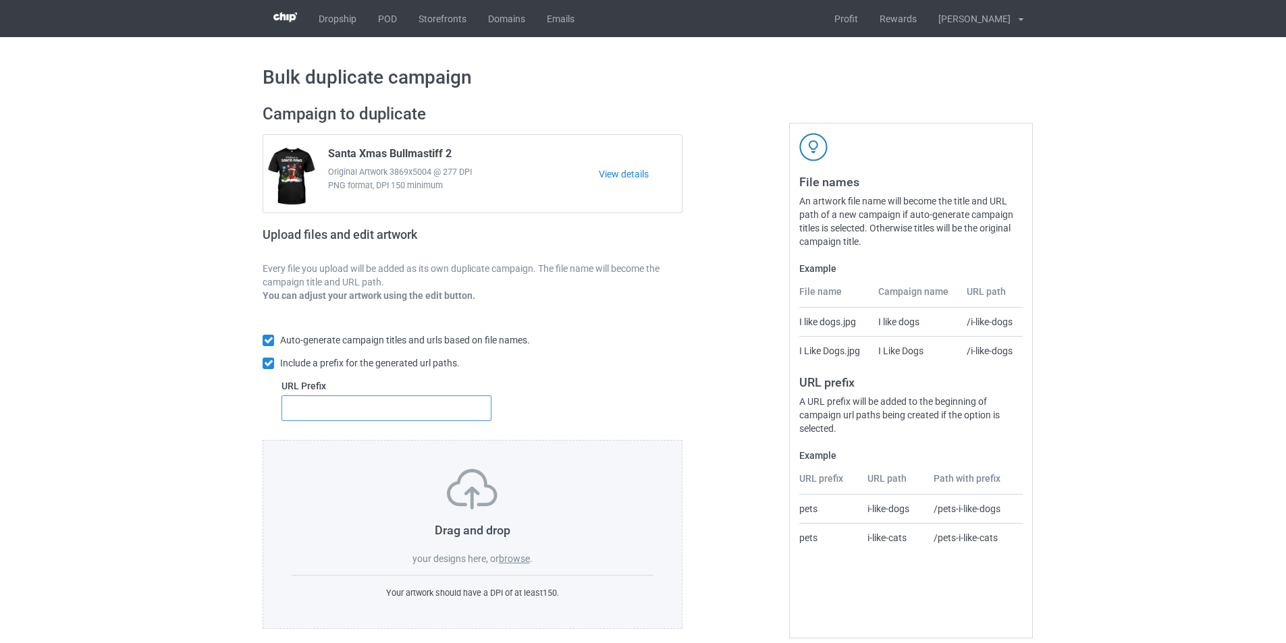
click at [408, 419] on input "text" at bounding box center [387, 409] width 210 height 26
type input "dmt-"
click at [522, 557] on label "browse" at bounding box center [514, 559] width 31 height 11
click at [0, 0] on input "browse" at bounding box center [0, 0] width 0 height 0
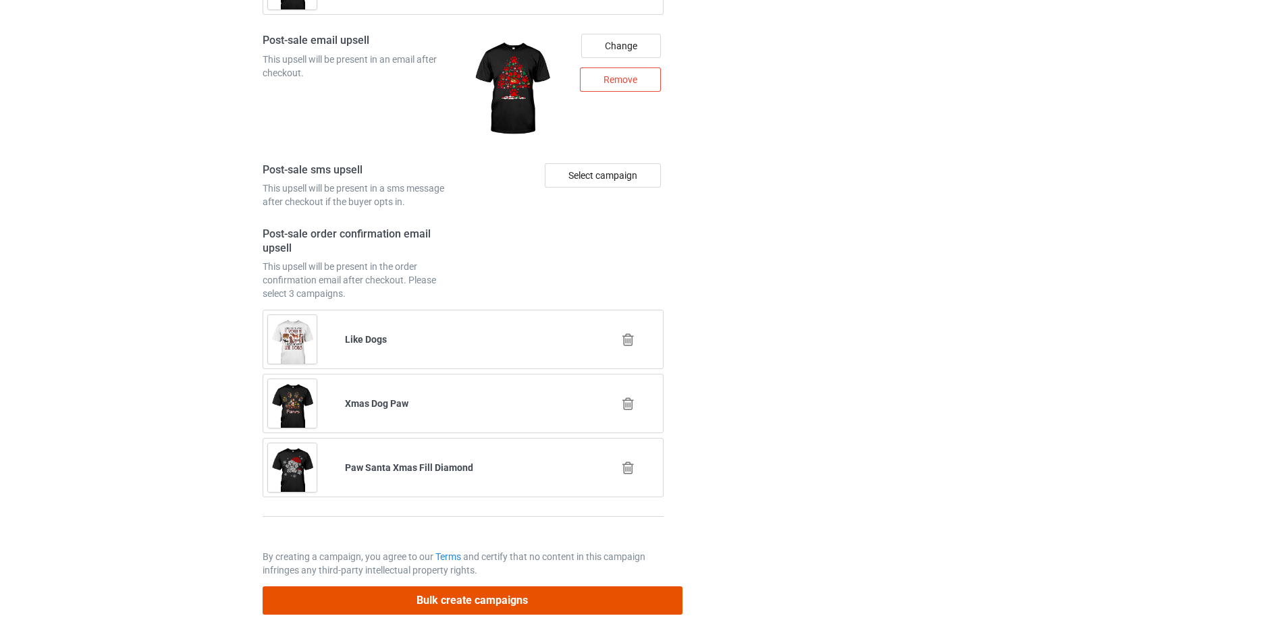
click at [537, 597] on button "Bulk create campaigns" at bounding box center [473, 601] width 420 height 28
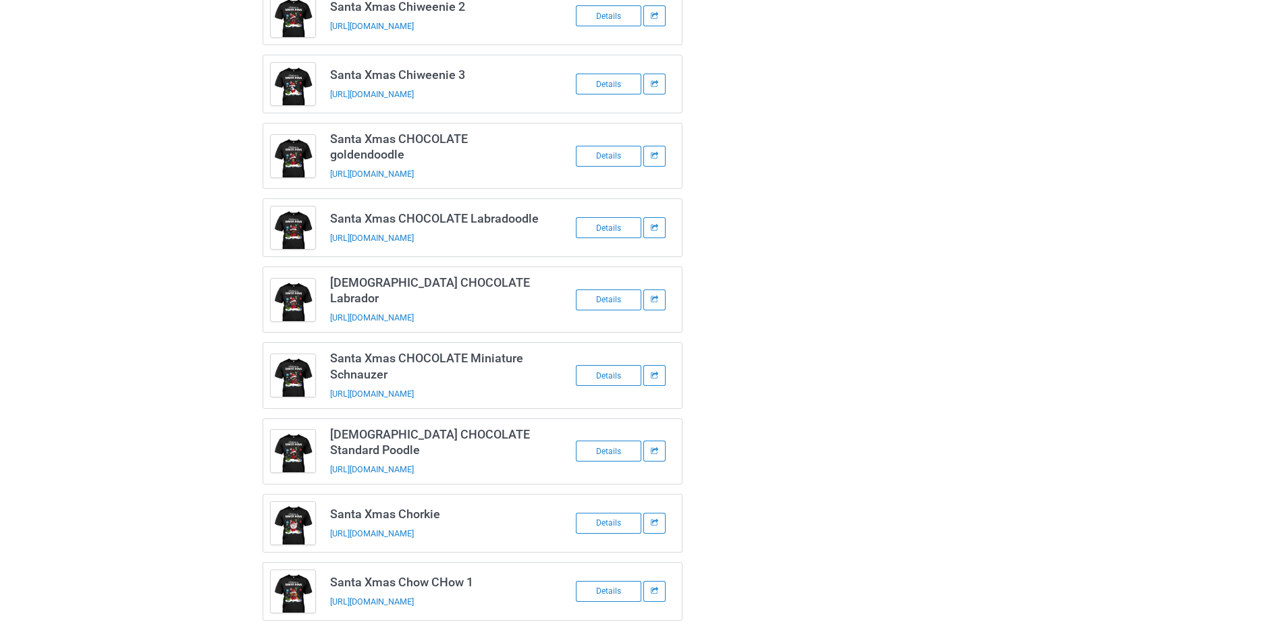
scroll to position [592, 0]
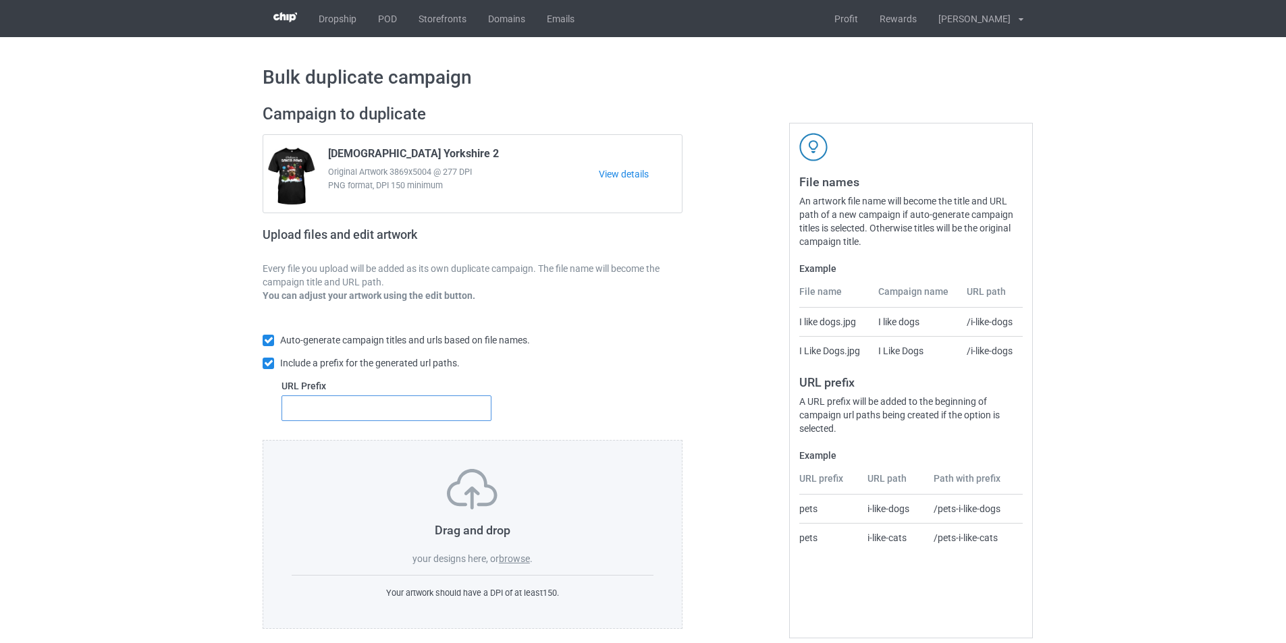
click at [454, 404] on input "text" at bounding box center [387, 409] width 210 height 26
type input "dmt-"
click at [519, 558] on label "browse" at bounding box center [514, 559] width 31 height 11
click at [0, 0] on input "browse" at bounding box center [0, 0] width 0 height 0
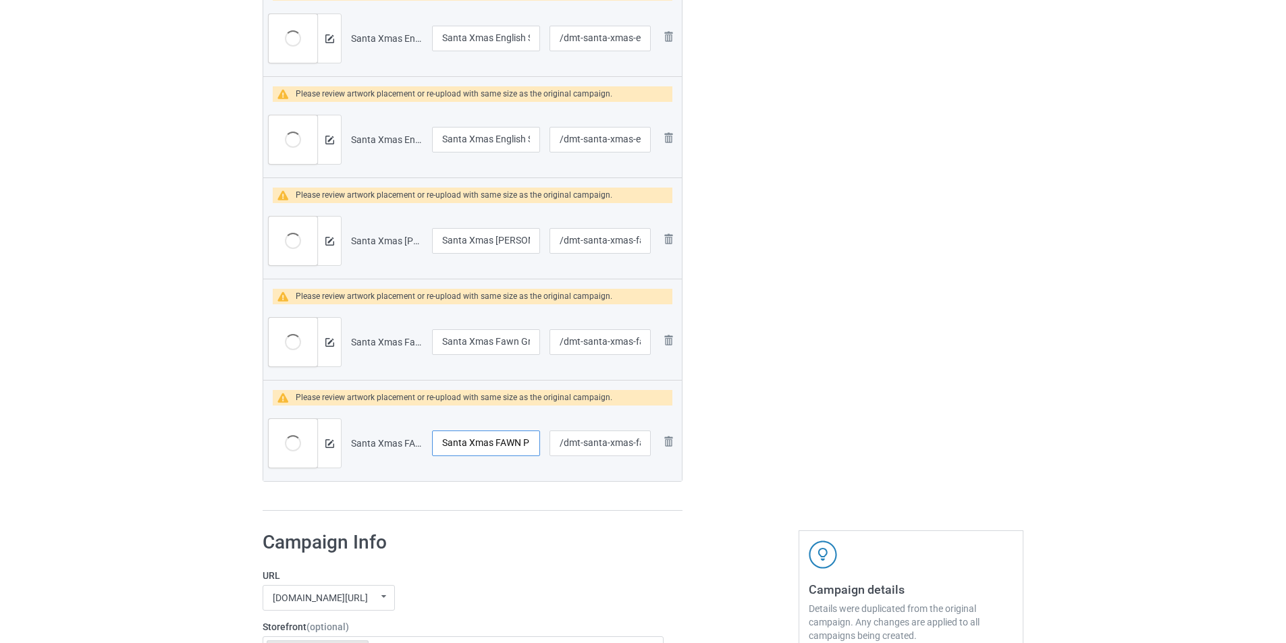
scroll to position [0, 20]
drag, startPoint x: 512, startPoint y: 441, endPoint x: 535, endPoint y: 435, distance: 23.7
click at [535, 435] on input "Santa Xmas FAWN Pitbull" at bounding box center [486, 444] width 108 height 26
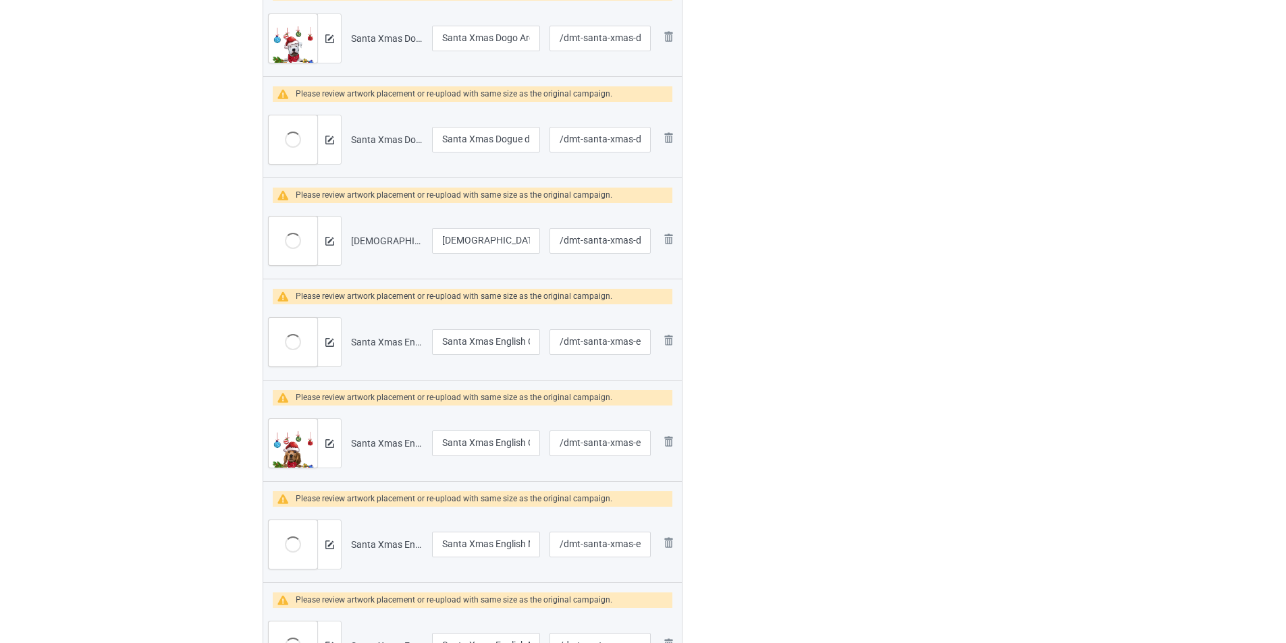
scroll to position [203, 0]
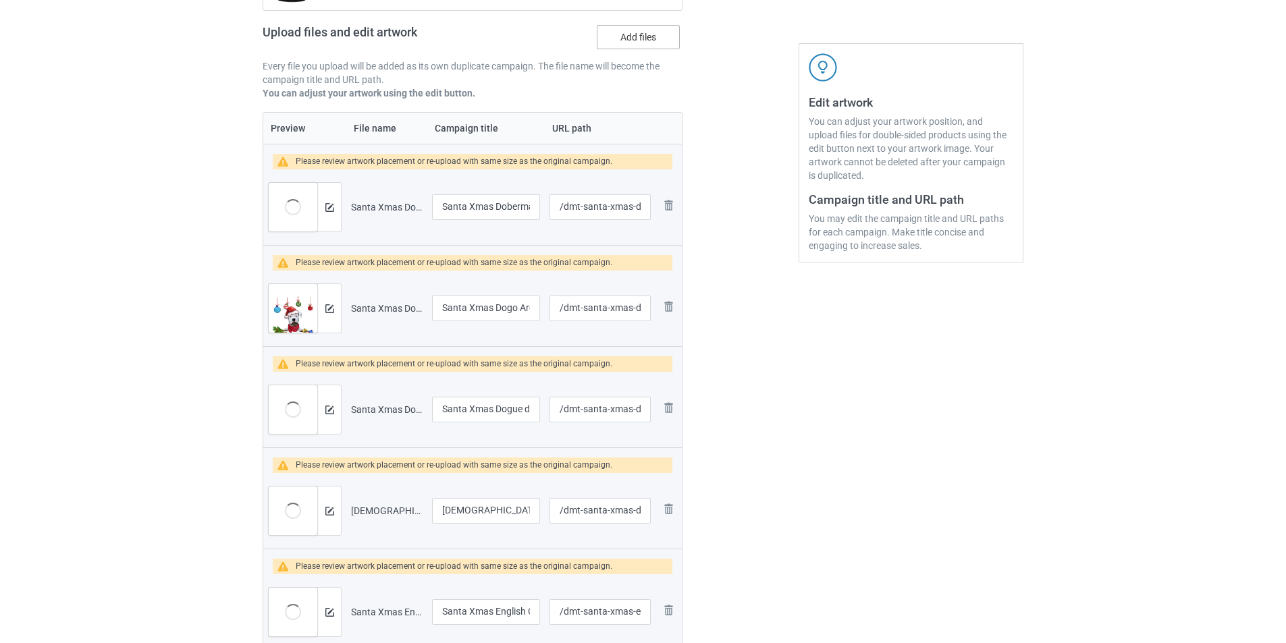
click at [640, 49] on label "Add files" at bounding box center [638, 37] width 83 height 24
click at [0, 0] on input "Add files" at bounding box center [0, 0] width 0 height 0
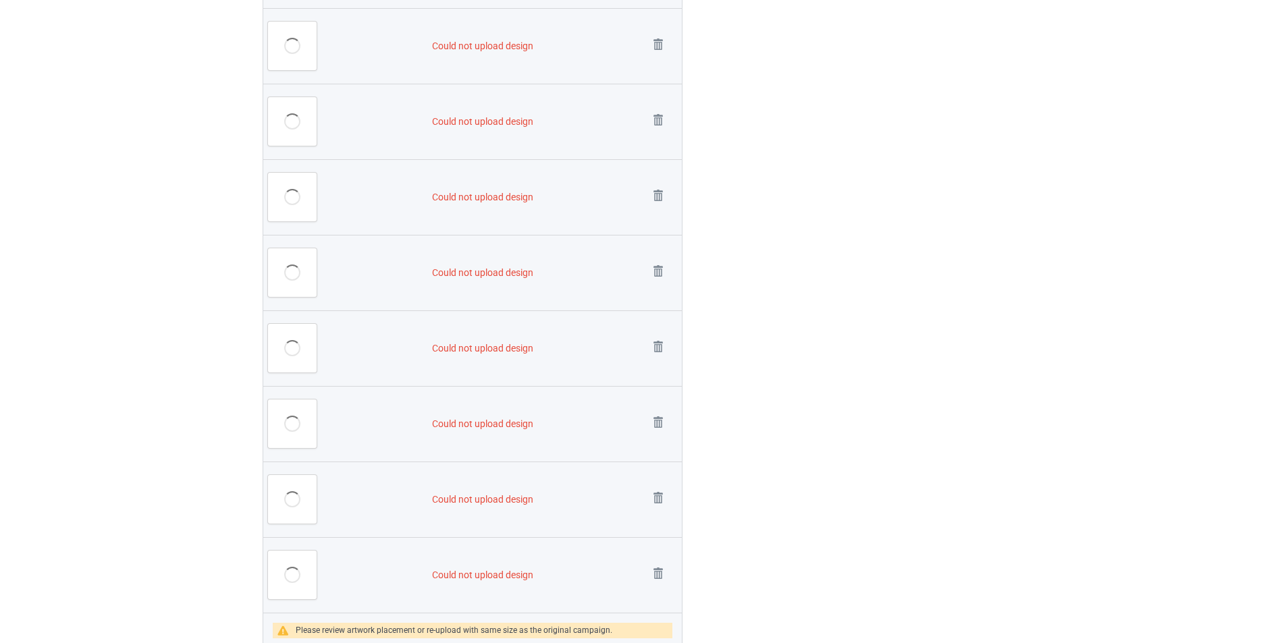
scroll to position [2108, 0]
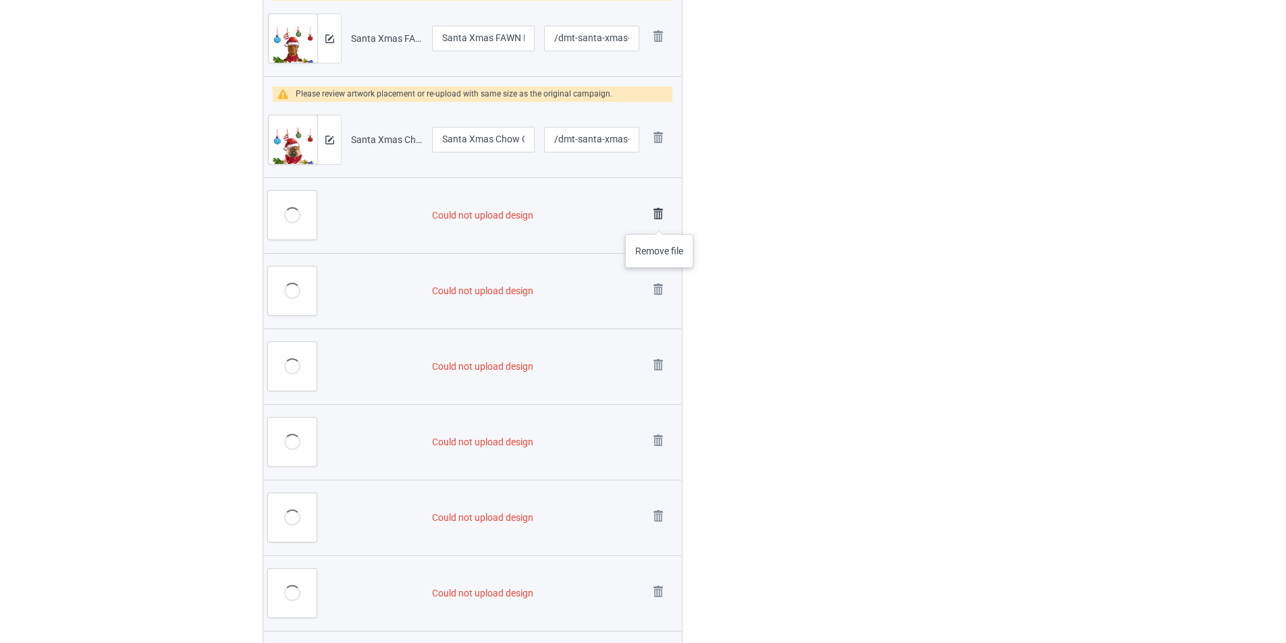
click at [660, 213] on img at bounding box center [658, 214] width 19 height 19
click at [0, 0] on img at bounding box center [0, 0] width 0 height 0
click at [660, 356] on img at bounding box center [658, 365] width 19 height 19
click at [660, 431] on link at bounding box center [658, 442] width 19 height 22
click at [660, 507] on link at bounding box center [658, 518] width 19 height 22
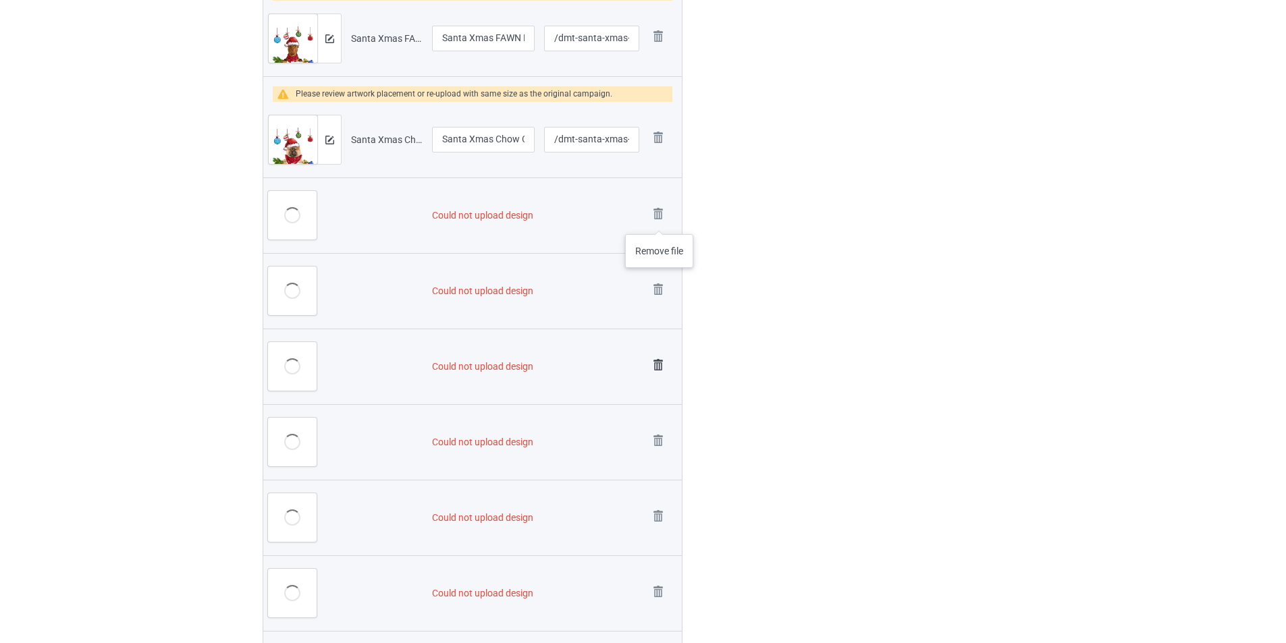
click at [660, 583] on link at bounding box center [658, 594] width 19 height 22
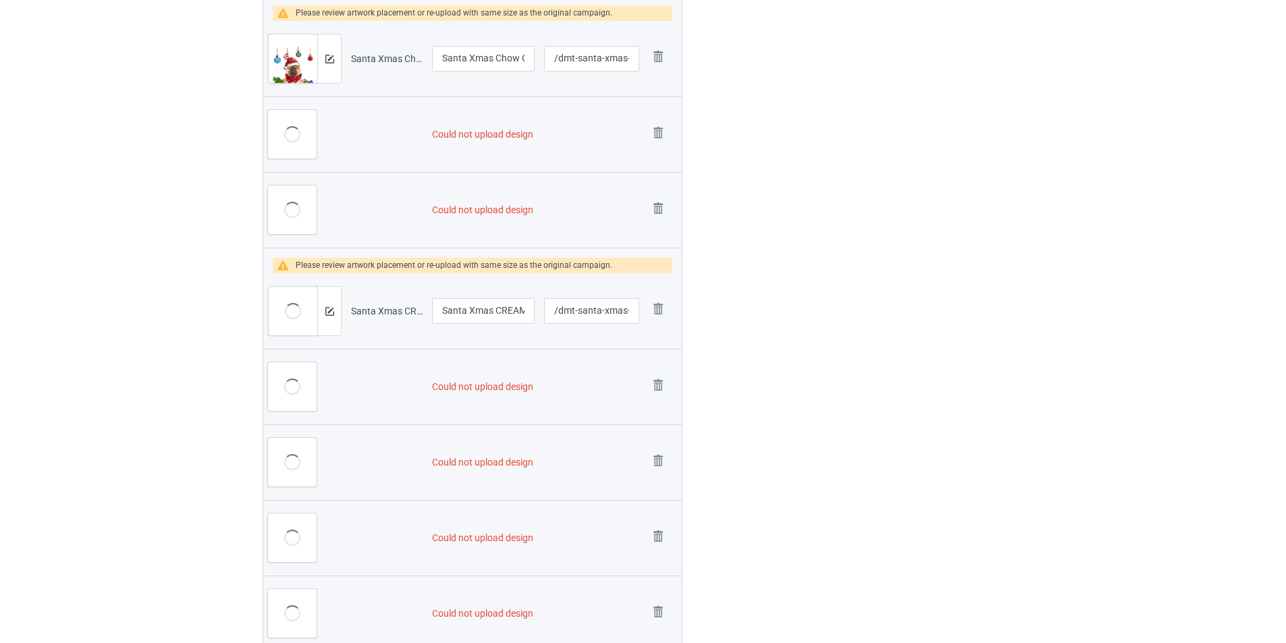
click at [0, 0] on img at bounding box center [0, 0] width 0 height 0
click at [660, 213] on link at bounding box center [658, 210] width 19 height 22
click at [660, 273] on td "Remove file" at bounding box center [663, 311] width 38 height 76
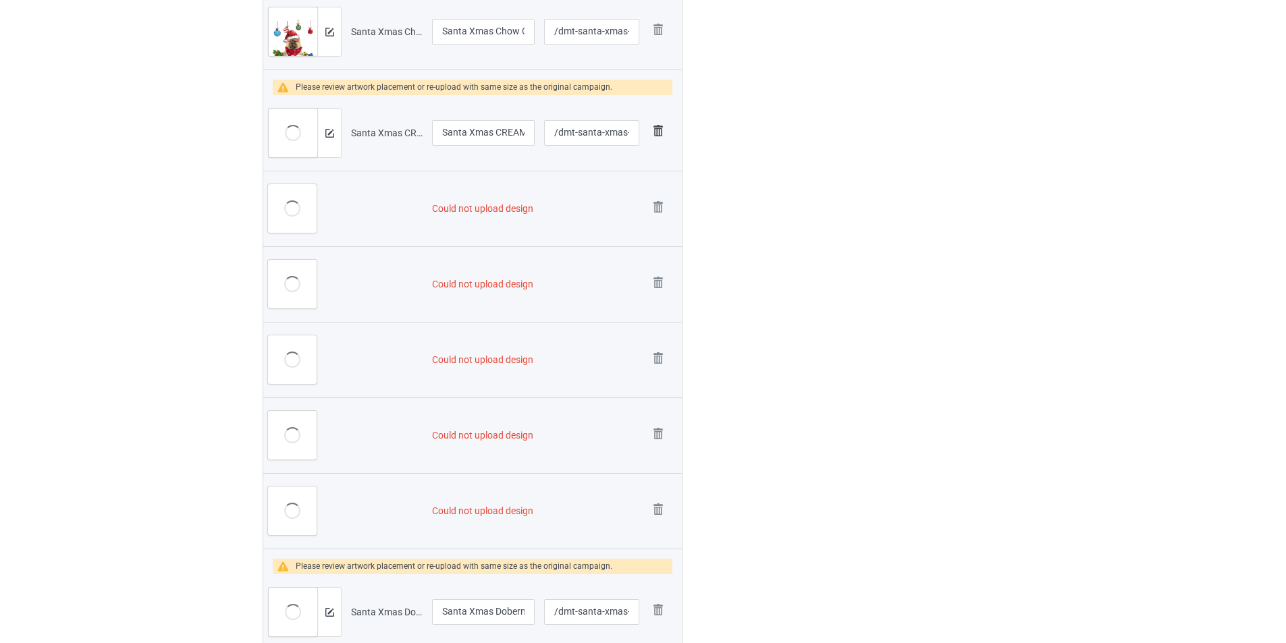
click at [656, 140] on img at bounding box center [658, 131] width 19 height 19
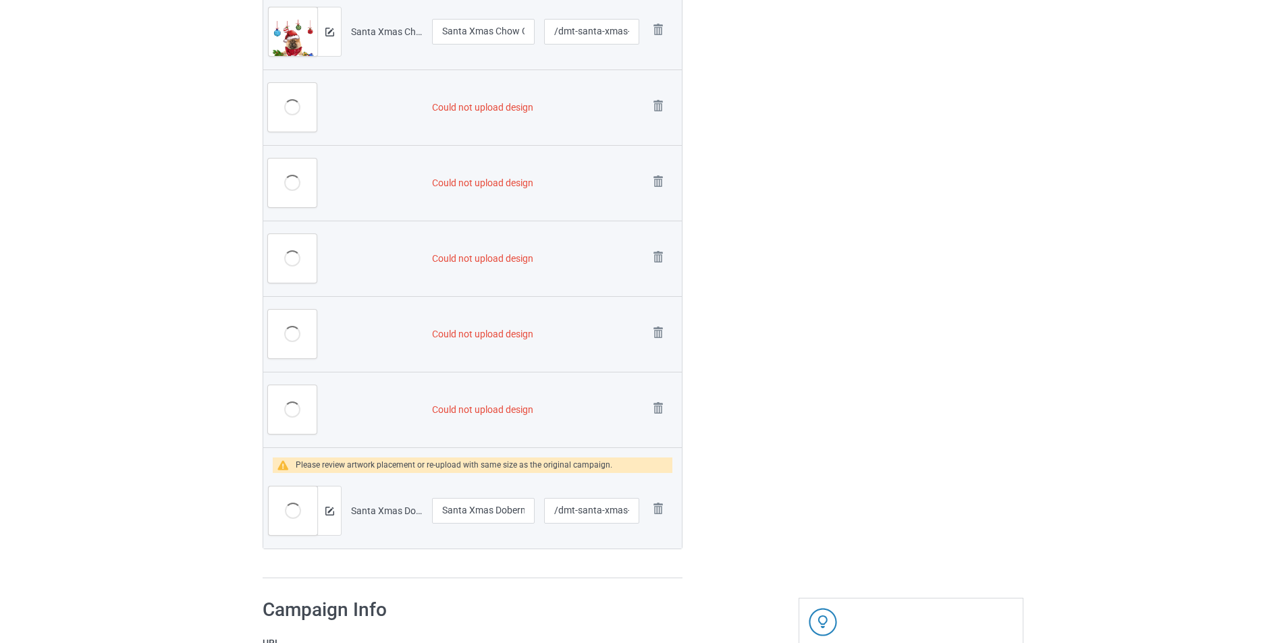
scroll to position [2000, 0]
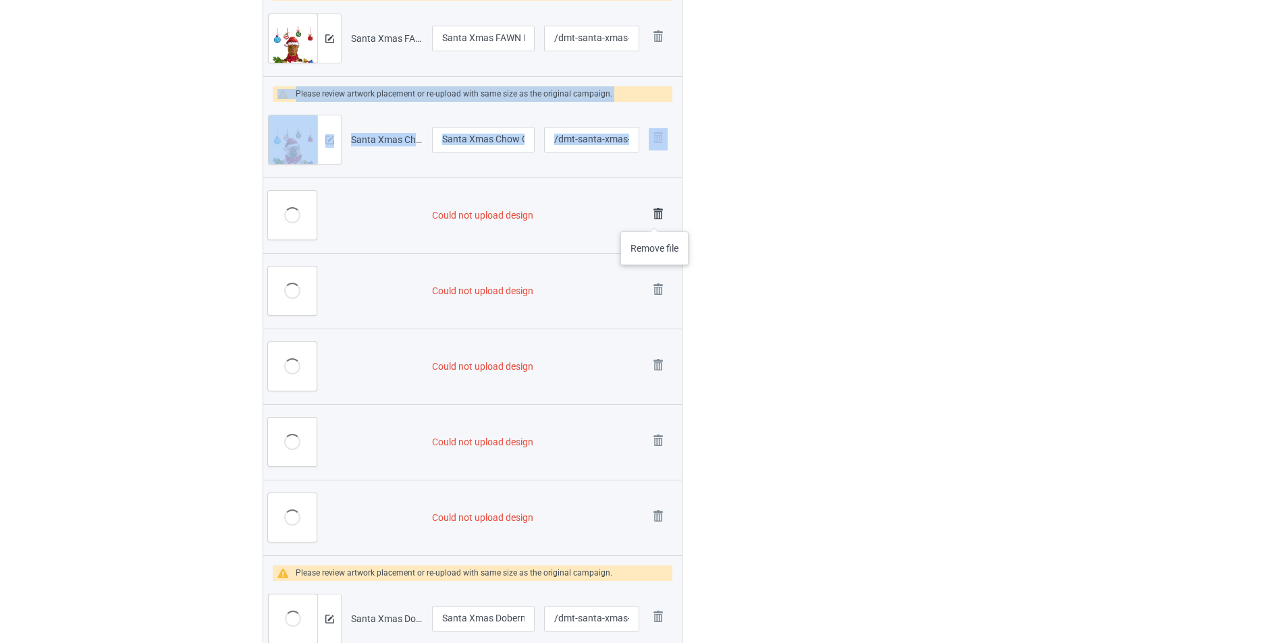
click at [655, 218] on img at bounding box center [658, 214] width 19 height 19
click at [0, 0] on img at bounding box center [0, 0] width 0 height 0
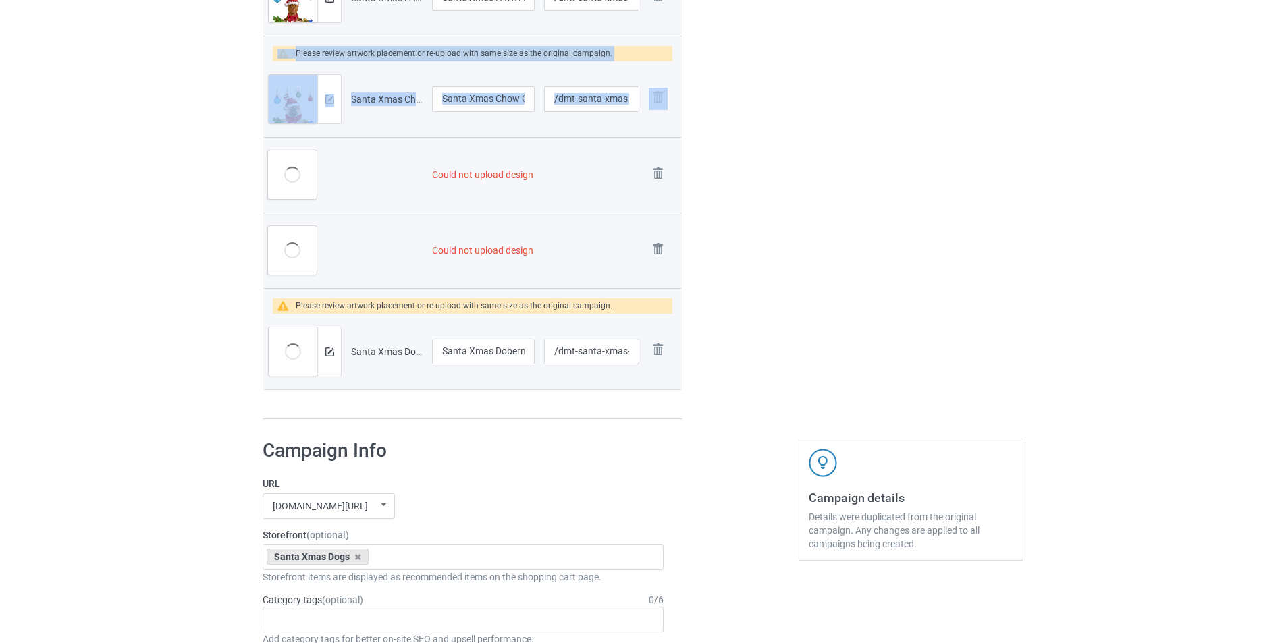
click at [0, 0] on img at bounding box center [0, 0] width 0 height 0
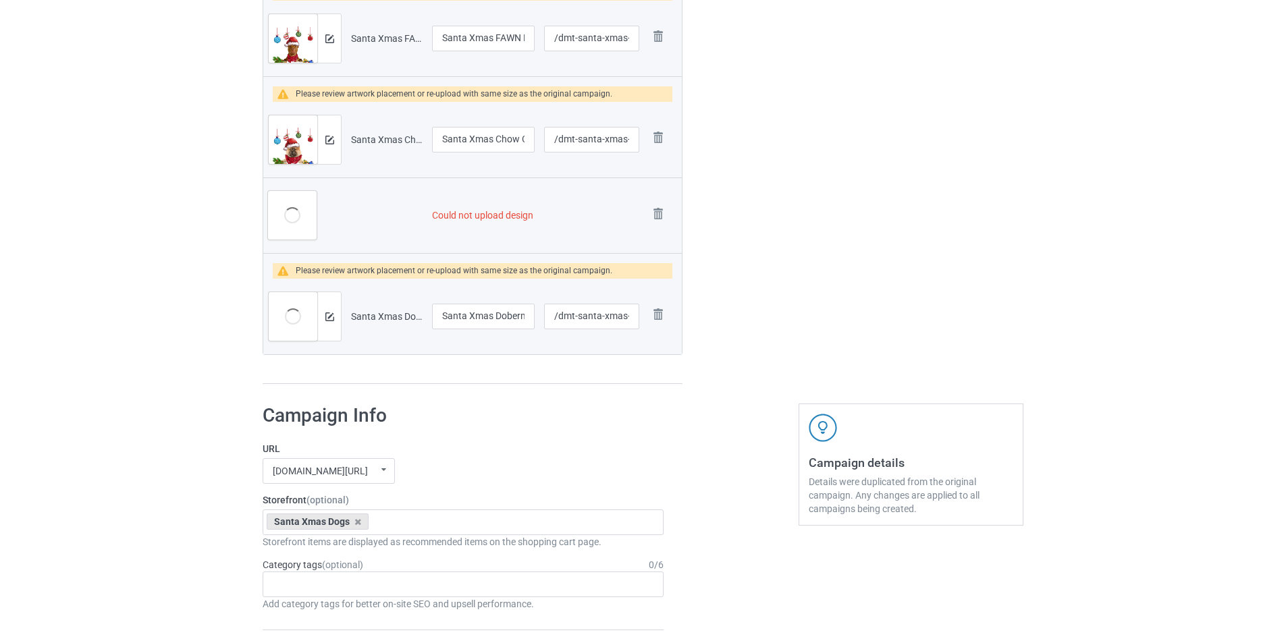
click at [0, 0] on img at bounding box center [0, 0] width 0 height 0
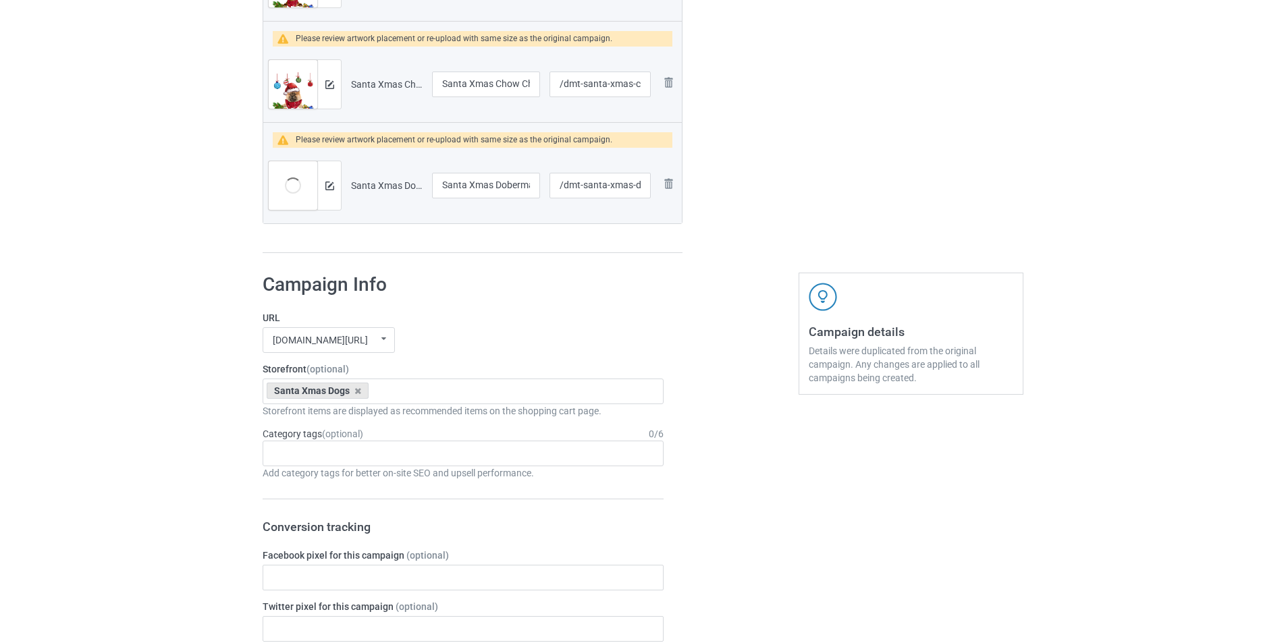
scroll to position [1891, 0]
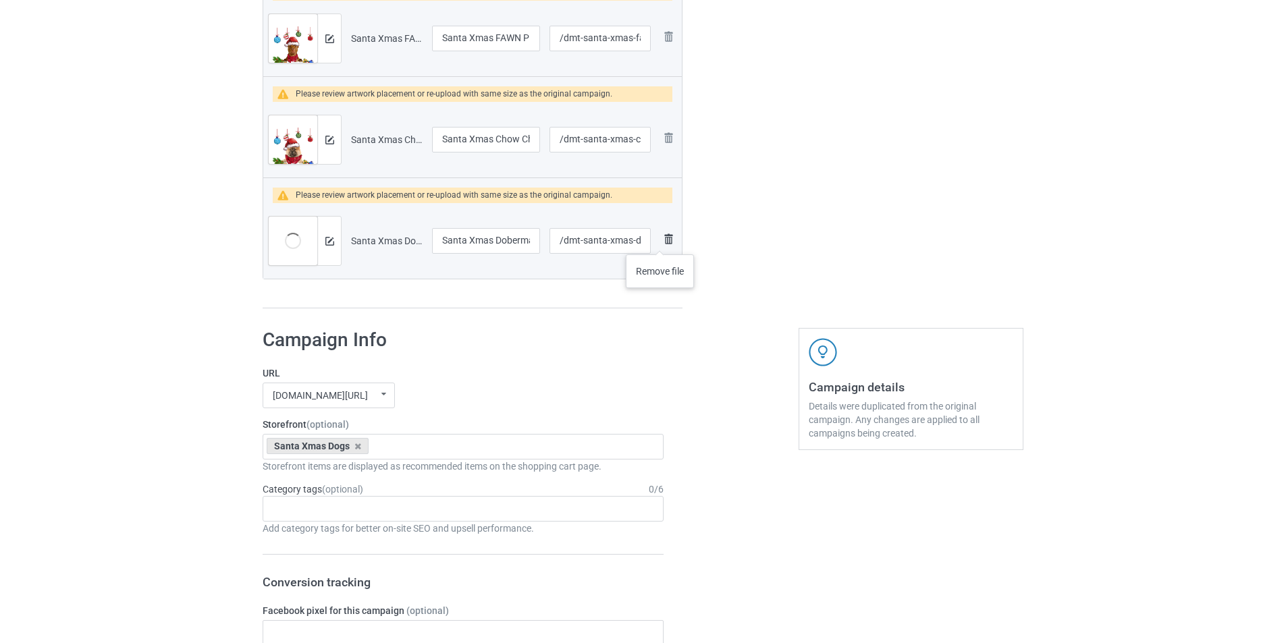
click at [665, 240] on img at bounding box center [668, 239] width 16 height 16
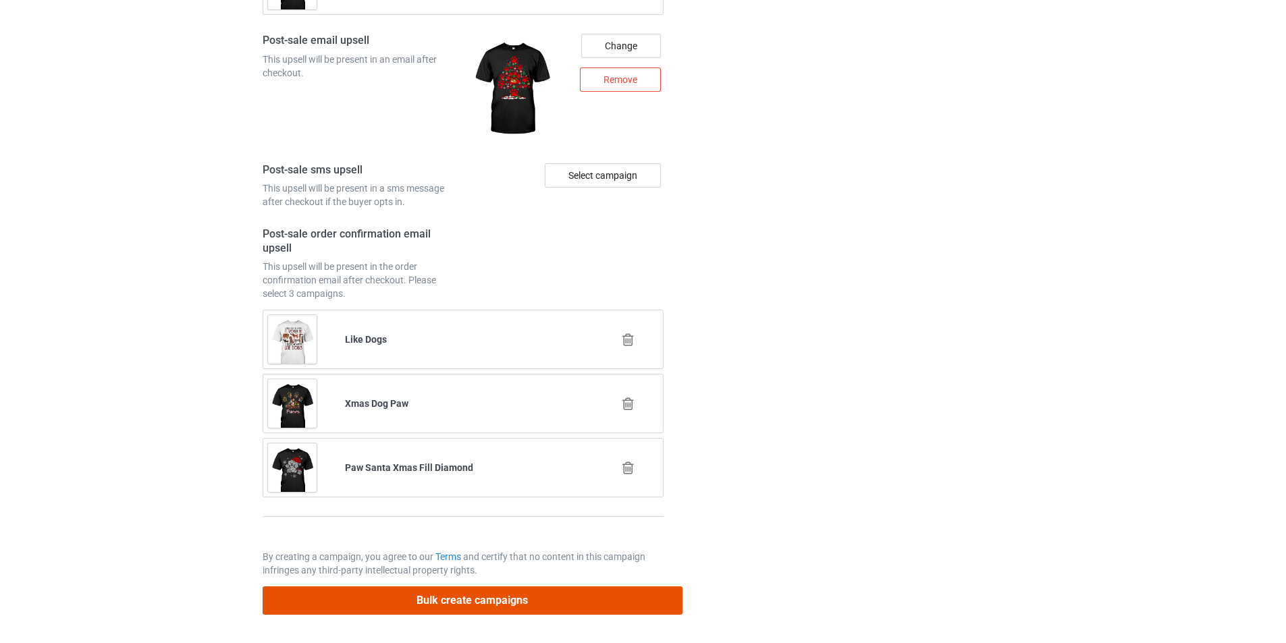
click at [579, 599] on button "Bulk create campaigns" at bounding box center [473, 601] width 420 height 28
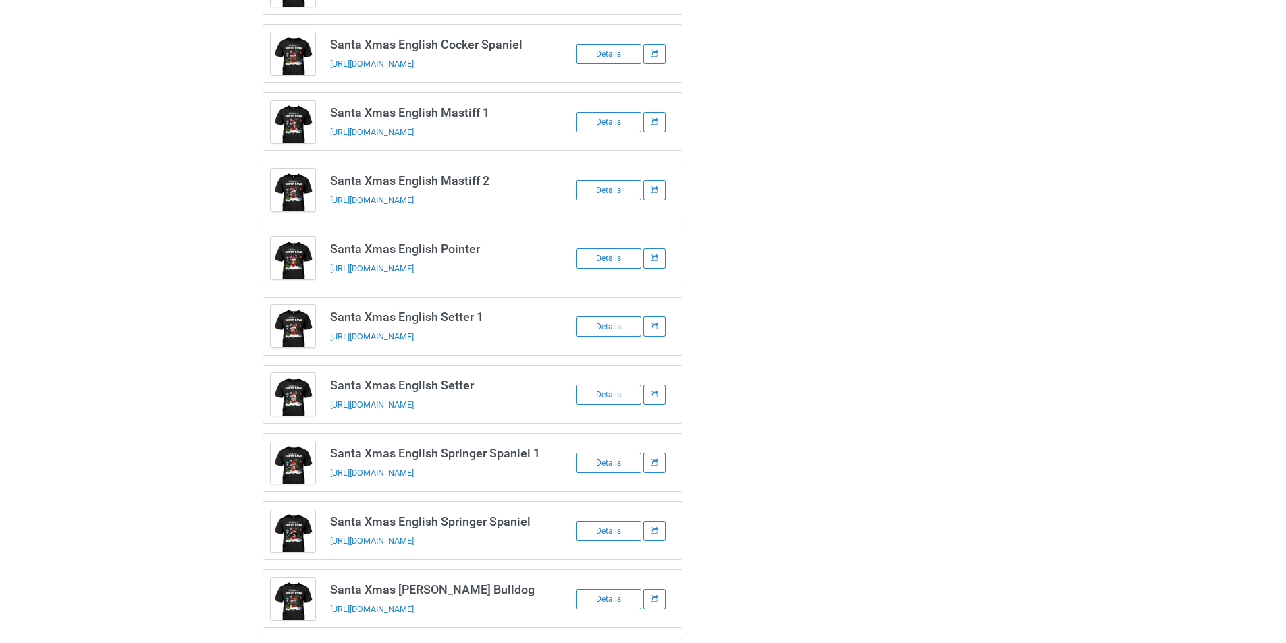
scroll to position [639, 0]
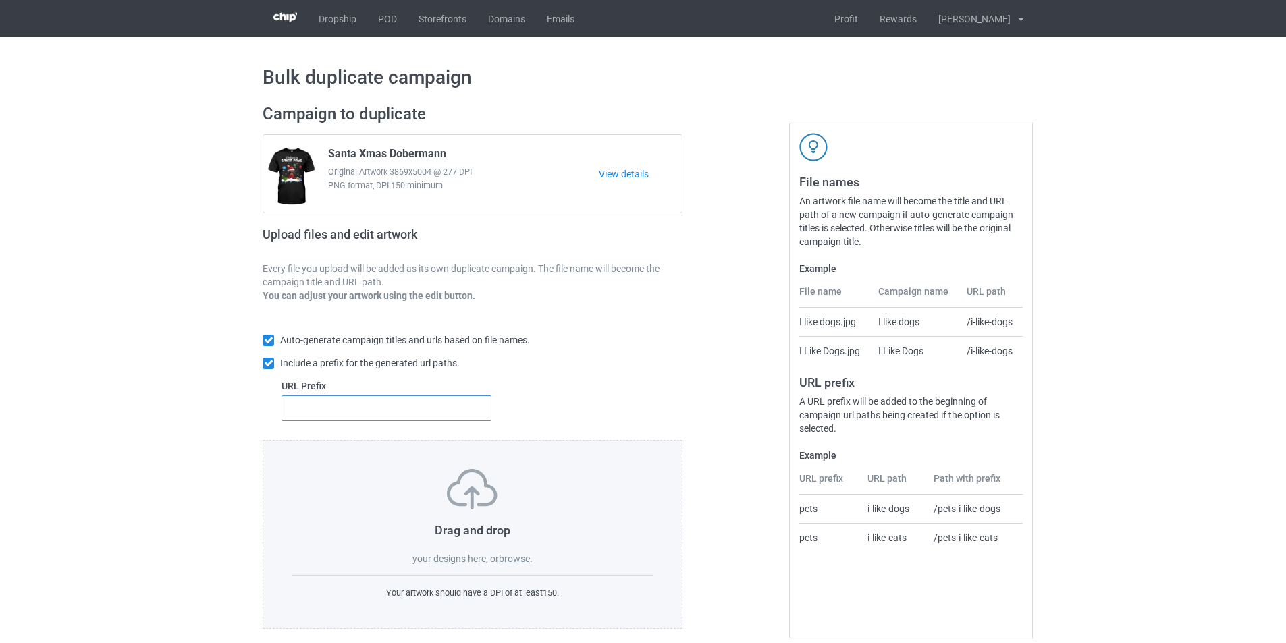
click at [411, 415] on input "text" at bounding box center [387, 409] width 210 height 26
type input "dmt-"
click at [521, 552] on div "Drag and drop your designs here, or browse ." at bounding box center [473, 517] width 362 height 97
click at [514, 557] on label "browse" at bounding box center [514, 559] width 31 height 11
click at [0, 0] on input "browse" at bounding box center [0, 0] width 0 height 0
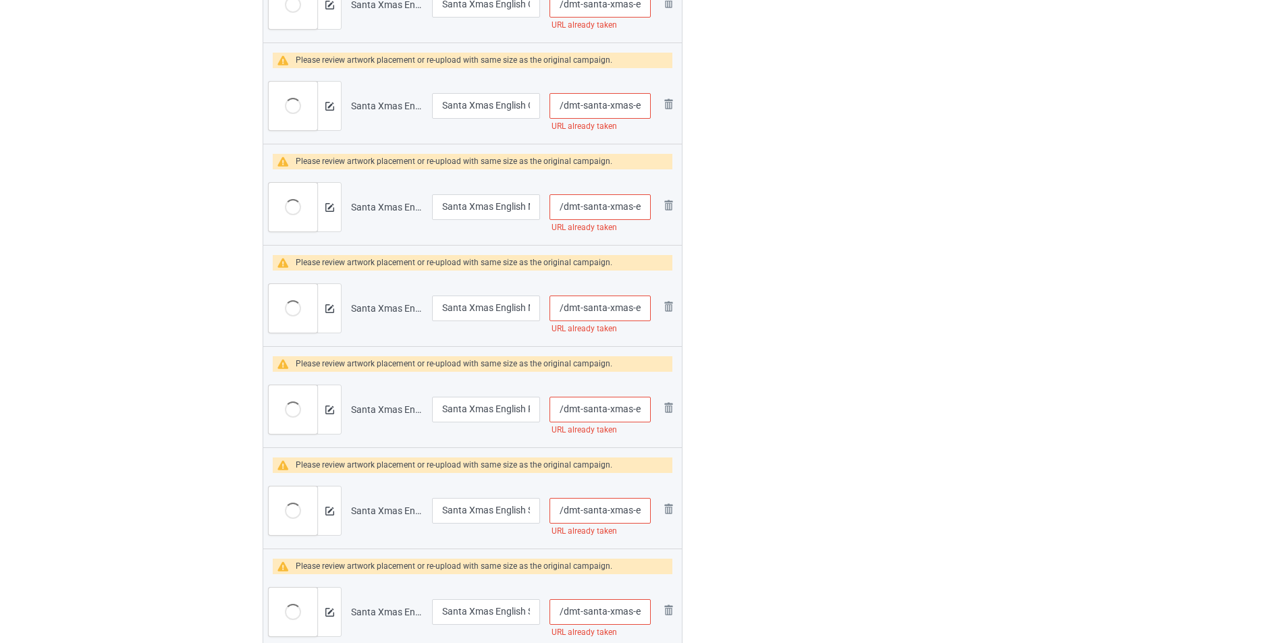
scroll to position [743, 0]
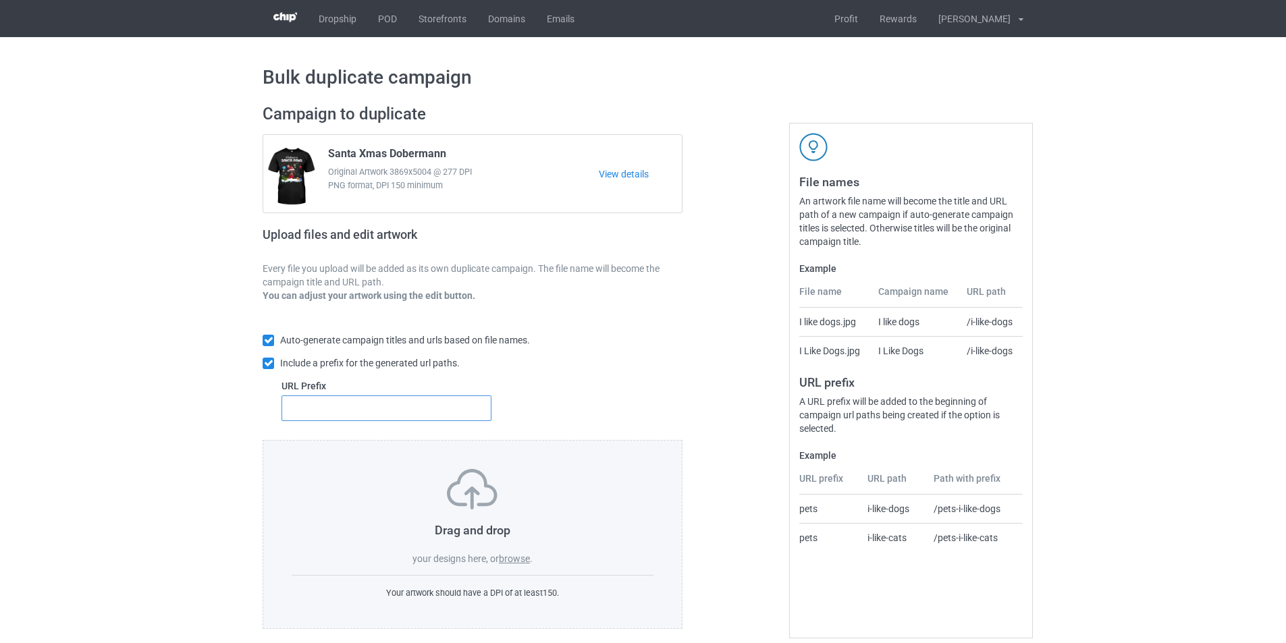
click at [435, 411] on input "text" at bounding box center [387, 409] width 210 height 26
type input "dmt-"
click at [525, 561] on label "browse" at bounding box center [514, 559] width 31 height 11
click at [0, 0] on input "browse" at bounding box center [0, 0] width 0 height 0
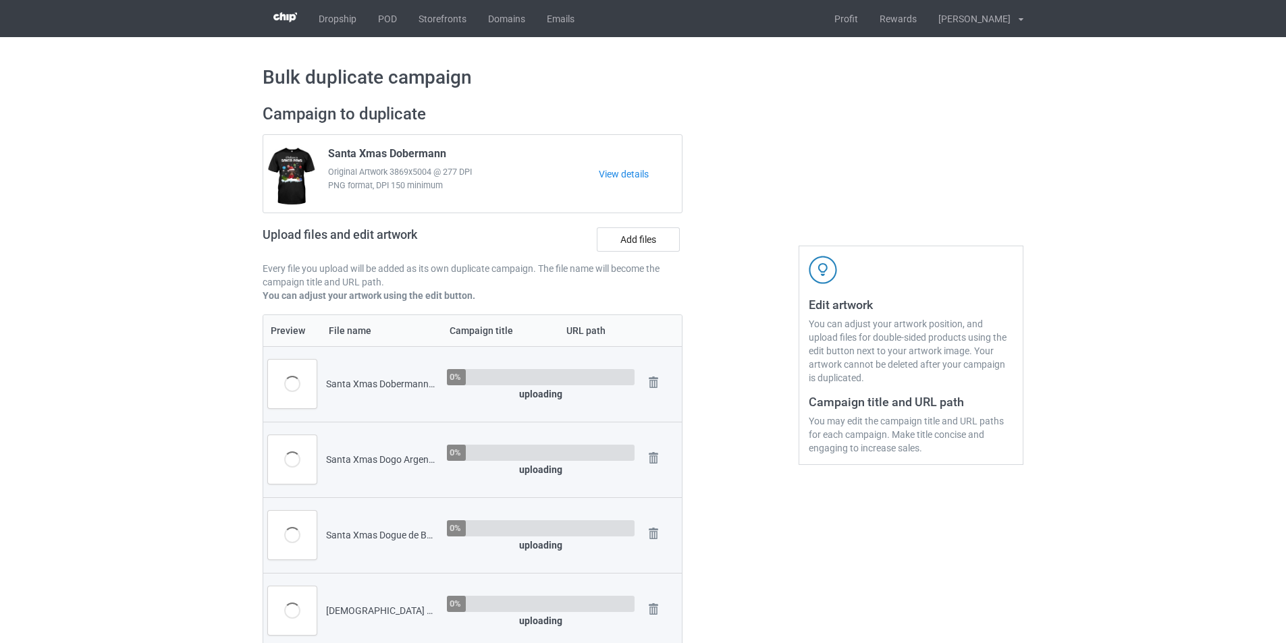
scroll to position [270, 0]
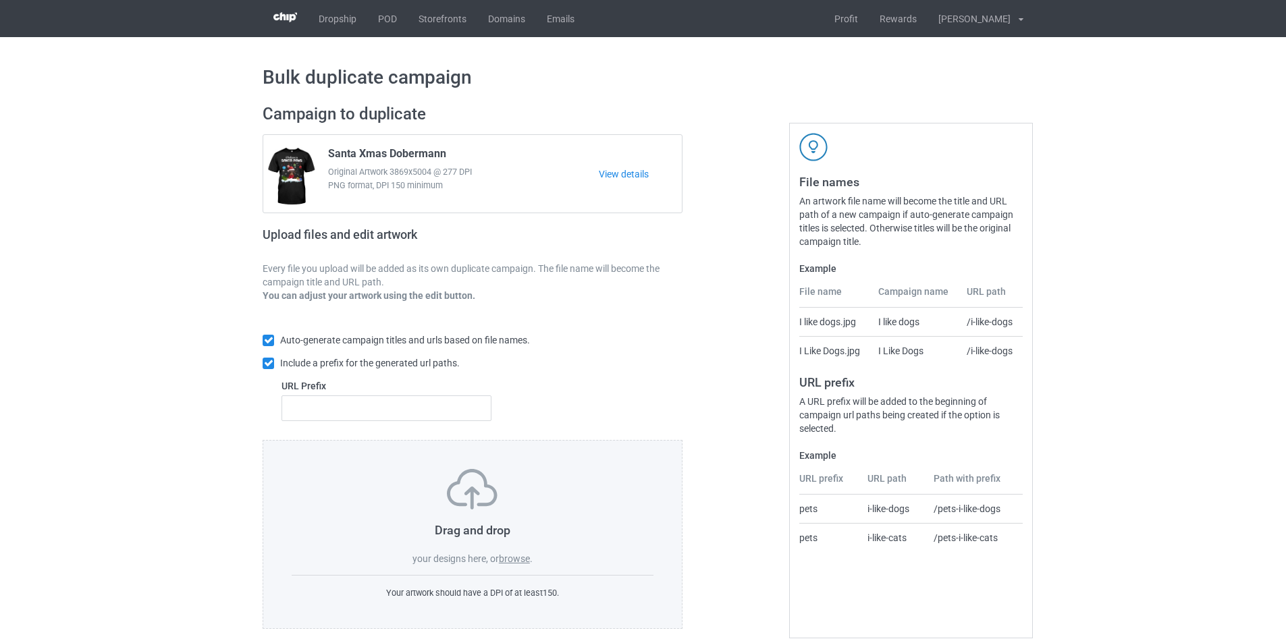
click at [519, 562] on label "browse" at bounding box center [514, 559] width 31 height 11
click at [0, 0] on input "browse" at bounding box center [0, 0] width 0 height 0
click at [340, 400] on input "text" at bounding box center [387, 409] width 210 height 26
type input "dmt-"
click at [510, 557] on label "browse" at bounding box center [514, 559] width 31 height 11
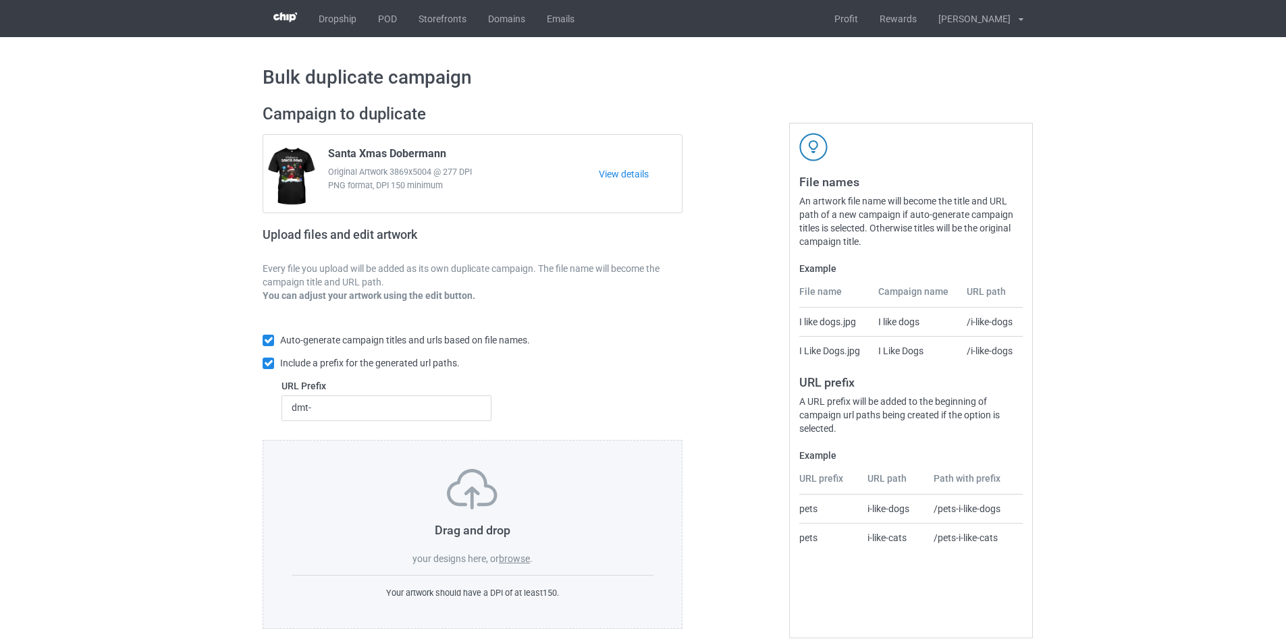
click at [0, 0] on input "browse" at bounding box center [0, 0] width 0 height 0
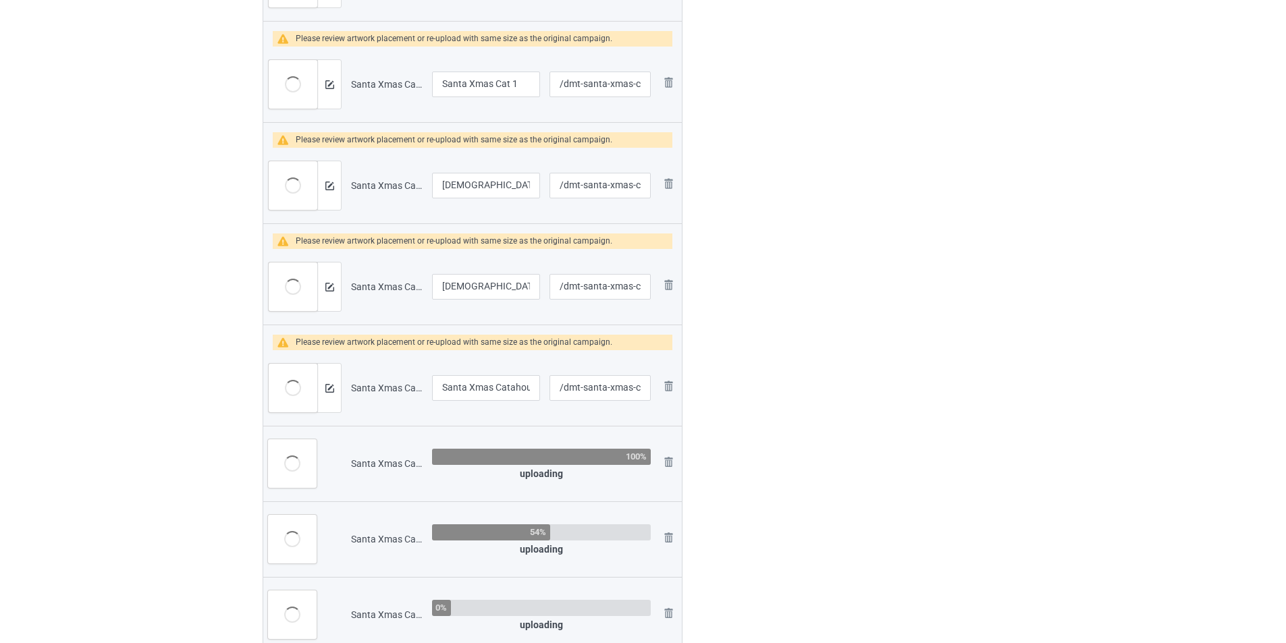
scroll to position [1080, 0]
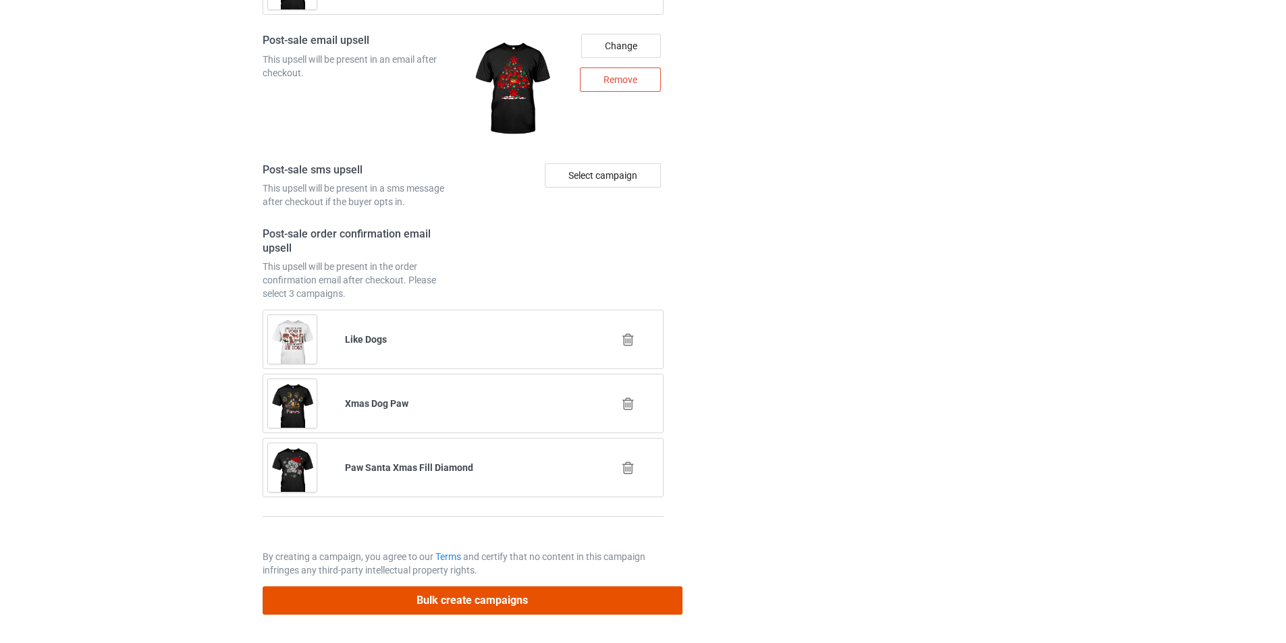
click at [608, 602] on button "Bulk create campaigns" at bounding box center [473, 601] width 420 height 28
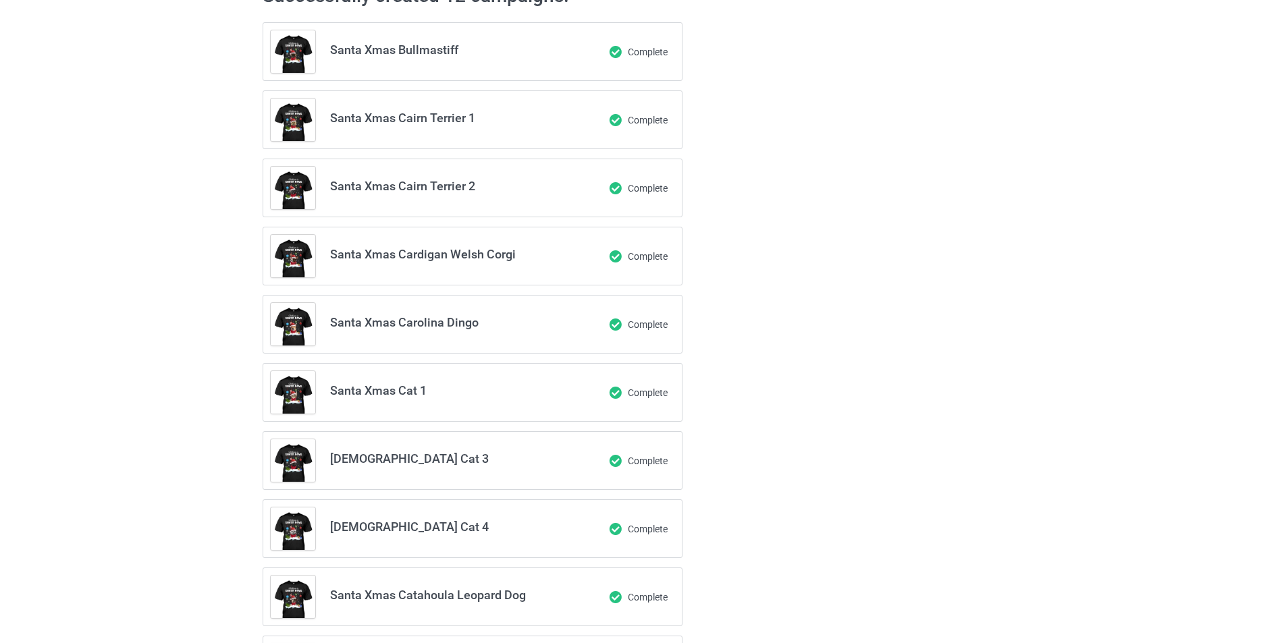
scroll to position [0, 0]
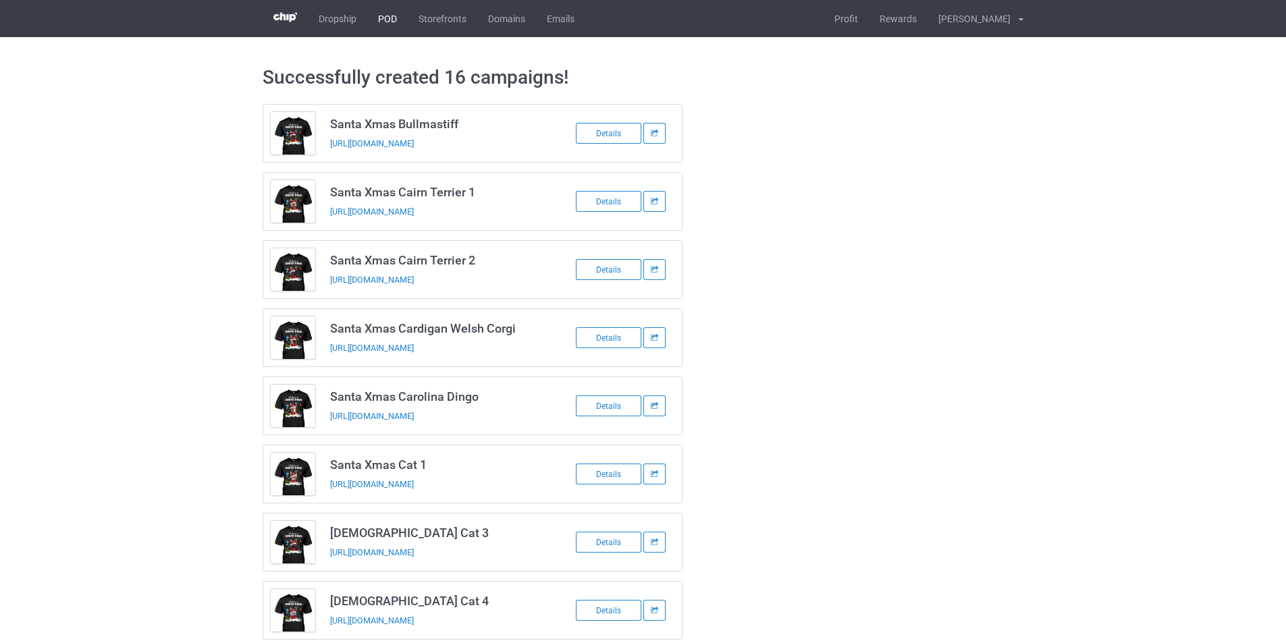
click at [394, 20] on link "POD" at bounding box center [387, 18] width 41 height 37
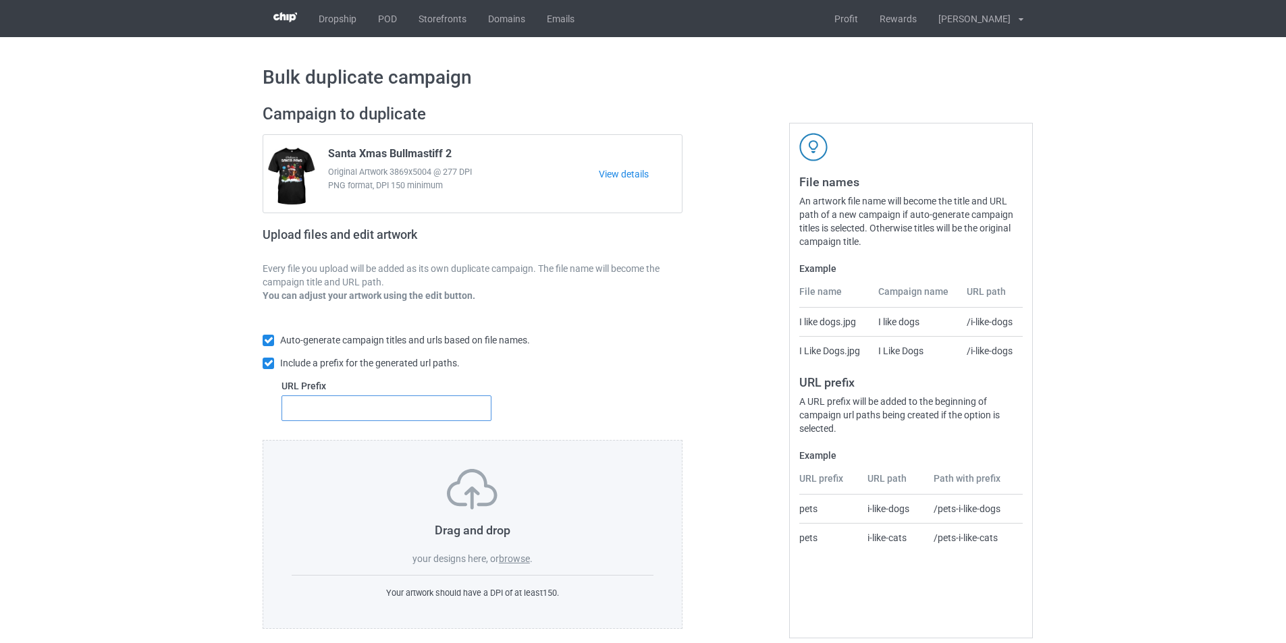
click at [369, 400] on input "text" at bounding box center [387, 409] width 210 height 26
type input "dmt-"
click at [510, 560] on label "browse" at bounding box center [514, 559] width 31 height 11
click at [0, 0] on input "browse" at bounding box center [0, 0] width 0 height 0
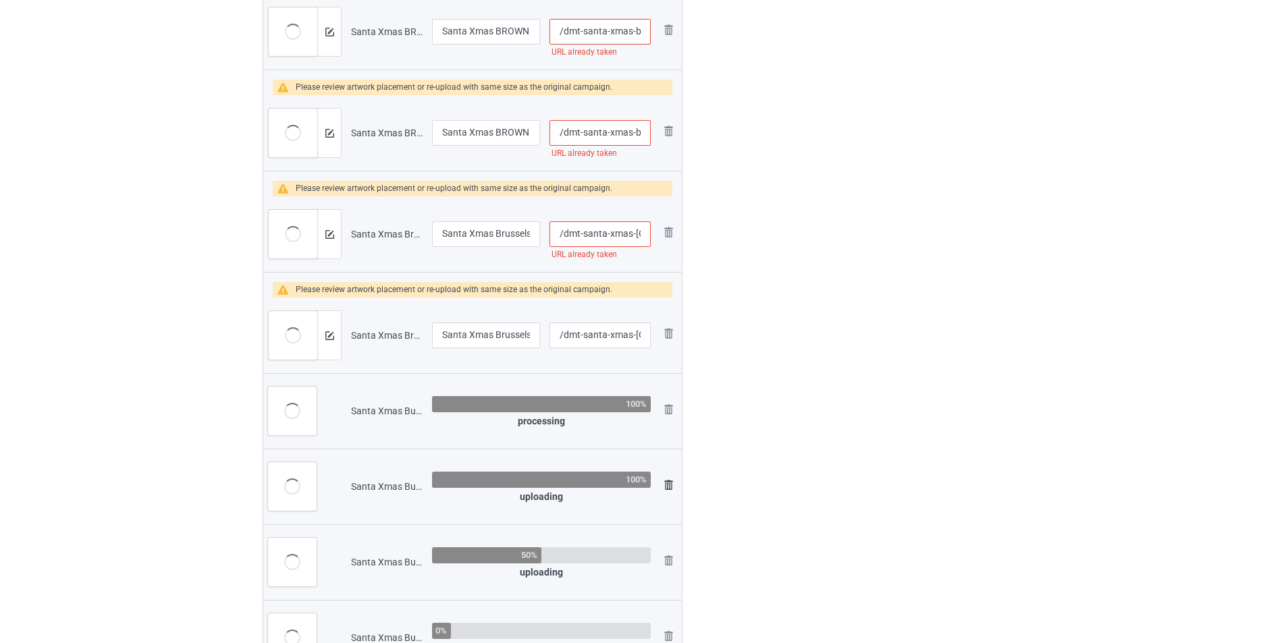
scroll to position [1411, 0]
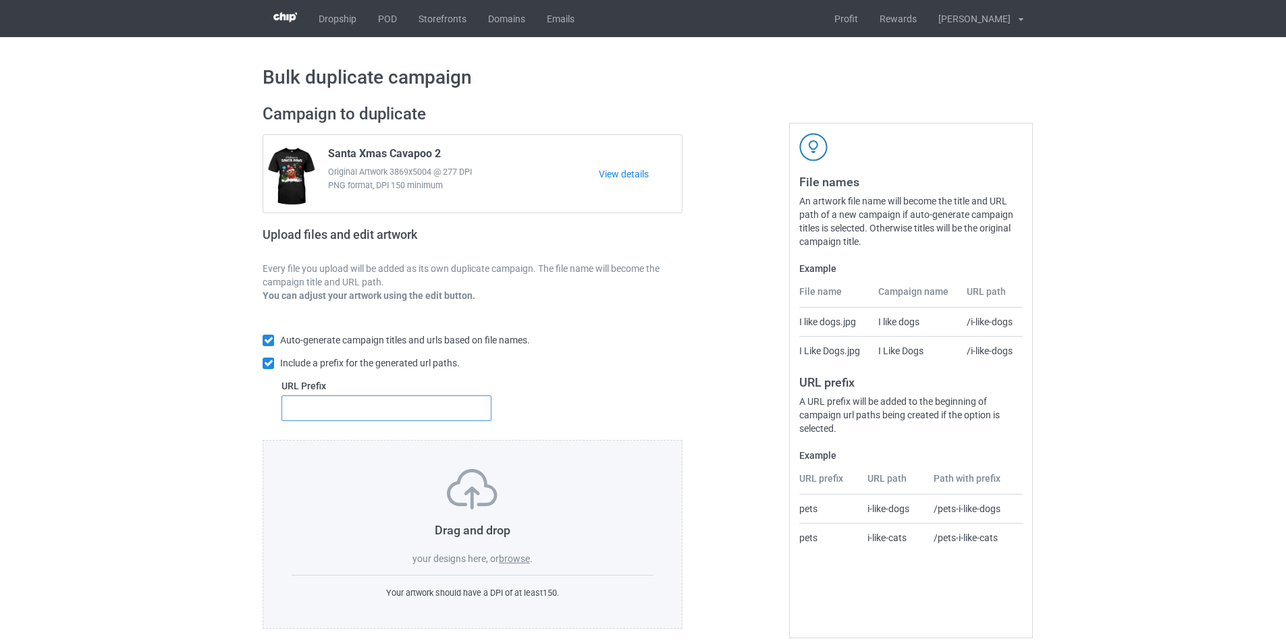
click at [363, 421] on input "text" at bounding box center [387, 409] width 210 height 26
type input "dmt-"
click at [512, 561] on label "browse" at bounding box center [514, 559] width 31 height 11
click at [0, 0] on input "browse" at bounding box center [0, 0] width 0 height 0
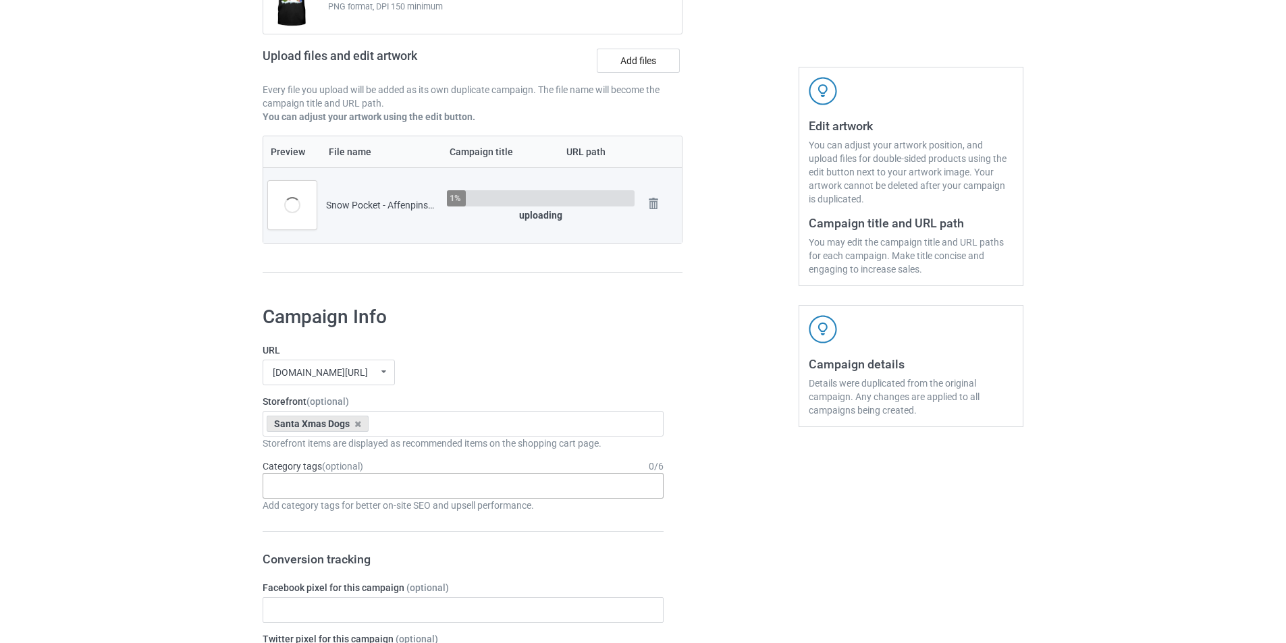
scroll to position [203, 0]
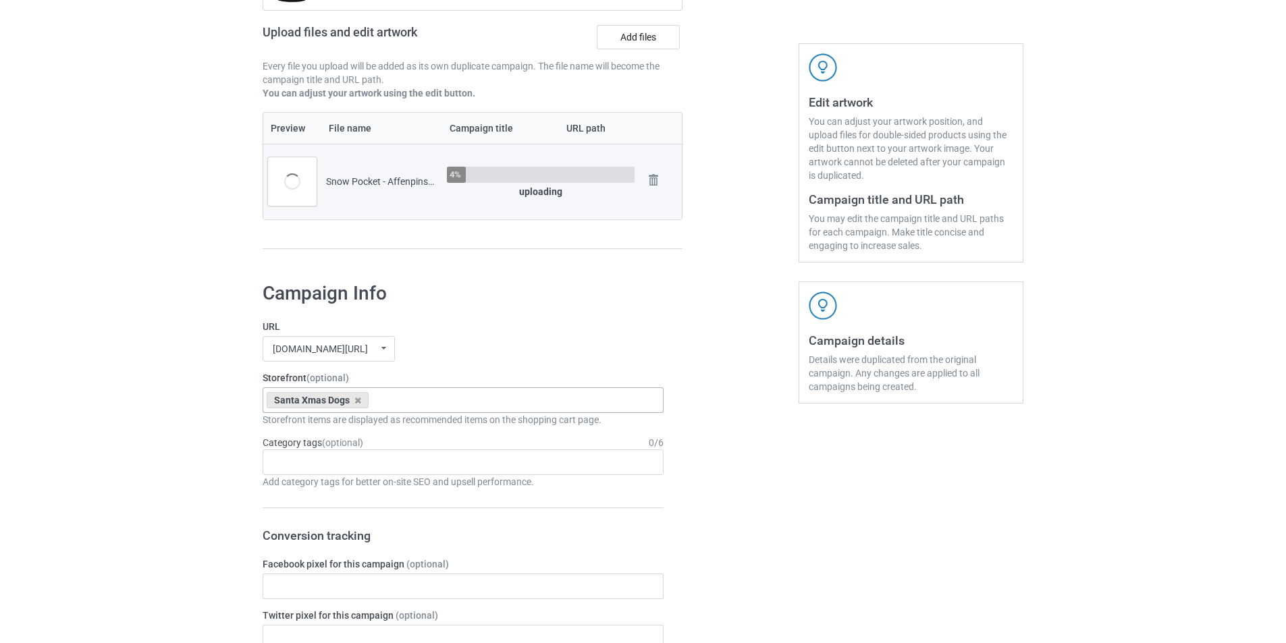
click at [454, 401] on div "Santa Xmas Dogs Snow Pocket Dogs Santa Mom Dogs Reindeer Horn Dogs Explain Dogs…" at bounding box center [463, 401] width 401 height 26
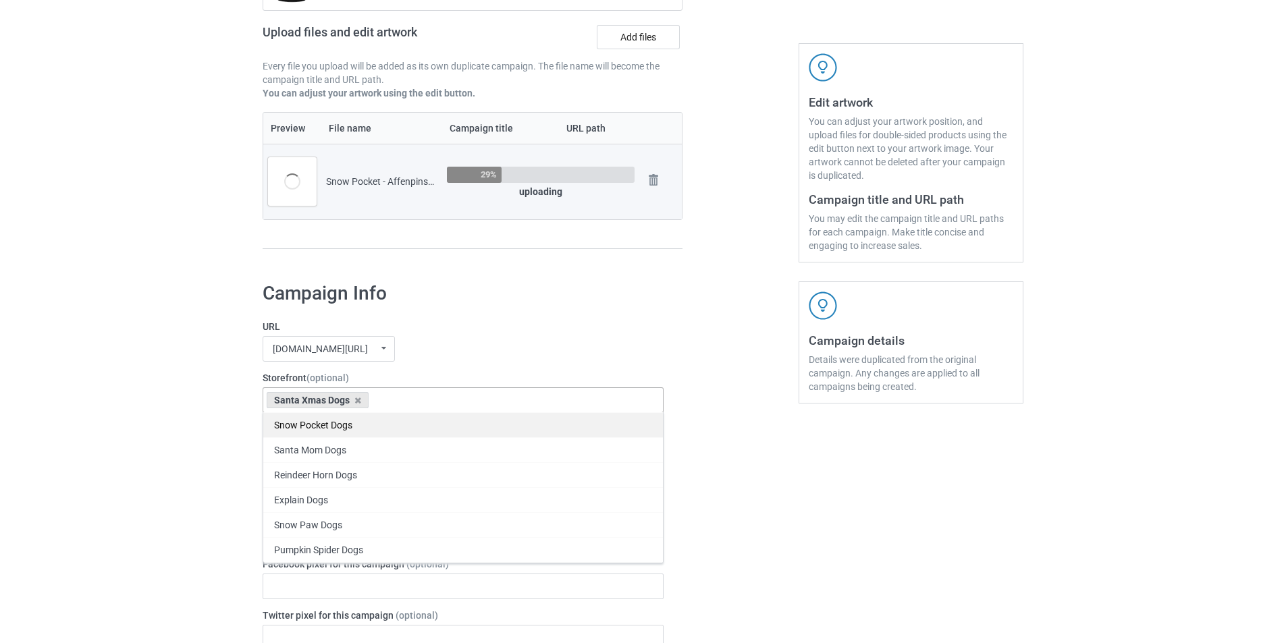
click at [371, 427] on div "Snow Pocket Dogs" at bounding box center [463, 425] width 400 height 25
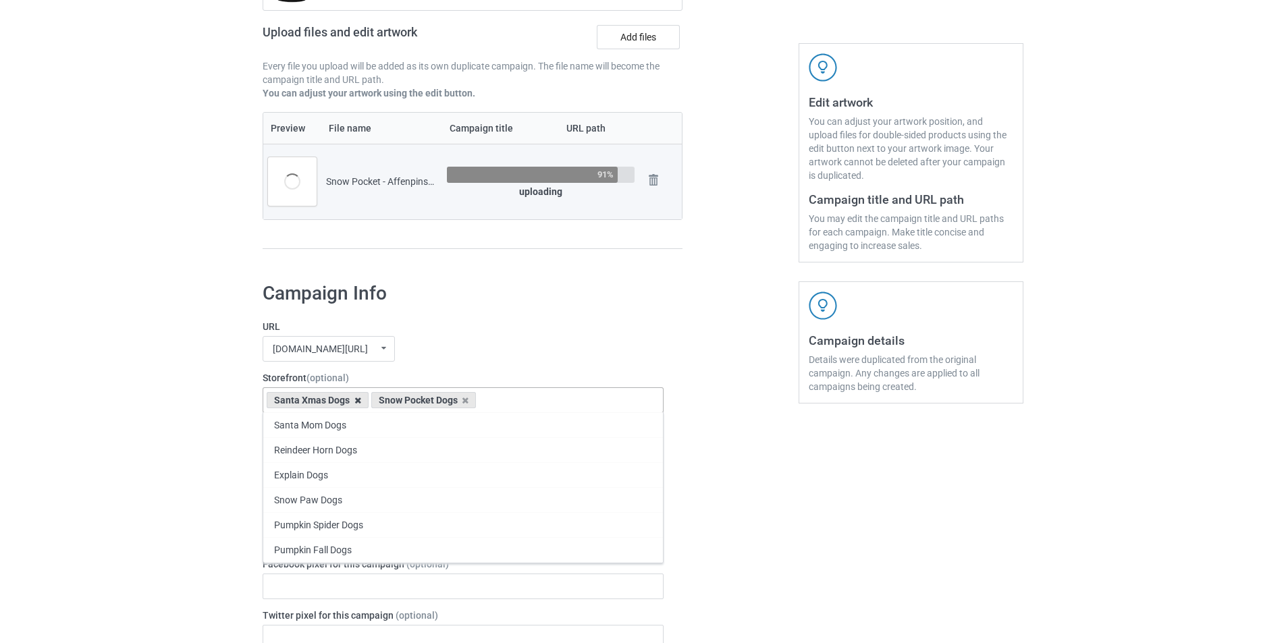
click at [356, 399] on icon at bounding box center [357, 400] width 7 height 9
click at [496, 336] on div "URL [DOMAIN_NAME][URL] undefined/ [DOMAIN_NAME][URL] undefined/ [DOMAIN_NAME][U…" at bounding box center [463, 341] width 401 height 42
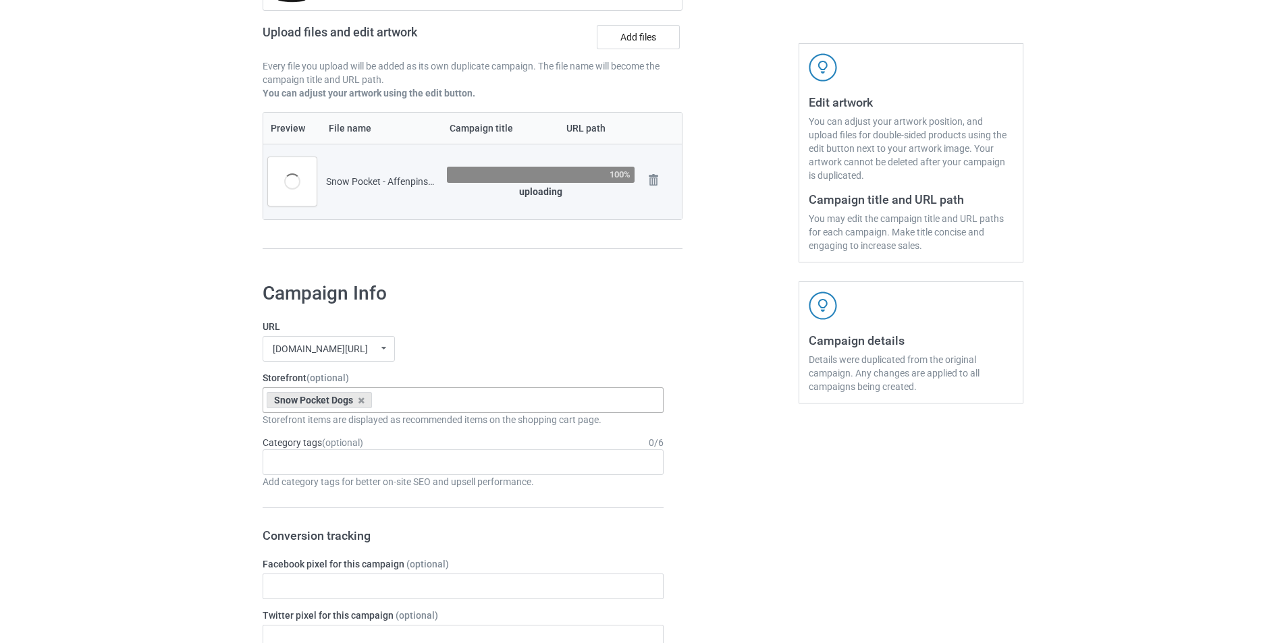
scroll to position [258, 0]
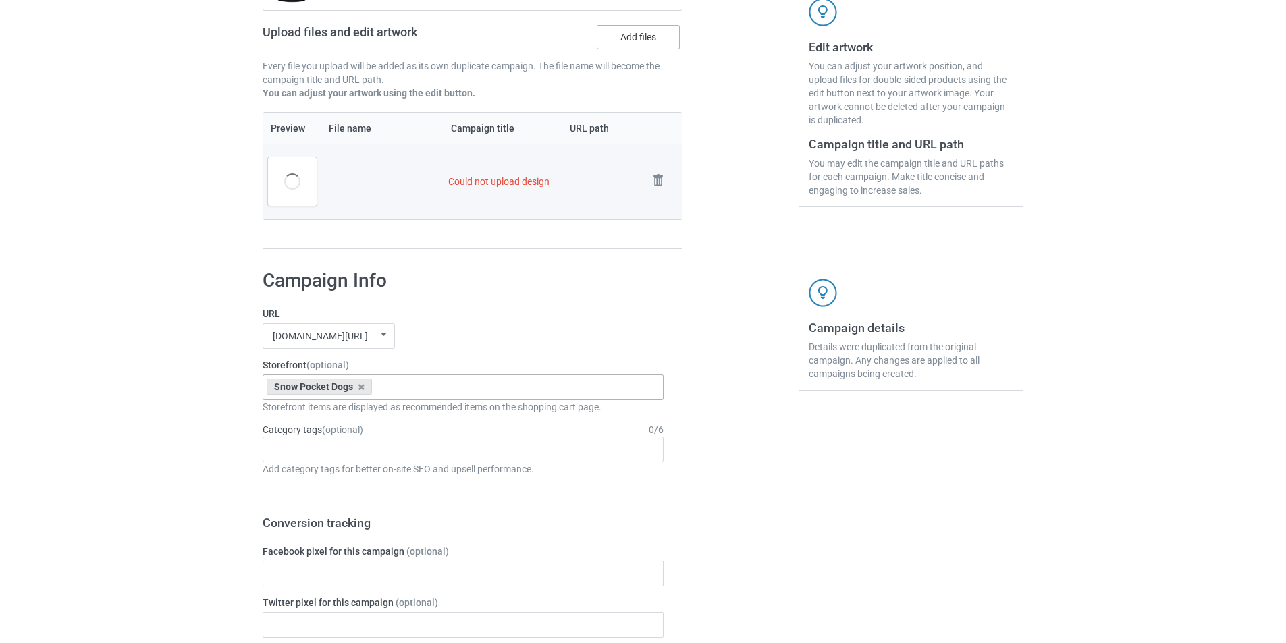
click at [662, 41] on label "Add files" at bounding box center [638, 37] width 83 height 24
click at [0, 0] on input "Add files" at bounding box center [0, 0] width 0 height 0
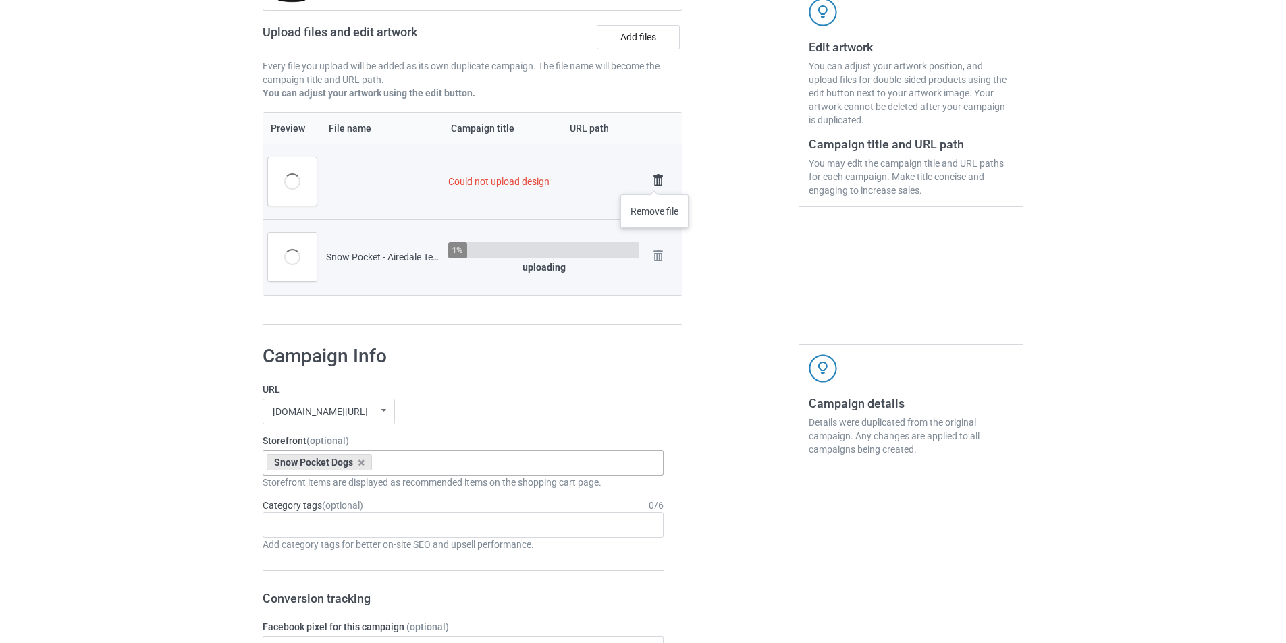
click at [655, 181] on img at bounding box center [658, 180] width 19 height 19
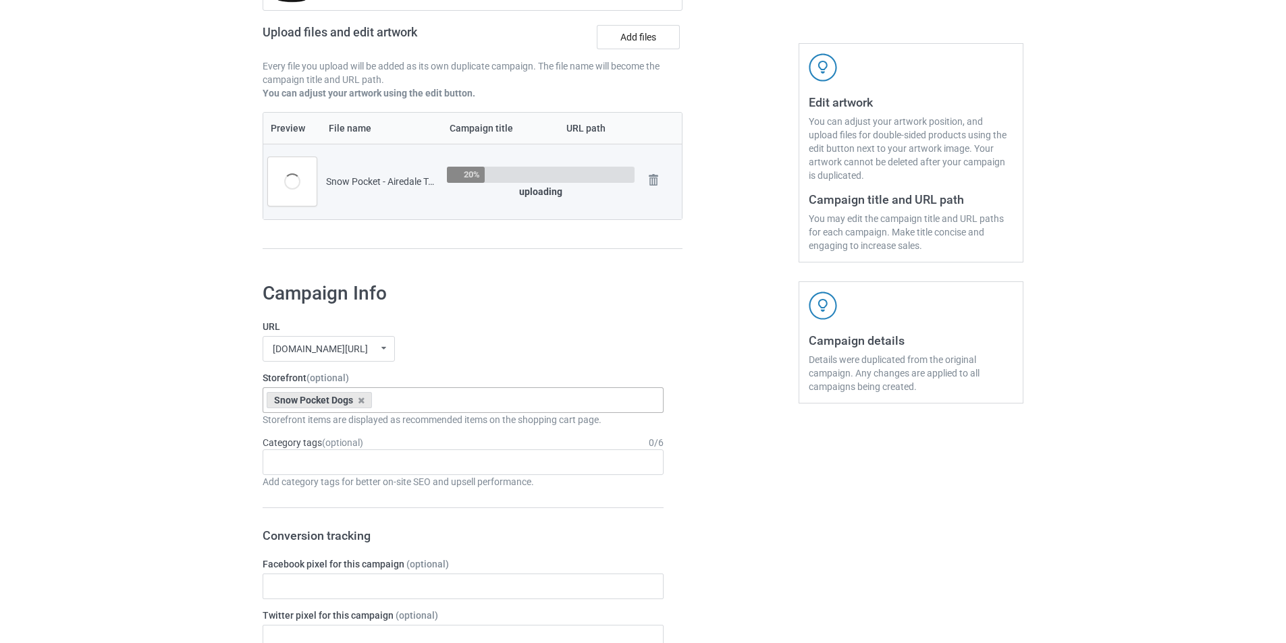
click at [789, 228] on div "Edit artwork You can adjust your artwork position, and upload files for double-…" at bounding box center [911, 82] width 244 height 380
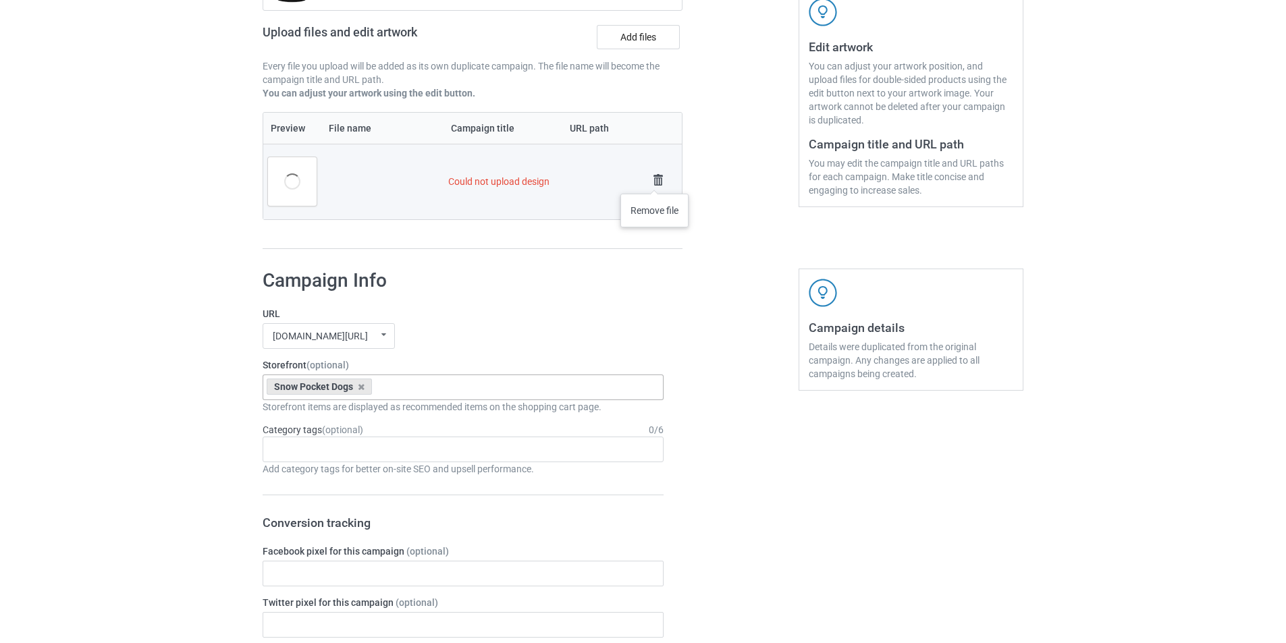
click at [655, 180] on img at bounding box center [658, 180] width 19 height 19
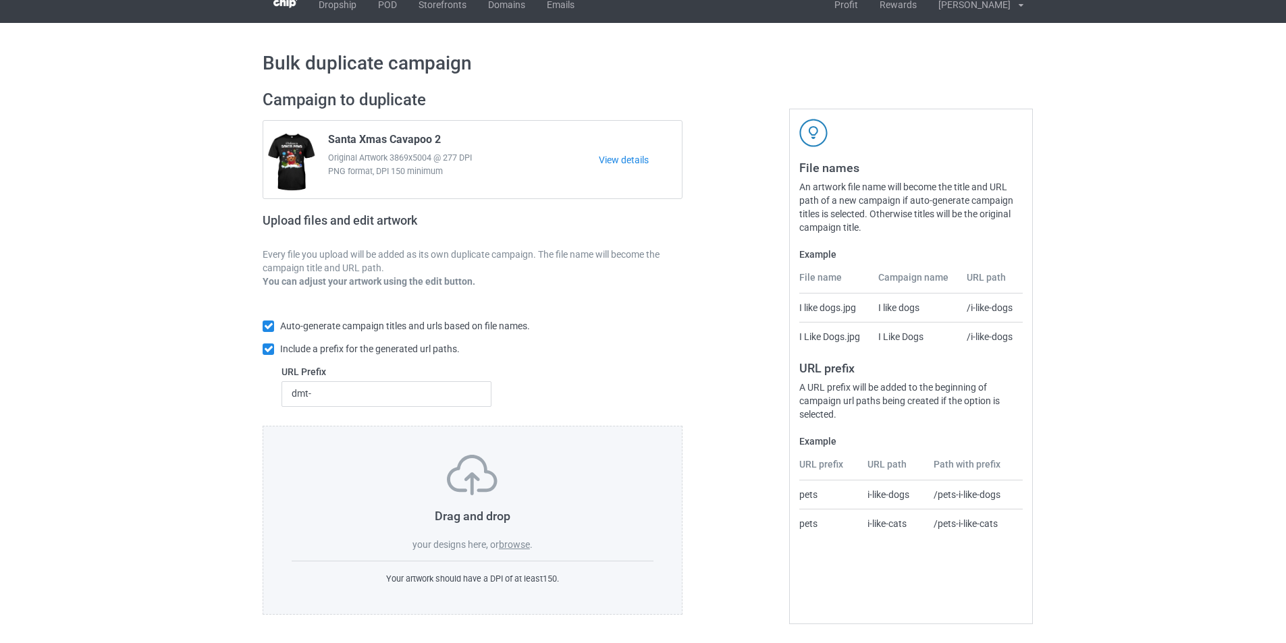
scroll to position [15, 0]
click at [504, 540] on label "browse" at bounding box center [514, 544] width 31 height 11
click at [0, 0] on input "browse" at bounding box center [0, 0] width 0 height 0
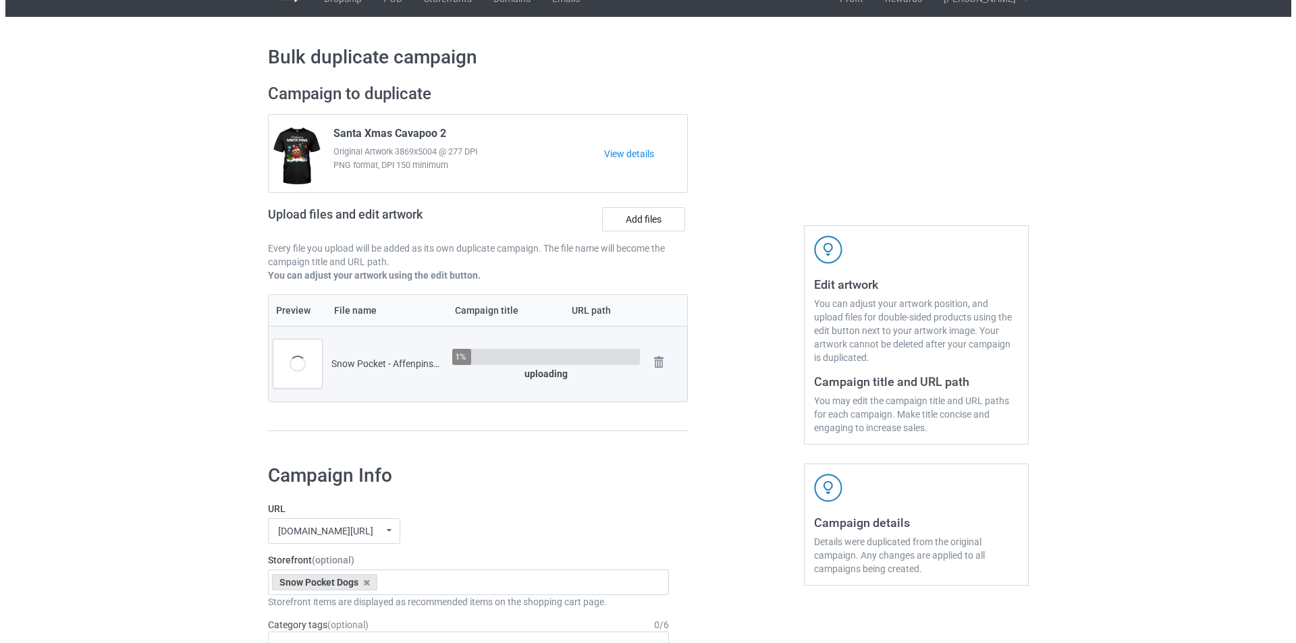
scroll to position [0, 0]
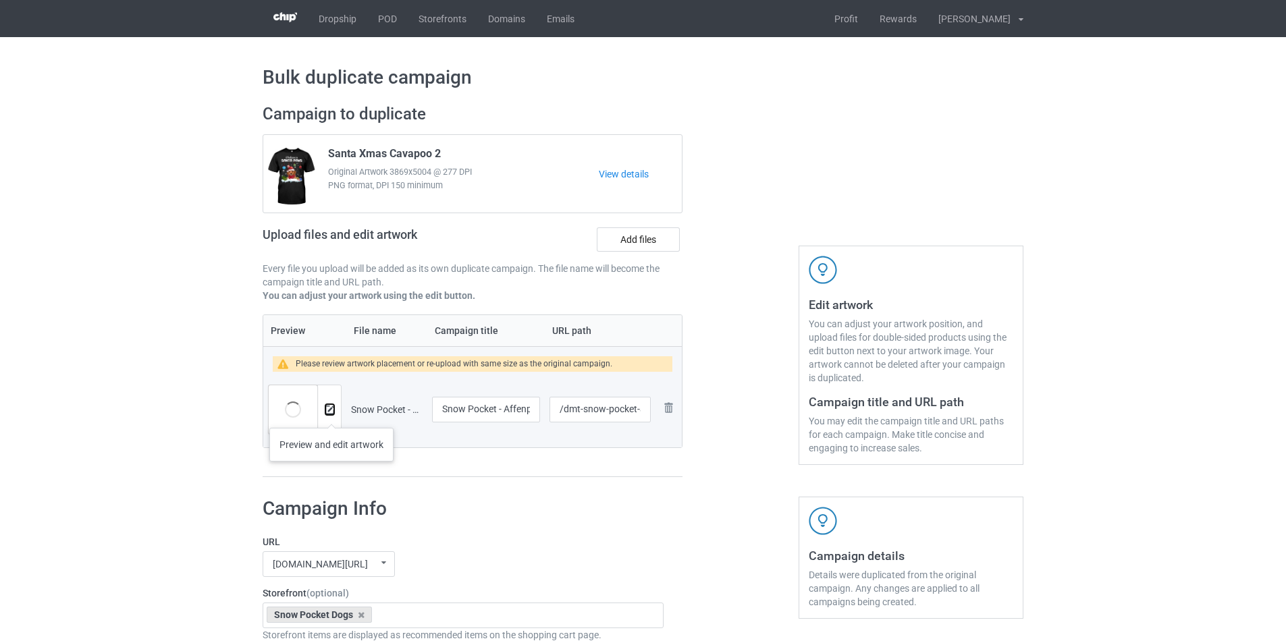
click at [332, 415] on button at bounding box center [329, 409] width 9 height 11
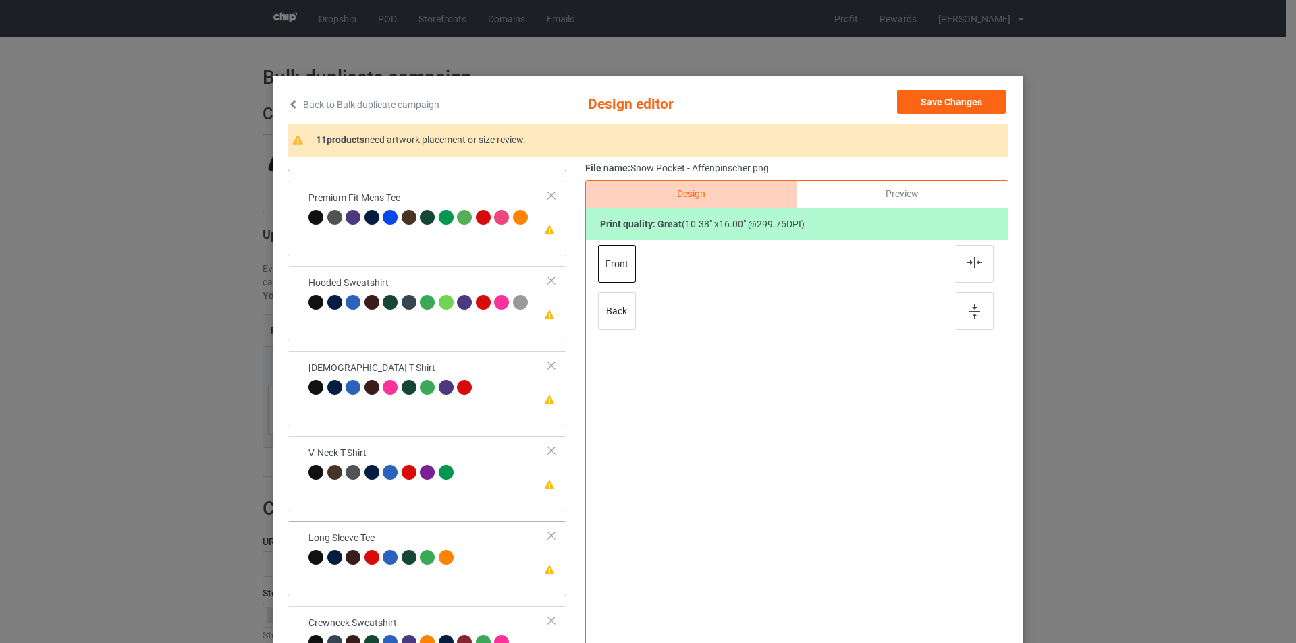
scroll to position [400, 0]
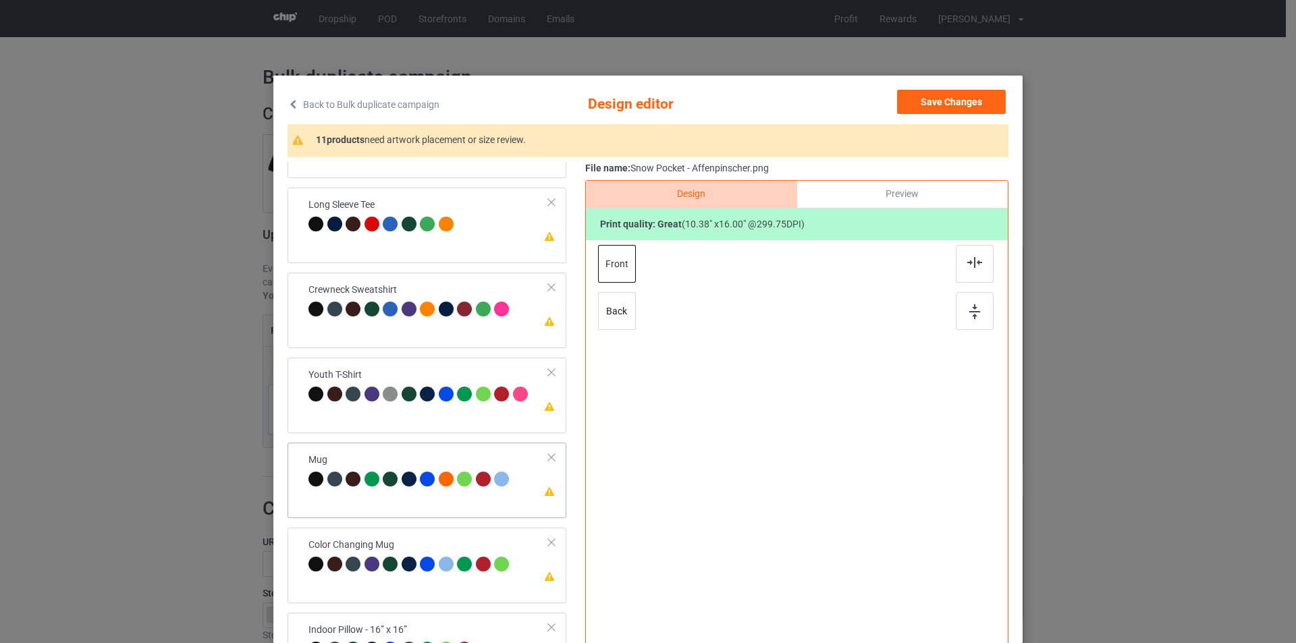
click at [413, 473] on div at bounding box center [411, 481] width 19 height 19
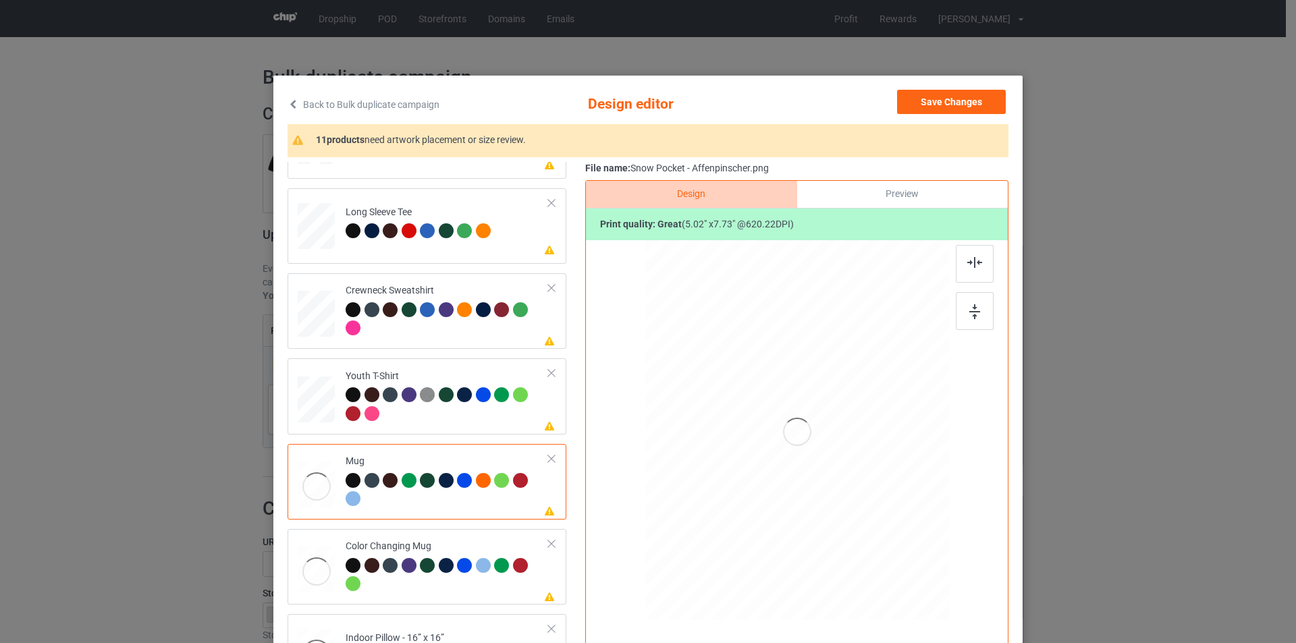
scroll to position [400, 0]
drag, startPoint x: 883, startPoint y: 569, endPoint x: 849, endPoint y: 465, distance: 109.3
click at [849, 465] on div at bounding box center [797, 430] width 304 height 126
drag, startPoint x: 822, startPoint y: 449, endPoint x: 907, endPoint y: 451, distance: 85.8
click at [907, 451] on div at bounding box center [882, 431] width 73 height 113
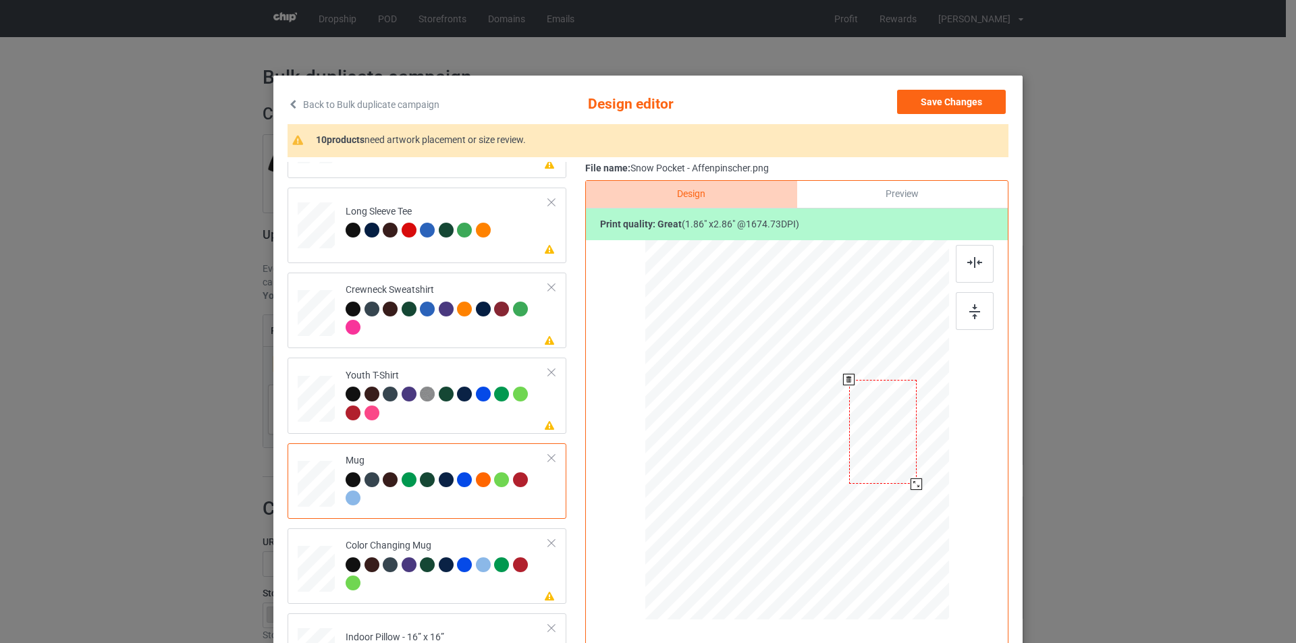
click at [911, 483] on div at bounding box center [916, 484] width 11 height 11
click at [902, 477] on div at bounding box center [881, 432] width 68 height 104
click at [899, 453] on div at bounding box center [880, 431] width 68 height 104
click at [911, 485] on div at bounding box center [914, 485] width 11 height 11
click at [905, 475] on div at bounding box center [879, 431] width 71 height 109
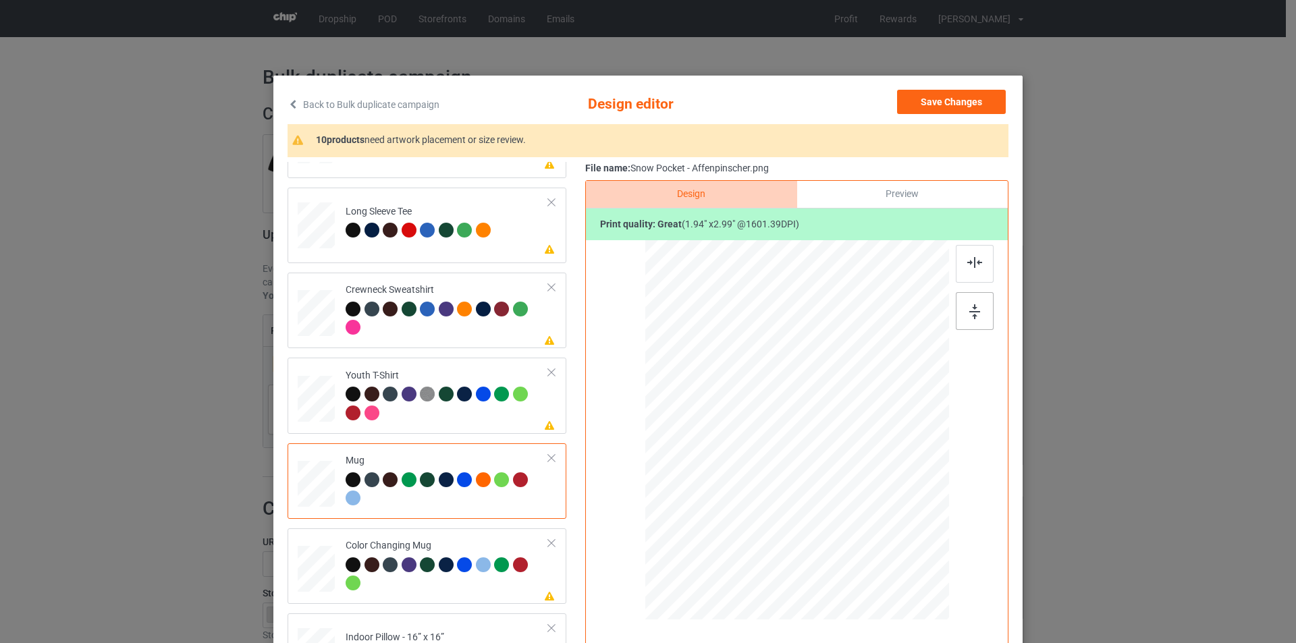
click at [976, 310] on img at bounding box center [975, 312] width 11 height 15
click at [413, 324] on div at bounding box center [447, 320] width 203 height 37
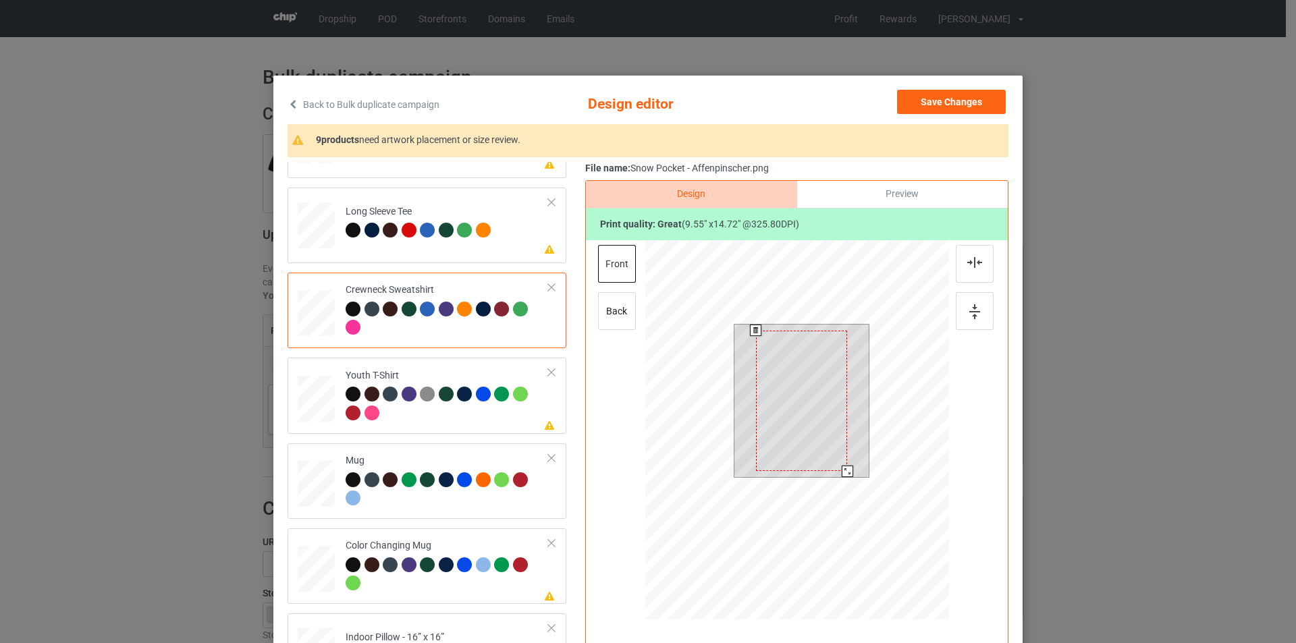
click at [846, 454] on div at bounding box center [802, 401] width 134 height 153
drag, startPoint x: 849, startPoint y: 392, endPoint x: 856, endPoint y: 388, distance: 7.9
click at [856, 388] on div at bounding box center [829, 386] width 77 height 119
click at [842, 396] on div at bounding box center [834, 376] width 67 height 103
click at [867, 421] on div at bounding box center [797, 432] width 304 height 384
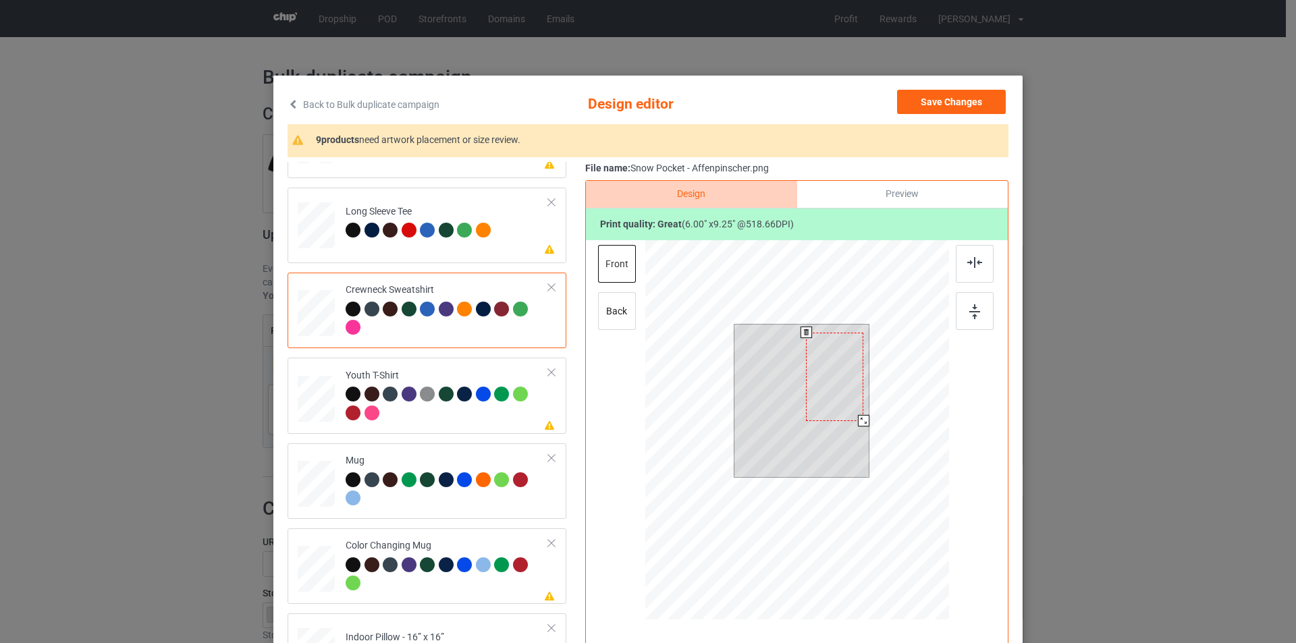
click at [865, 426] on div at bounding box center [797, 432] width 304 height 384
click at [871, 421] on div at bounding box center [797, 432] width 304 height 384
drag, startPoint x: 860, startPoint y: 413, endPoint x: 858, endPoint y: 390, distance: 23.7
click at [858, 391] on div at bounding box center [802, 401] width 134 height 153
click at [819, 375] on div at bounding box center [834, 384] width 57 height 88
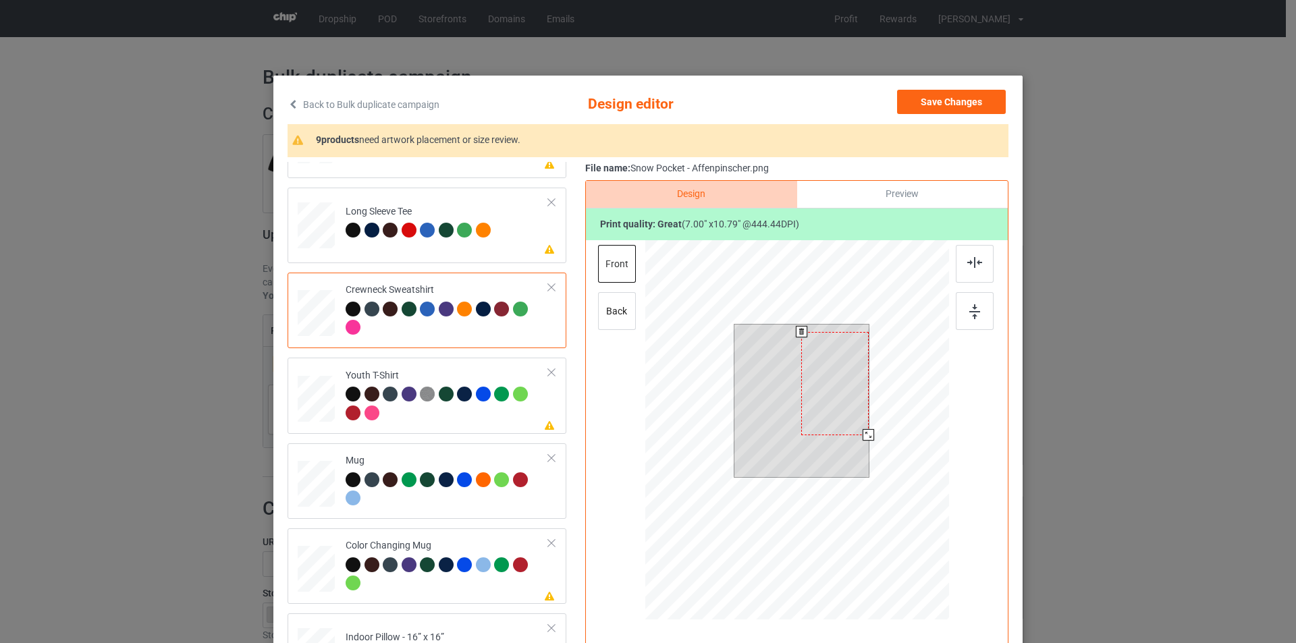
click at [874, 431] on div at bounding box center [797, 432] width 304 height 384
click at [880, 438] on div at bounding box center [797, 432] width 304 height 384
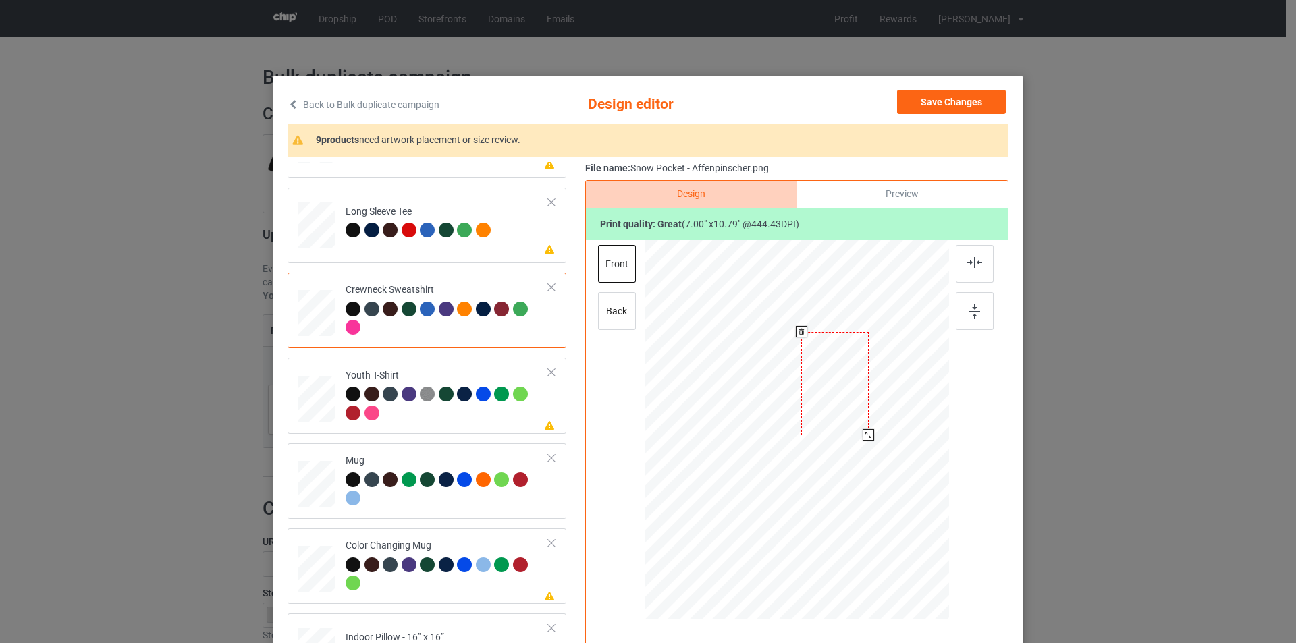
click at [953, 424] on div at bounding box center [797, 432] width 351 height 384
click at [1012, 406] on div "Back to Bulk duplicate campaign Design editor Save Changes 9 products need artw…" at bounding box center [647, 389] width 749 height 627
click at [439, 244] on td "Please review artwork placement Long Sleeve Tee" at bounding box center [447, 222] width 218 height 59
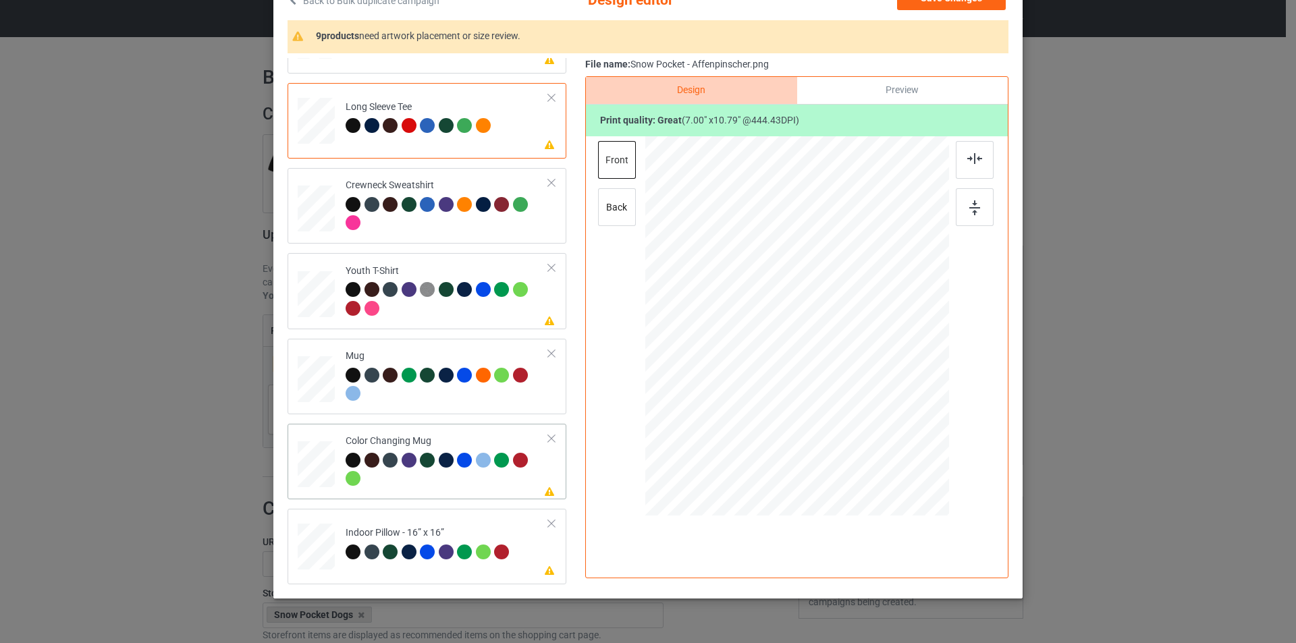
scroll to position [136, 0]
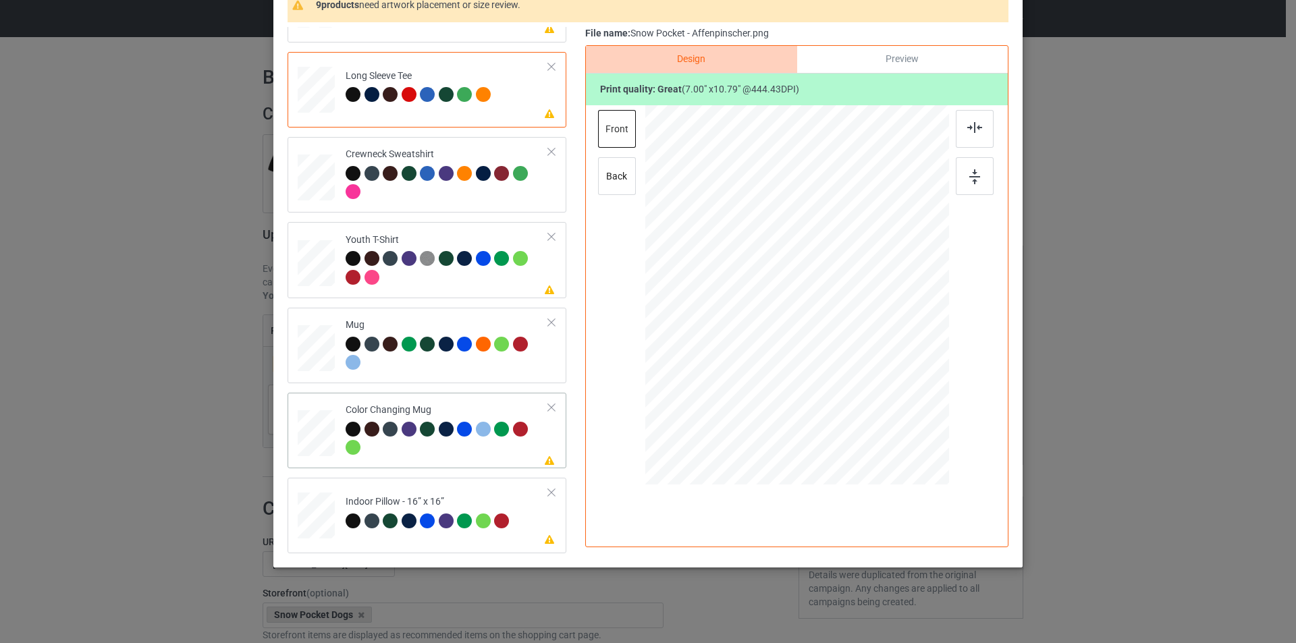
click at [460, 494] on td "Please review artwork placement Indoor Pillow - 16” x 16”" at bounding box center [447, 512] width 218 height 59
drag, startPoint x: 882, startPoint y: 436, endPoint x: 866, endPoint y: 400, distance: 39.3
click at [866, 400] on div at bounding box center [867, 403] width 11 height 11
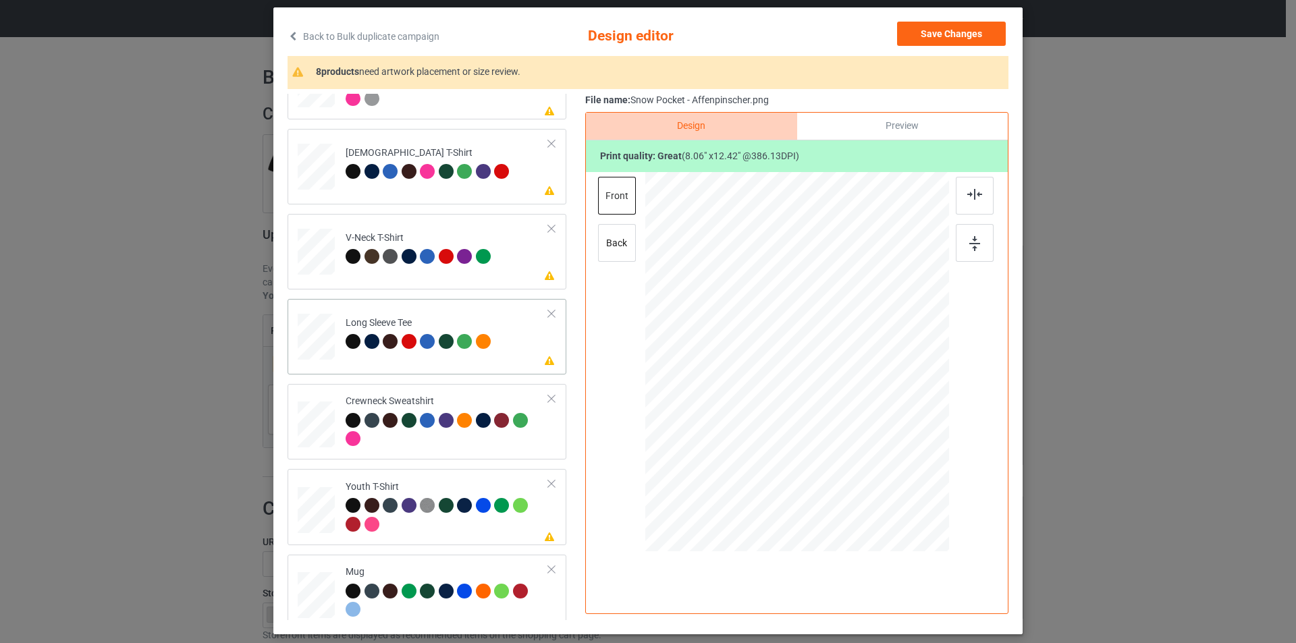
scroll to position [199, 0]
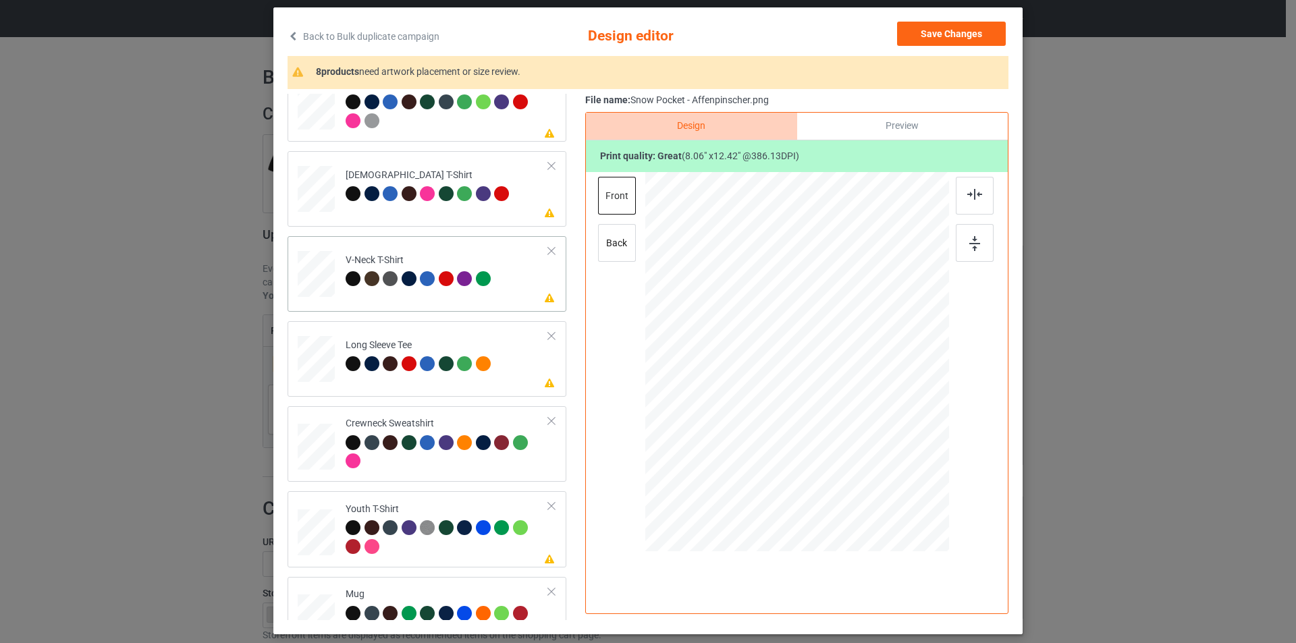
click at [446, 252] on td "Please review artwork placement V-Neck T-Shirt" at bounding box center [447, 271] width 218 height 59
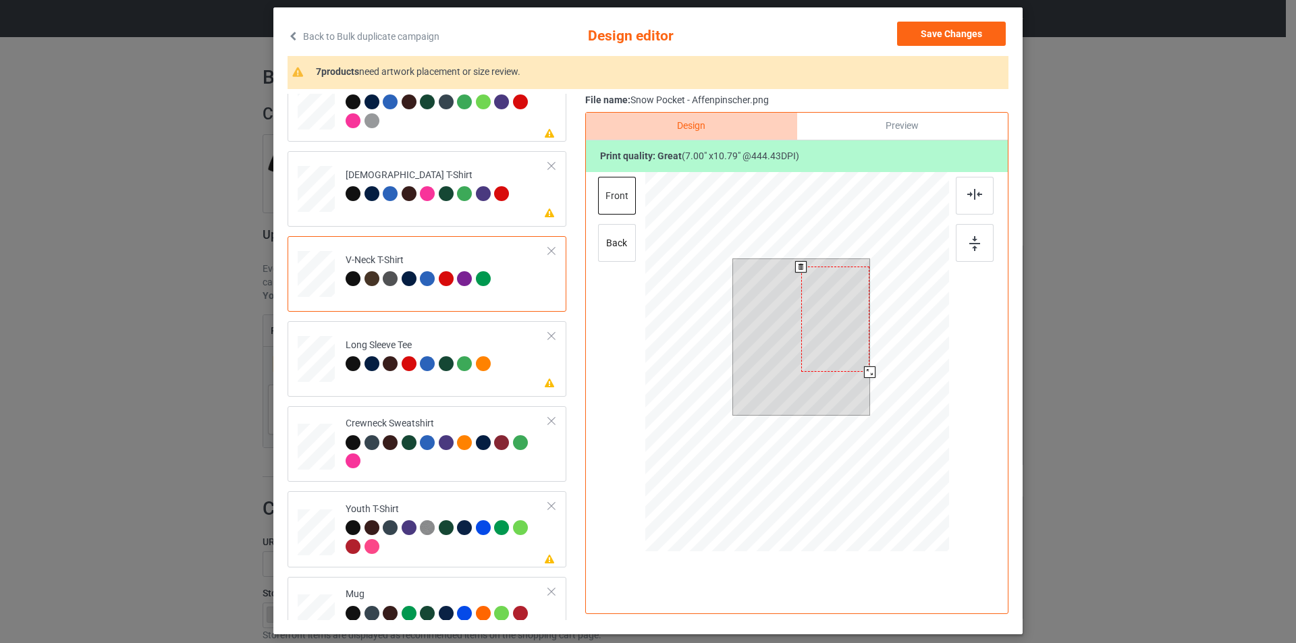
click at [879, 380] on div at bounding box center [797, 364] width 304 height 384
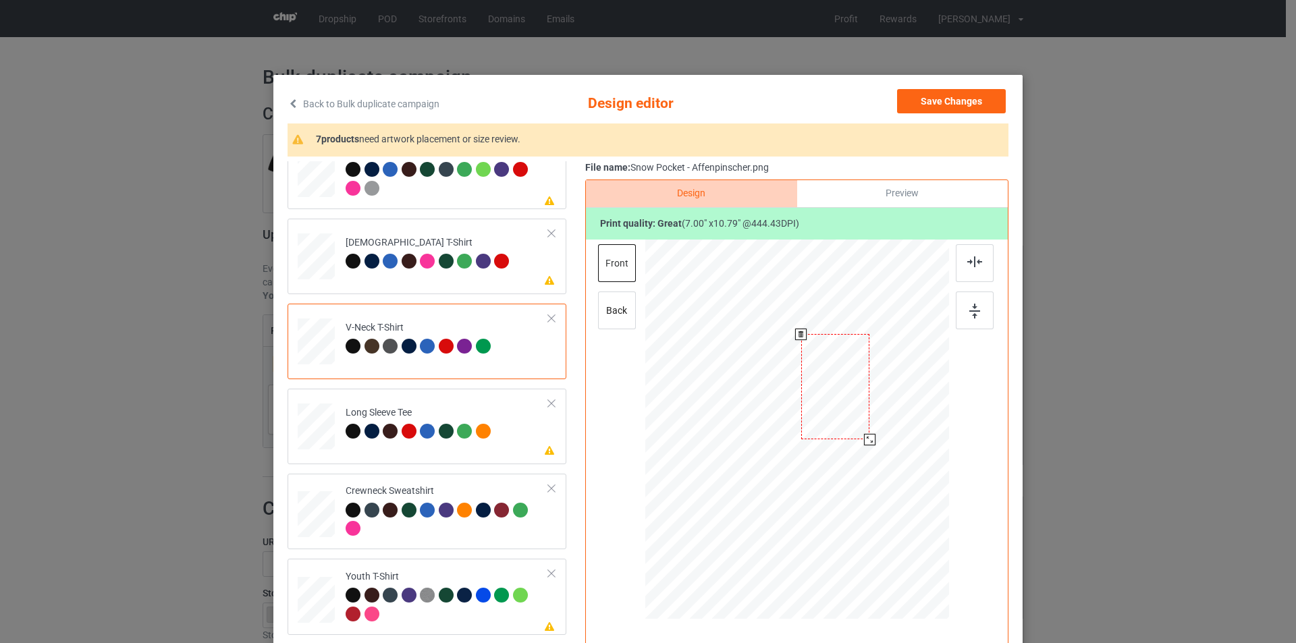
scroll to position [0, 0]
click at [471, 234] on td "Please review artwork placement [DEMOGRAPHIC_DATA] T-Shirt" at bounding box center [447, 254] width 218 height 59
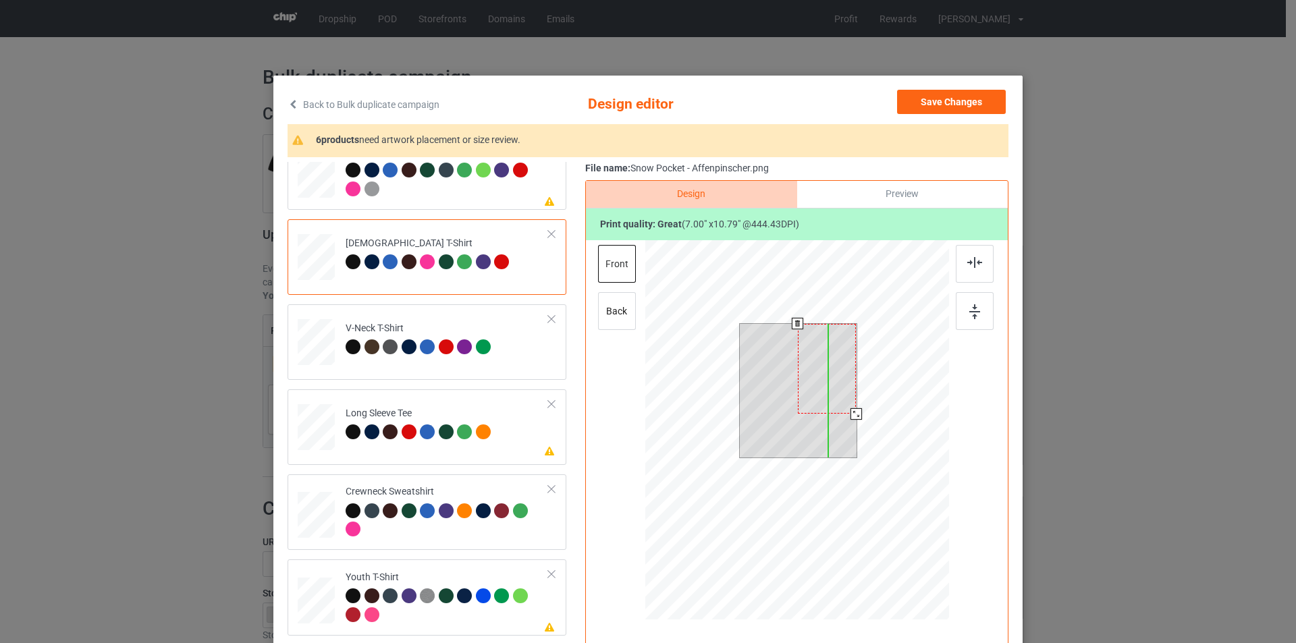
click at [830, 334] on div at bounding box center [827, 369] width 59 height 90
click at [870, 427] on div at bounding box center [797, 432] width 304 height 384
click at [470, 189] on div at bounding box center [447, 181] width 203 height 37
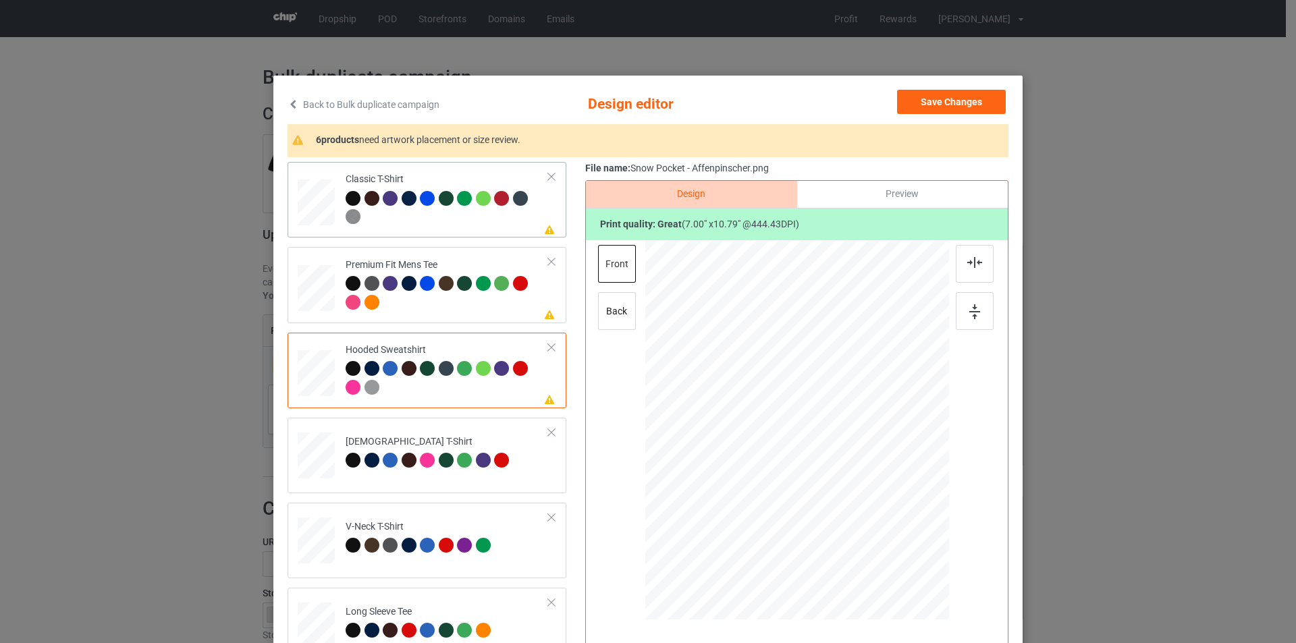
click at [455, 211] on div at bounding box center [447, 209] width 203 height 37
click at [957, 107] on button "Save Changes" at bounding box center [951, 102] width 109 height 24
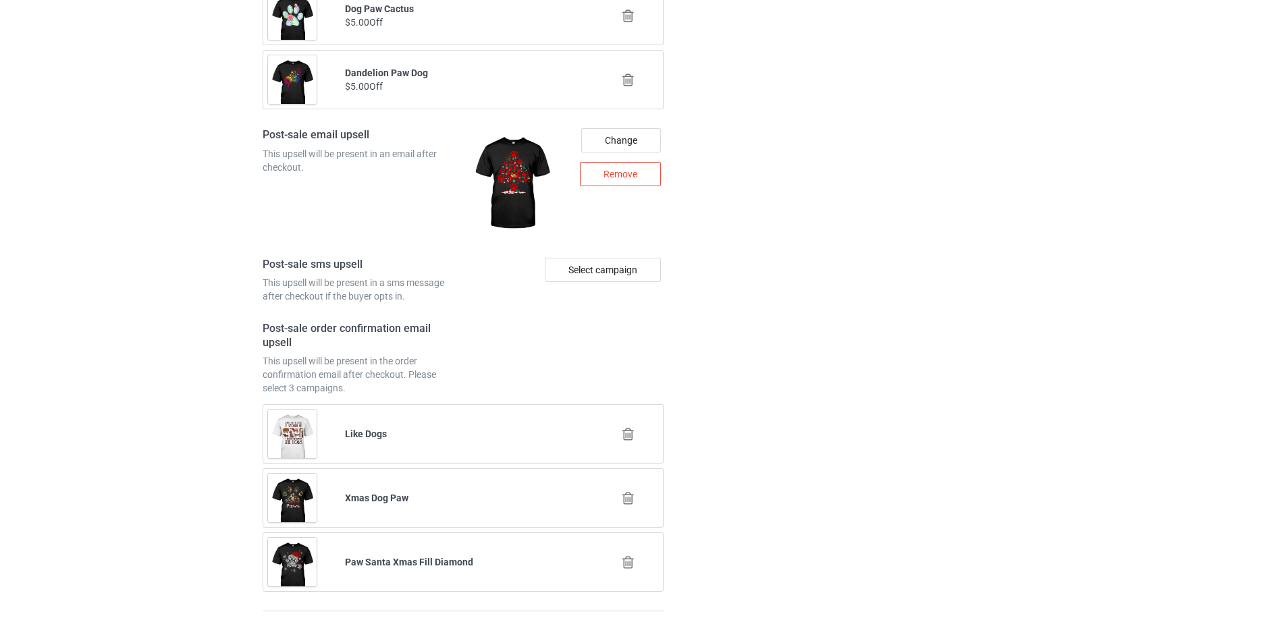
scroll to position [1823, 0]
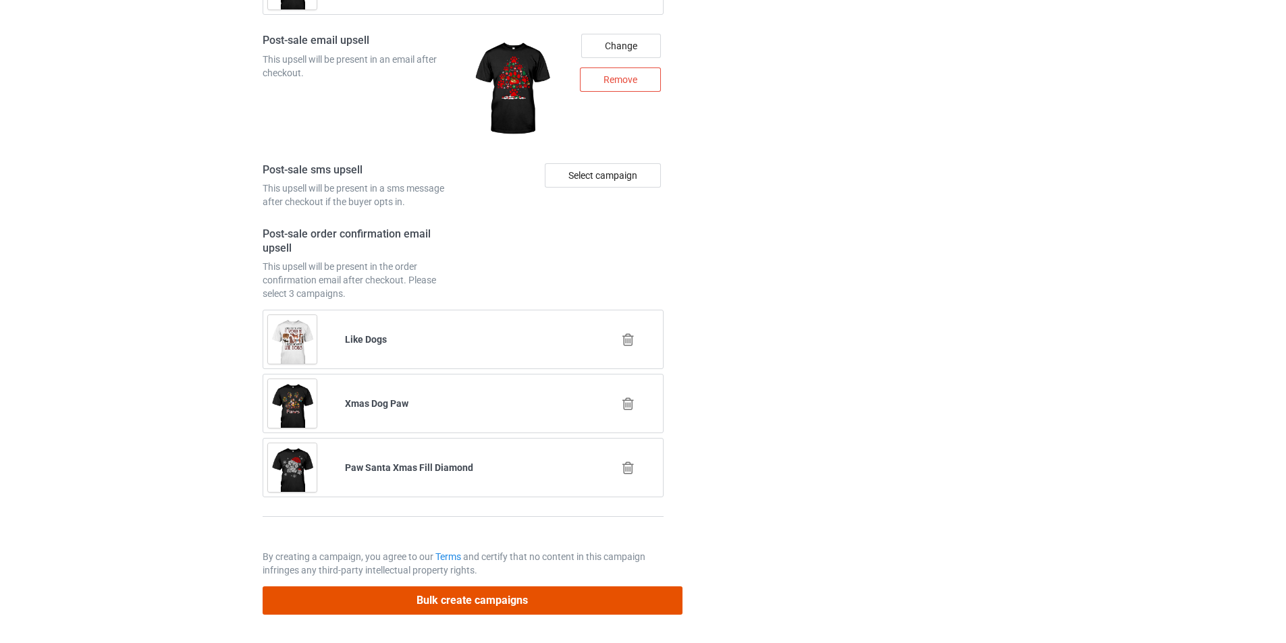
click at [550, 610] on button "Bulk create campaigns" at bounding box center [473, 601] width 420 height 28
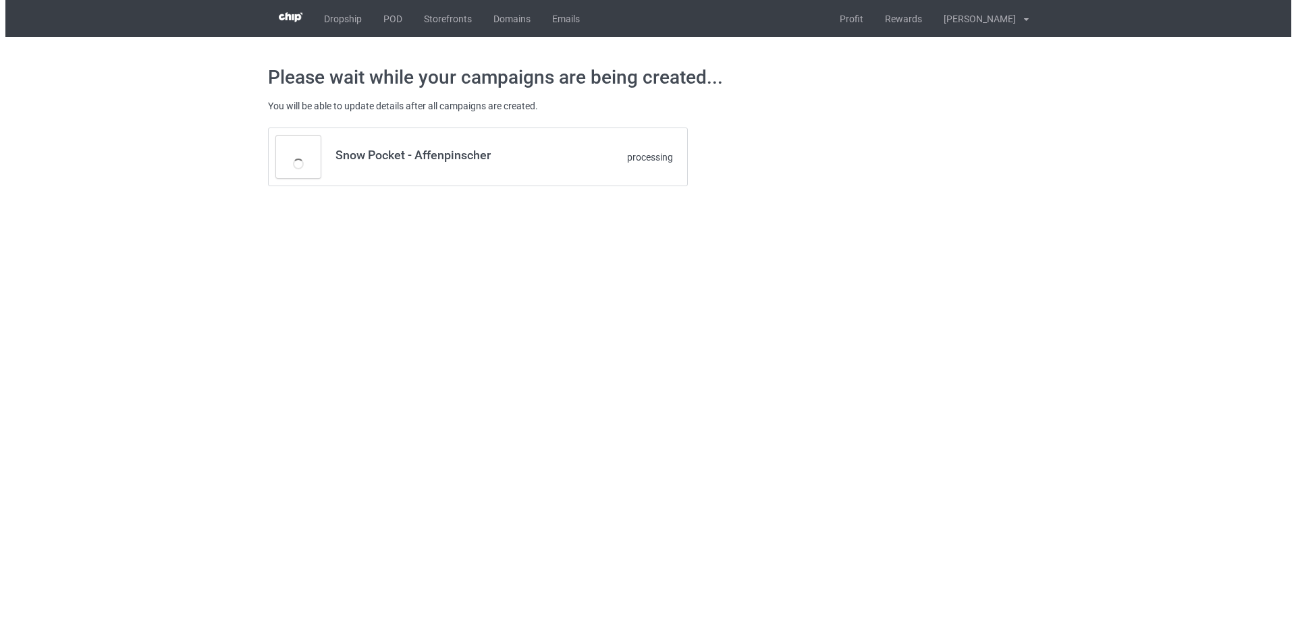
scroll to position [0, 0]
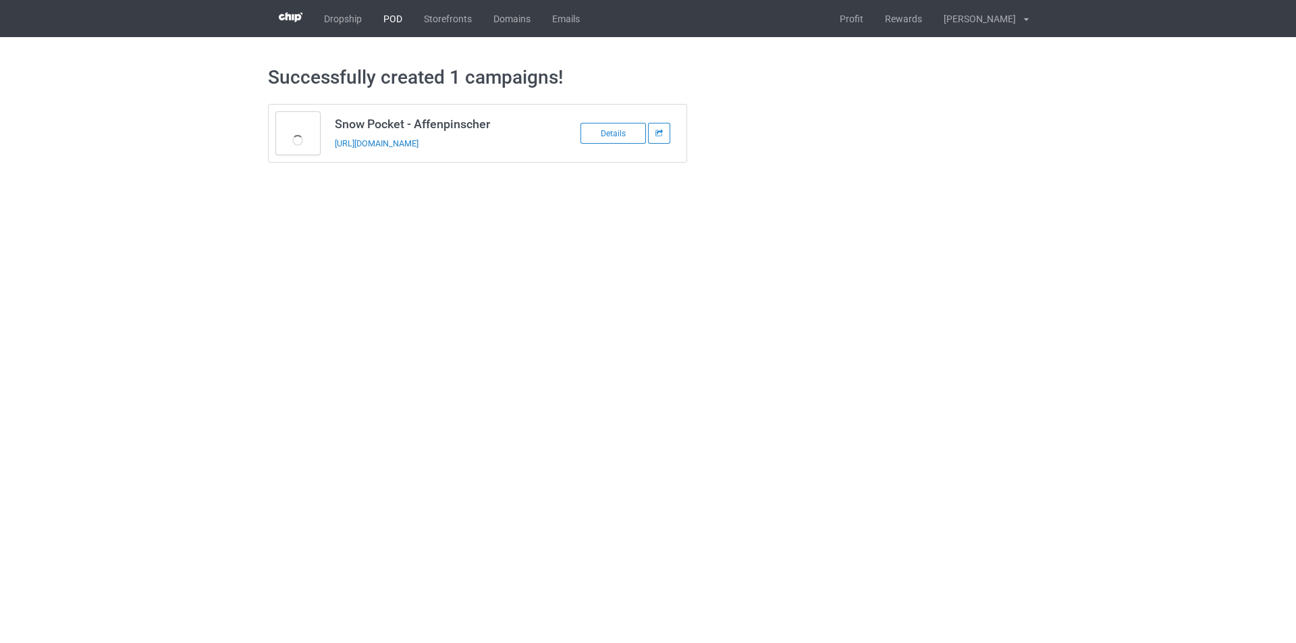
click at [400, 19] on link "POD" at bounding box center [393, 18] width 41 height 37
